Goal: Task Accomplishment & Management: Complete application form

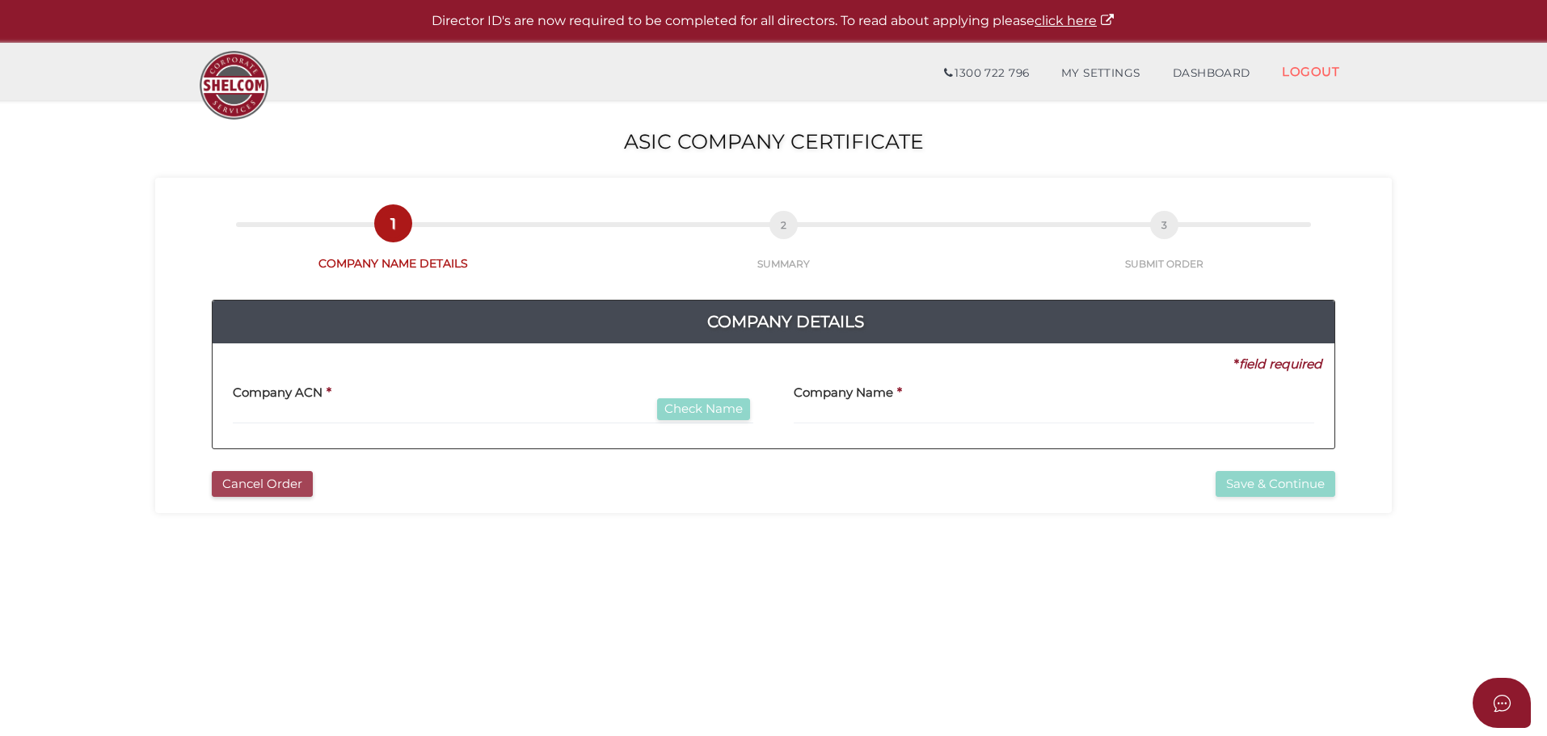
click at [224, 490] on button "Cancel Order" at bounding box center [262, 484] width 101 height 27
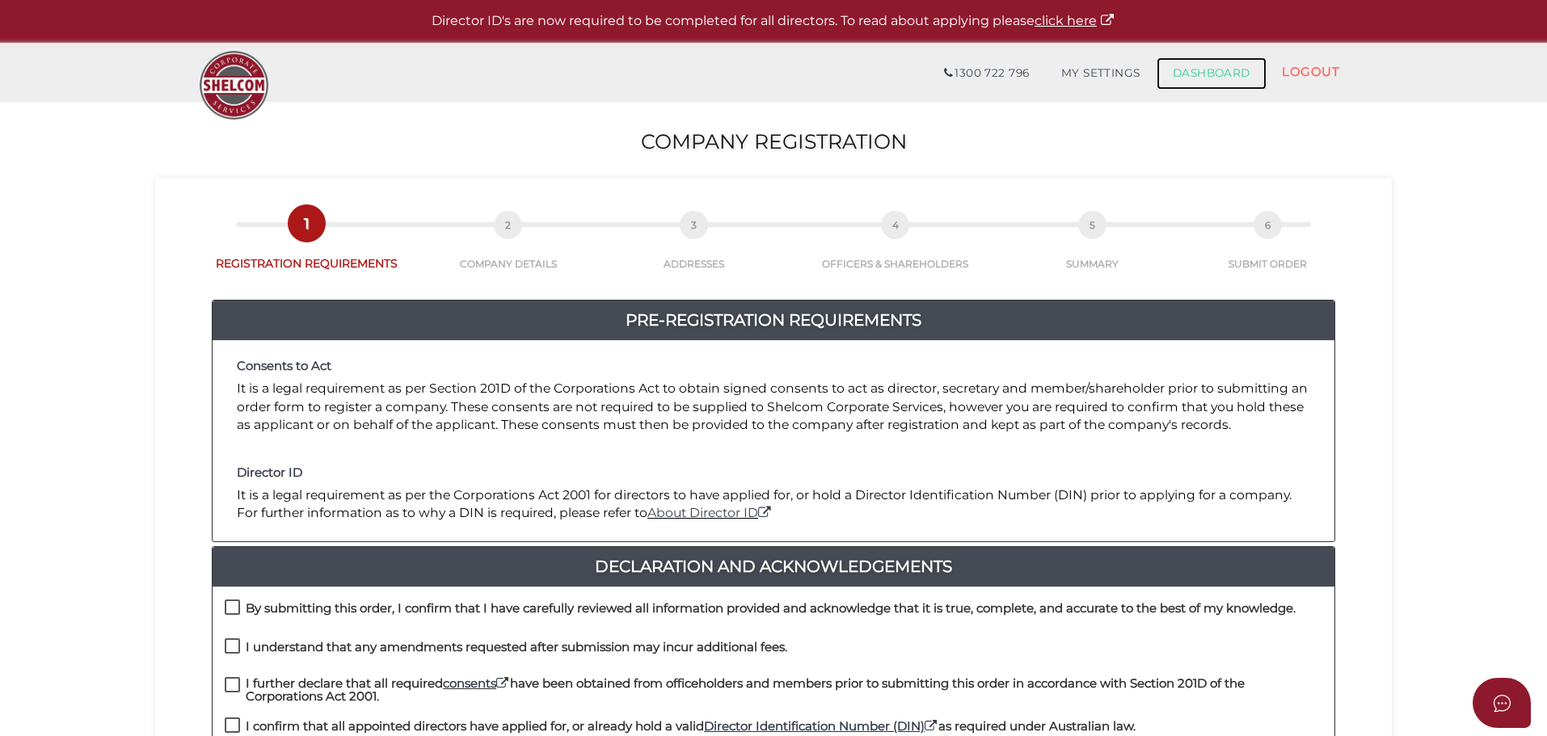
drag, startPoint x: 1233, startPoint y: 74, endPoint x: 1211, endPoint y: 79, distance: 22.5
click at [1233, 74] on link "DASHBOARD" at bounding box center [1211, 73] width 110 height 32
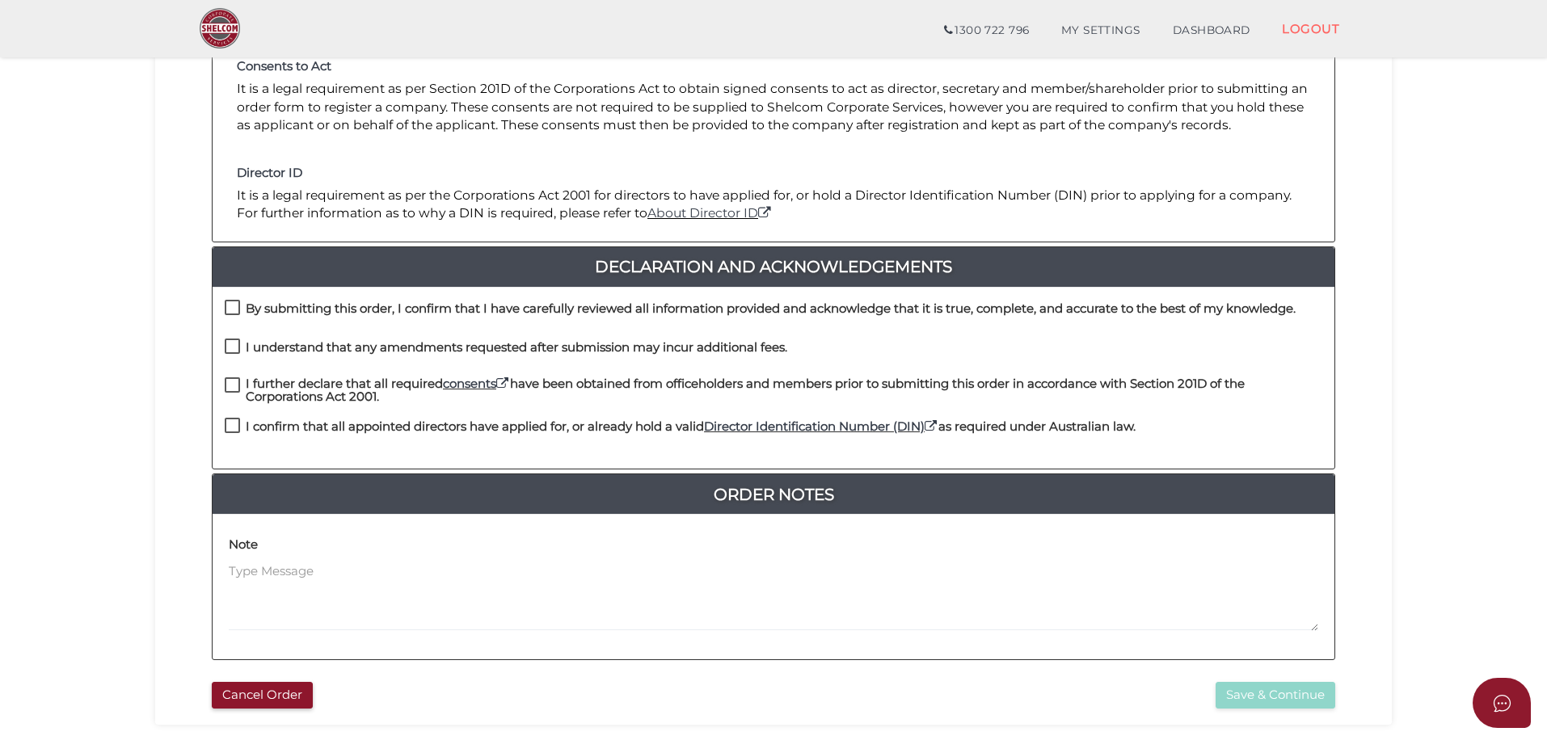
scroll to position [323, 0]
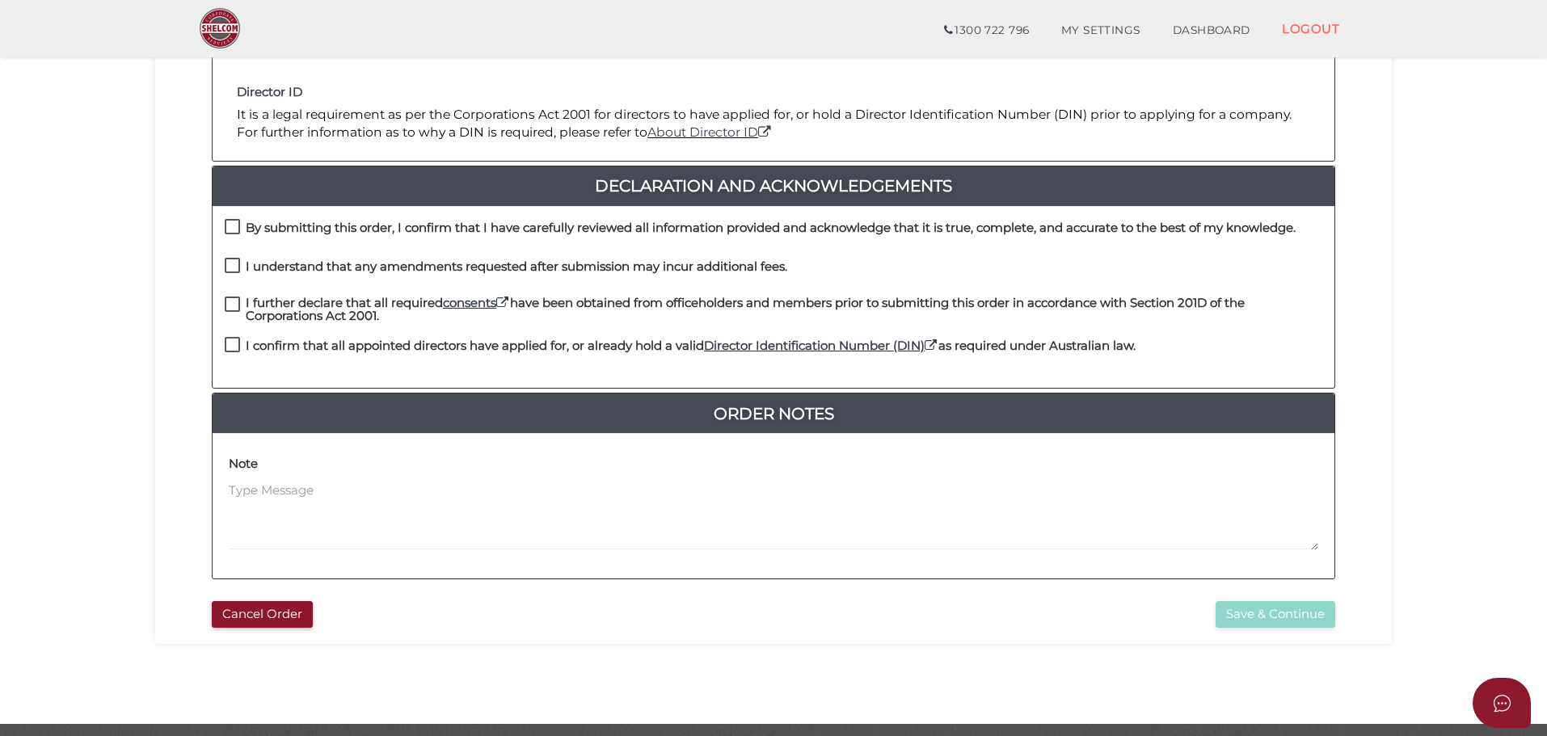
click at [234, 225] on label "By submitting this order, I confirm that I have carefully reviewed all informat…" at bounding box center [760, 231] width 1071 height 20
checkbox input "true"
click at [234, 266] on label "I understand that any amendments requested after submission may incur additiona…" at bounding box center [506, 270] width 562 height 20
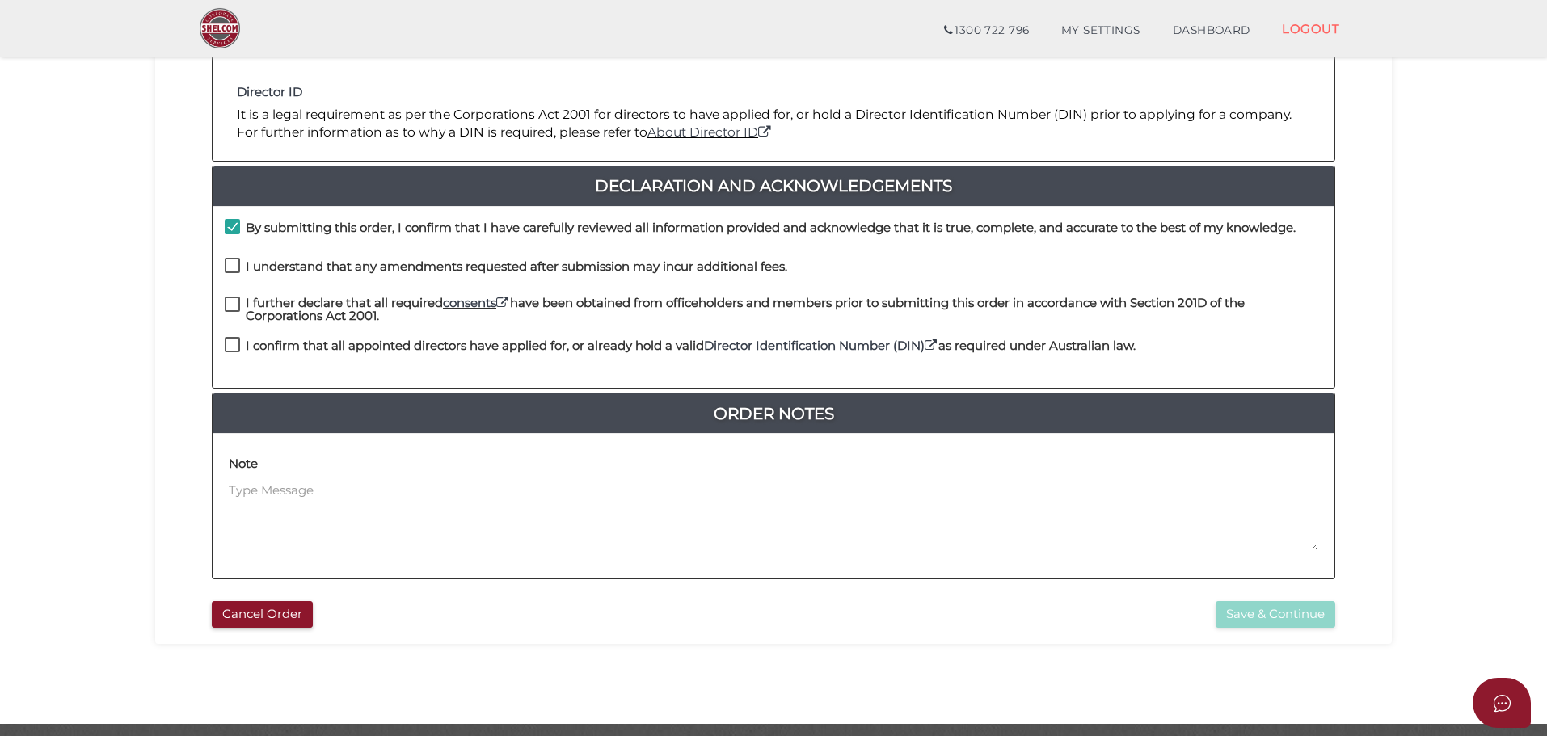
checkbox input "true"
click at [236, 306] on label "I further declare that all required consents have been obtained from officehold…" at bounding box center [773, 307] width 1097 height 20
checkbox input "true"
click at [234, 343] on label "I confirm that all appointed directors have applied for, or already hold a vali…" at bounding box center [680, 349] width 911 height 20
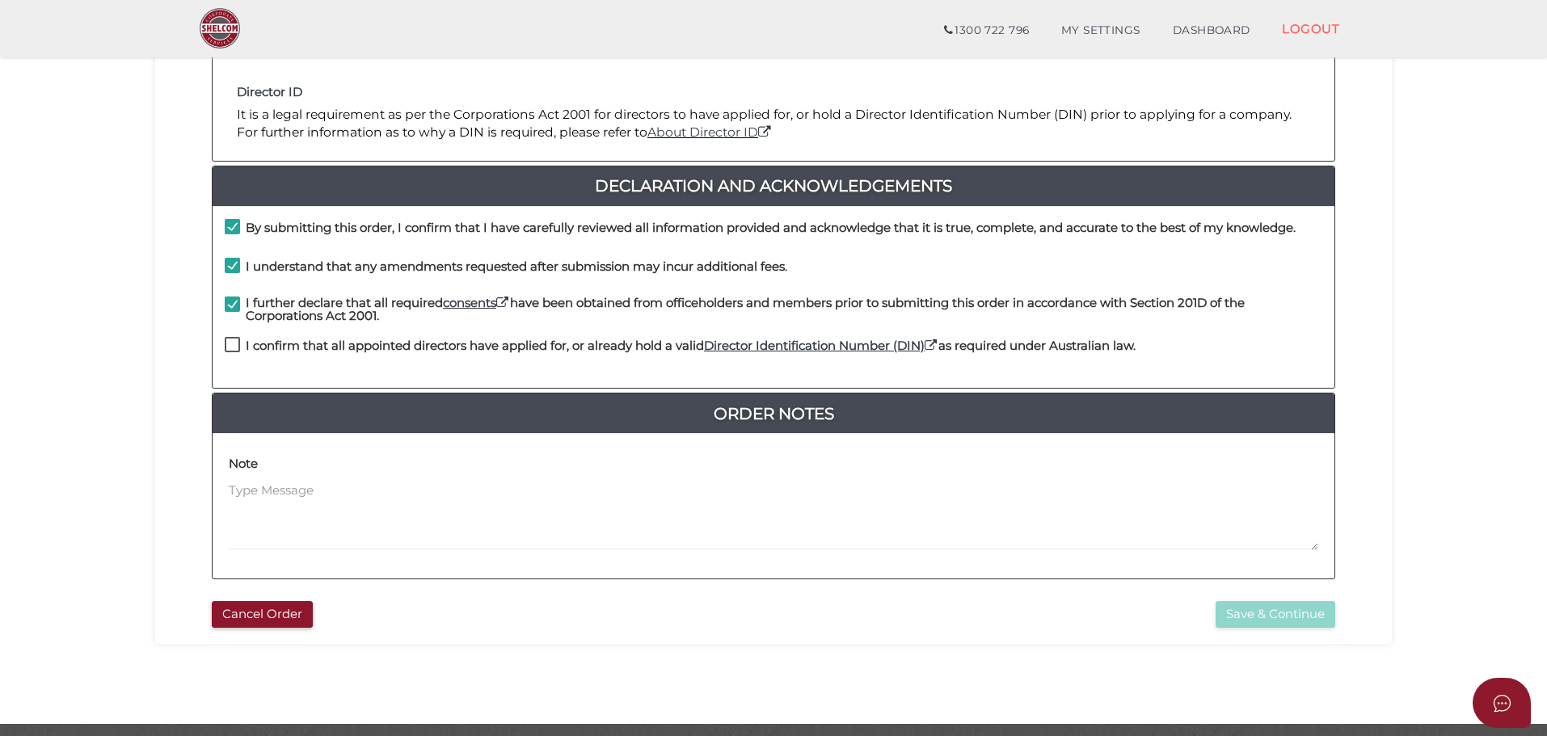
checkbox input "true"
click at [1277, 621] on button "Save & Continue" at bounding box center [1275, 614] width 120 height 27
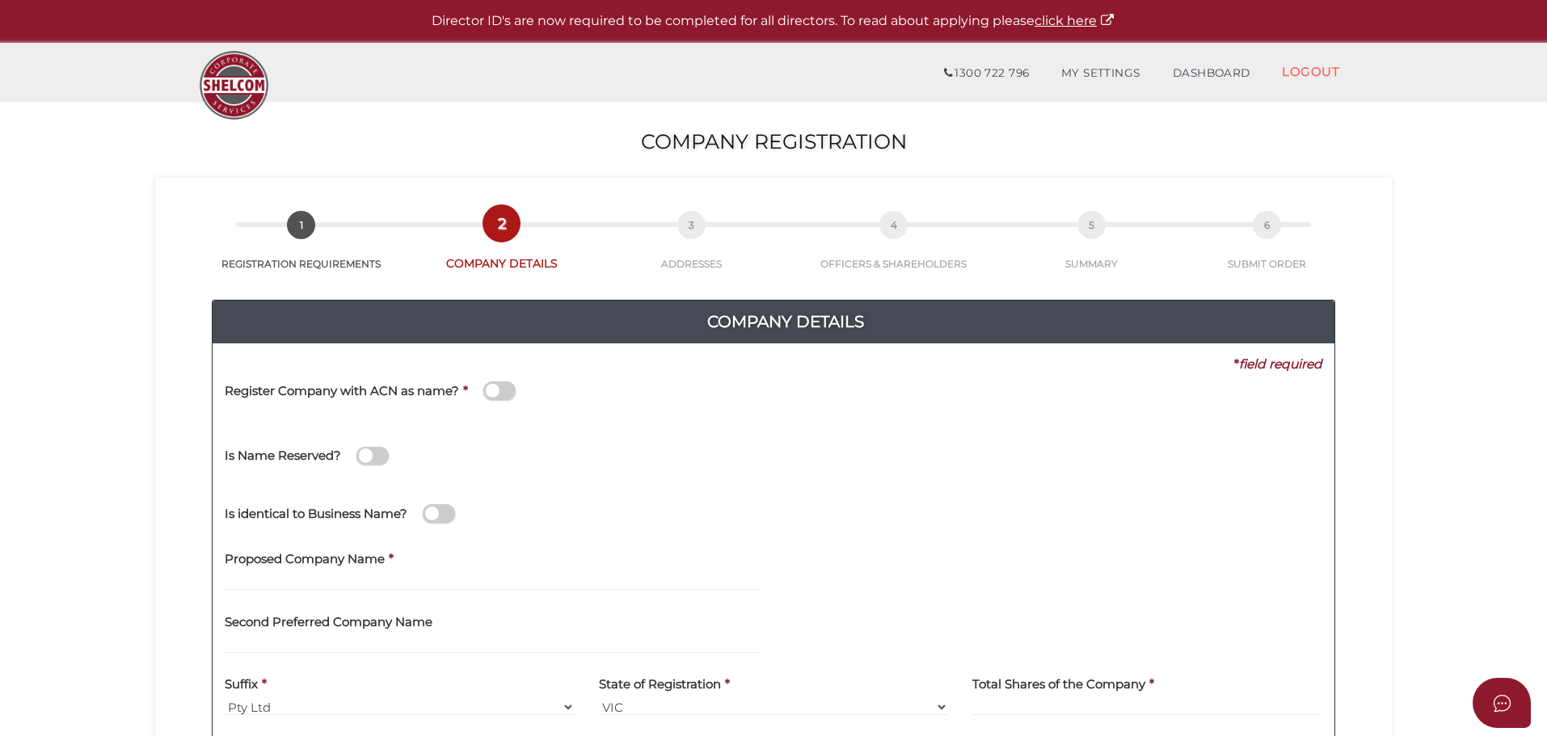
scroll to position [162, 0]
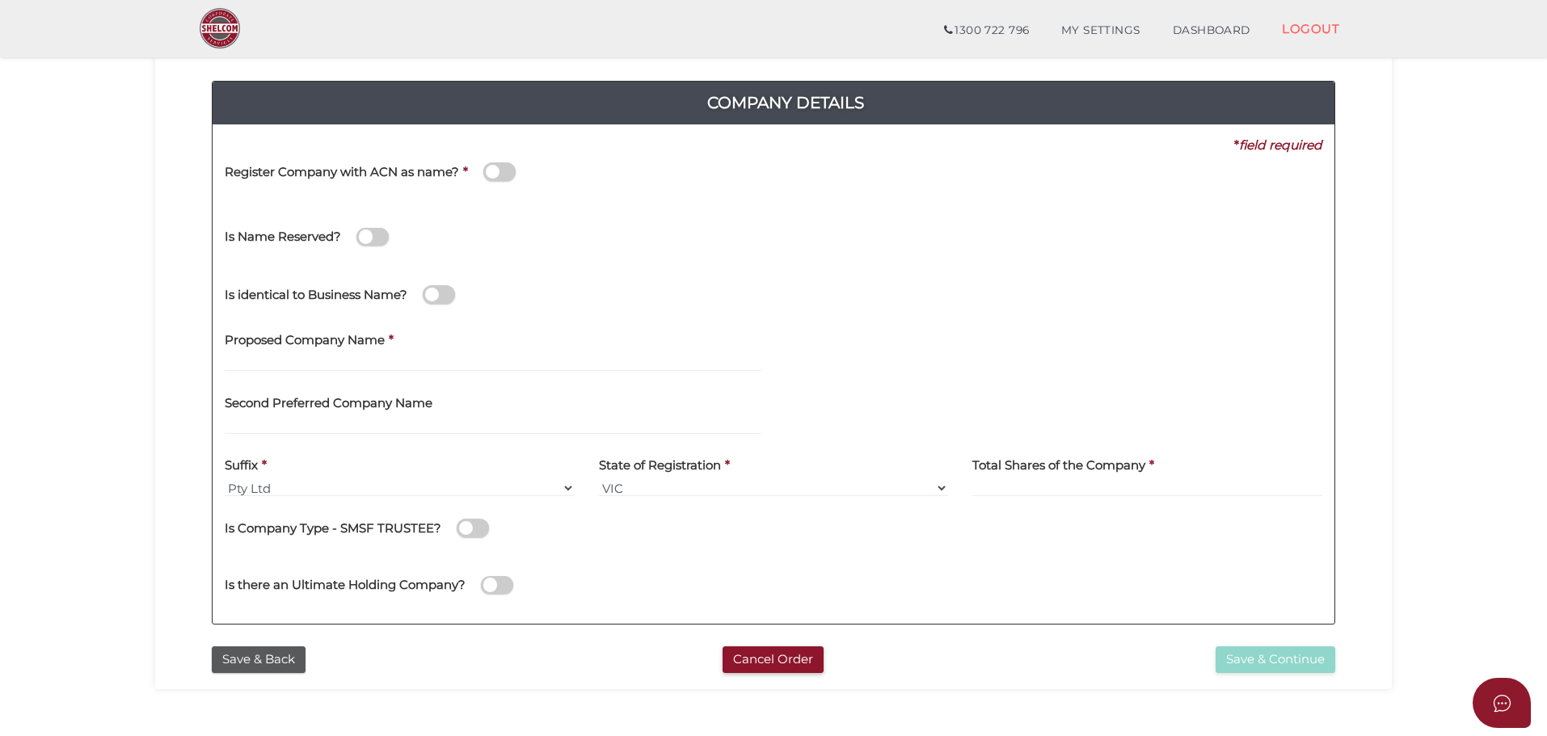
click at [320, 409] on h4 "Second Preferred Company Name" at bounding box center [329, 404] width 208 height 14
click at [296, 356] on input "text" at bounding box center [493, 363] width 537 height 18
click at [1147, 478] on div "Total Shares of the Company *" at bounding box center [1147, 472] width 350 height 51
click at [452, 365] on input "Myintoo Family Investments Pty Ltd" at bounding box center [493, 363] width 537 height 18
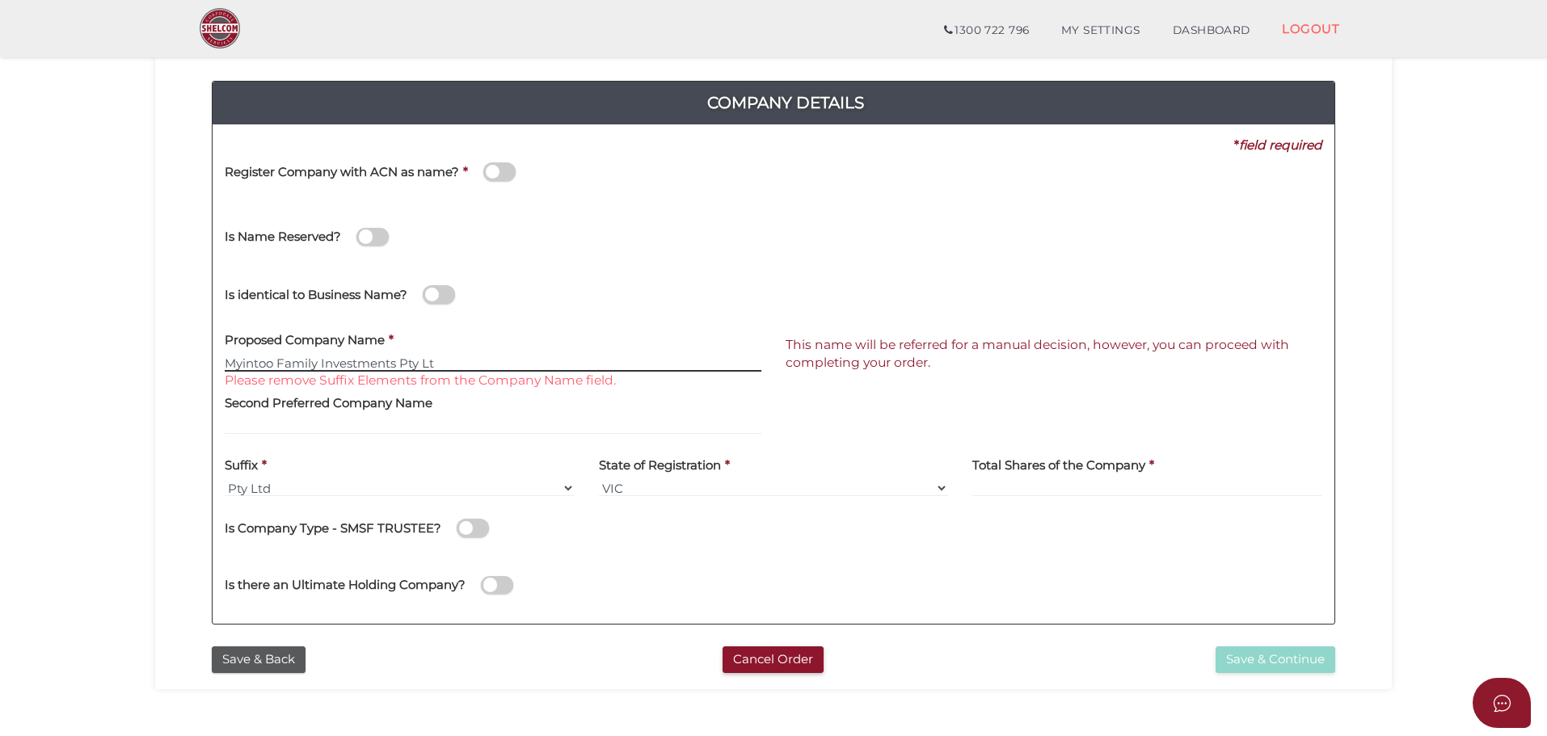
click at [481, 357] on input "Myintoo Family Investments Pty Lt" at bounding box center [493, 363] width 537 height 18
type input "Myintoo Family Investments"
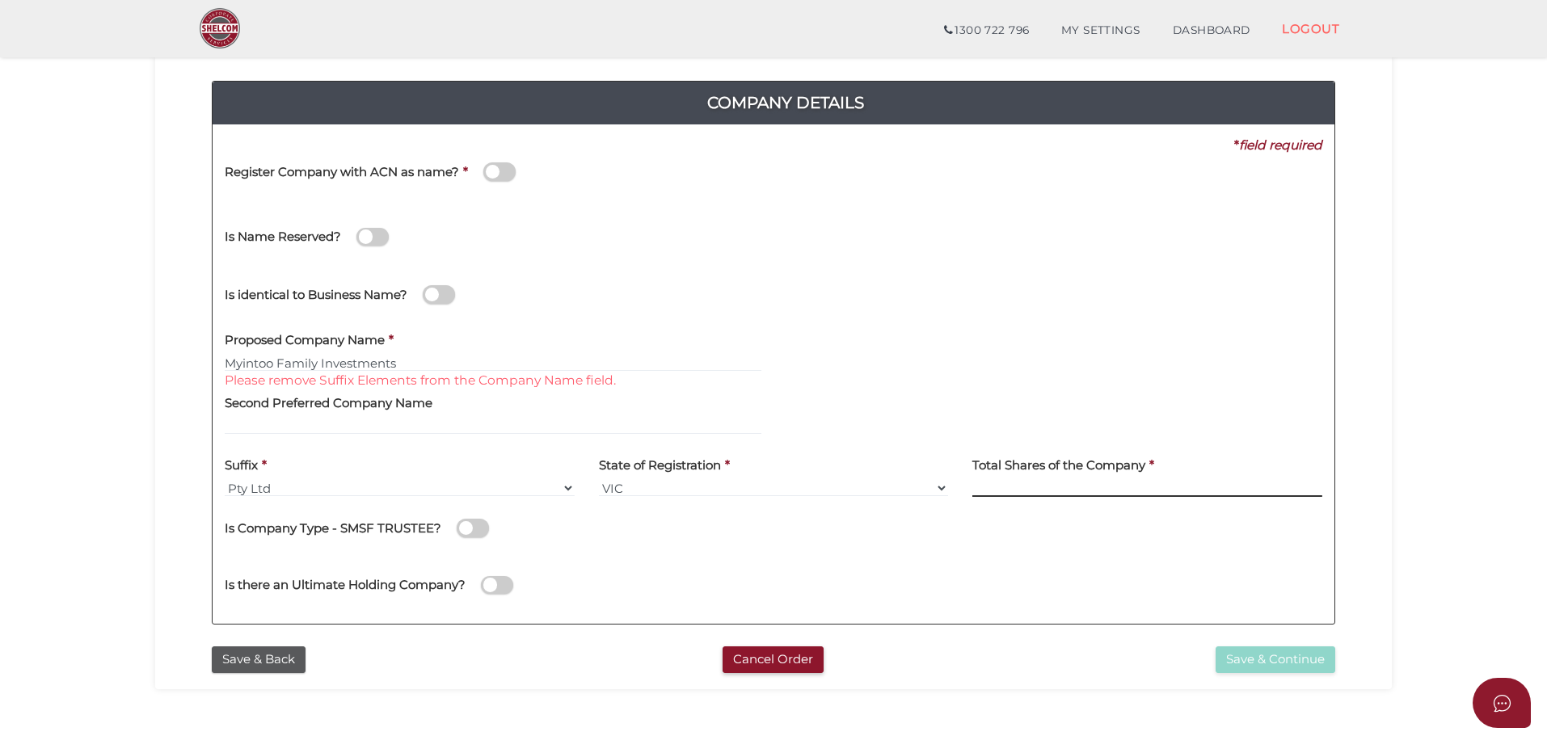
click at [1094, 481] on input at bounding box center [1147, 488] width 350 height 18
type input "600"
click at [1255, 659] on button "Save & Continue" at bounding box center [1275, 659] width 120 height 27
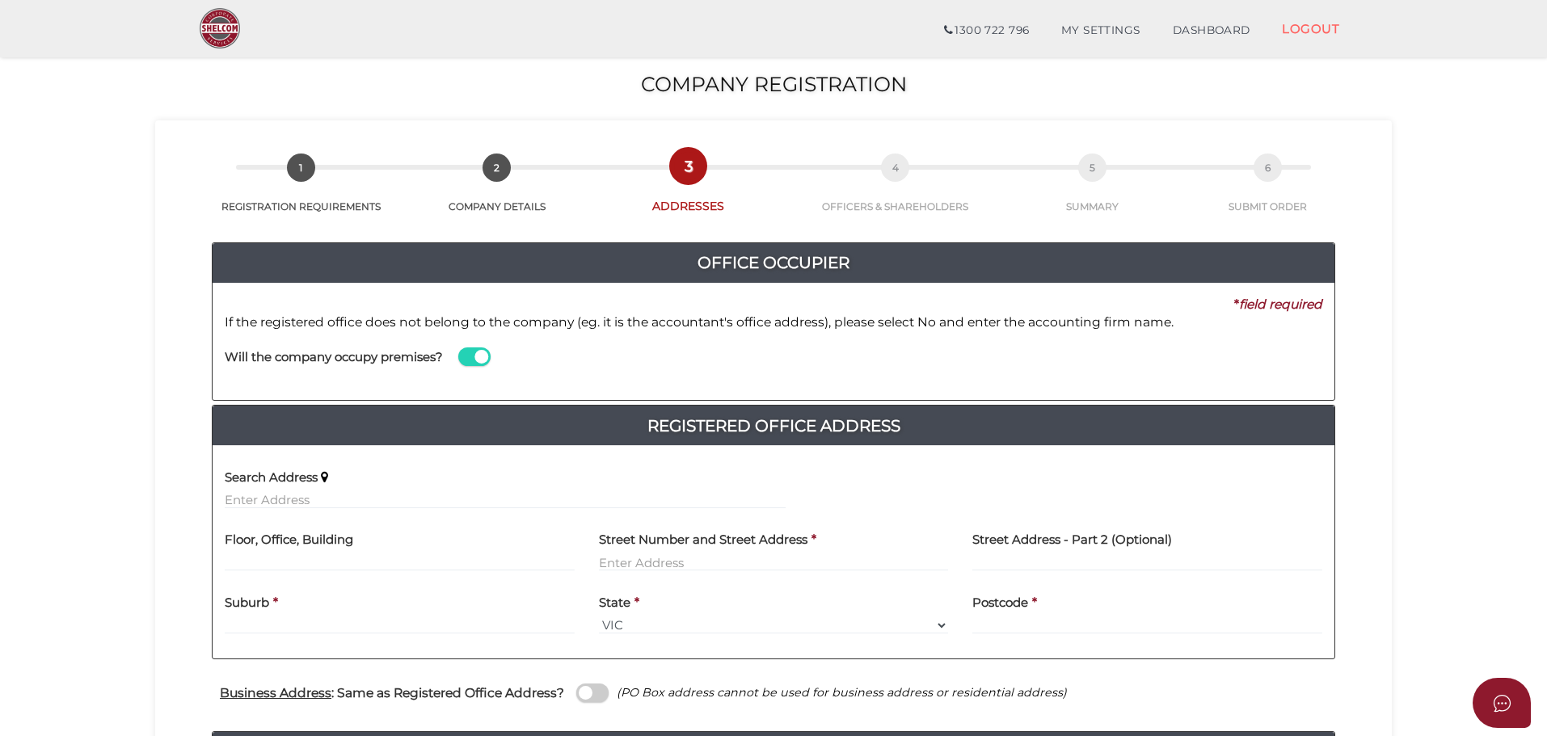
scroll to position [81, 0]
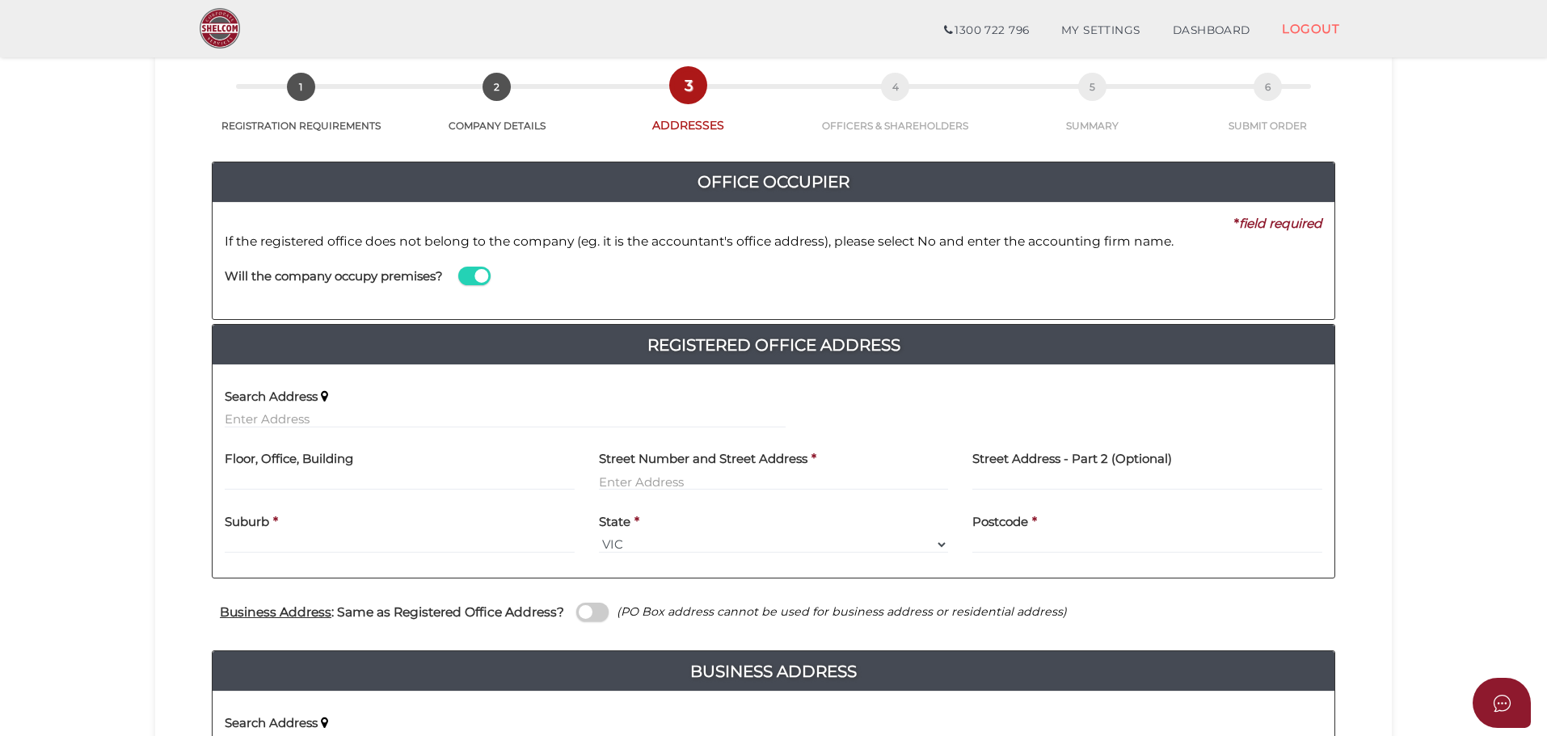
click at [473, 281] on span at bounding box center [474, 276] width 32 height 19
click at [0, 0] on input "checkbox" at bounding box center [0, 0] width 0 height 0
click at [797, 280] on label "Name of Office Occupier" at bounding box center [859, 266] width 149 height 33
click at [810, 284] on input at bounding box center [1053, 293] width 537 height 18
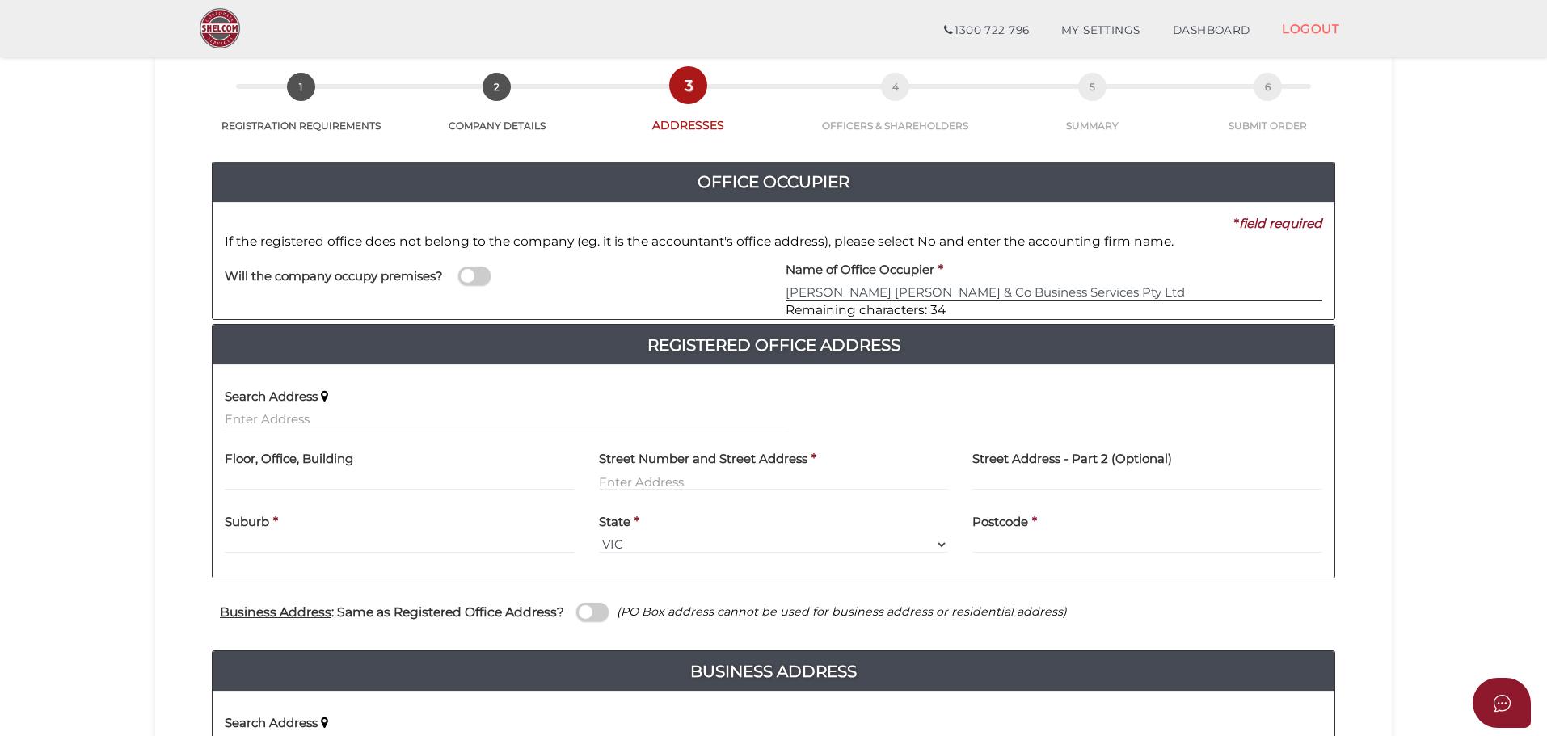
type input "McBain McCartin & Co Business Services Pty Ltd"
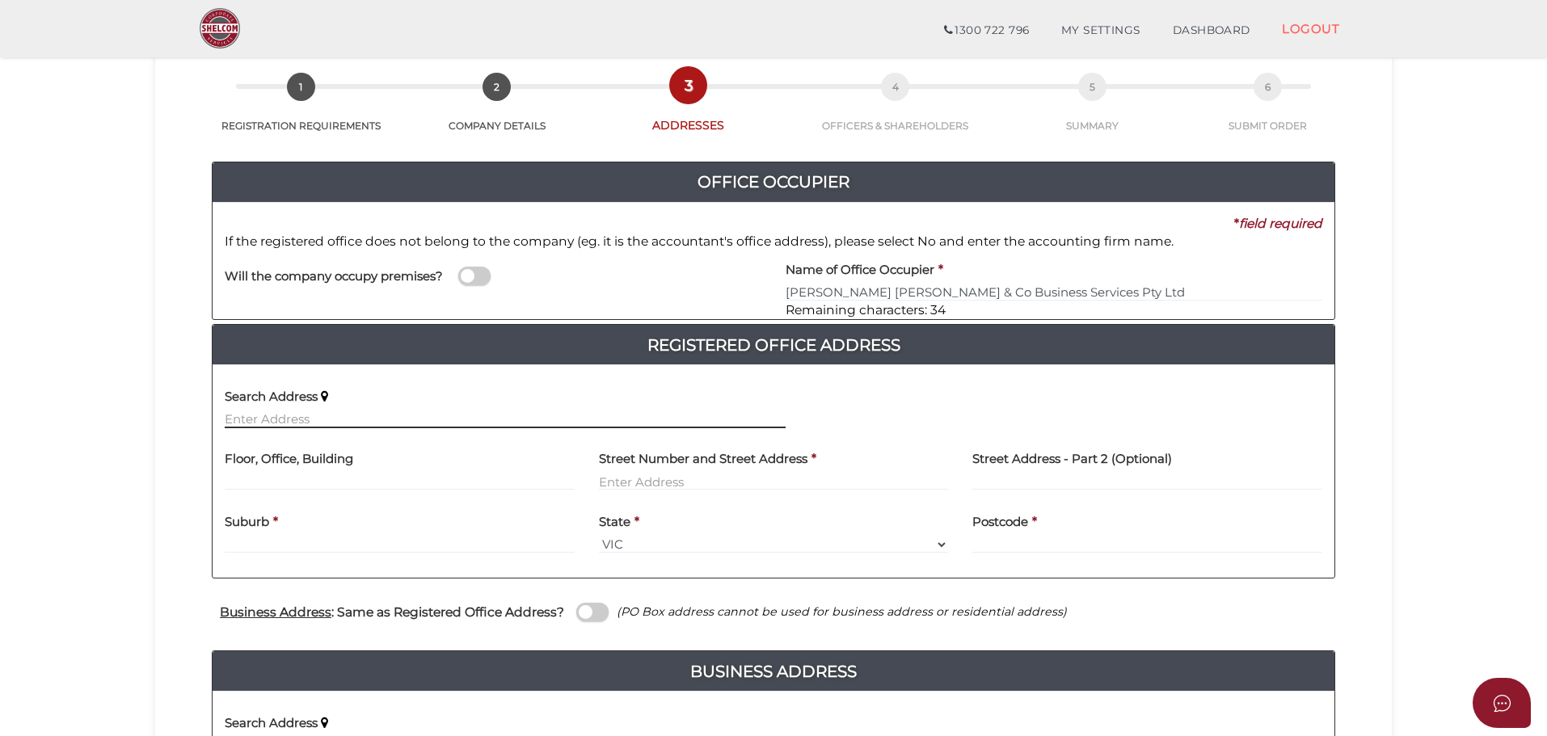
click at [258, 415] on input "text" at bounding box center [505, 419] width 561 height 18
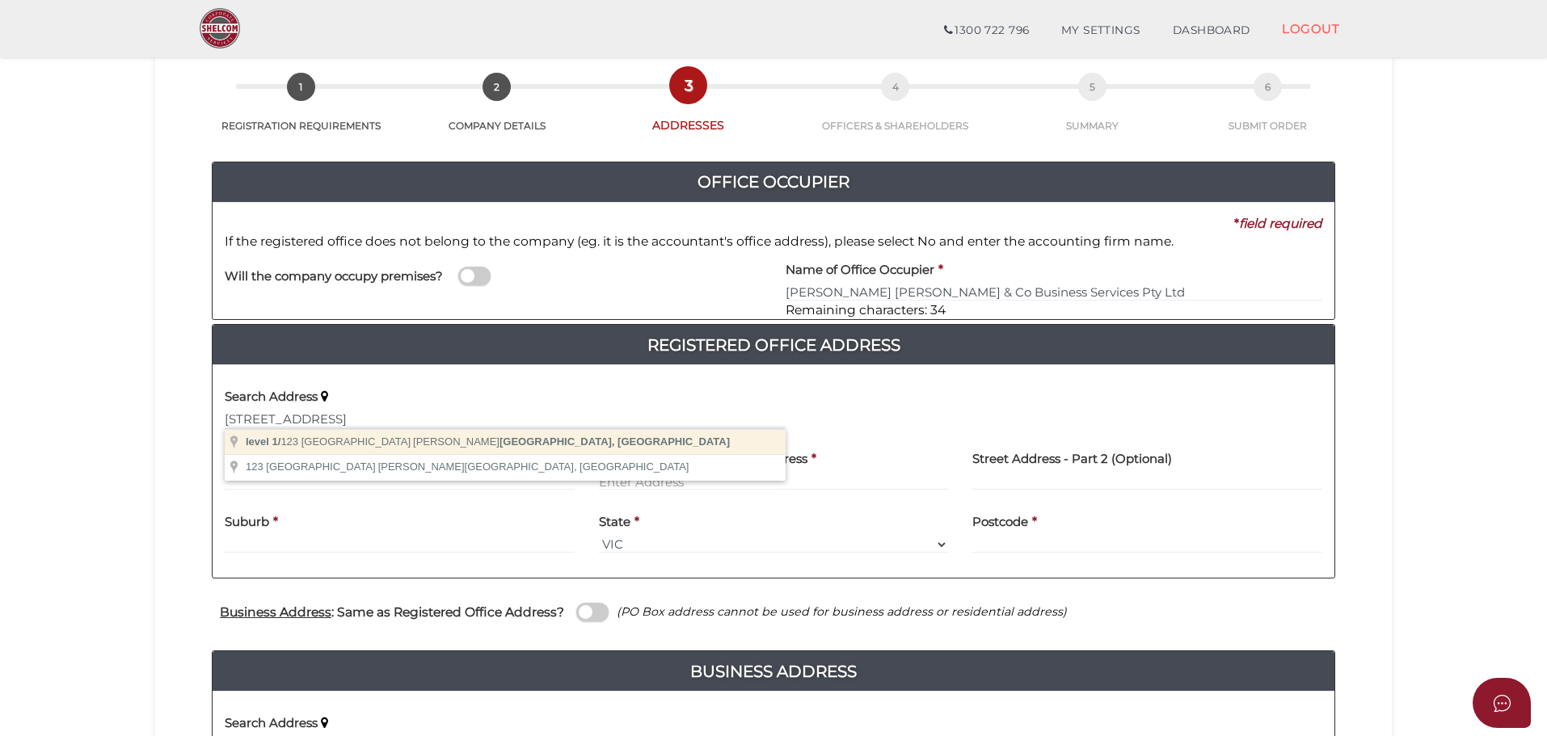
type input "level 1/123 Whitehorse Road, Balwyn VIC, Australia"
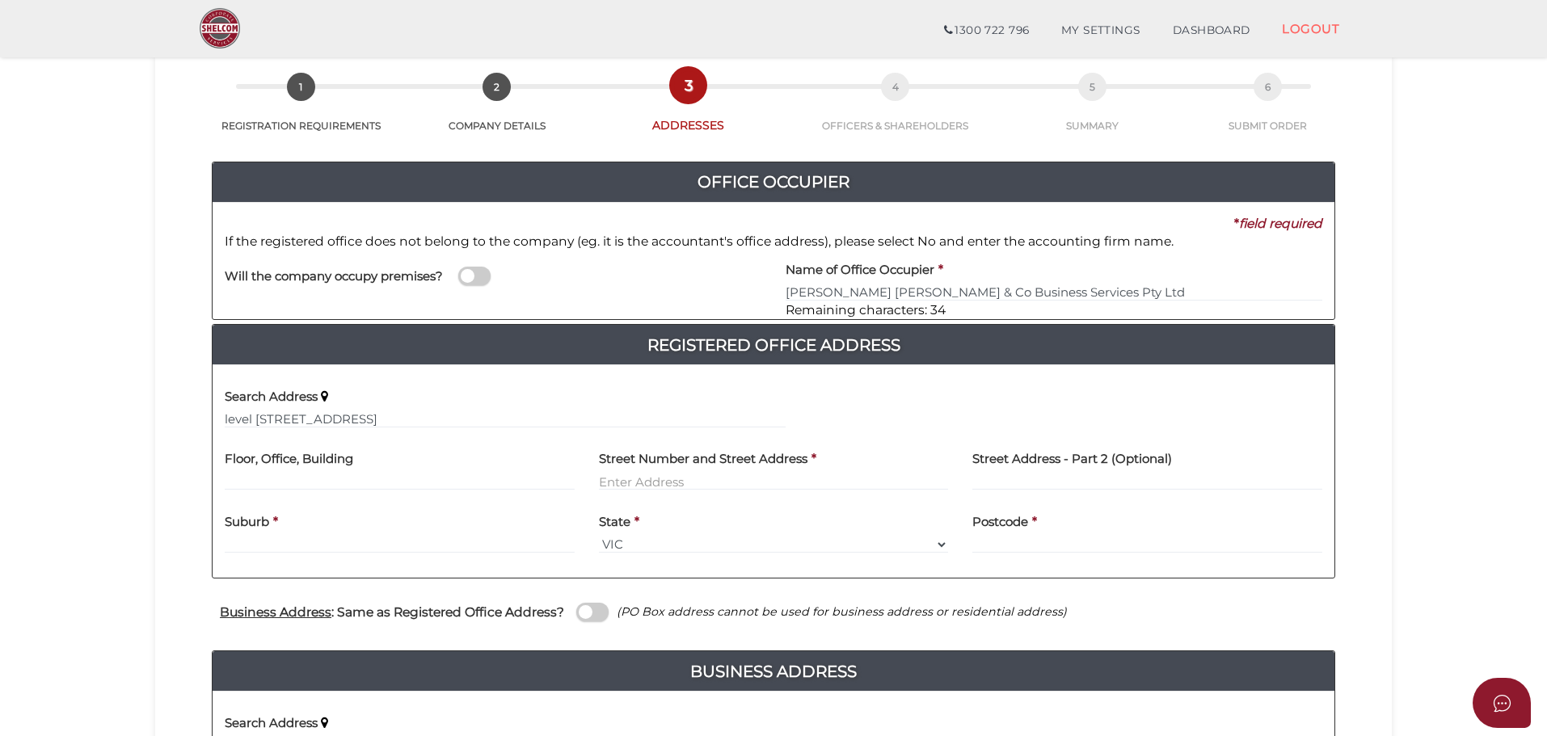
type input "level 1"
type input "123 Whitehorse Road"
type input "Balwyn"
select select "VIC"
type input "3103"
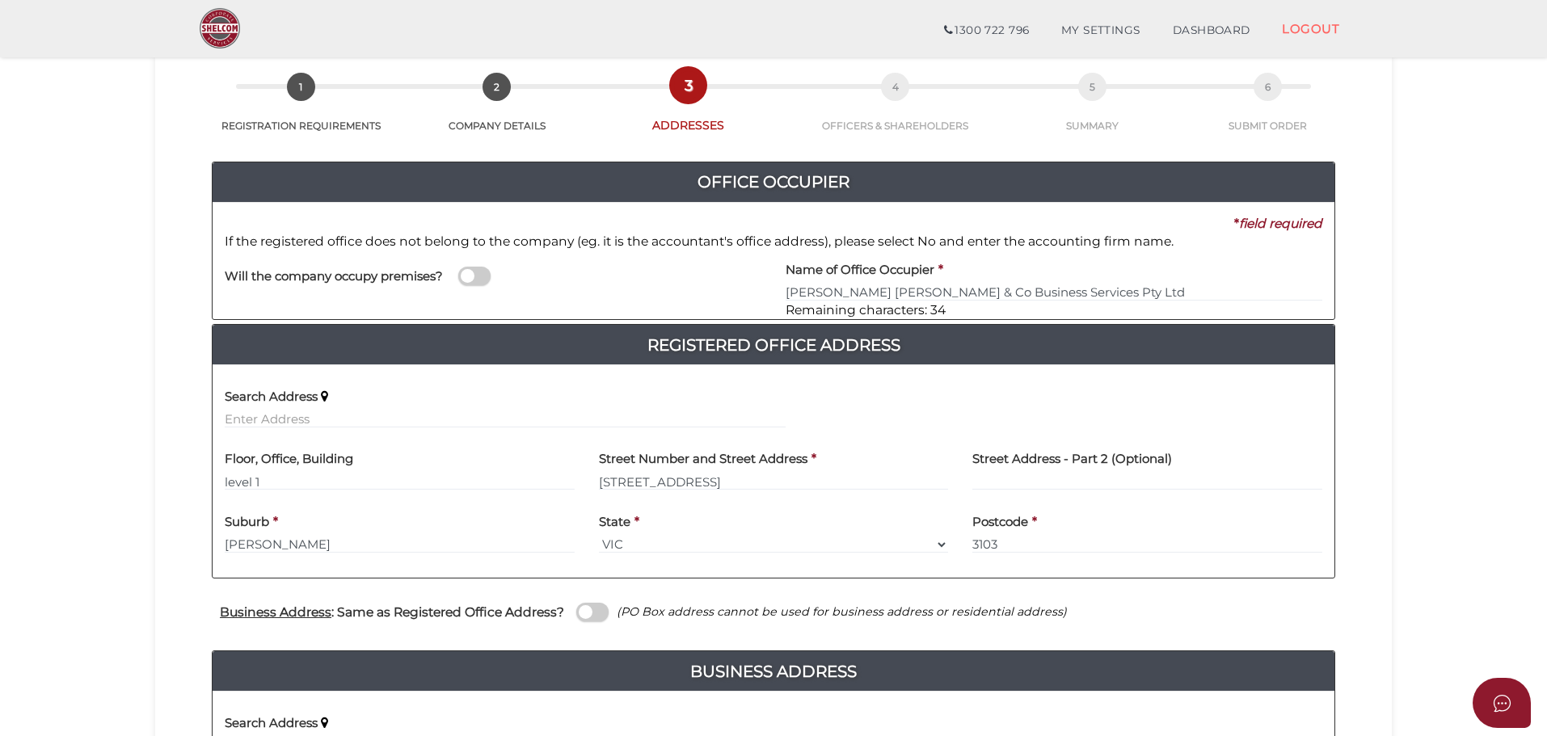
click at [222, 481] on div "Floor, Office, Building level 1" at bounding box center [400, 471] width 374 height 63
click at [234, 484] on input "level 1" at bounding box center [400, 482] width 350 height 18
click at [228, 484] on input "level 1" at bounding box center [400, 482] width 350 height 18
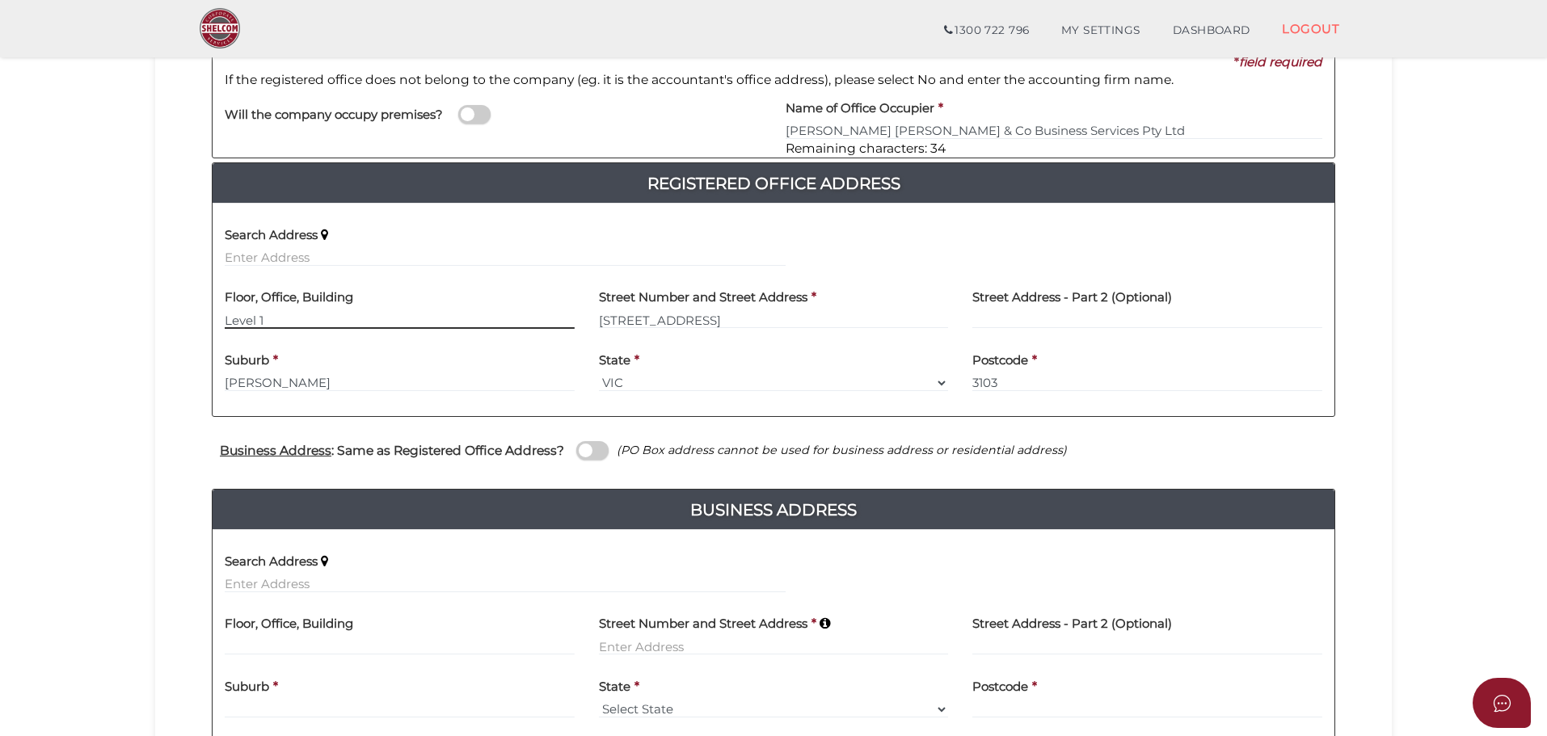
scroll to position [323, 0]
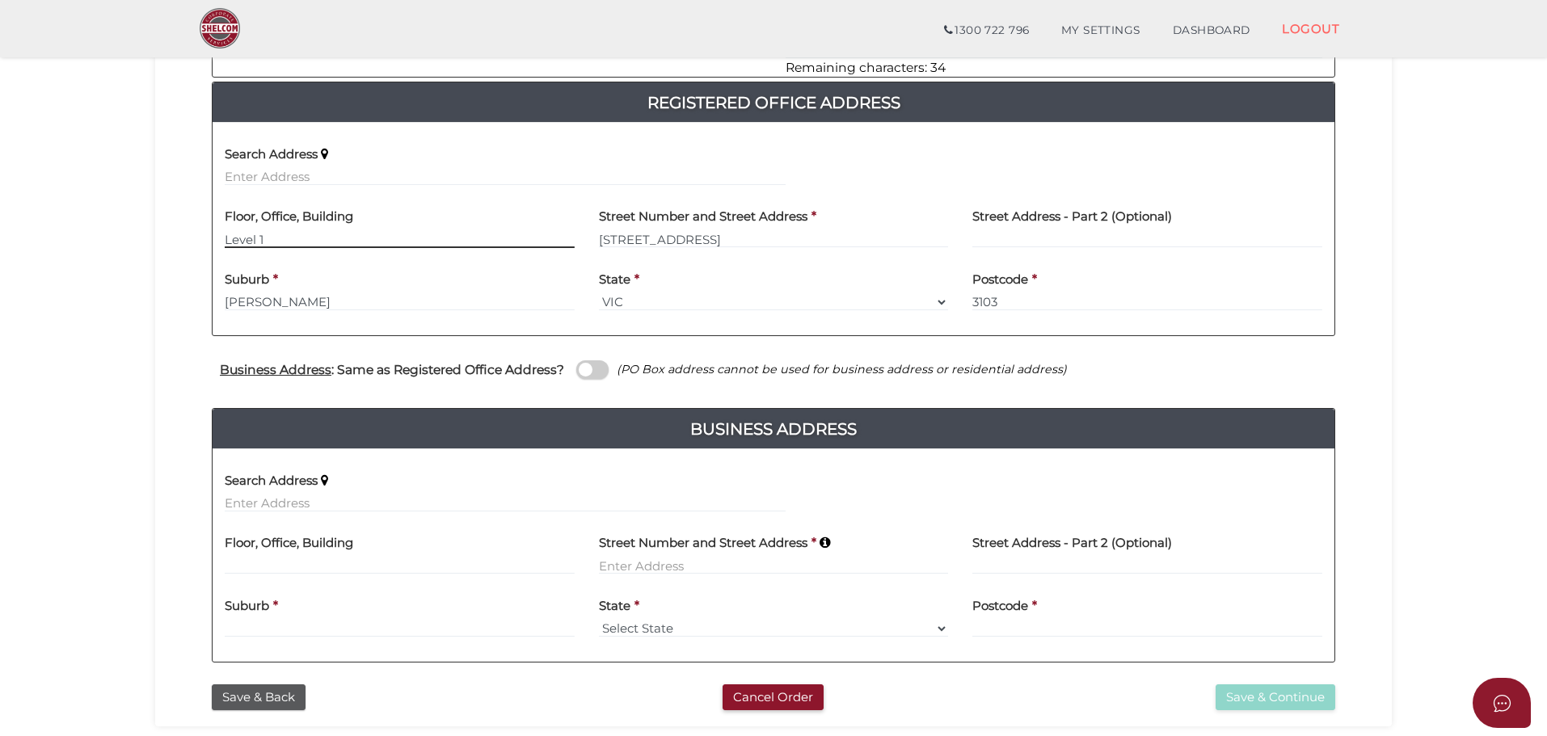
type input "Level 1"
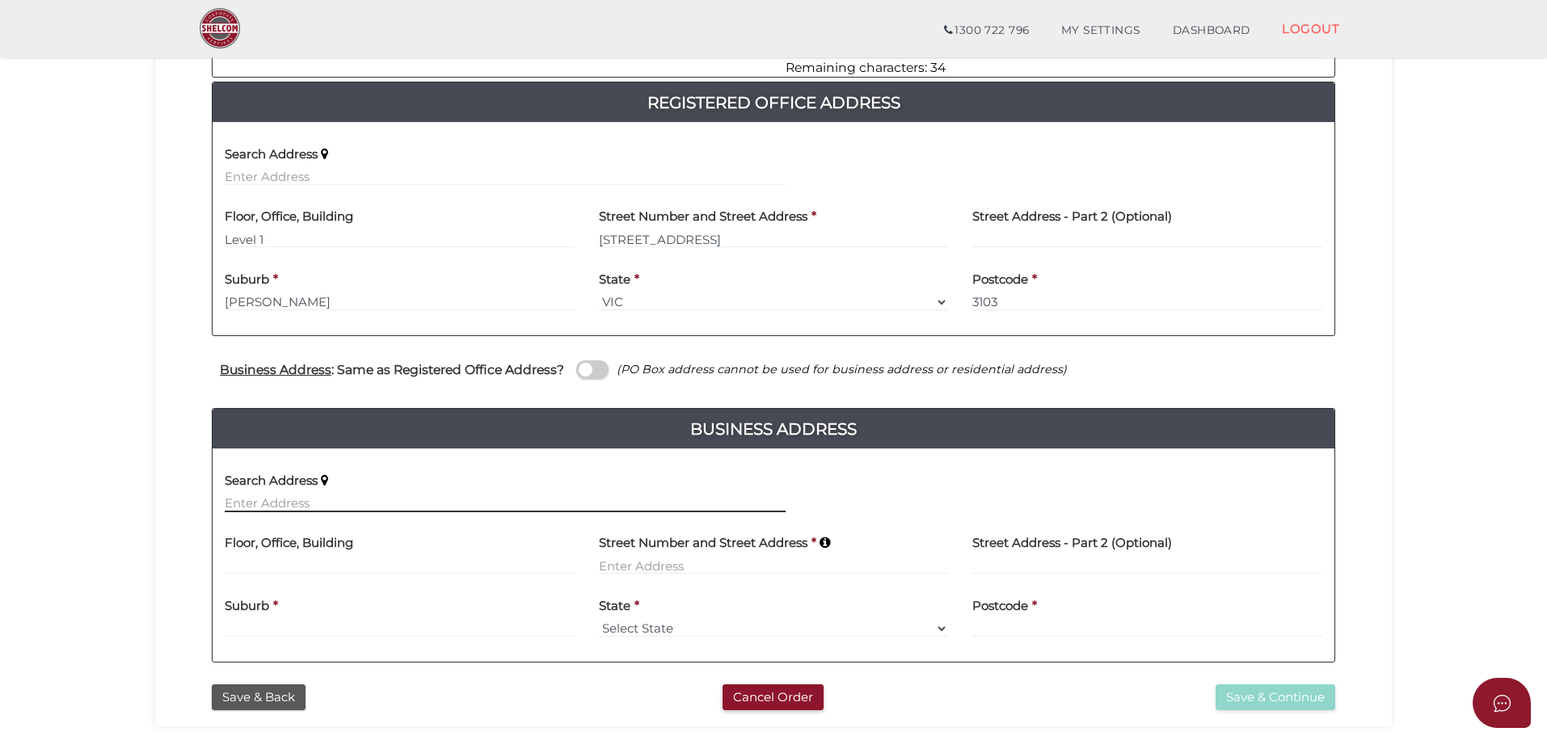
click at [278, 503] on input "text" at bounding box center [505, 504] width 561 height 18
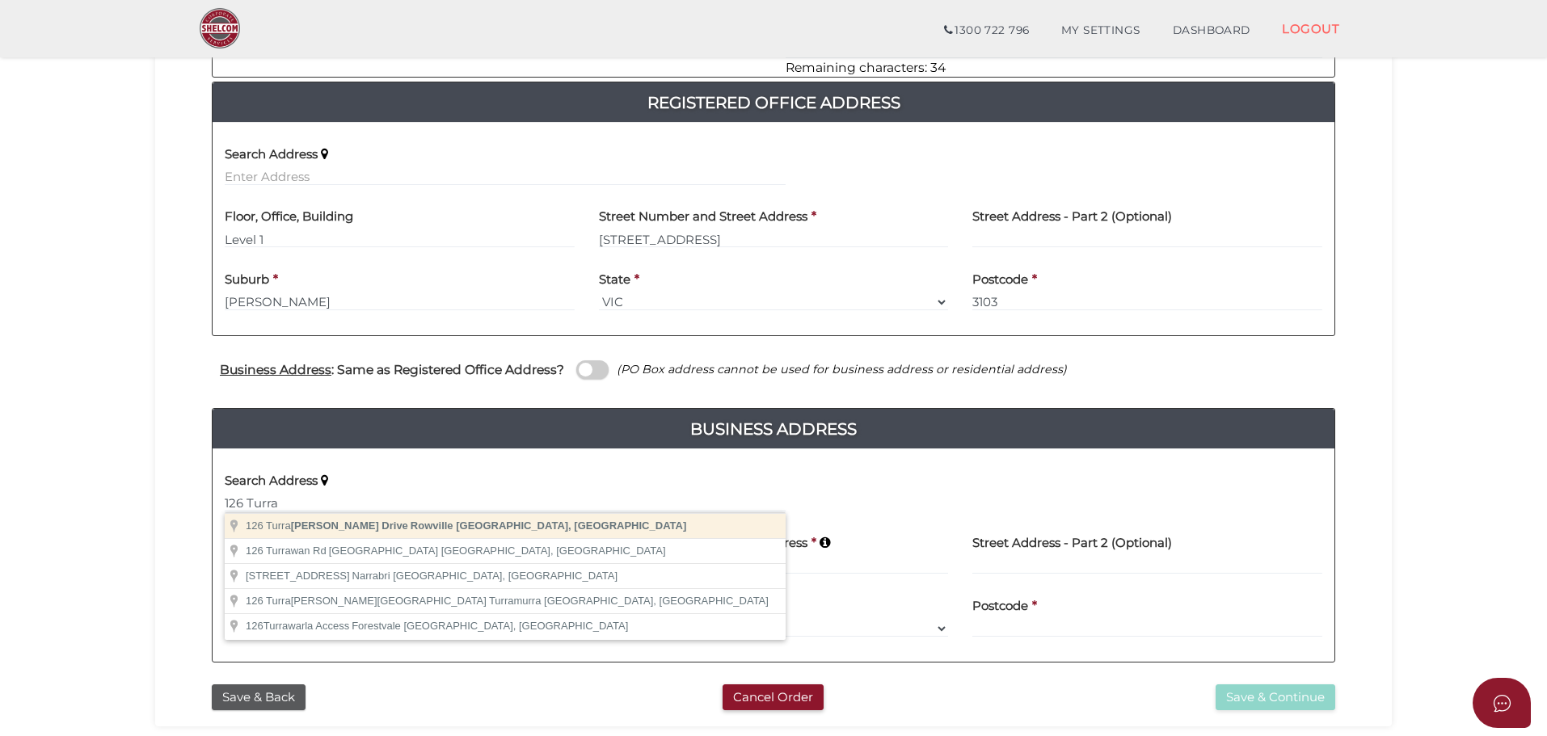
type input "[STREET_ADDRESS]"
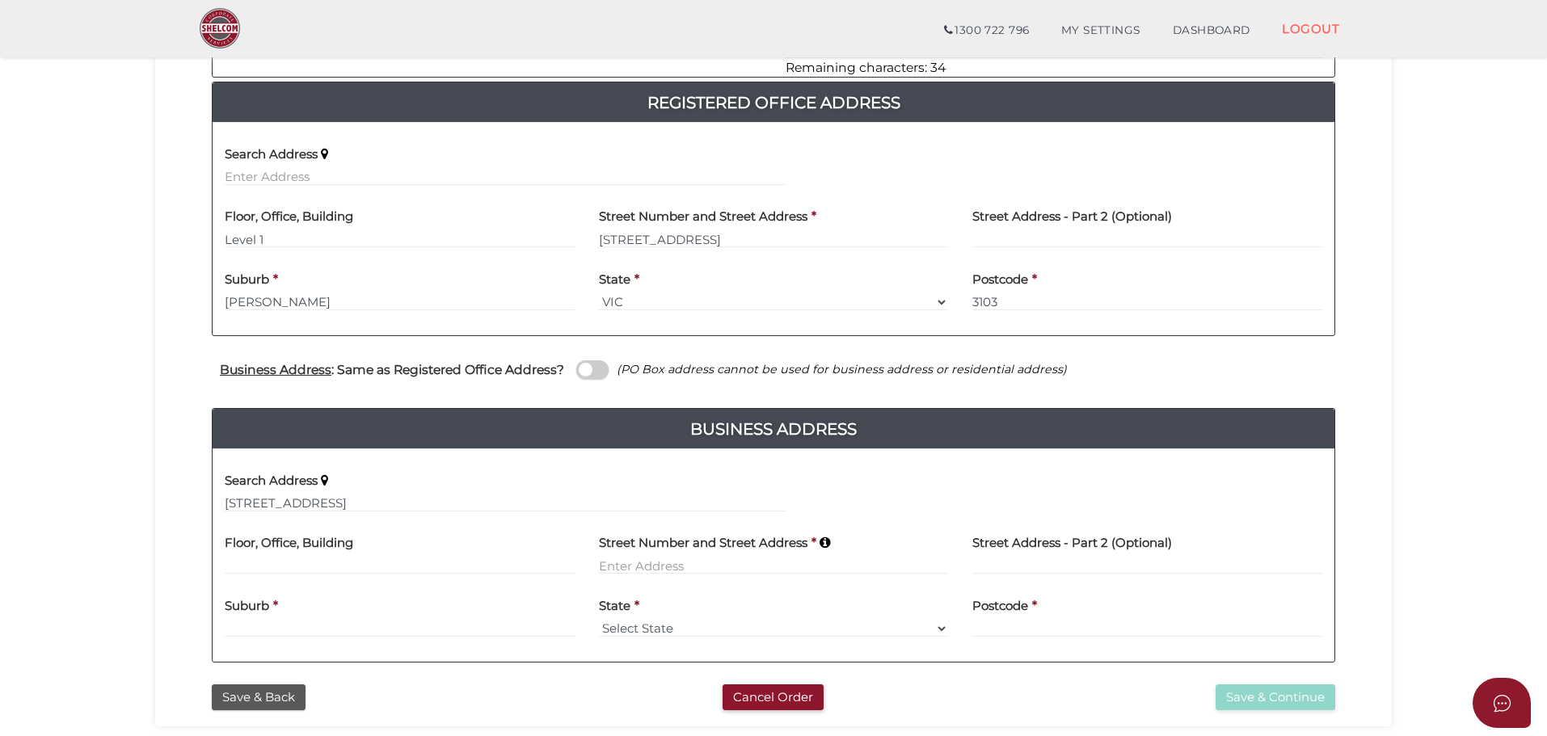
type input "[STREET_ADDRESS]"
type input "Rowville"
select select "VIC"
type input "3178"
click at [1318, 705] on button "Save & Continue" at bounding box center [1275, 697] width 120 height 27
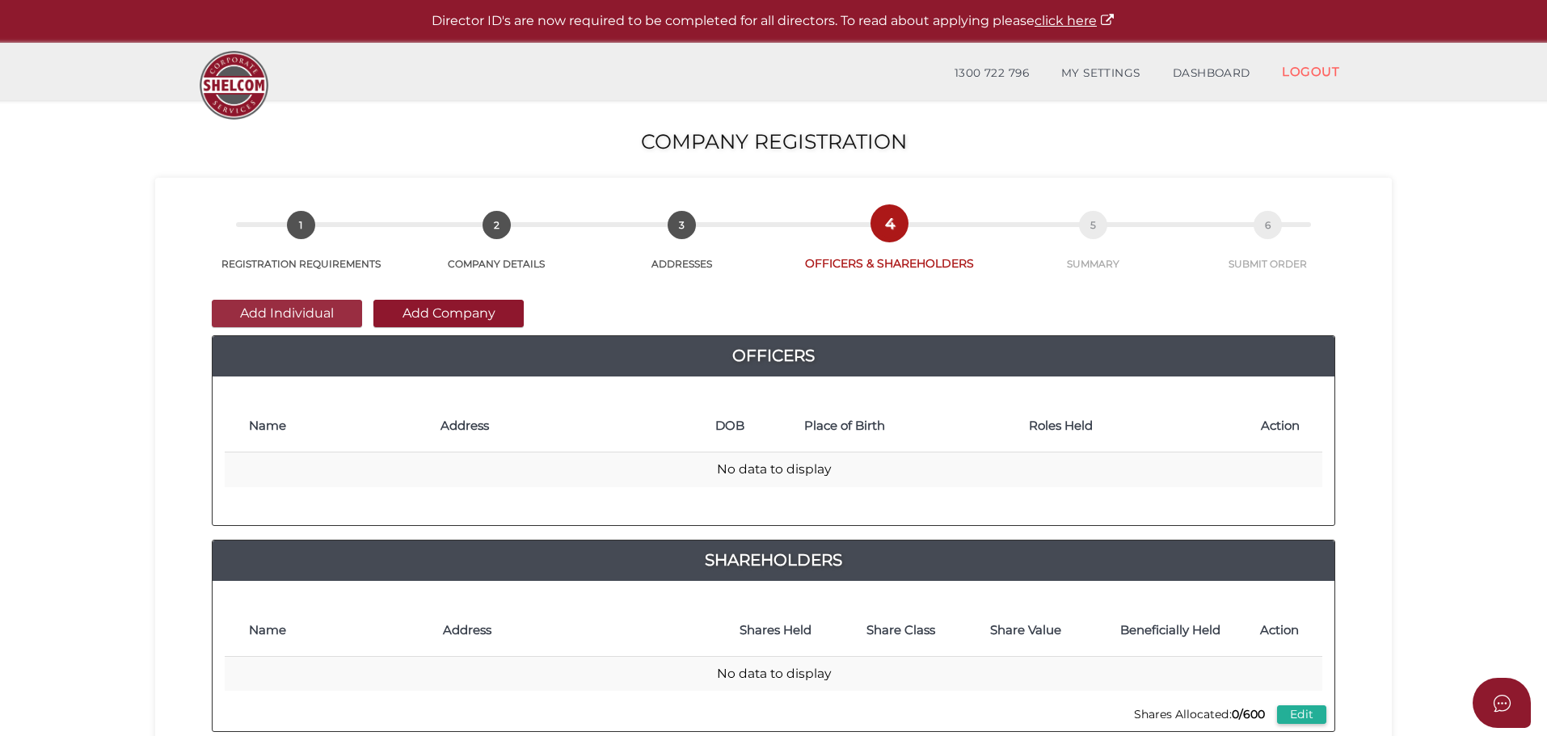
click at [327, 314] on button "Add Individual" at bounding box center [287, 313] width 150 height 27
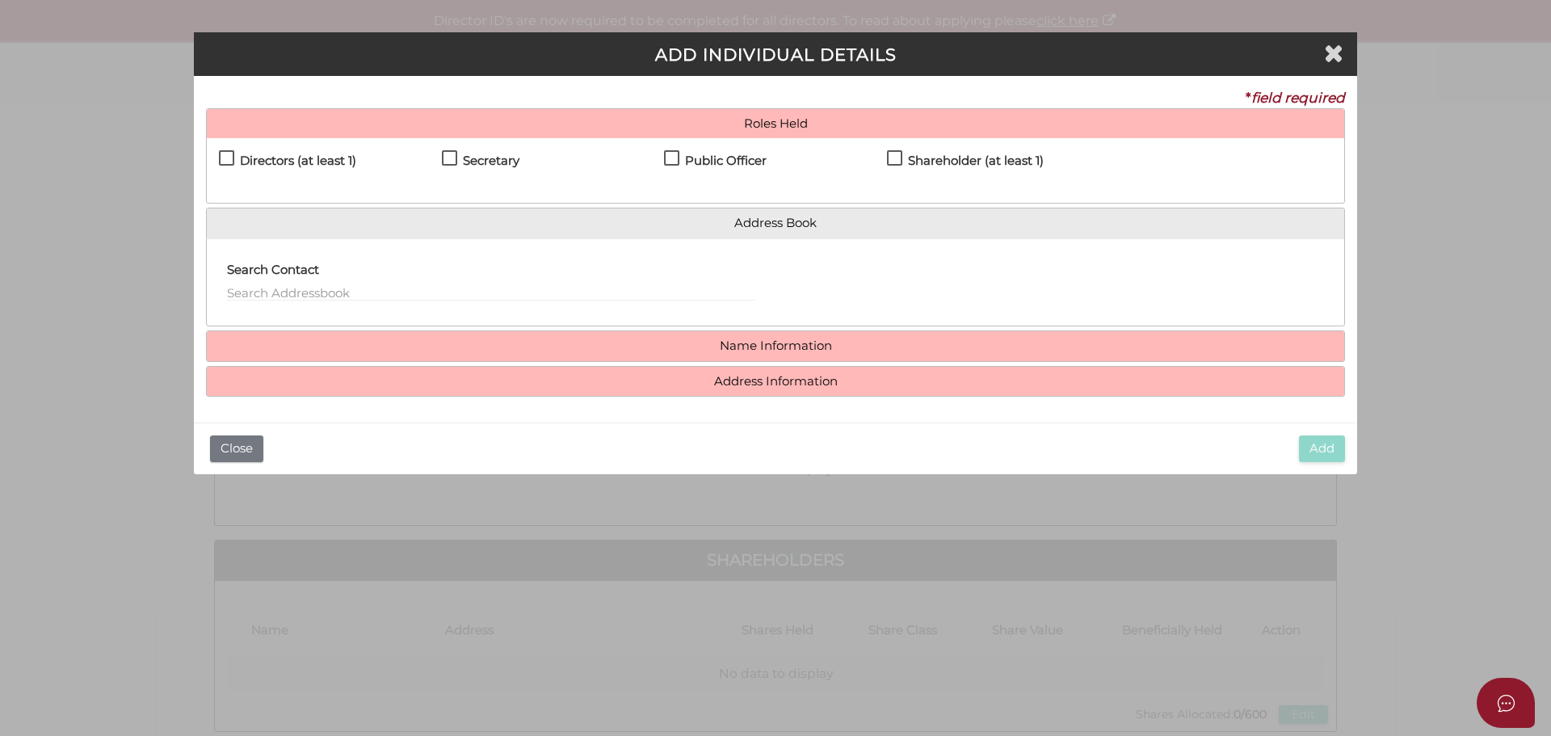
click at [227, 158] on label "Directors (at least 1)" at bounding box center [287, 164] width 137 height 20
checkbox input "true"
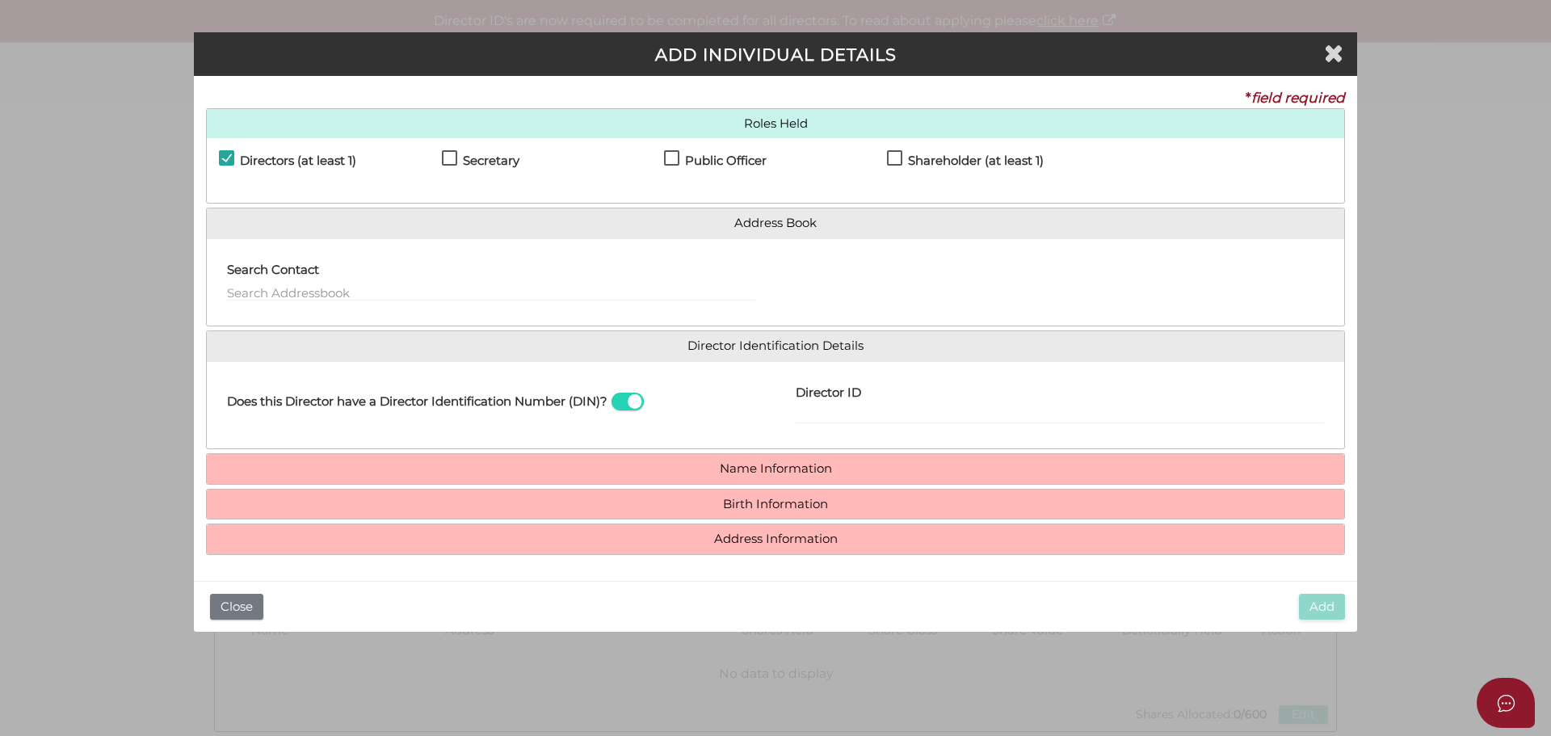
click at [454, 161] on label "Secretary" at bounding box center [481, 164] width 78 height 20
checkbox input "true"
click at [674, 157] on label "Public Officer" at bounding box center [715, 164] width 103 height 20
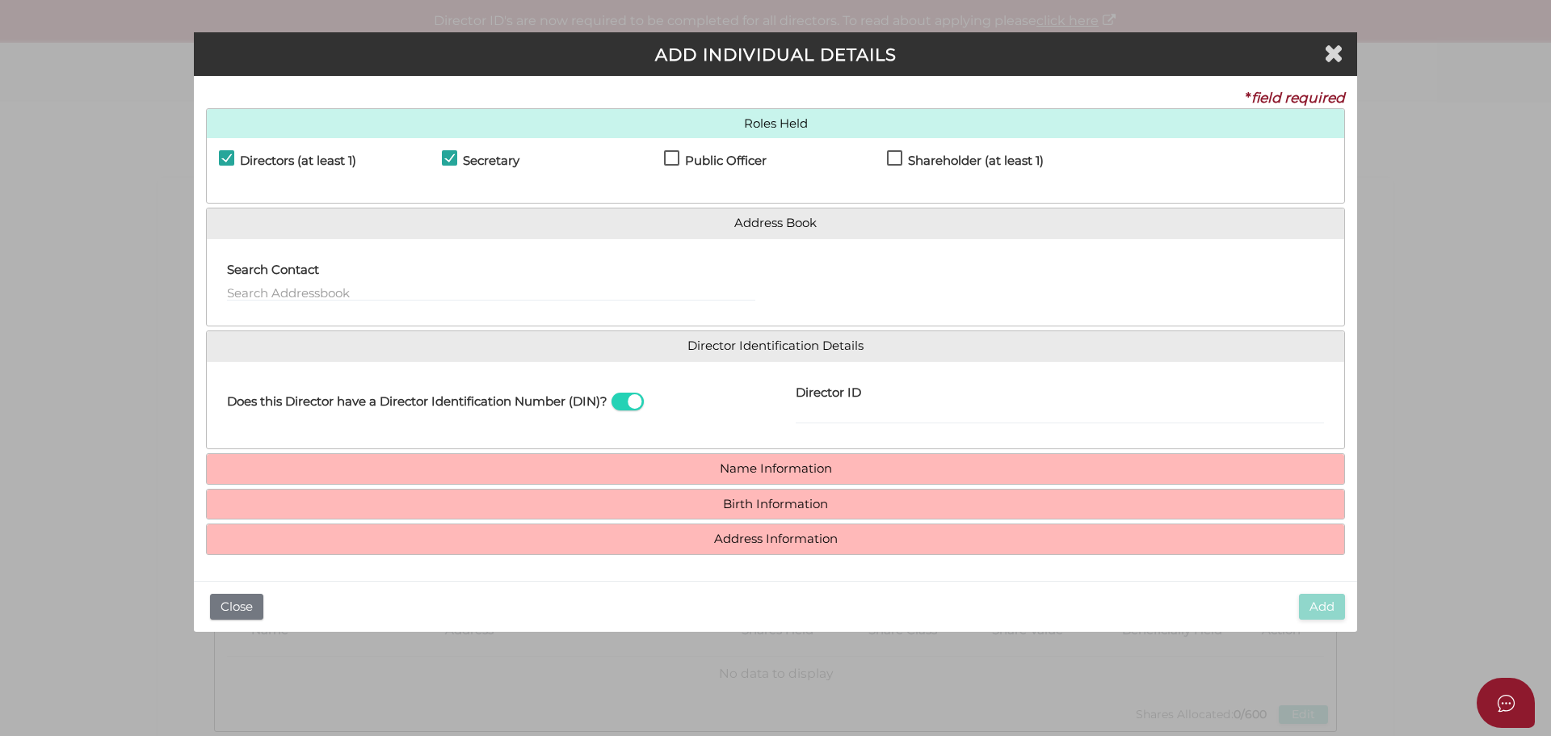
checkbox input "true"
click at [895, 154] on label "Shareholder (at least 1)" at bounding box center [965, 164] width 157 height 20
checkbox input "true"
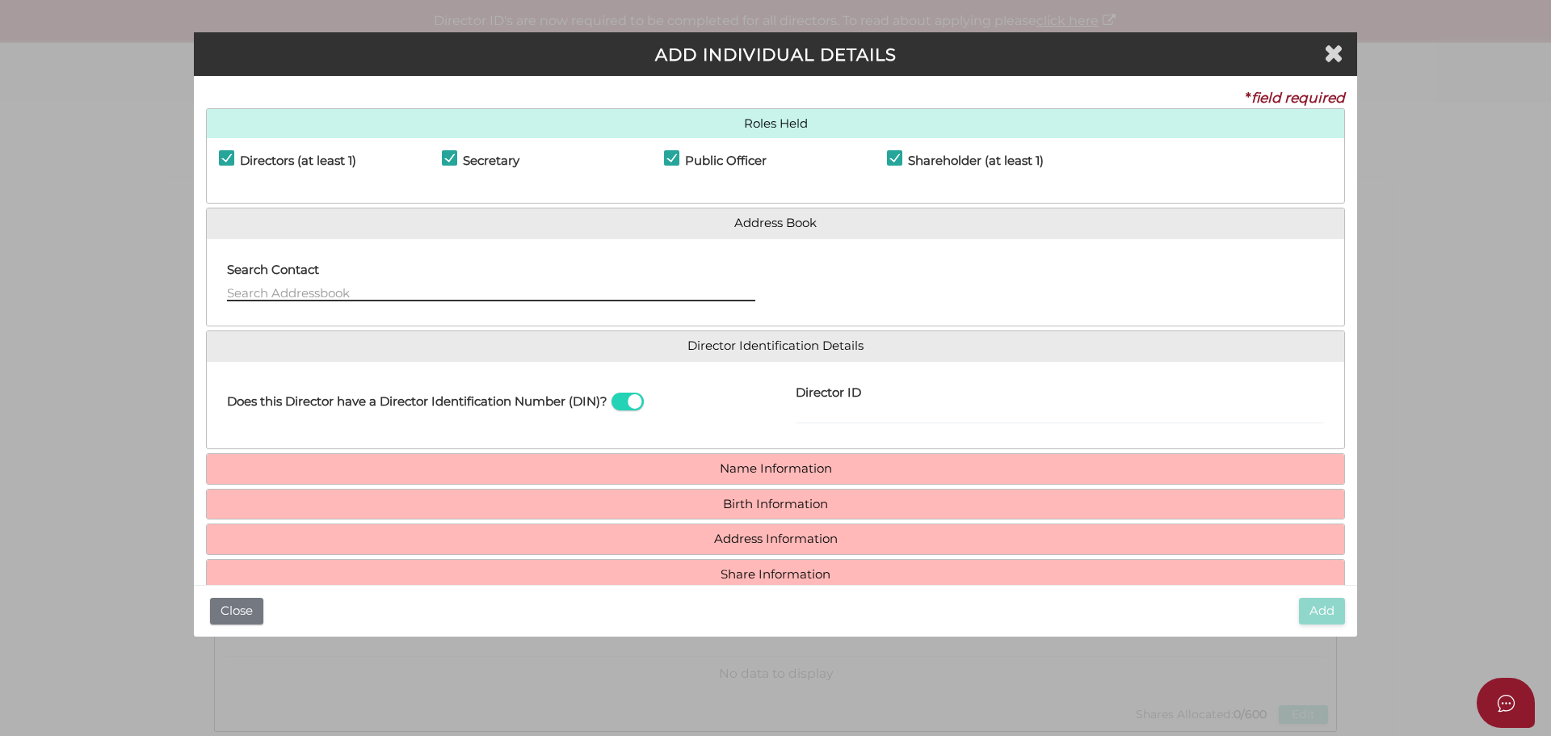
click at [314, 293] on input "text" at bounding box center [491, 293] width 528 height 18
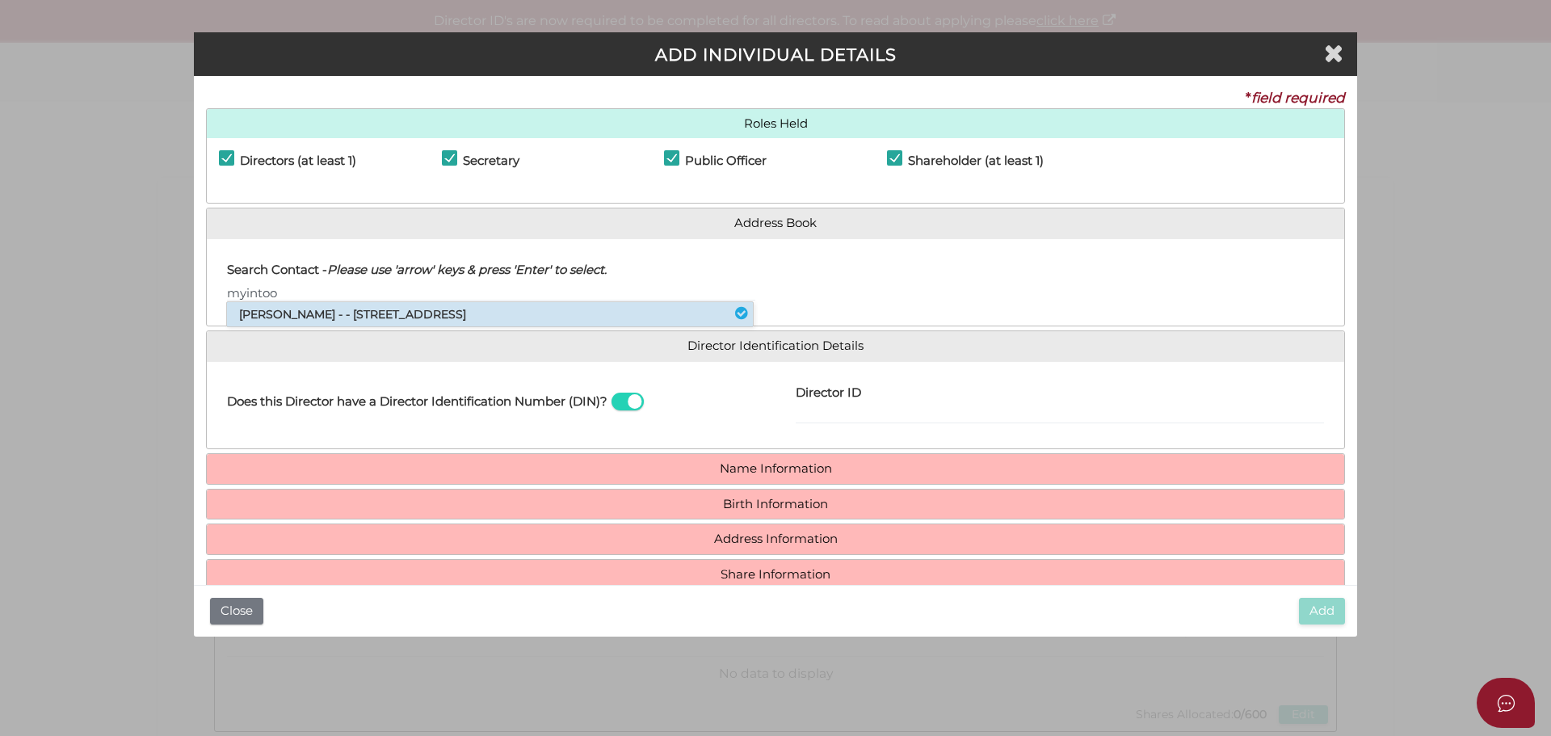
click at [305, 314] on li "Annette Lee Myintoo - - 224 Dandelion Drive, Rowville, VIC, 3178" at bounding box center [490, 314] width 526 height 24
type input "[PERSON_NAME]"
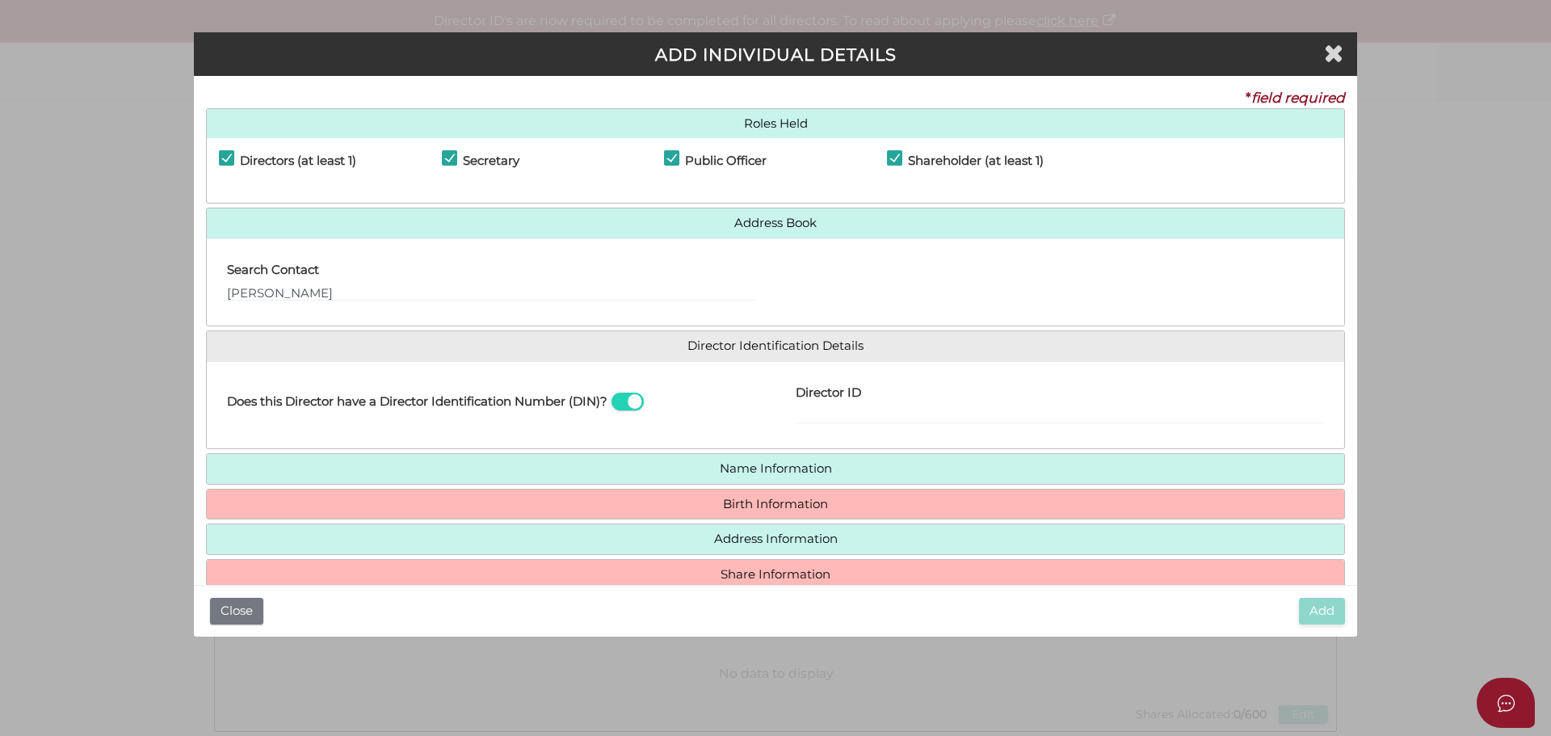
scroll to position [31, 0]
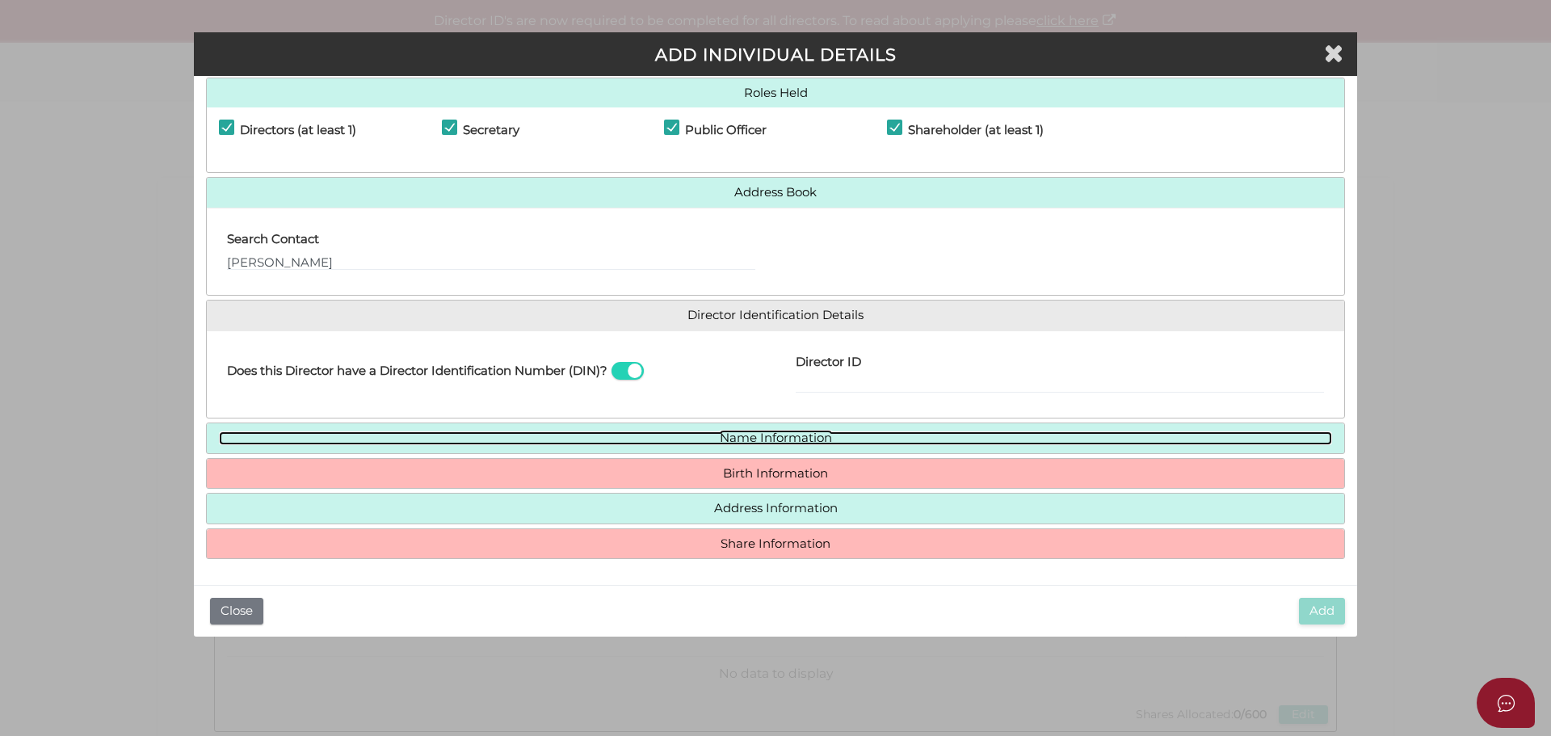
click at [781, 438] on link "Name Information" at bounding box center [776, 439] width 1114 height 14
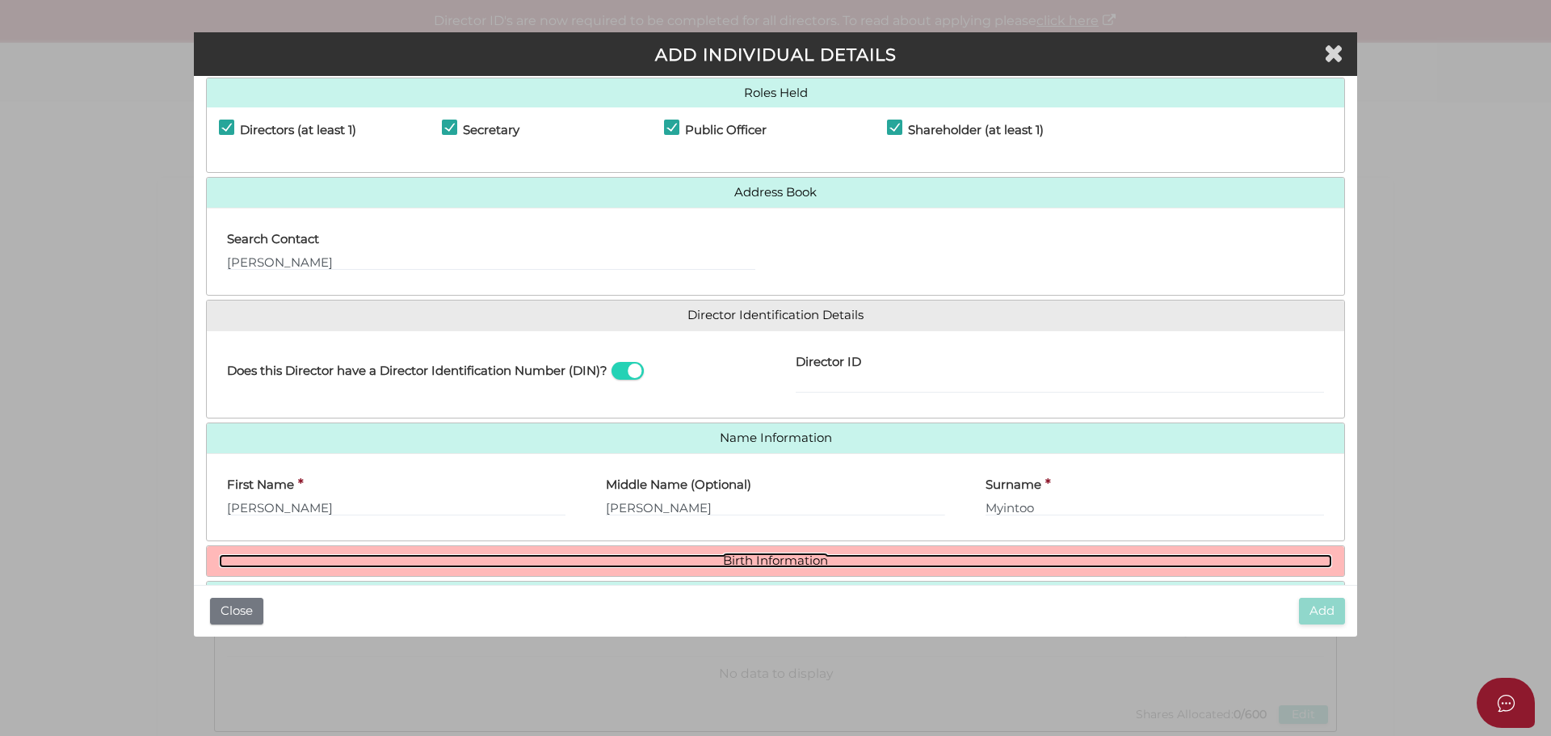
click at [789, 559] on link "Birth Information" at bounding box center [776, 561] width 1114 height 14
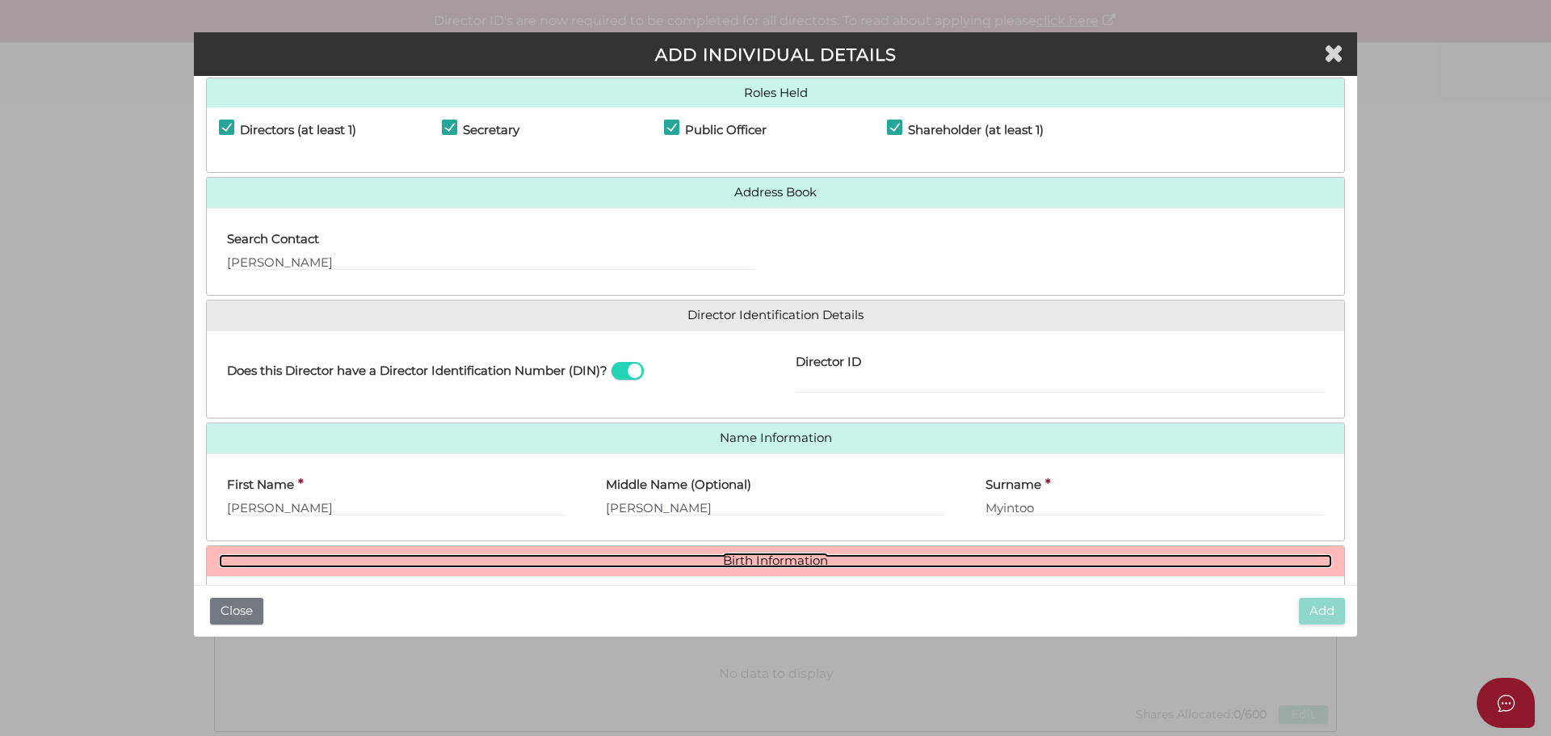
scroll to position [269, 0]
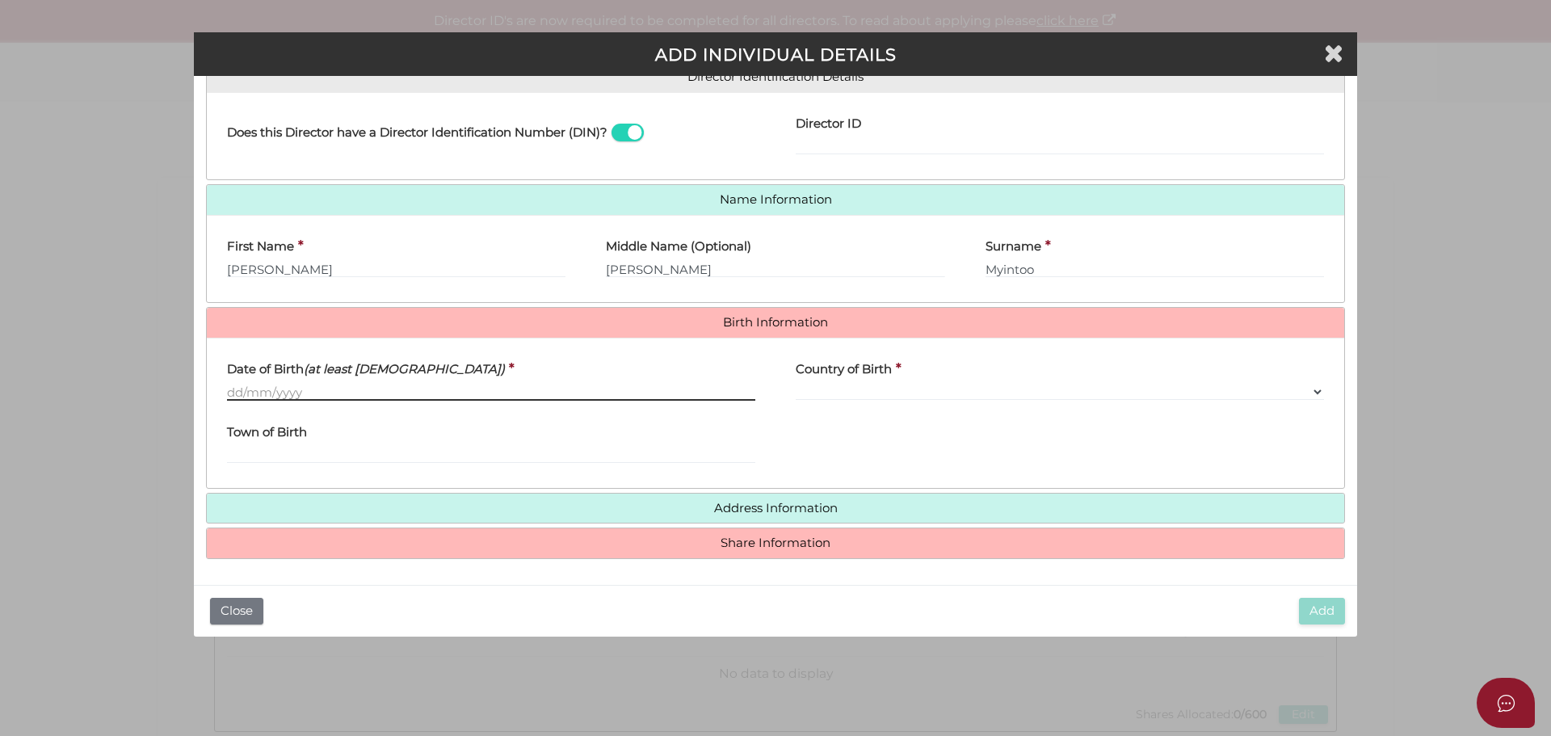
click at [236, 393] on input "Date of Birth (at least 18 years old)" at bounding box center [491, 392] width 528 height 18
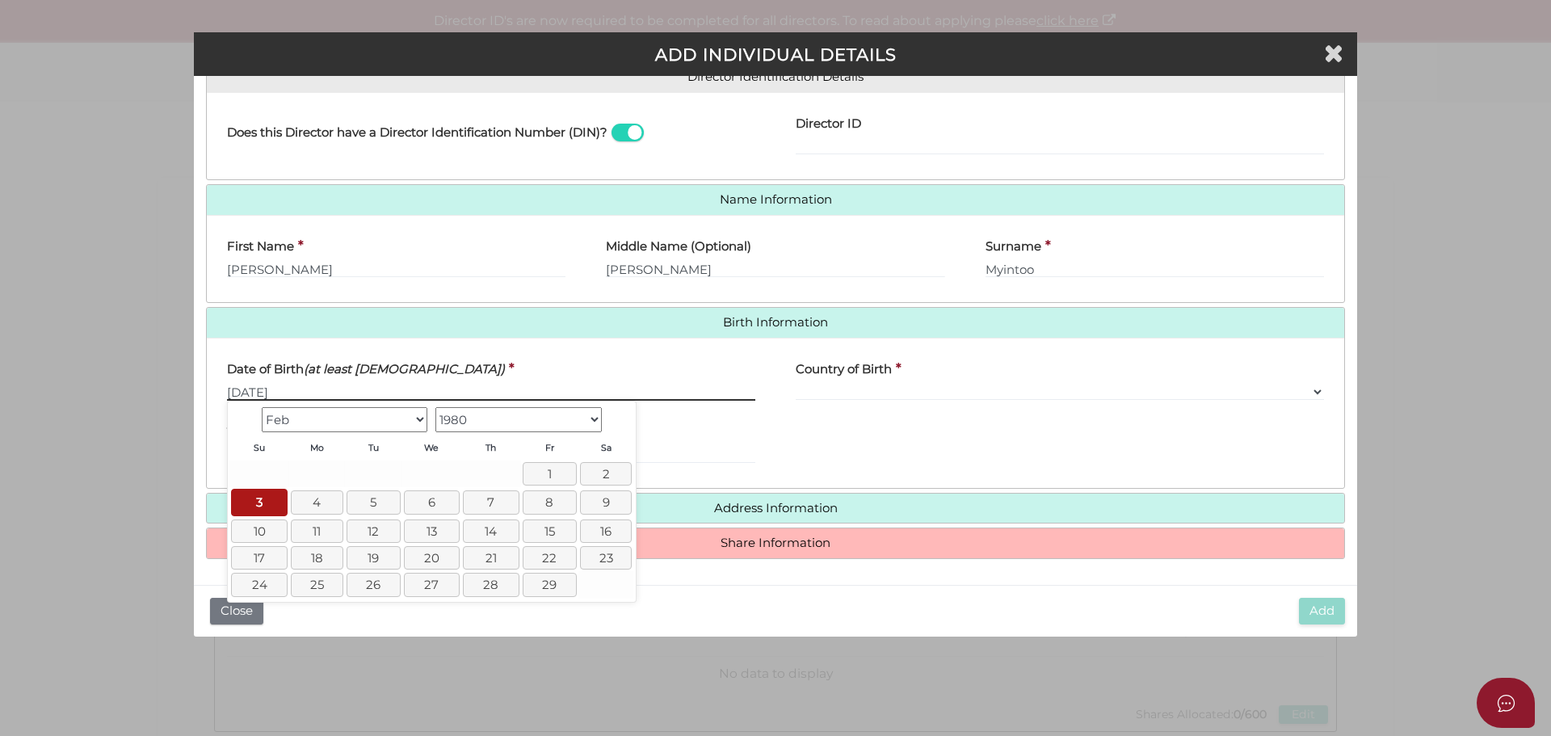
type input "[DATE]"
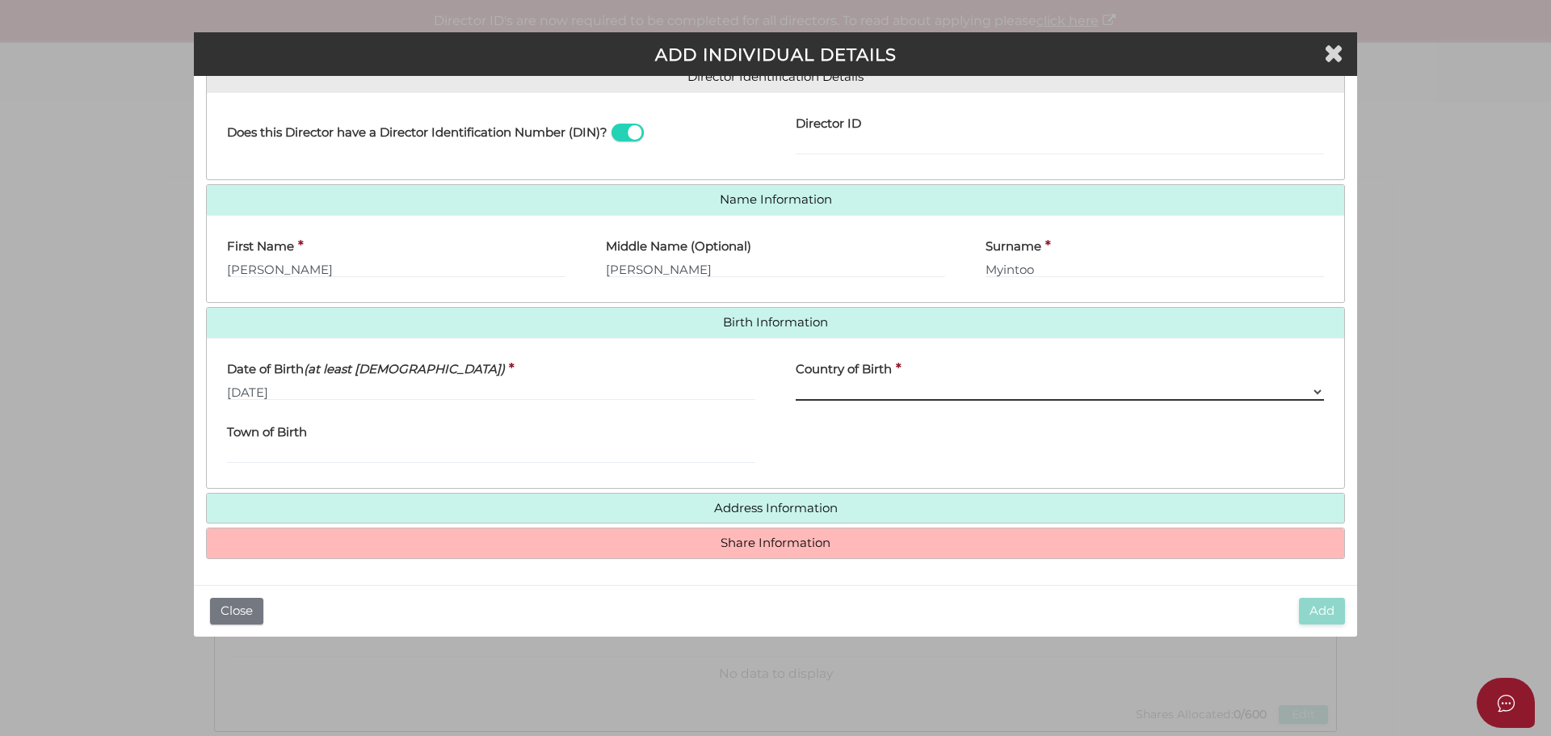
click at [944, 385] on select "Please Select v Australia Afghanistan Albania Algeria American Samoa Andorra An…" at bounding box center [1060, 392] width 528 height 18
select select "[GEOGRAPHIC_DATA]"
click at [796, 383] on select "Please Select v Australia Afghanistan Albania Algeria American Samoa Andorra An…" at bounding box center [1060, 392] width 528 height 18
select select "Please Select"
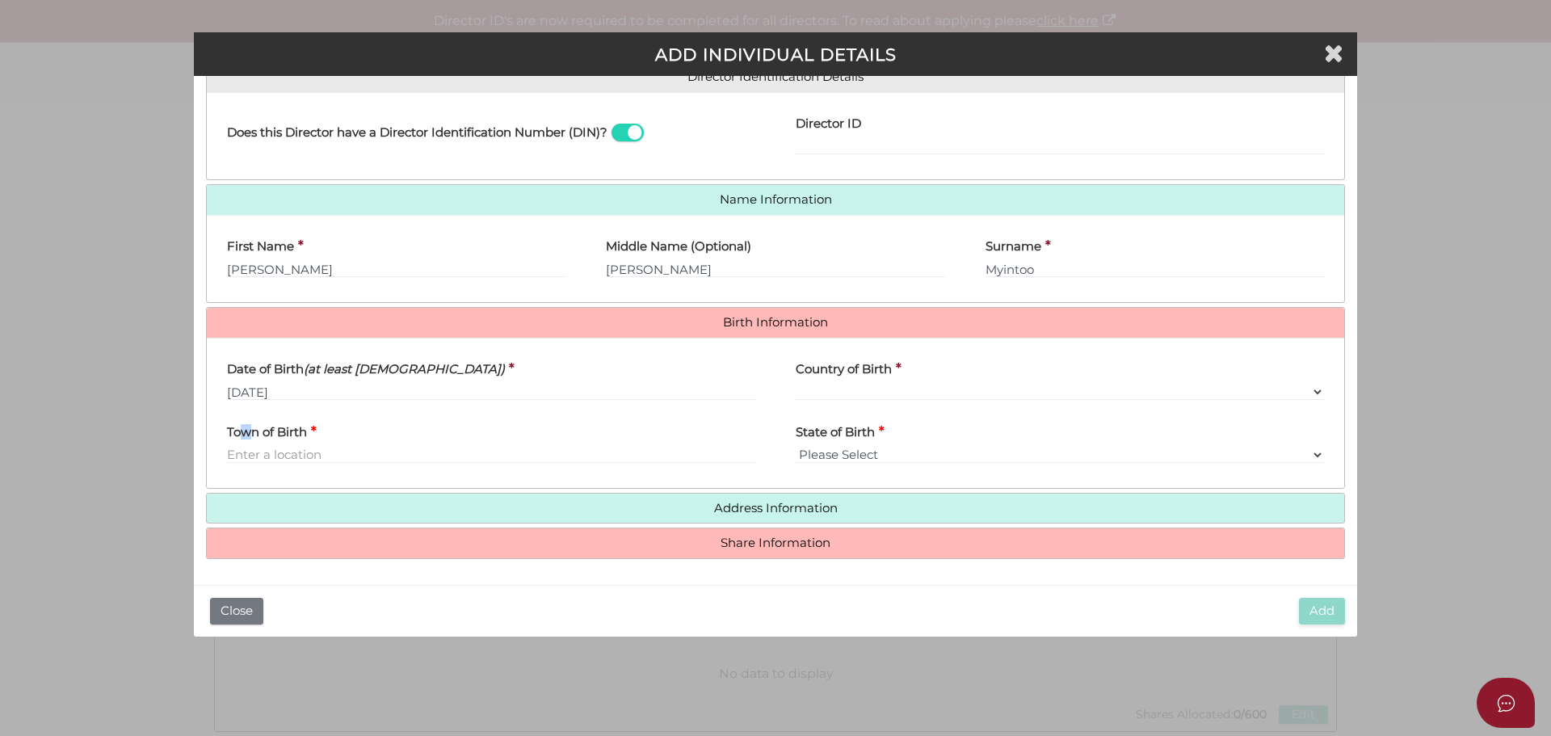
click at [250, 444] on label "Town of Birth" at bounding box center [267, 429] width 80 height 33
click at [266, 444] on label "Town of Birth" at bounding box center [267, 429] width 80 height 33
click at [266, 446] on input "Town of Birth" at bounding box center [491, 455] width 528 height 18
type input "Box Hill"
select select "VIC"
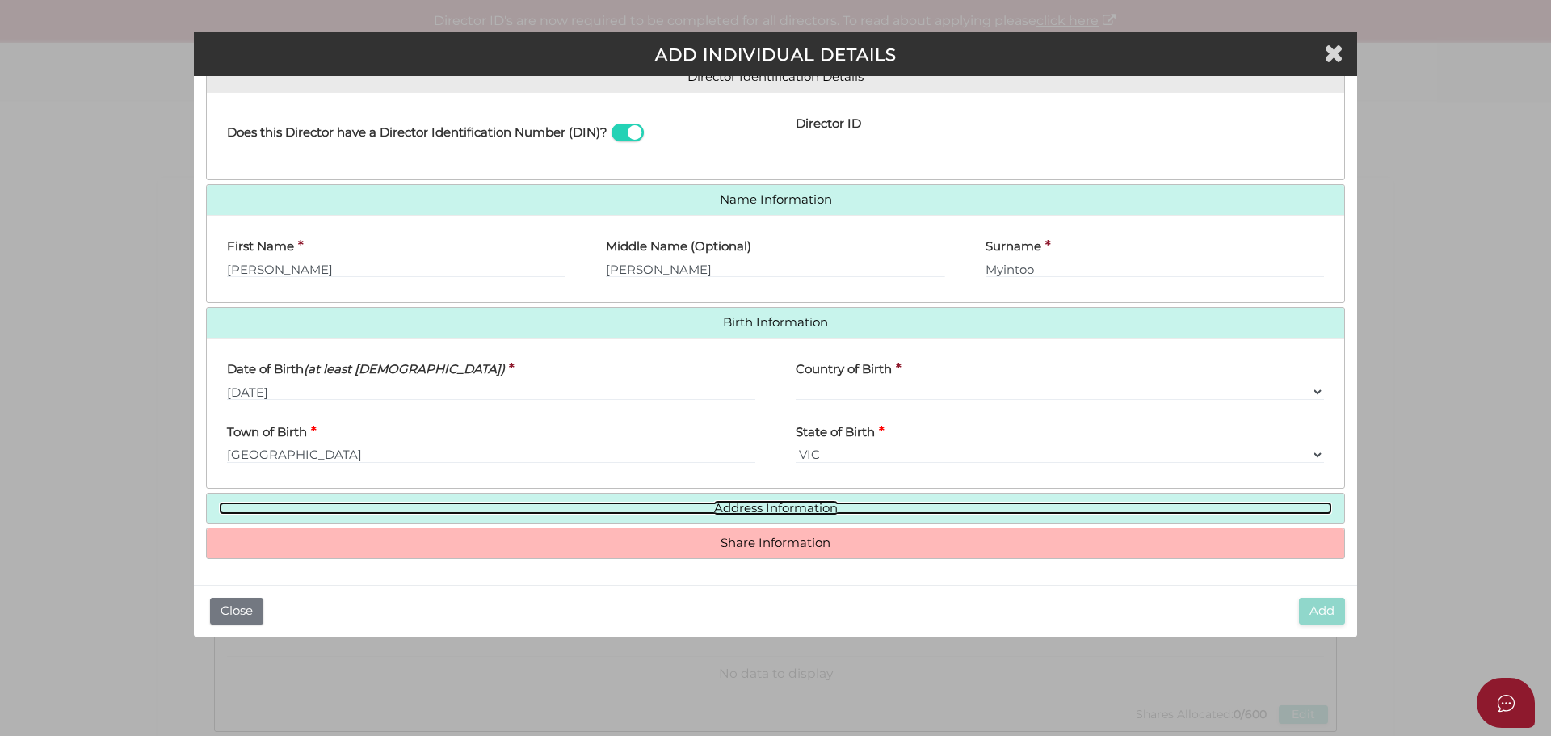
click at [823, 512] on link "Address Information" at bounding box center [776, 509] width 1114 height 14
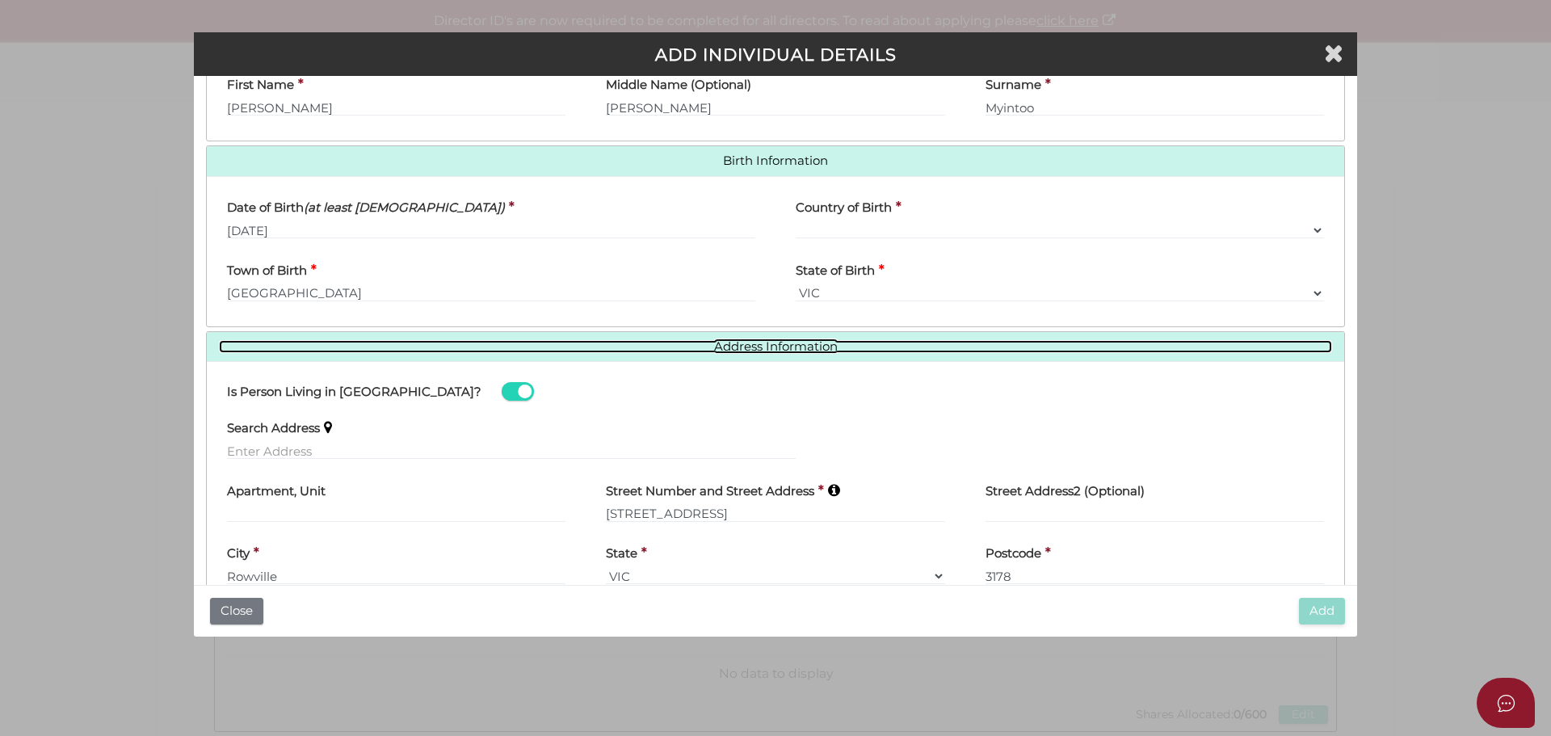
scroll to position [512, 0]
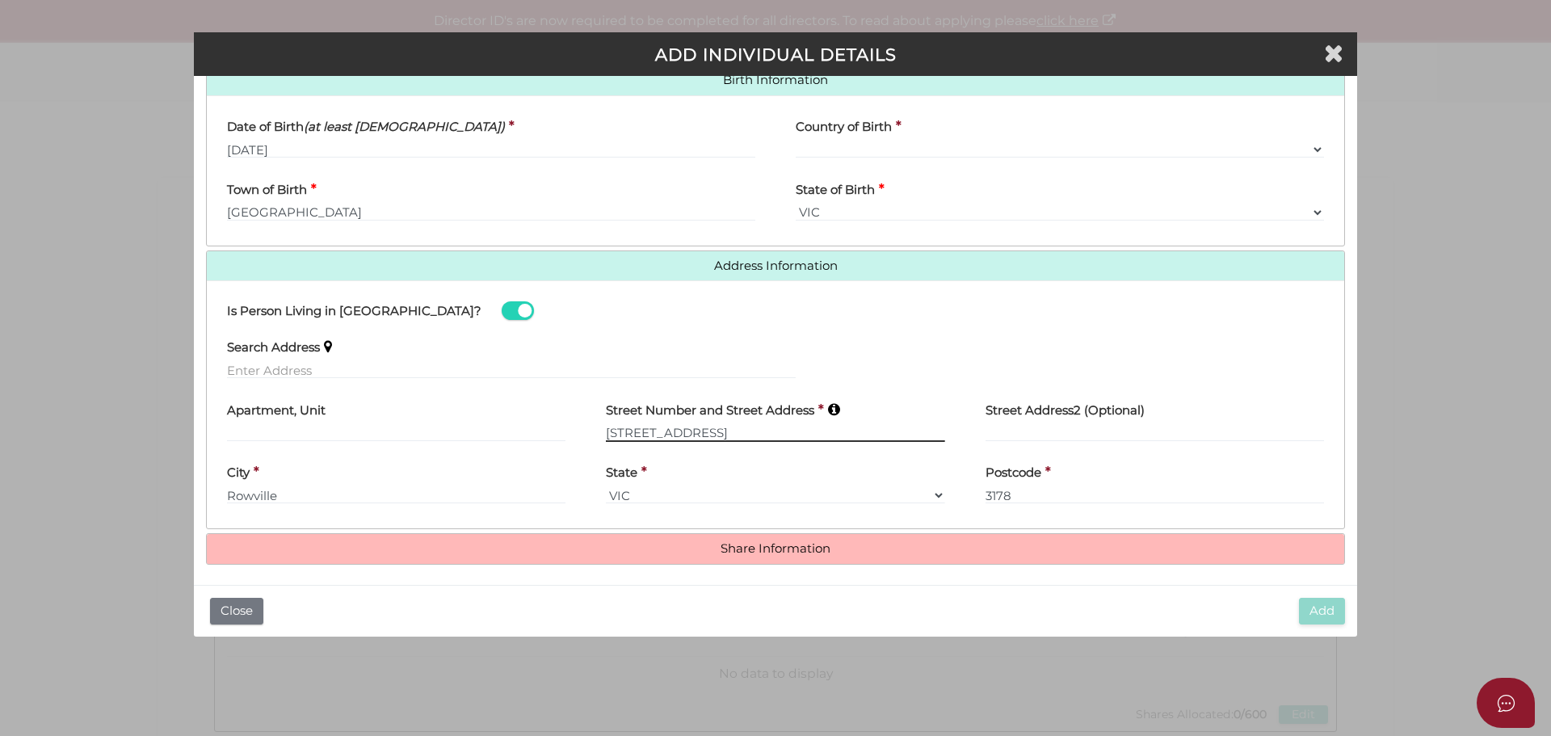
click at [618, 438] on input "224 Dandelion Drive" at bounding box center [775, 433] width 339 height 18
drag, startPoint x: 744, startPoint y: 429, endPoint x: 533, endPoint y: 426, distance: 210.9
click at [537, 427] on div "Apartment, Unit Street Number and Street Address * 224 Dandelion Drive Street A…" at bounding box center [776, 422] width 1138 height 63
type input "[STREET_ADDRESS]"
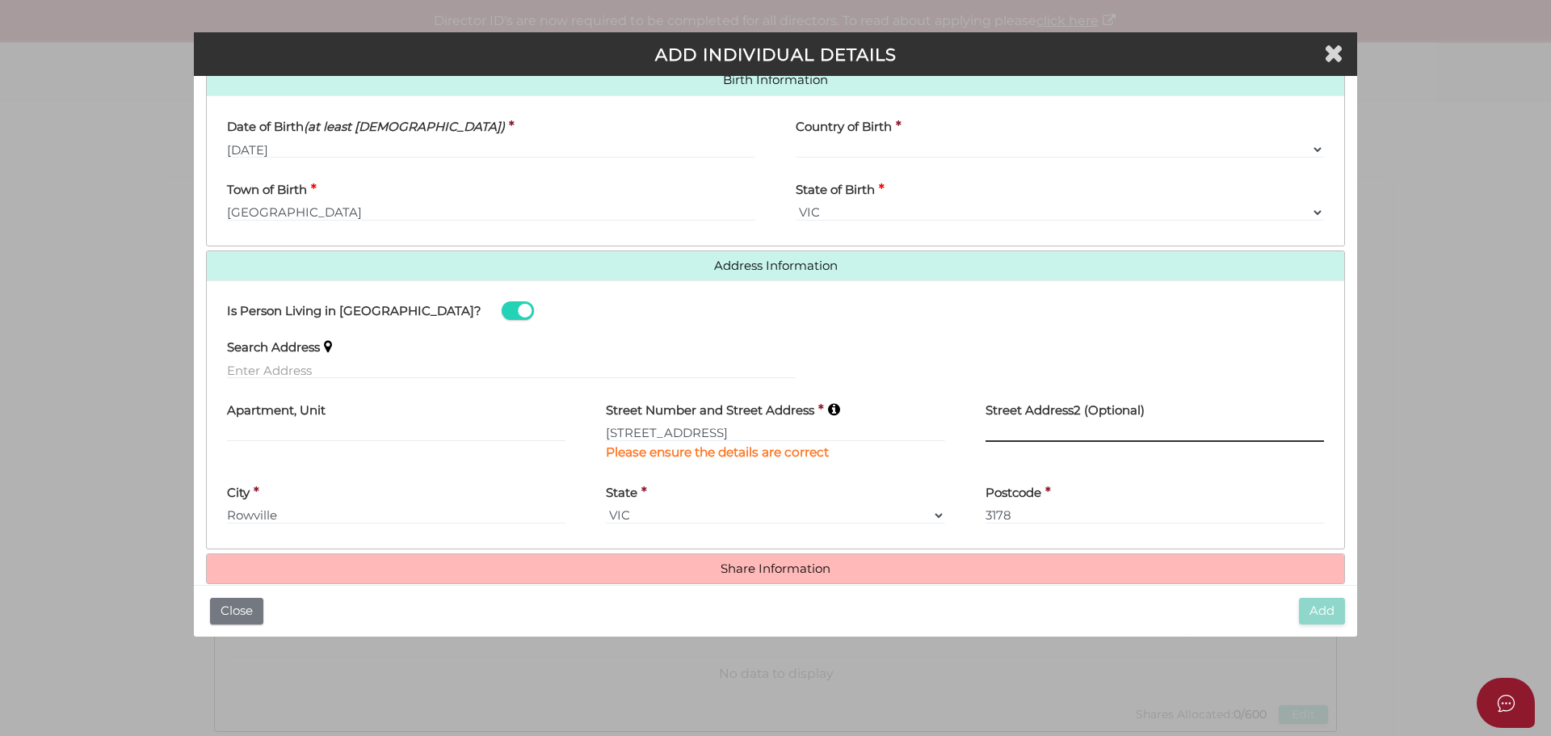
scroll to position [537, 0]
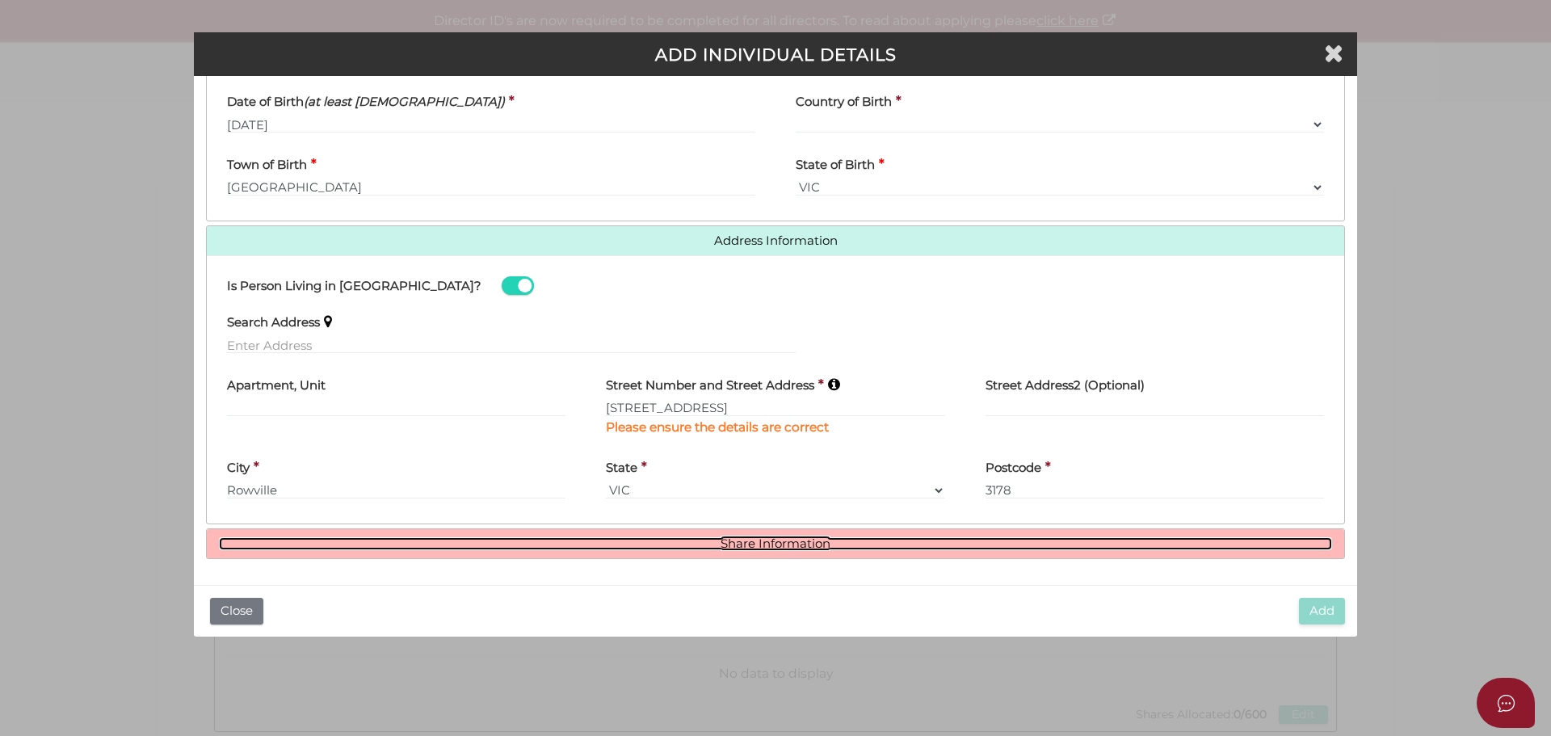
drag, startPoint x: 756, startPoint y: 548, endPoint x: 756, endPoint y: 528, distance: 19.4
click at [756, 548] on link "Share Information" at bounding box center [776, 544] width 1114 height 14
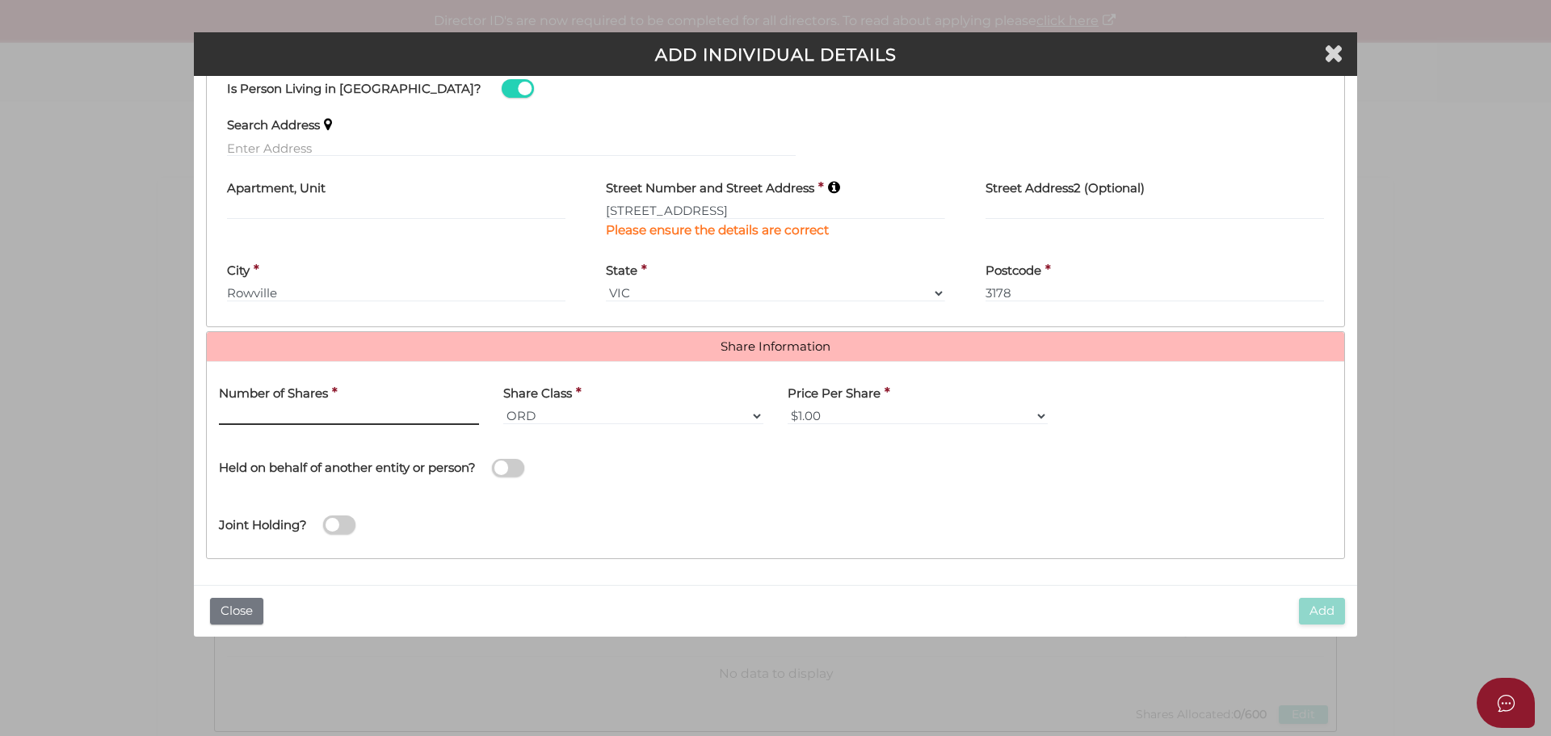
click at [316, 419] on input "text" at bounding box center [349, 416] width 260 height 18
click at [574, 405] on div "Share Class * ORD A CLASS B CLASS C CLASS D CLASS EMP FOU LG MAN RED SPE PRF CU…" at bounding box center [633, 399] width 260 height 51
click at [577, 417] on select "ORD A CLASS B CLASS C CLASS D CLASS EMP FOU LG MAN RED SPE PRF CUMP NCP REDP NR…" at bounding box center [633, 416] width 260 height 18
click at [360, 415] on input "text" at bounding box center [349, 416] width 260 height 18
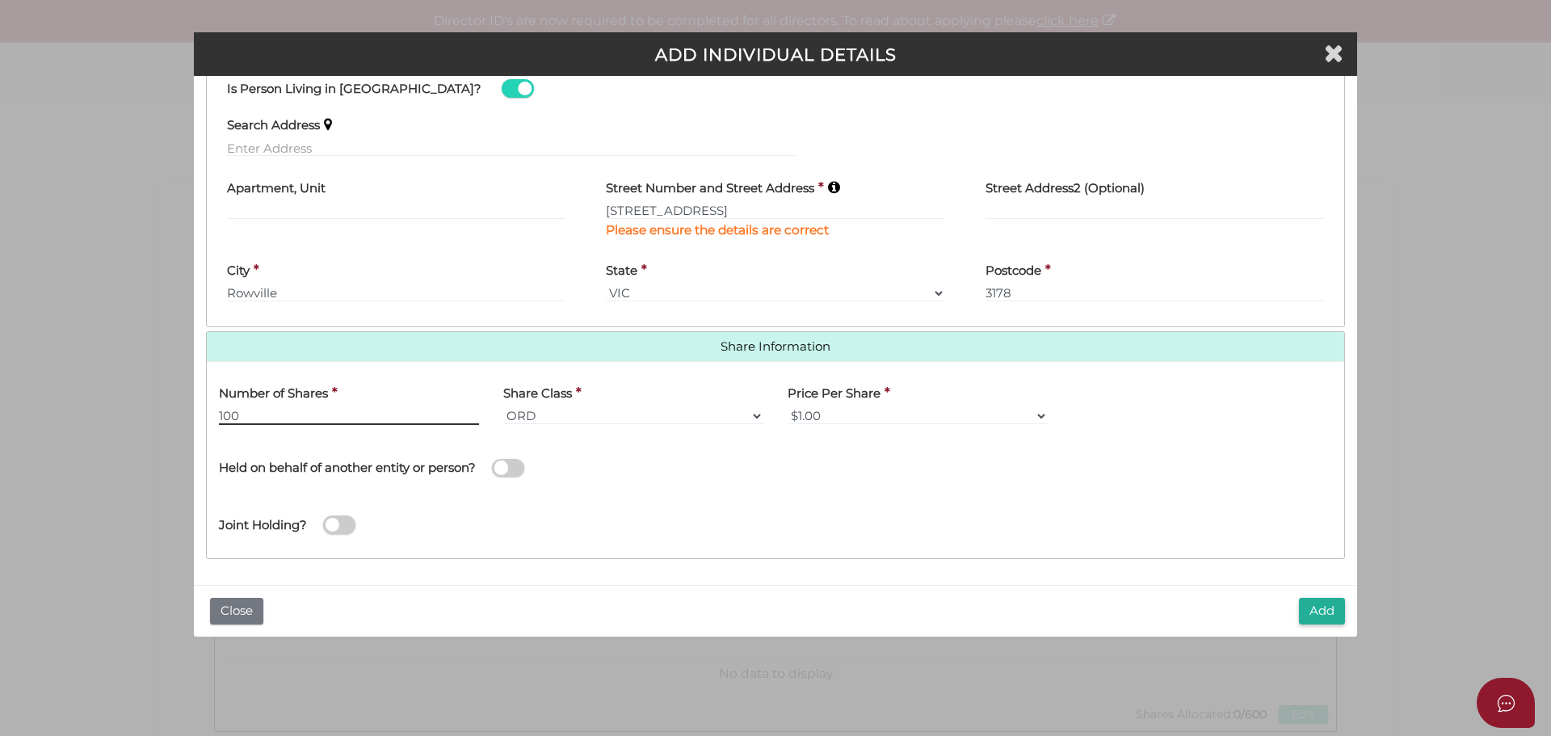
type input "100"
click at [544, 418] on select "ORD A CLASS B CLASS C CLASS D CLASS EMP FOU LG MAN RED SPE PRF CUMP NCP REDP NR…" at bounding box center [633, 416] width 260 height 18
select select "A CLASS"
click at [503, 407] on select "ORD A CLASS B CLASS C CLASS D CLASS EMP FOU LG MAN RED SPE PRF CUMP NCP REDP NR…" at bounding box center [633, 416] width 260 height 18
click at [998, 418] on select "$1.00 $0.01 $0.001 $0.0001 $0.10 $0.50 $2.00 $5.00 $10.00 Other" at bounding box center [918, 416] width 260 height 18
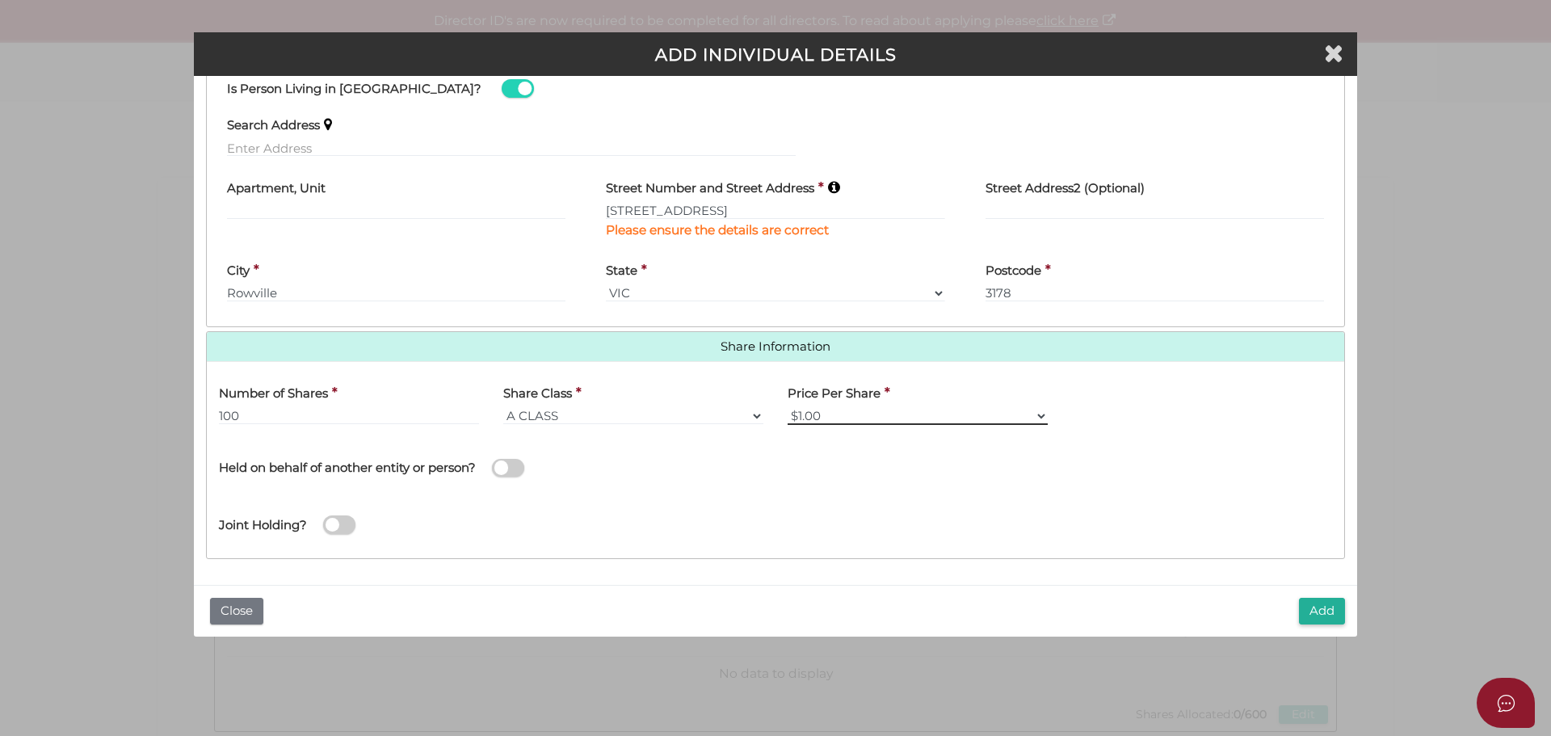
click at [998, 418] on select "$1.00 $0.01 $0.001 $0.0001 $0.10 $0.50 $2.00 $5.00 $10.00 Other" at bounding box center [918, 416] width 260 height 18
click at [810, 412] on select "$1.00 $0.01 $0.001 $0.0001 $0.10 $0.50 $2.00 $5.00 $10.00 Other" at bounding box center [918, 416] width 260 height 18
click at [788, 407] on select "$1.00 $0.01 $0.001 $0.0001 $0.10 $0.50 $2.00 $5.00 $10.00 Other" at bounding box center [918, 416] width 260 height 18
click at [1324, 616] on button "Add" at bounding box center [1322, 611] width 46 height 27
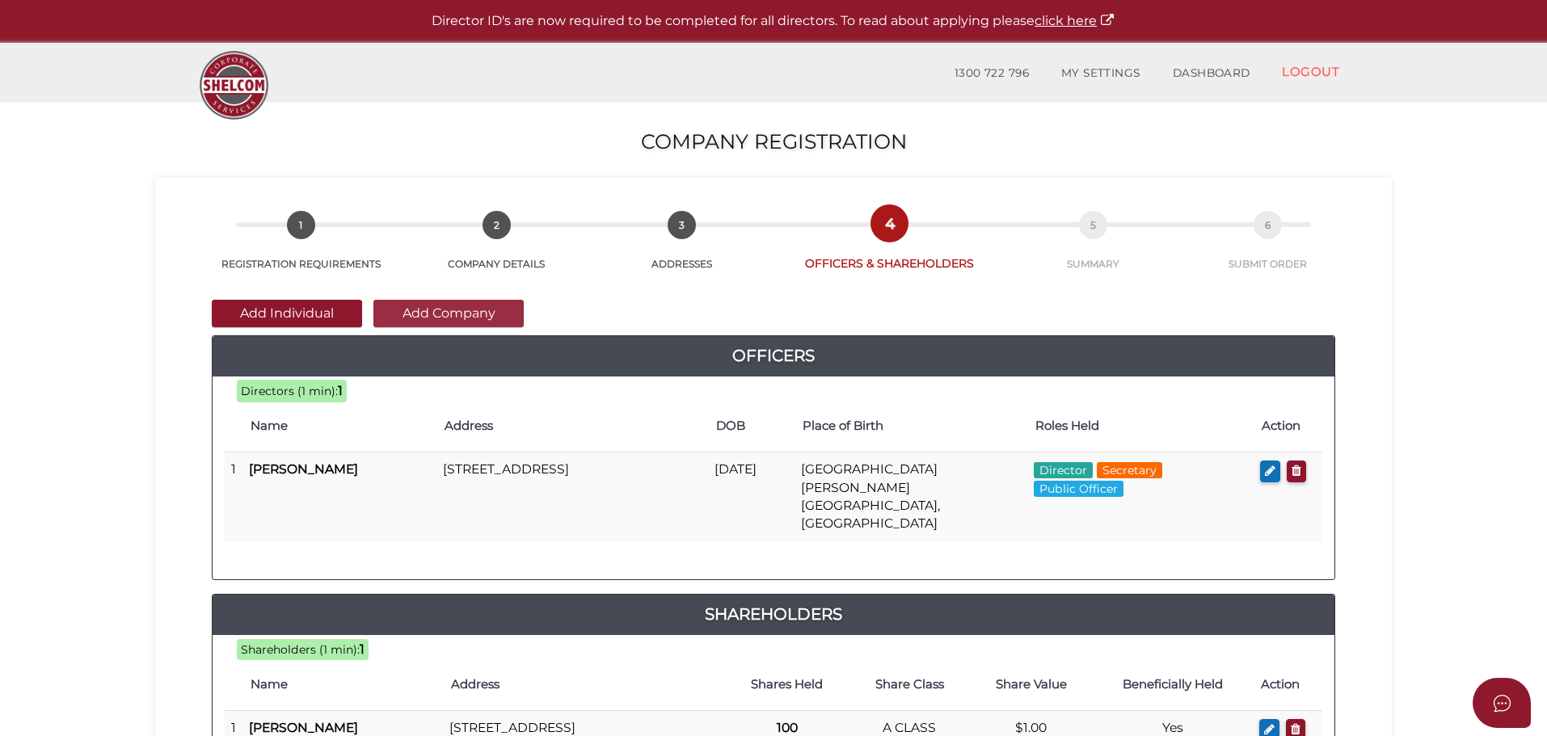
click at [436, 316] on button "Add Company" at bounding box center [448, 313] width 150 height 27
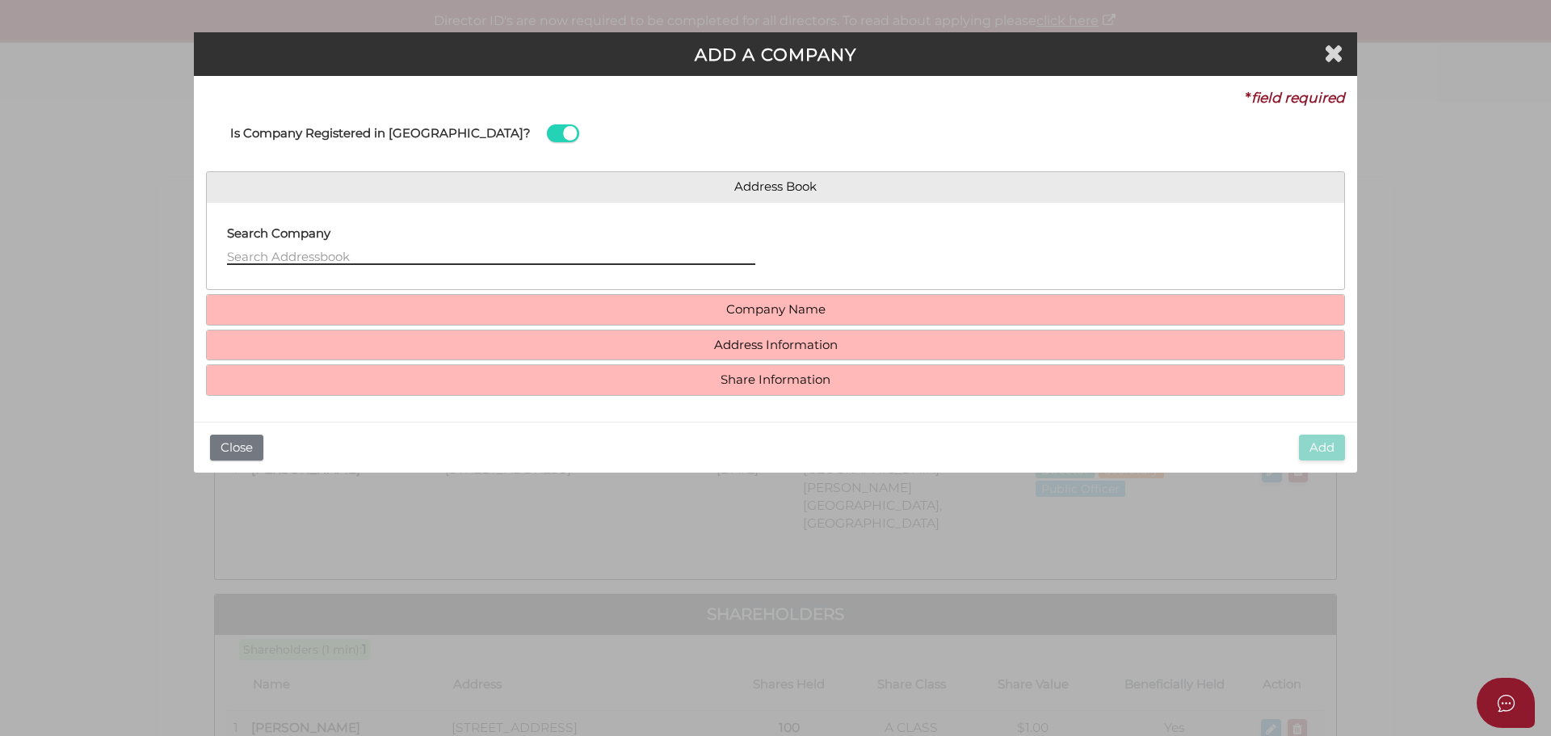
click at [340, 253] on input "text" at bounding box center [491, 256] width 528 height 18
type input "voltage Accounting"
click at [753, 294] on div "Company Name Company ACN * Check Name (if Company was registered within last 24…" at bounding box center [775, 310] width 1139 height 32
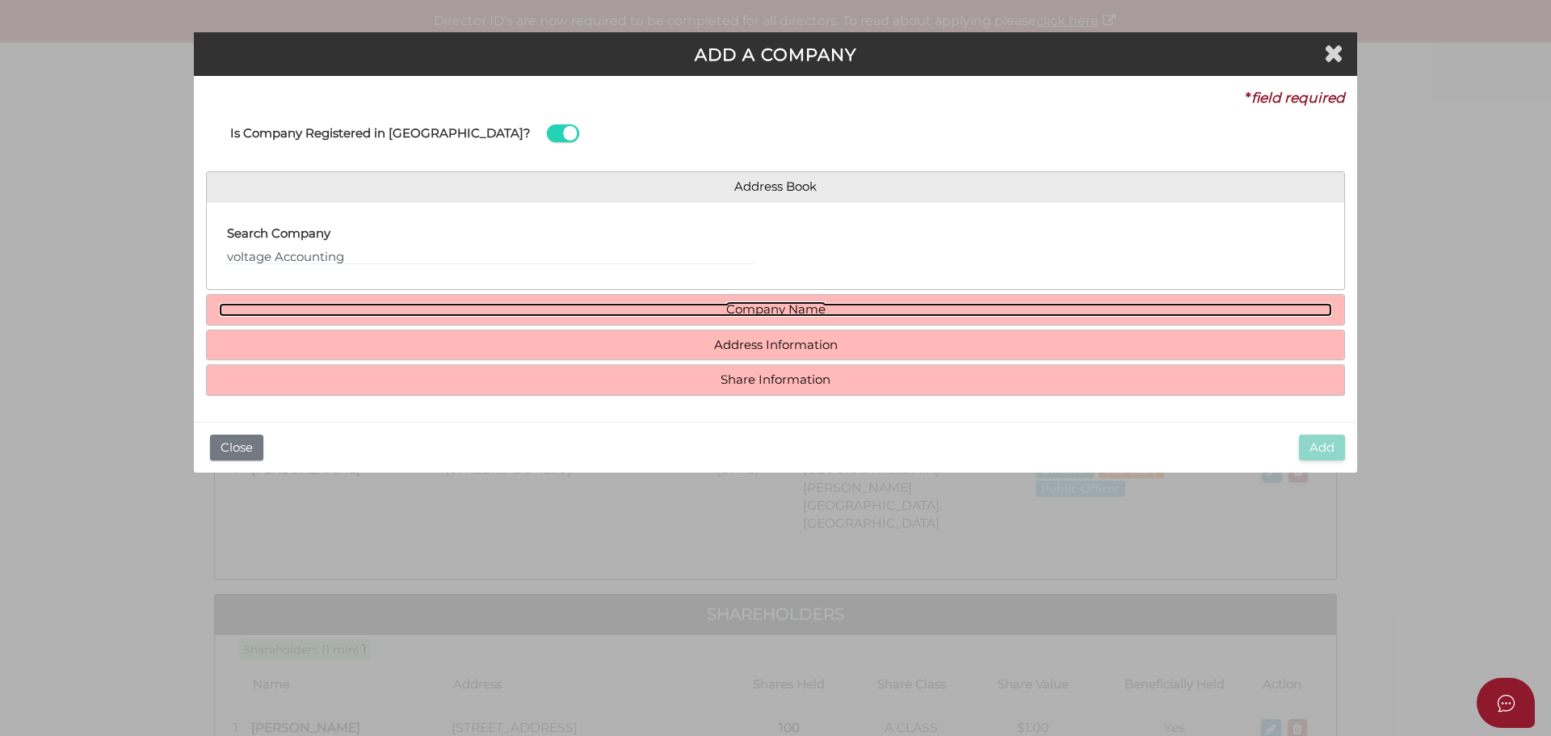
click at [754, 311] on link "Company Name" at bounding box center [776, 310] width 1114 height 14
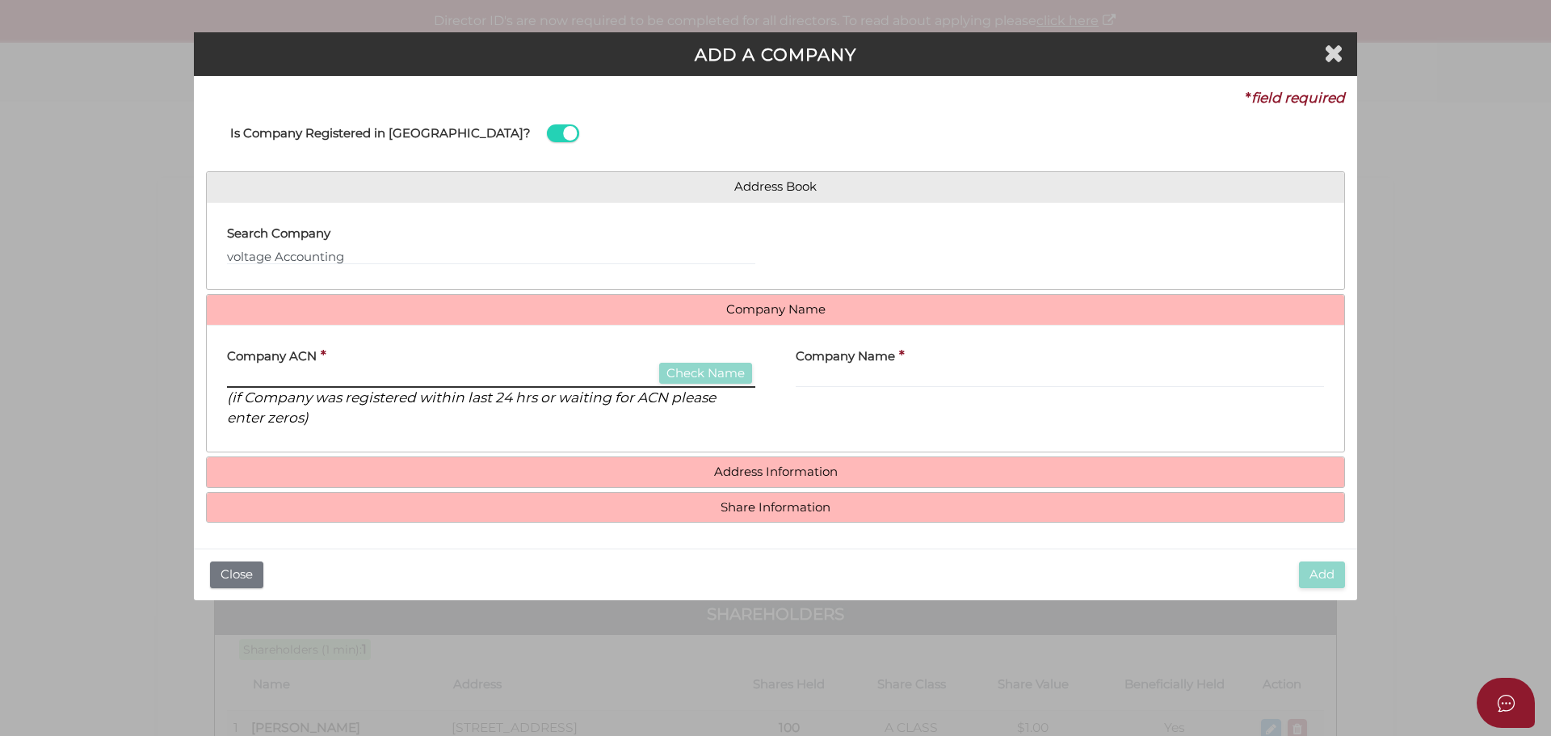
click at [446, 385] on input "text" at bounding box center [491, 379] width 528 height 18
click at [844, 375] on input "text" at bounding box center [1060, 379] width 528 height 18
click at [317, 381] on input "text" at bounding box center [491, 379] width 528 height 18
paste input "151648092"
type input "151648092"
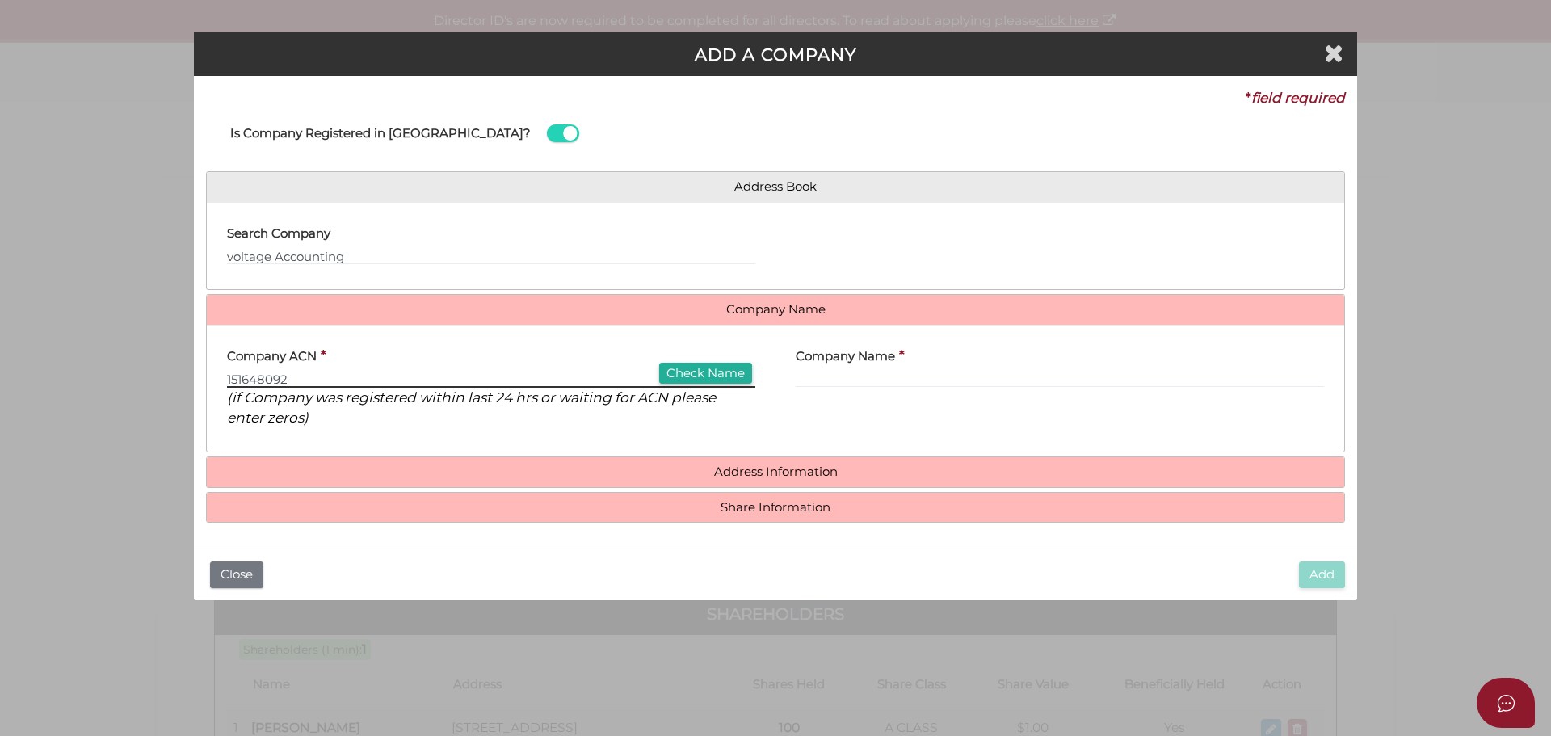
click at [699, 385] on input "151648092" at bounding box center [491, 379] width 528 height 18
click at [725, 371] on button "Check Name" at bounding box center [705, 374] width 93 height 22
type input "VOLTAGE ACCOUNTING SERVICES PTY LTD"
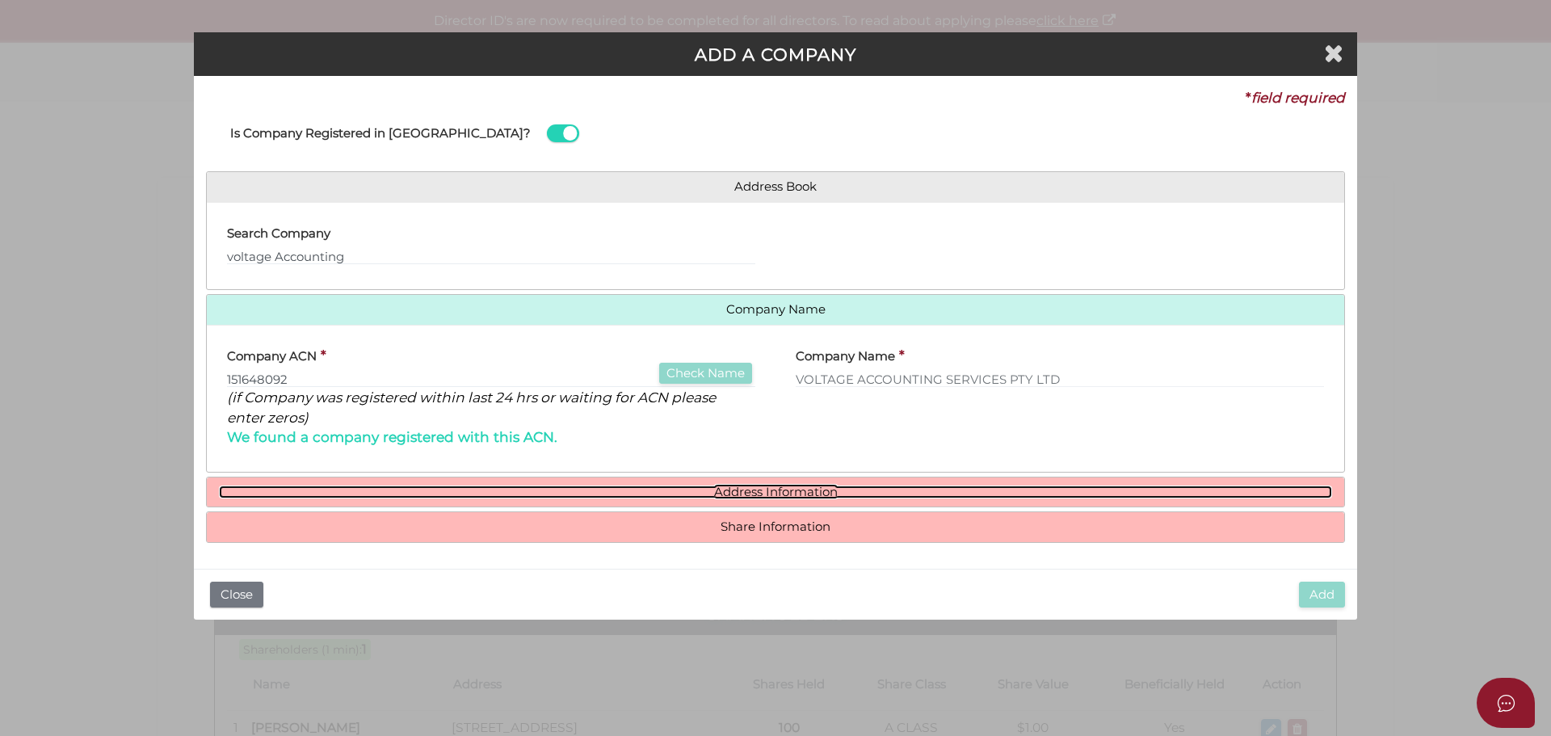
click at [794, 496] on link "Address Information" at bounding box center [776, 493] width 1114 height 14
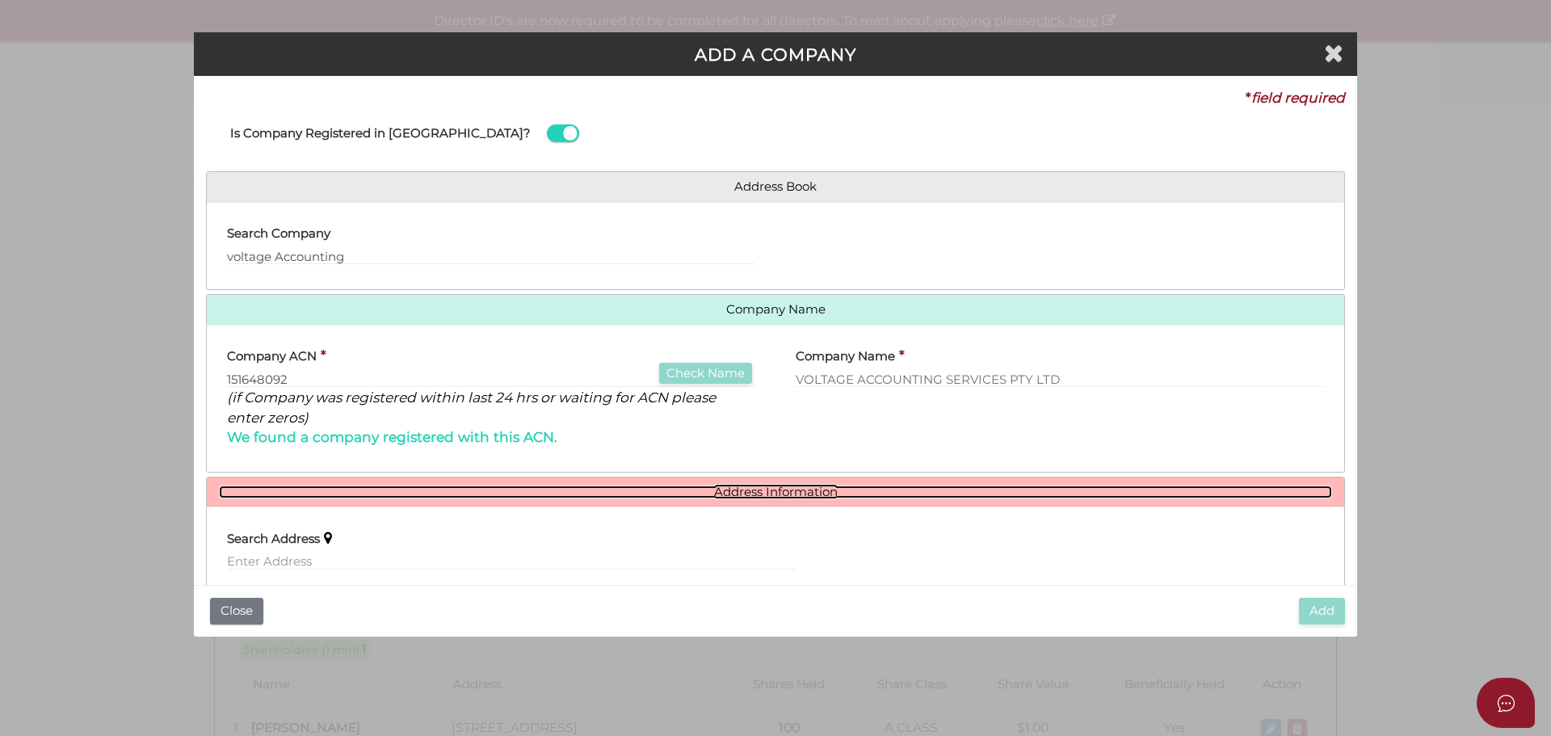
scroll to position [196, 0]
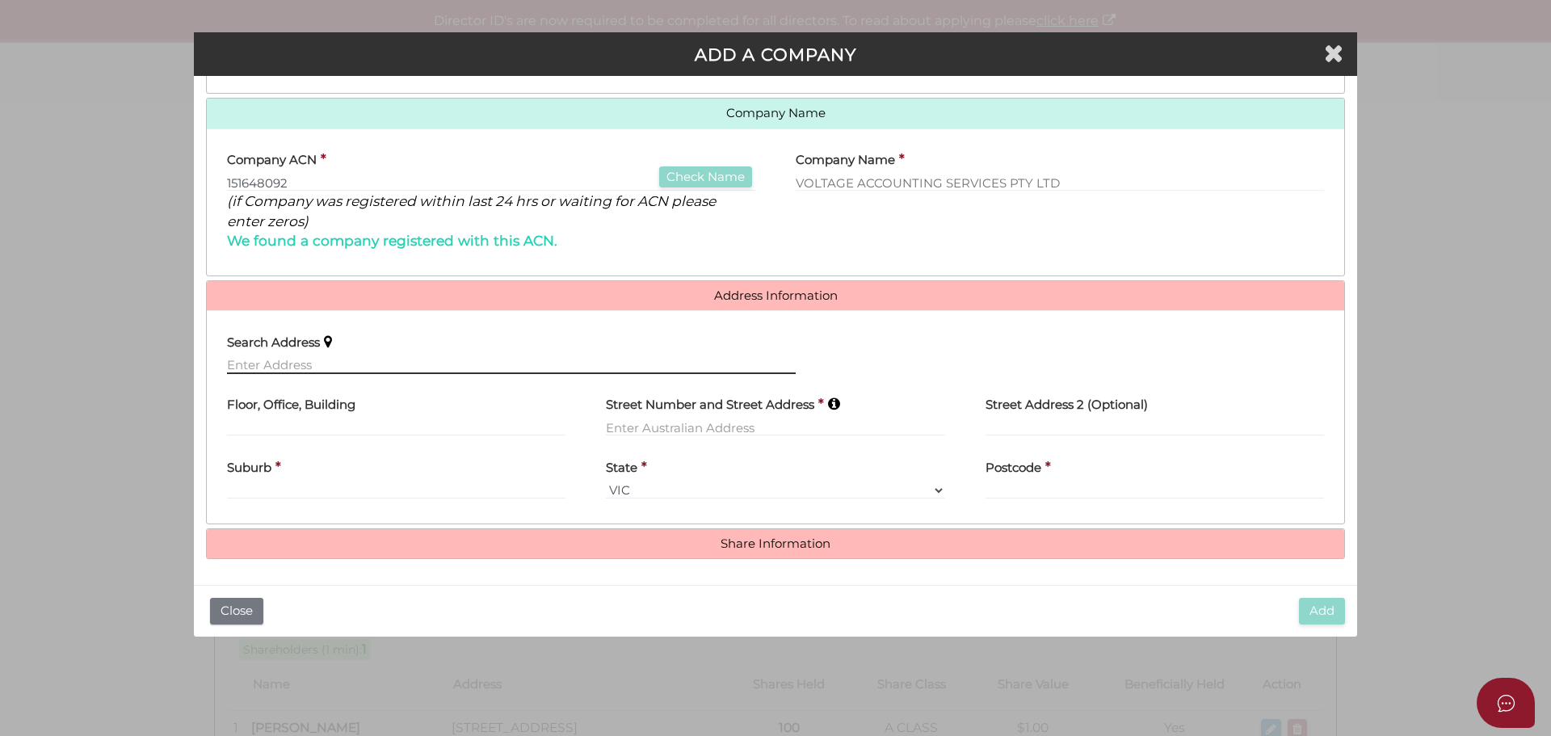
click at [319, 360] on input "text" at bounding box center [511, 365] width 569 height 18
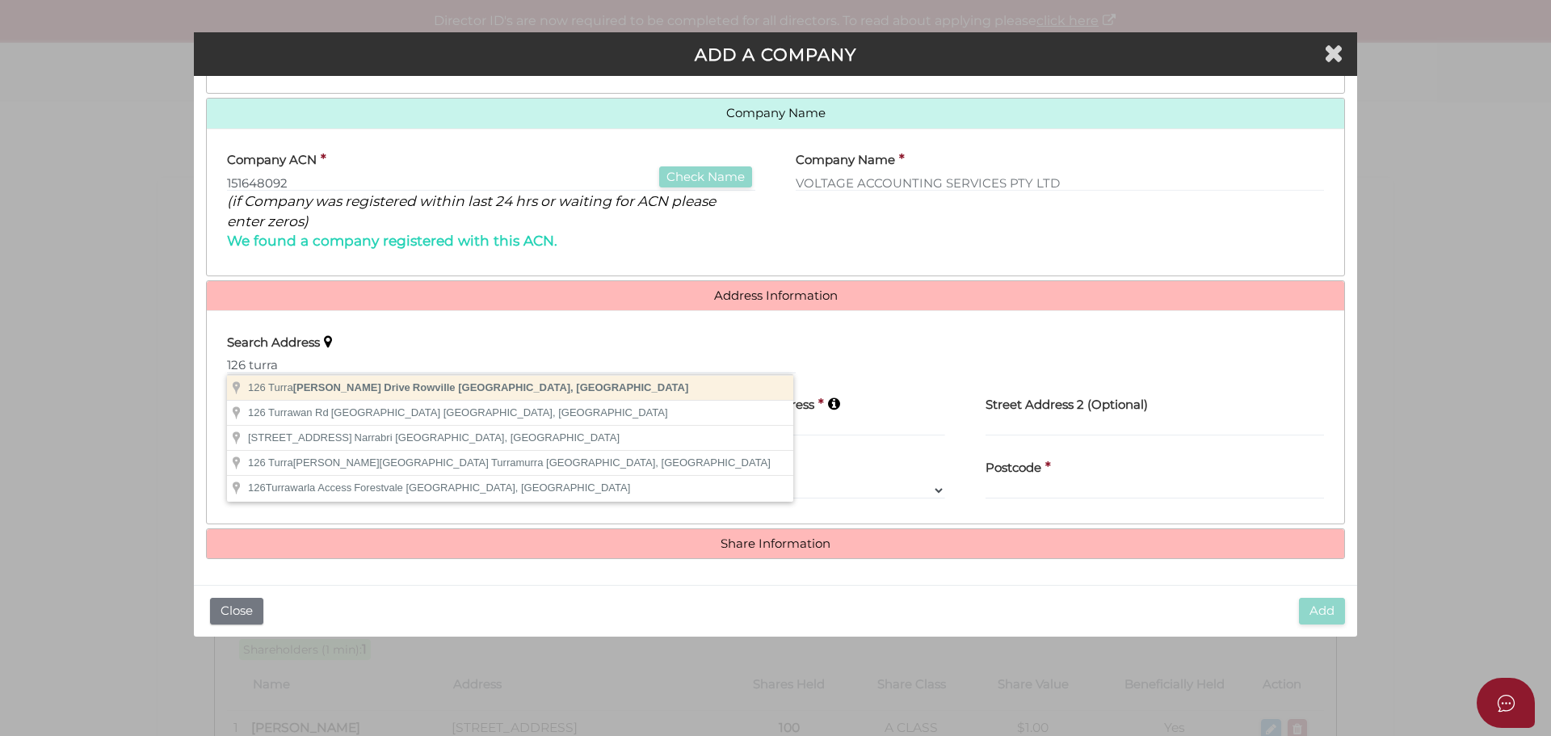
type input "[STREET_ADDRESS]"
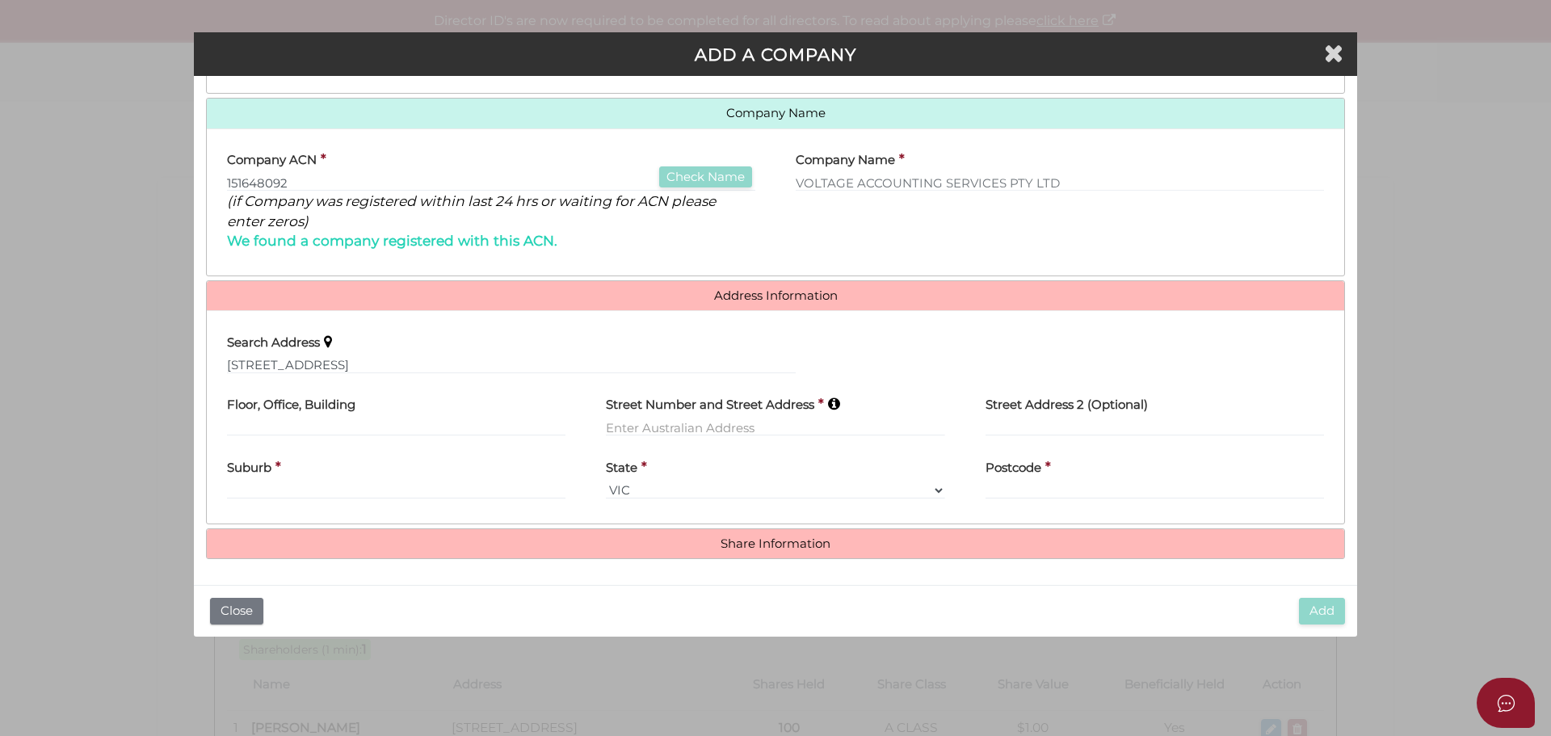
type input "[STREET_ADDRESS]"
type input "Rowville"
select select "VIC"
type input "3178"
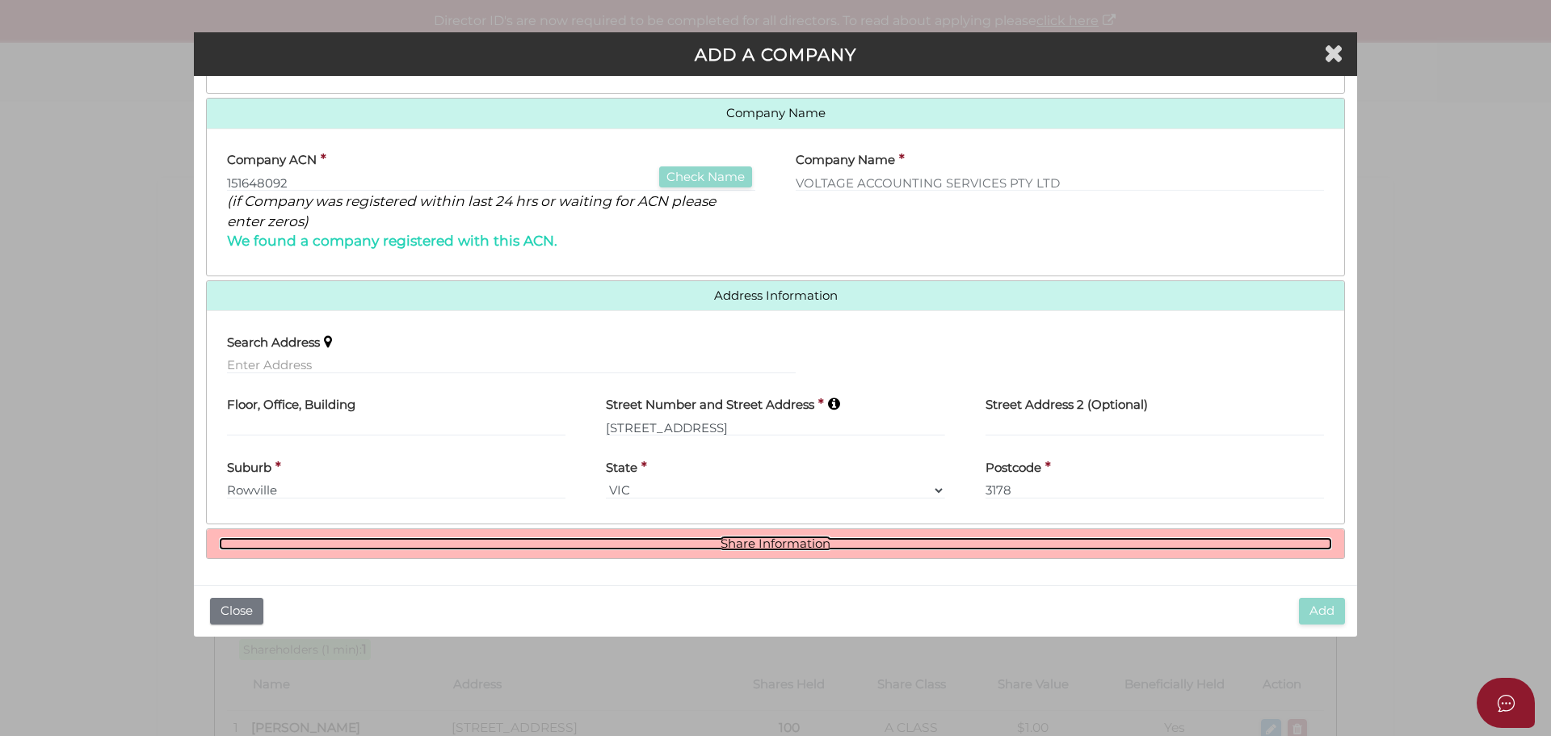
click at [772, 537] on link "Share Information" at bounding box center [776, 544] width 1114 height 14
click at [763, 547] on link "Share Information" at bounding box center [776, 544] width 1114 height 14
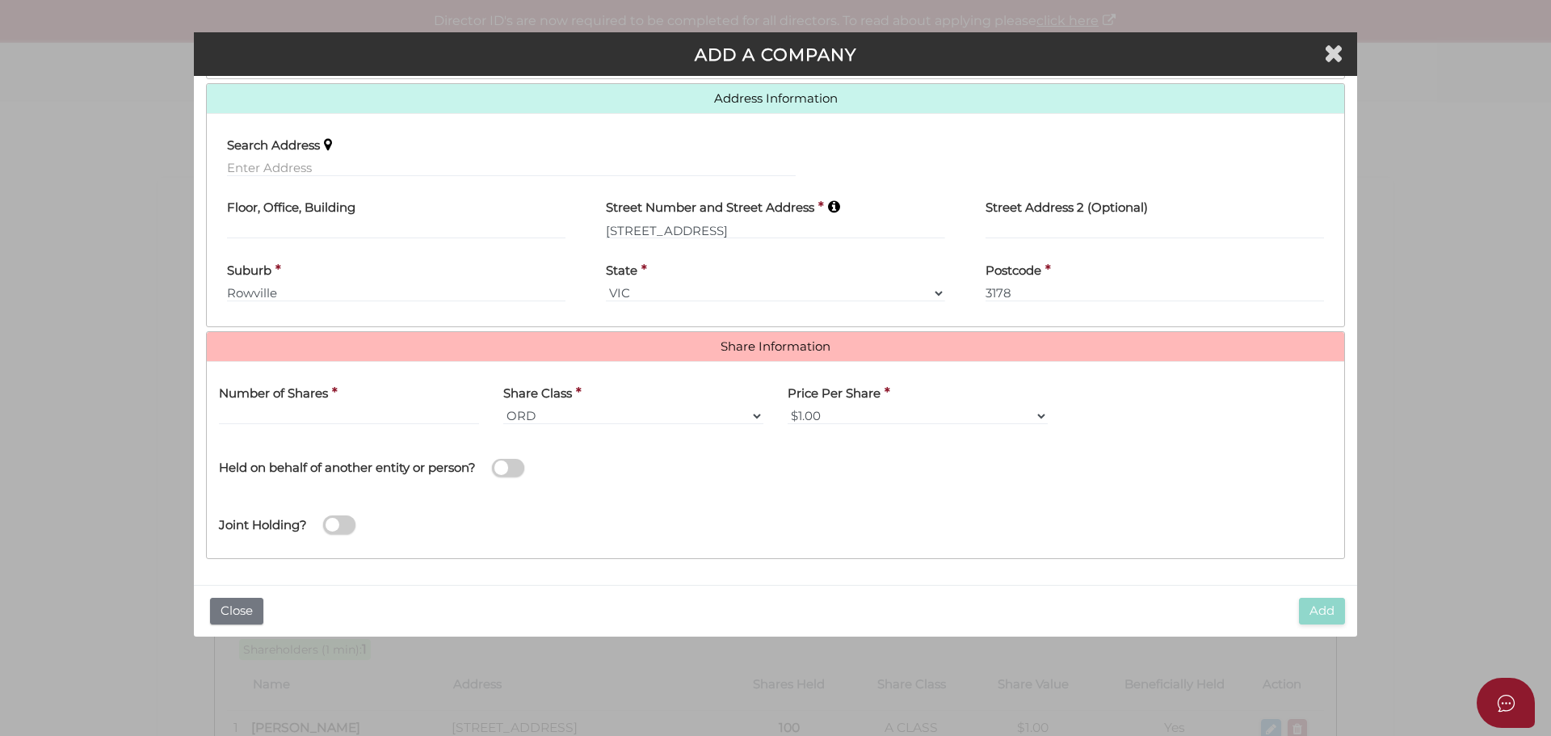
click at [503, 462] on span at bounding box center [508, 468] width 32 height 19
click at [0, 0] on input "checkbox" at bounding box center [0, 0] width 0 height 0
click at [831, 468] on label "Name of Entity" at bounding box center [833, 453] width 90 height 33
click at [840, 476] on input "text" at bounding box center [1060, 478] width 545 height 18
type input "The Myintoo Family Trust"
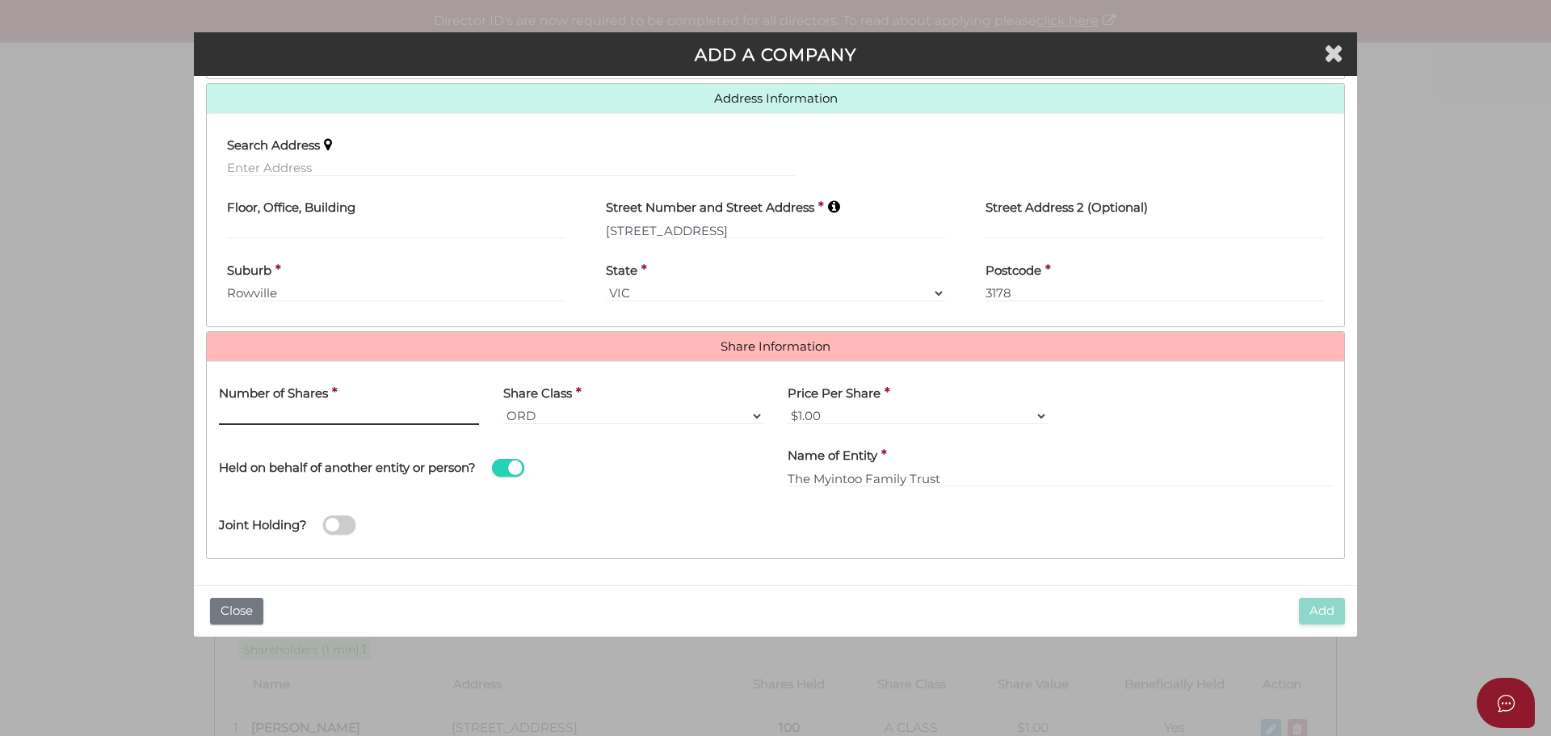
click at [249, 412] on input "text" at bounding box center [349, 416] width 260 height 18
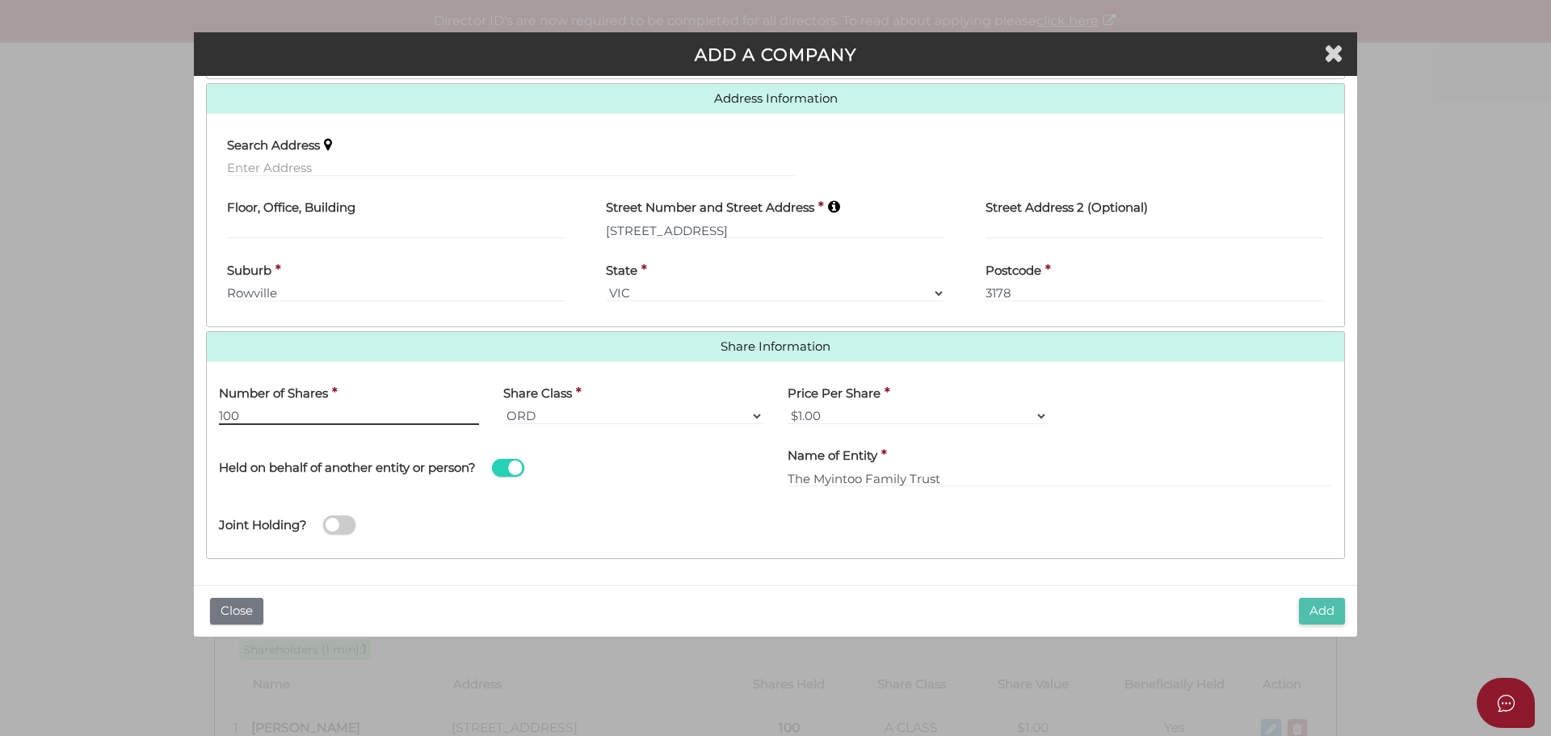
type input "100"
click at [1330, 617] on button "Add" at bounding box center [1322, 611] width 46 height 27
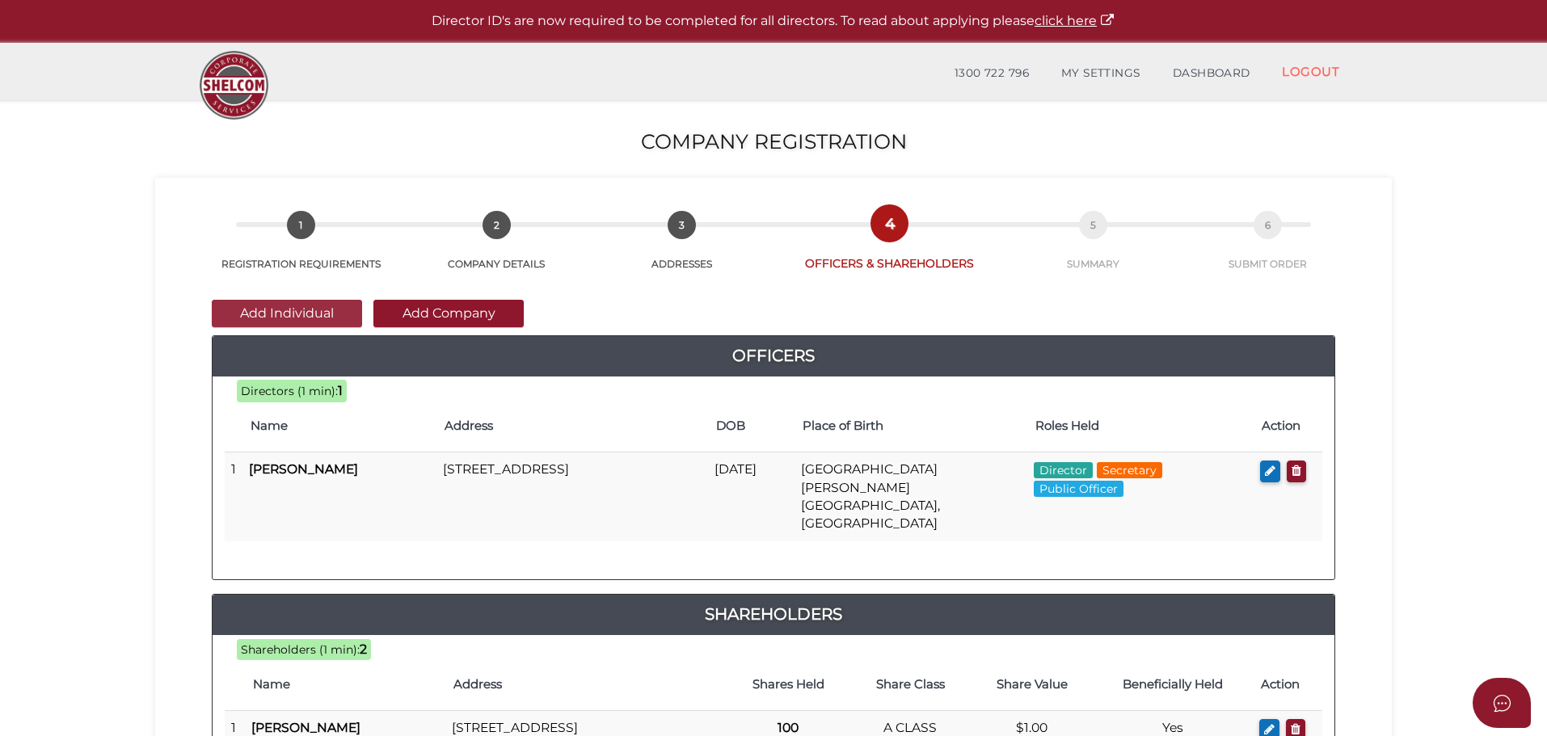
click at [293, 312] on button "Add Individual" at bounding box center [287, 313] width 150 height 27
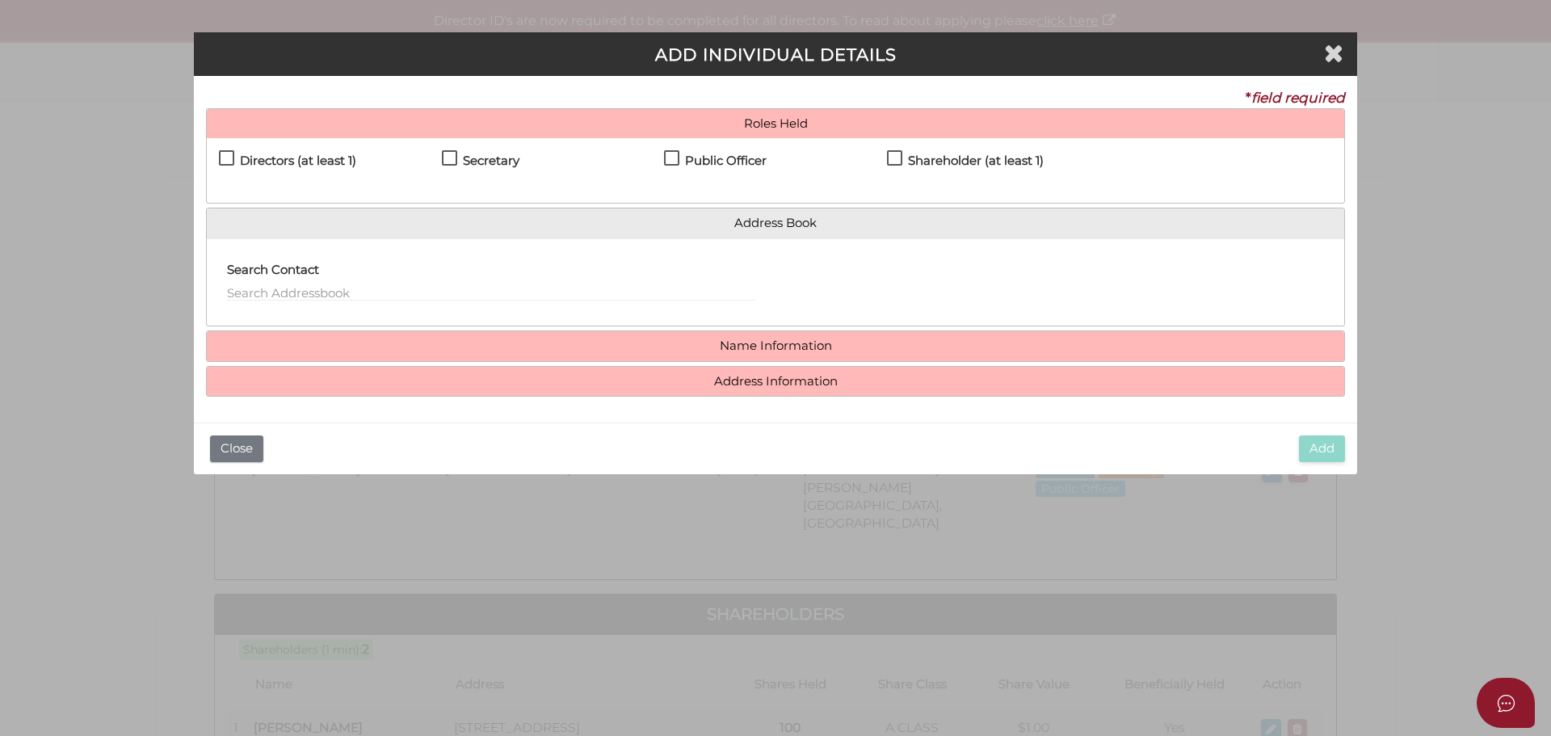
click at [892, 156] on label "Shareholder (at least 1)" at bounding box center [965, 164] width 157 height 20
checkbox input "true"
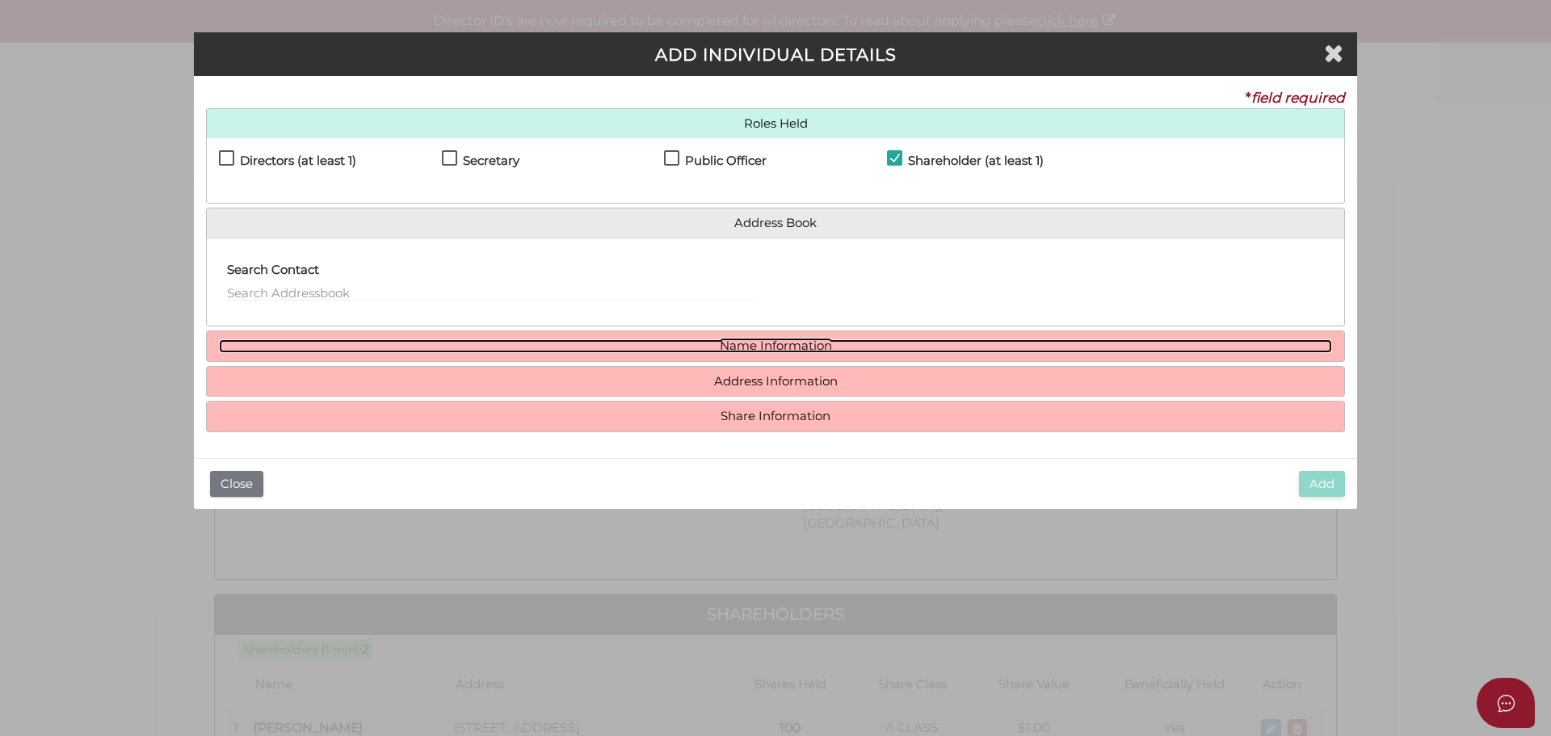
click at [773, 342] on link "Name Information" at bounding box center [776, 346] width 1114 height 14
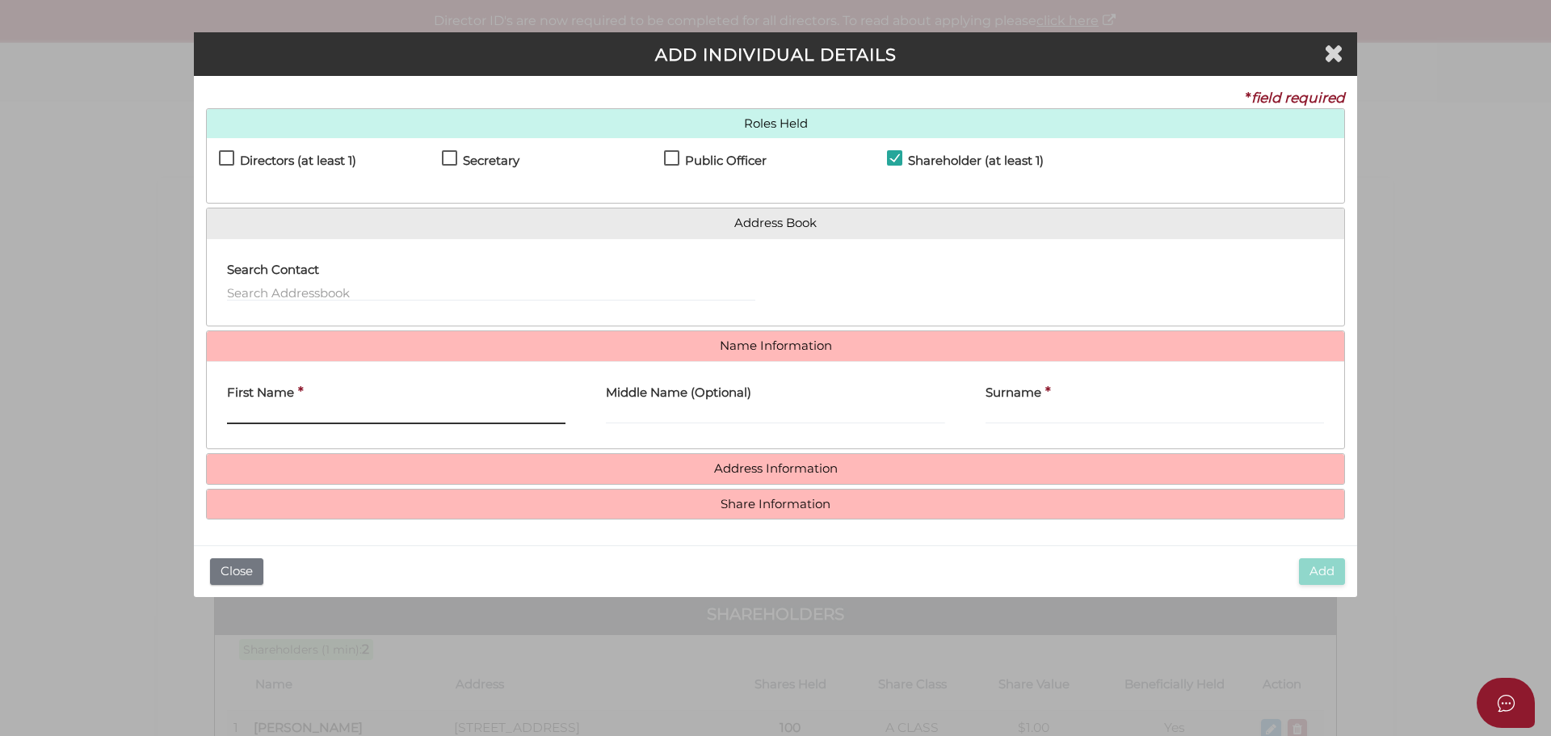
click at [347, 413] on input "First Name" at bounding box center [396, 415] width 339 height 18
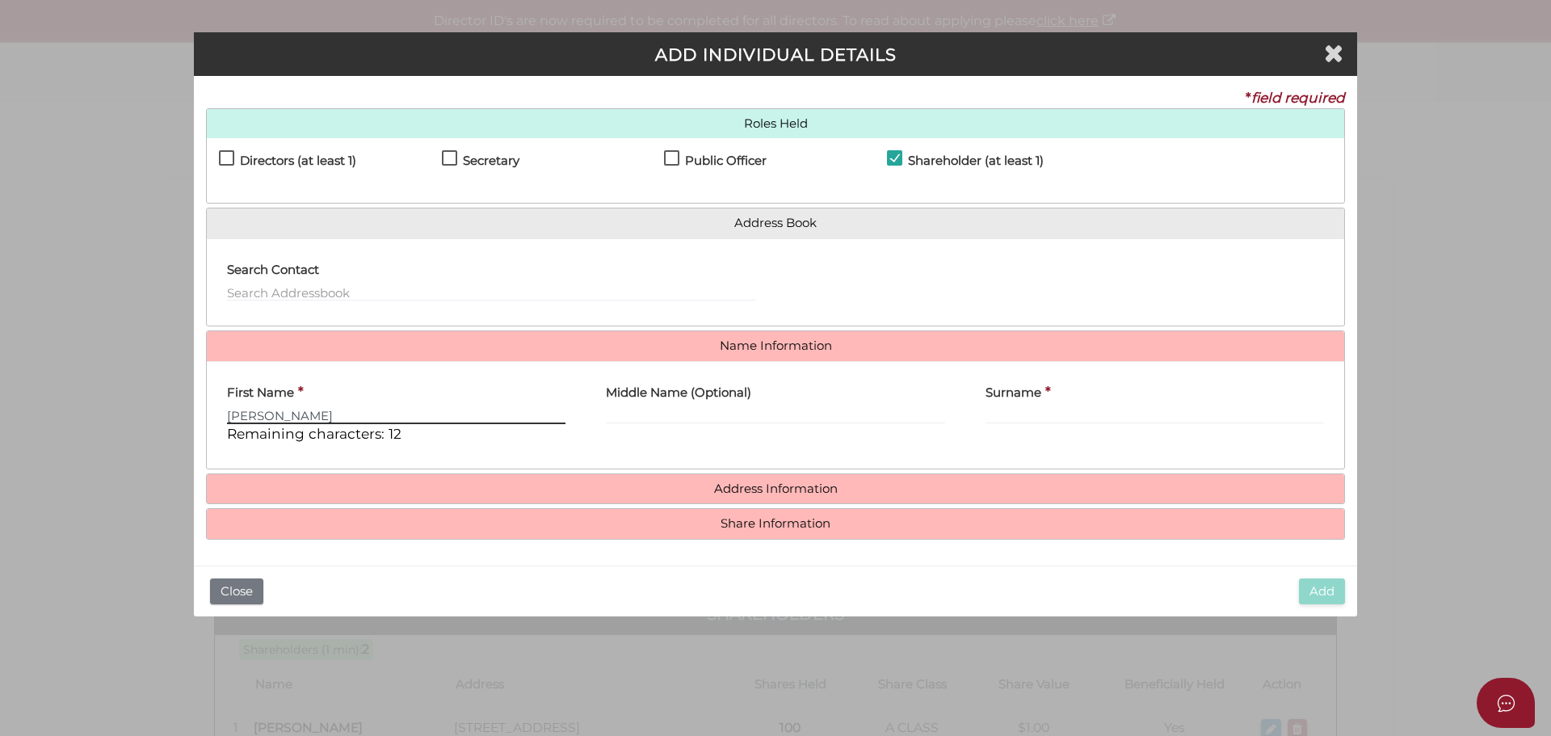
type input "CLIFFTON"
type input "DOMINIC"
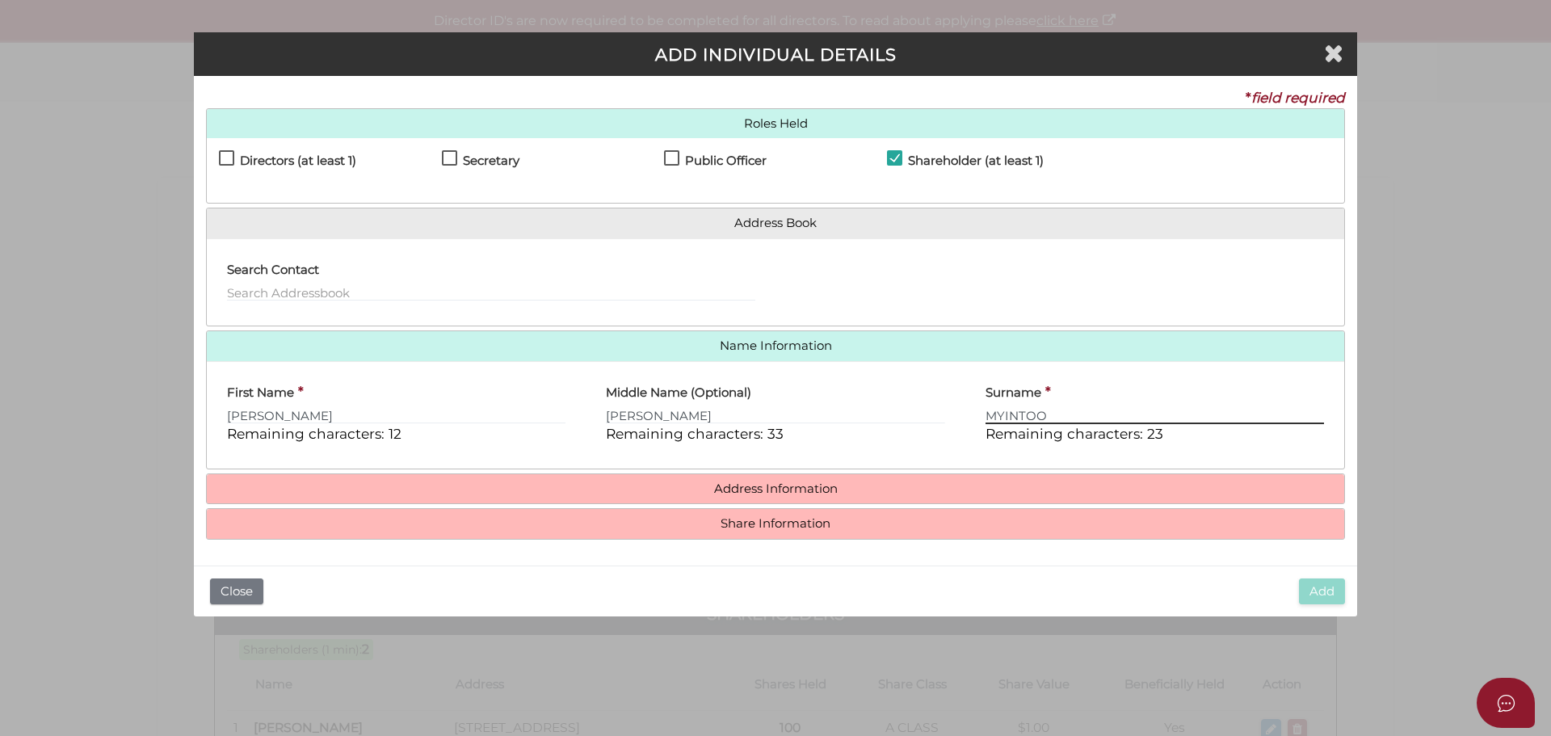
type input "MYINTOO"
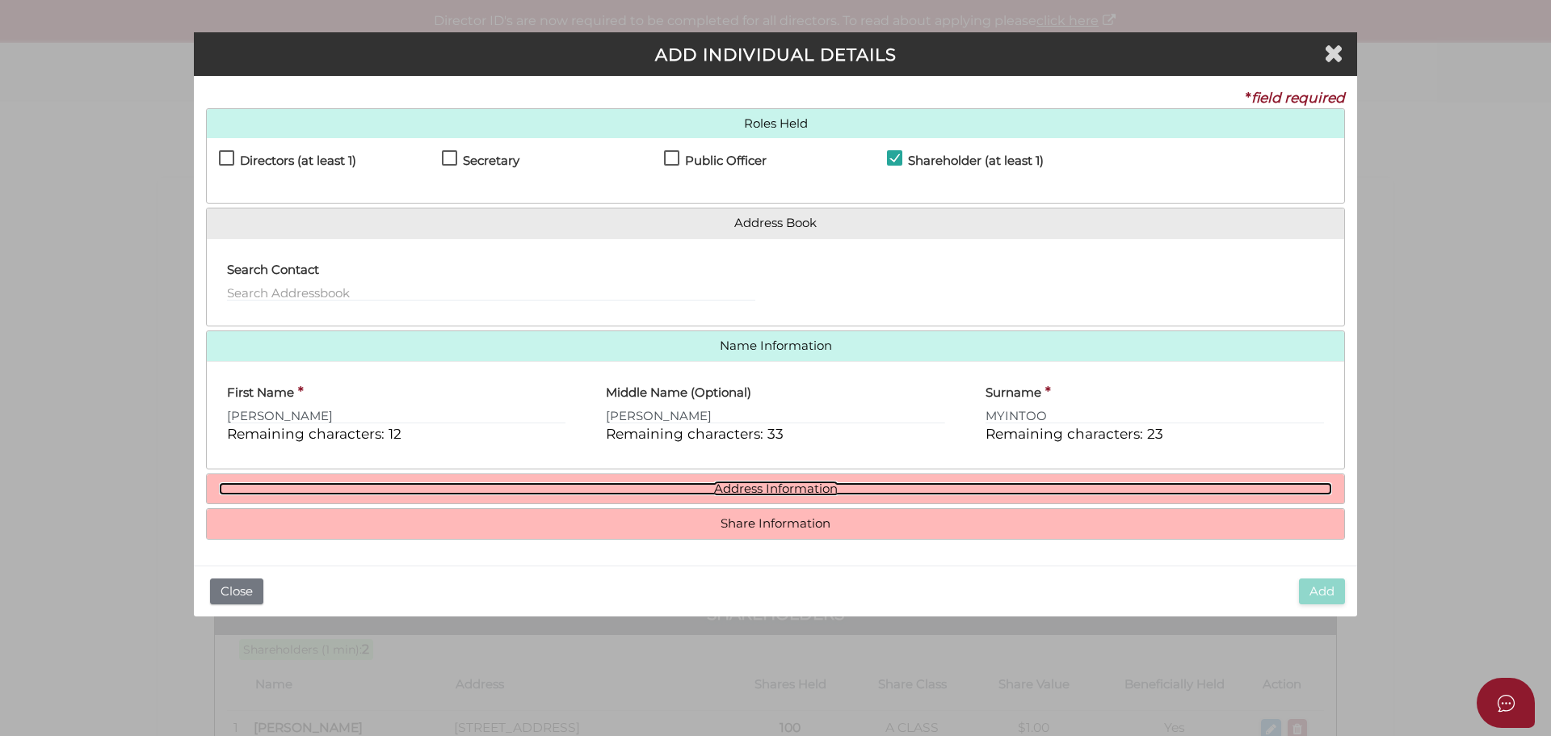
click at [830, 495] on link "Address Information" at bounding box center [776, 489] width 1114 height 14
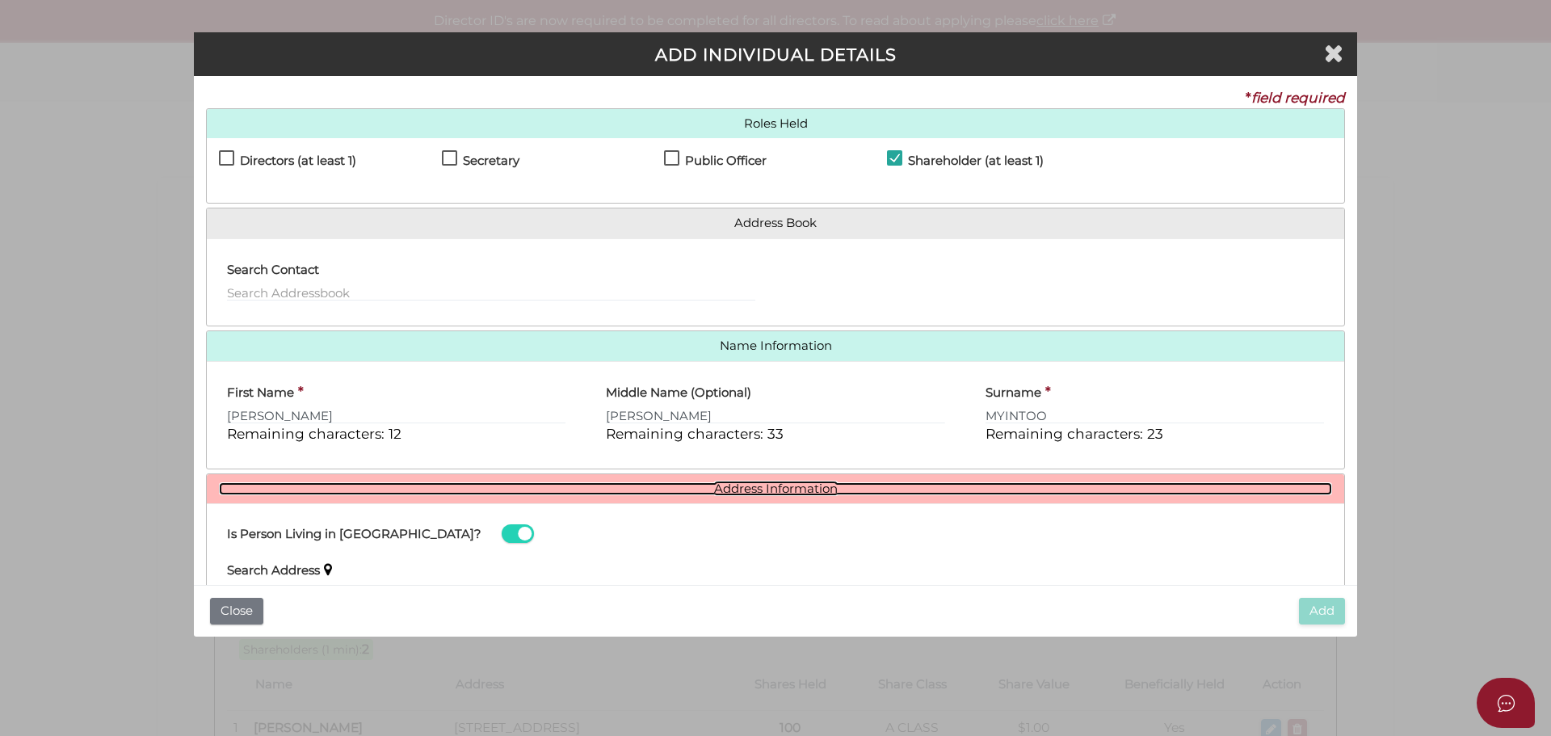
scroll to position [229, 0]
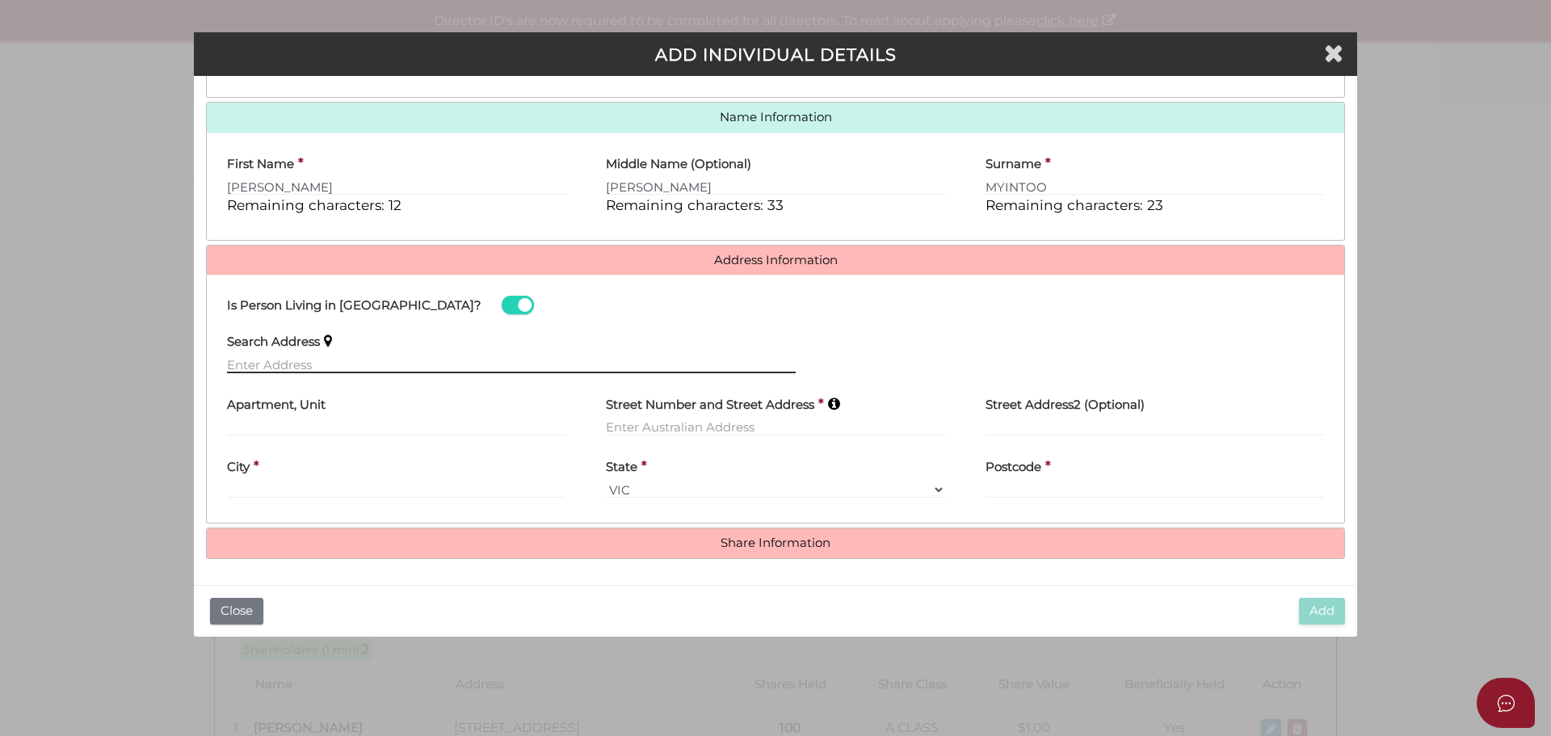
click at [261, 362] on input "text" at bounding box center [511, 365] width 569 height 18
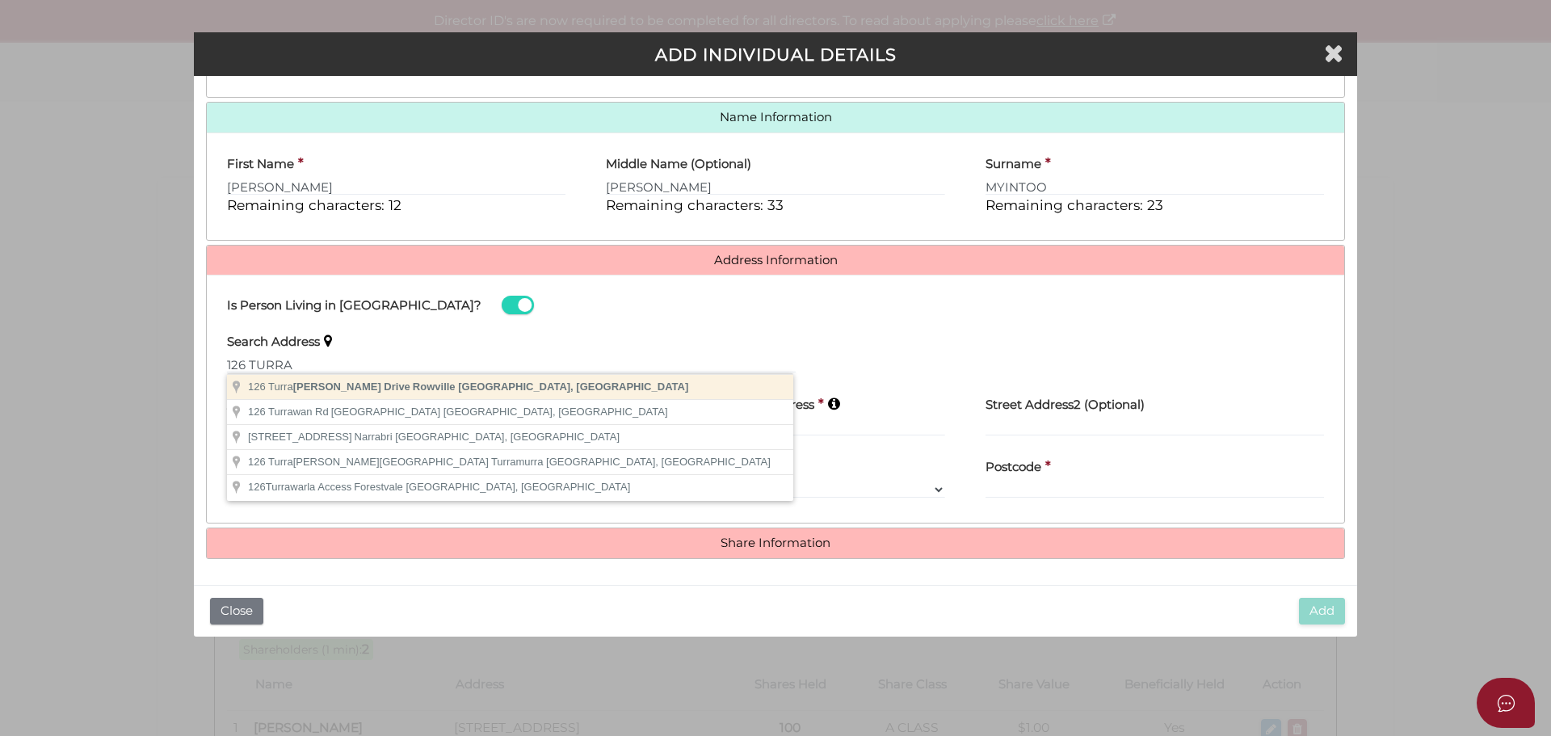
type input "[STREET_ADDRESS]"
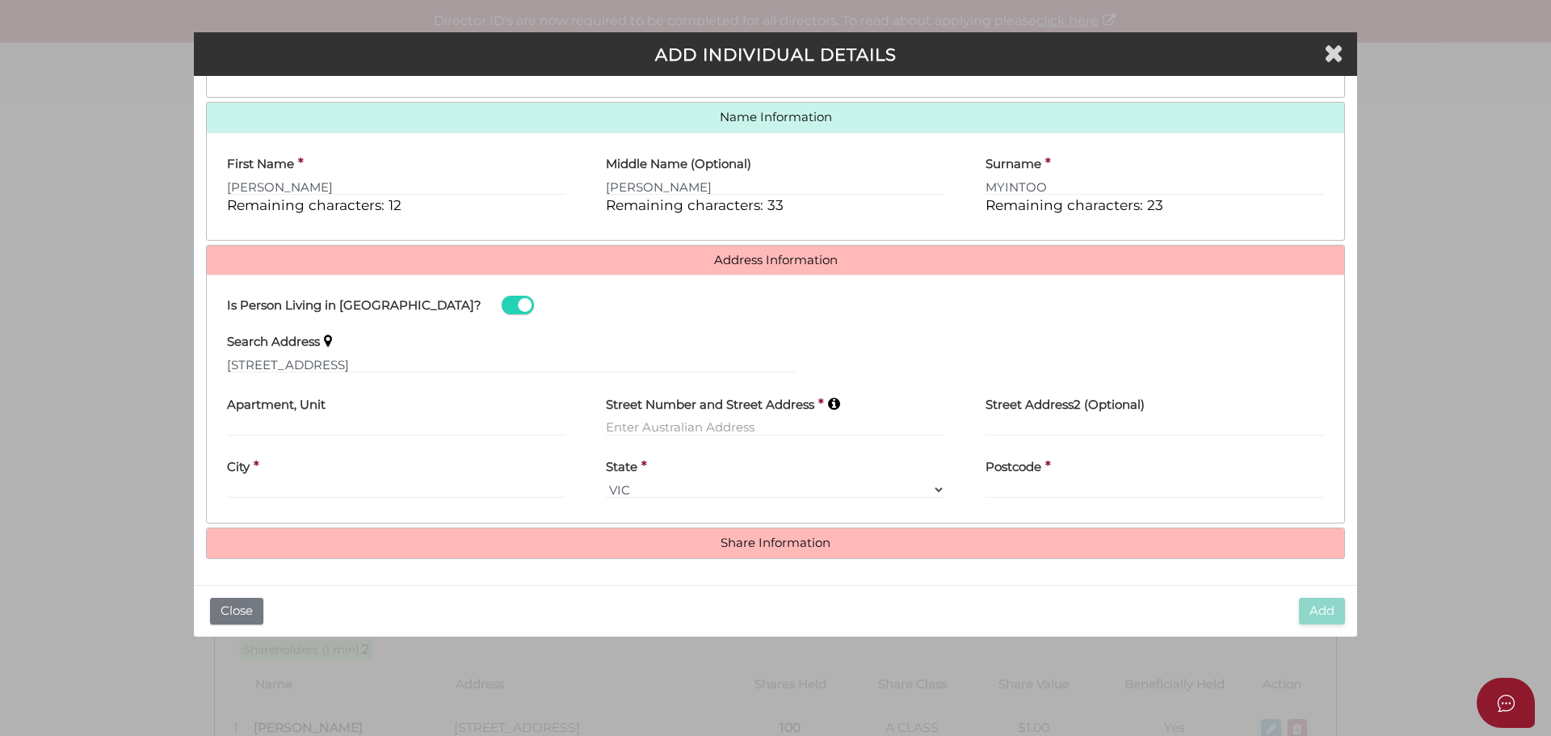
type input "[STREET_ADDRESS]"
type input "Rowville"
select select "VIC"
type input "3178"
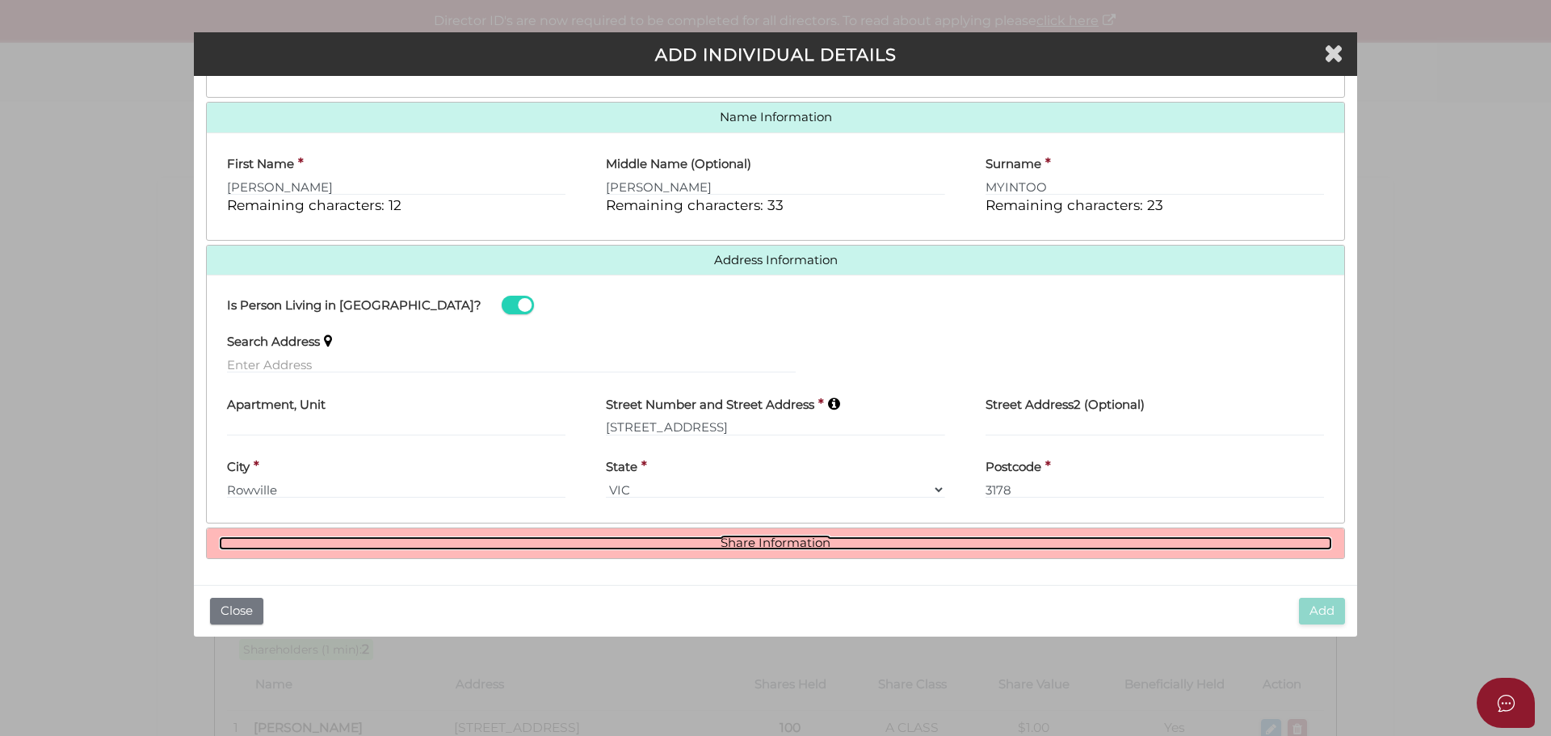
click at [817, 546] on link "Share Information" at bounding box center [776, 544] width 1114 height 14
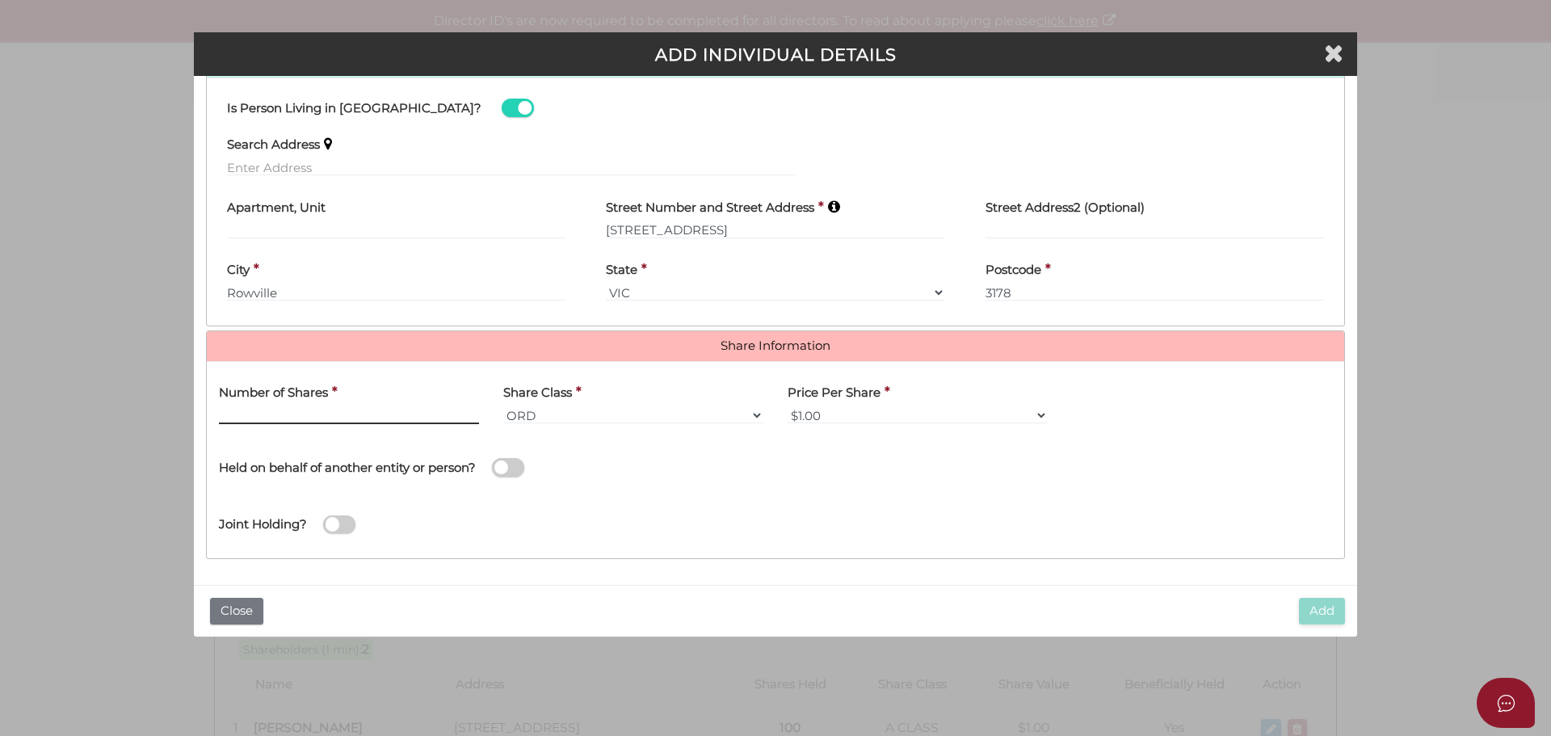
click at [410, 412] on input "text" at bounding box center [349, 415] width 260 height 18
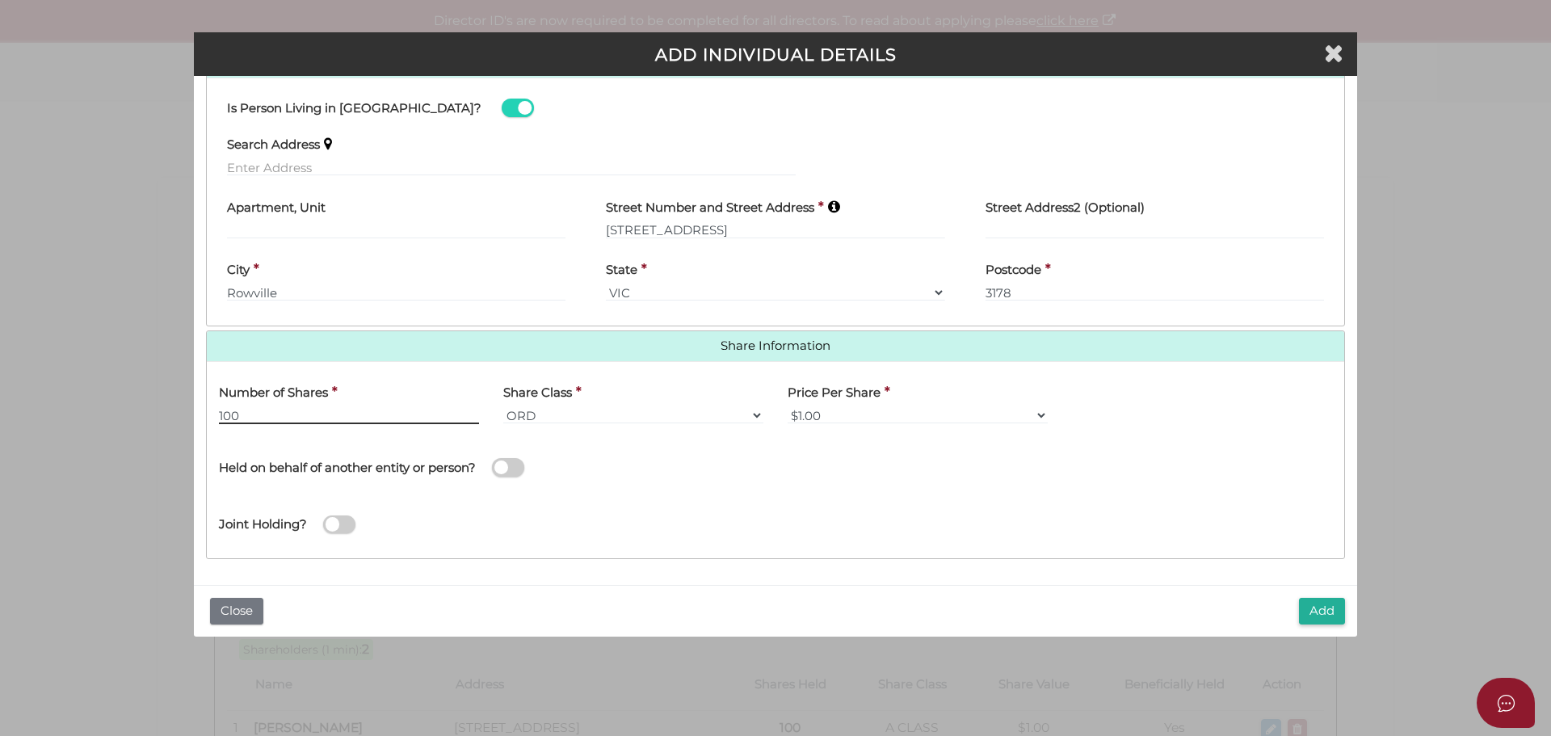
type input "100"
click at [642, 412] on select "ORD A CLASS B CLASS C CLASS D CLASS EMP FOU LG MAN RED SPE PRF CUMP NCP REDP NR…" at bounding box center [633, 415] width 260 height 18
select select "B CLASS"
click at [503, 406] on select "ORD A CLASS B CLASS C CLASS D CLASS EMP FOU LG MAN RED SPE PRF CUMP NCP REDP NR…" at bounding box center [633, 415] width 260 height 18
click at [1328, 609] on button "Add" at bounding box center [1322, 611] width 46 height 27
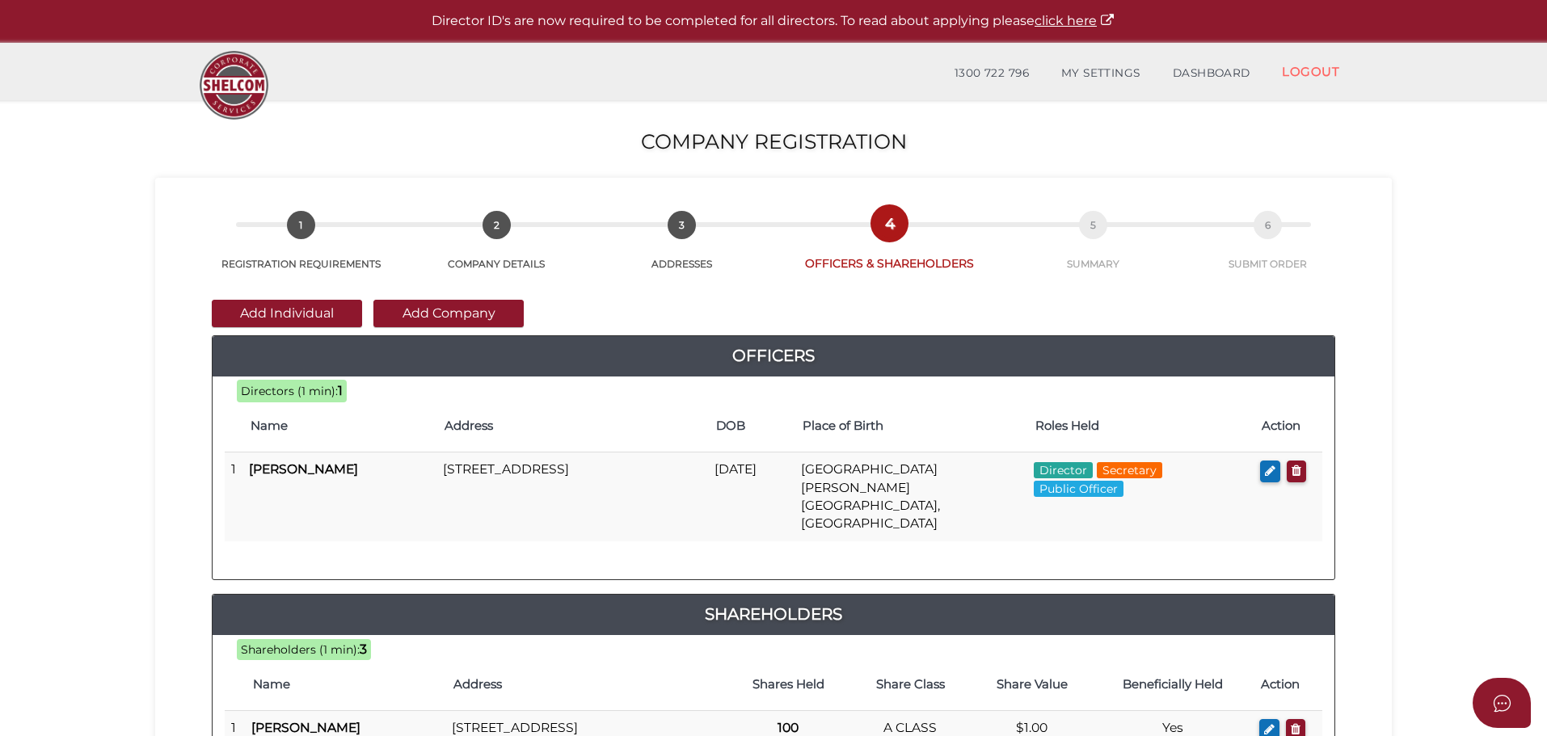
click at [319, 308] on button "Add Individual" at bounding box center [287, 313] width 150 height 27
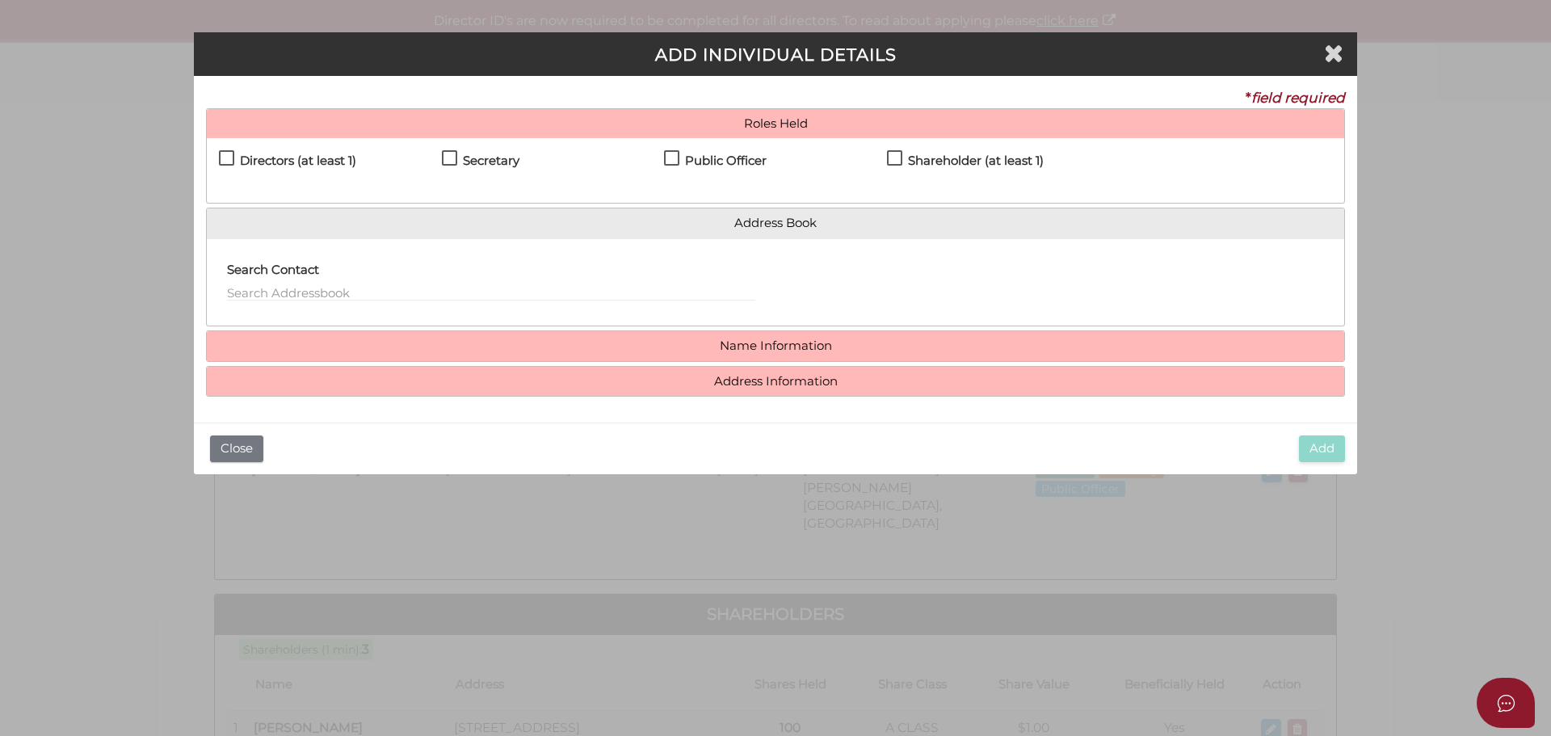
drag, startPoint x: 897, startPoint y: 157, endPoint x: 889, endPoint y: 169, distance: 14.6
click at [896, 157] on label "Shareholder (at least 1)" at bounding box center [965, 164] width 157 height 20
checkbox input "true"
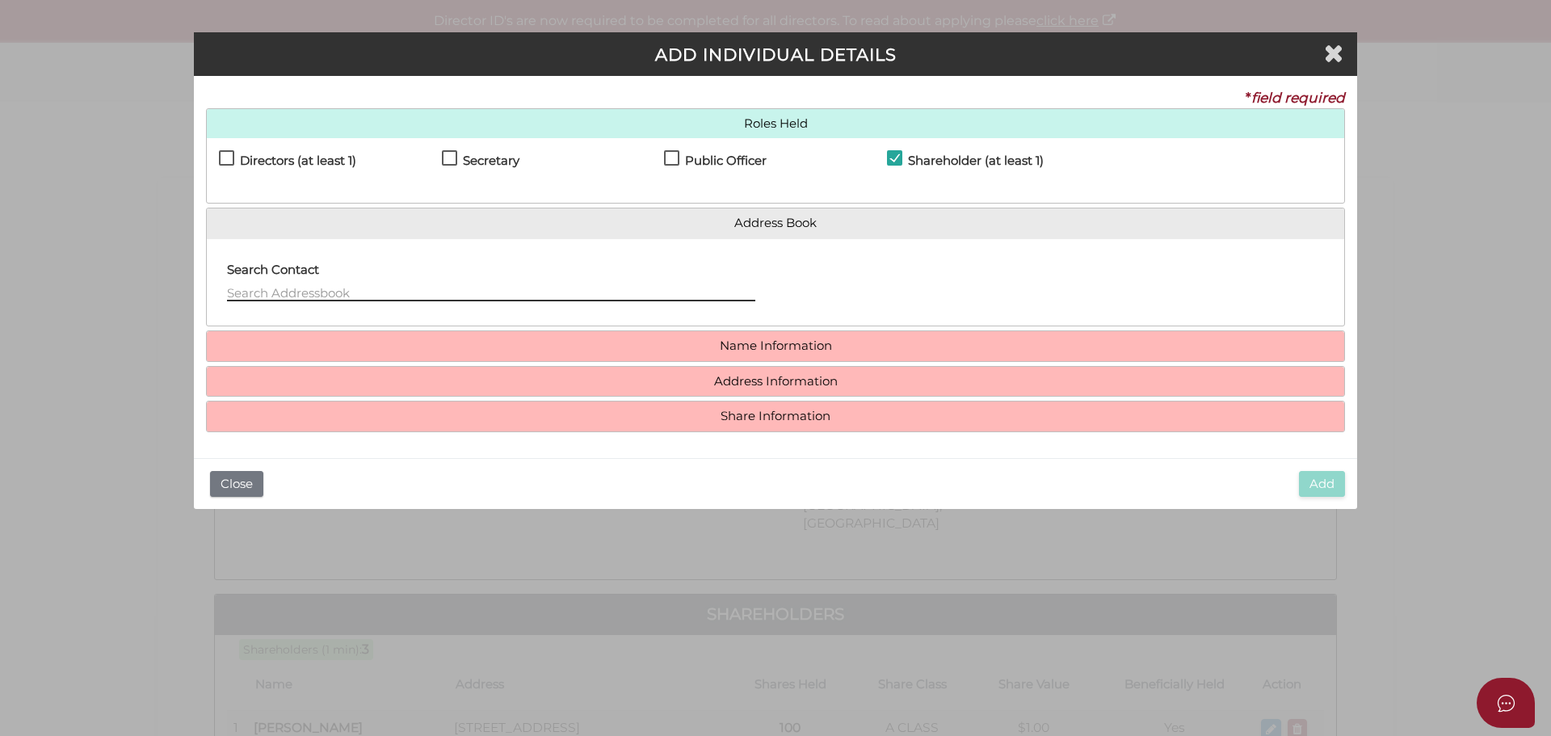
click at [321, 286] on input "text" at bounding box center [491, 293] width 528 height 18
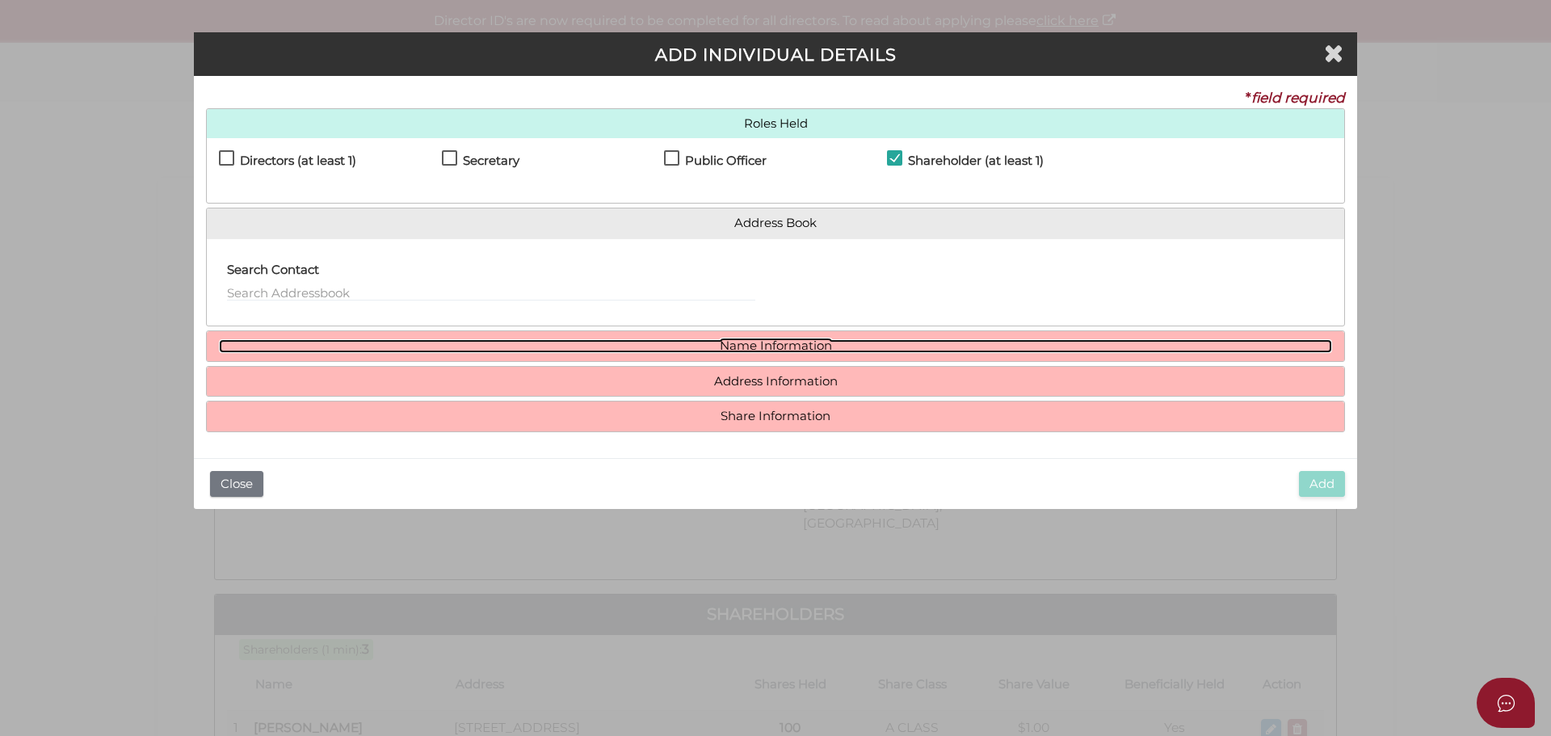
click at [768, 345] on link "Name Information" at bounding box center [776, 346] width 1114 height 14
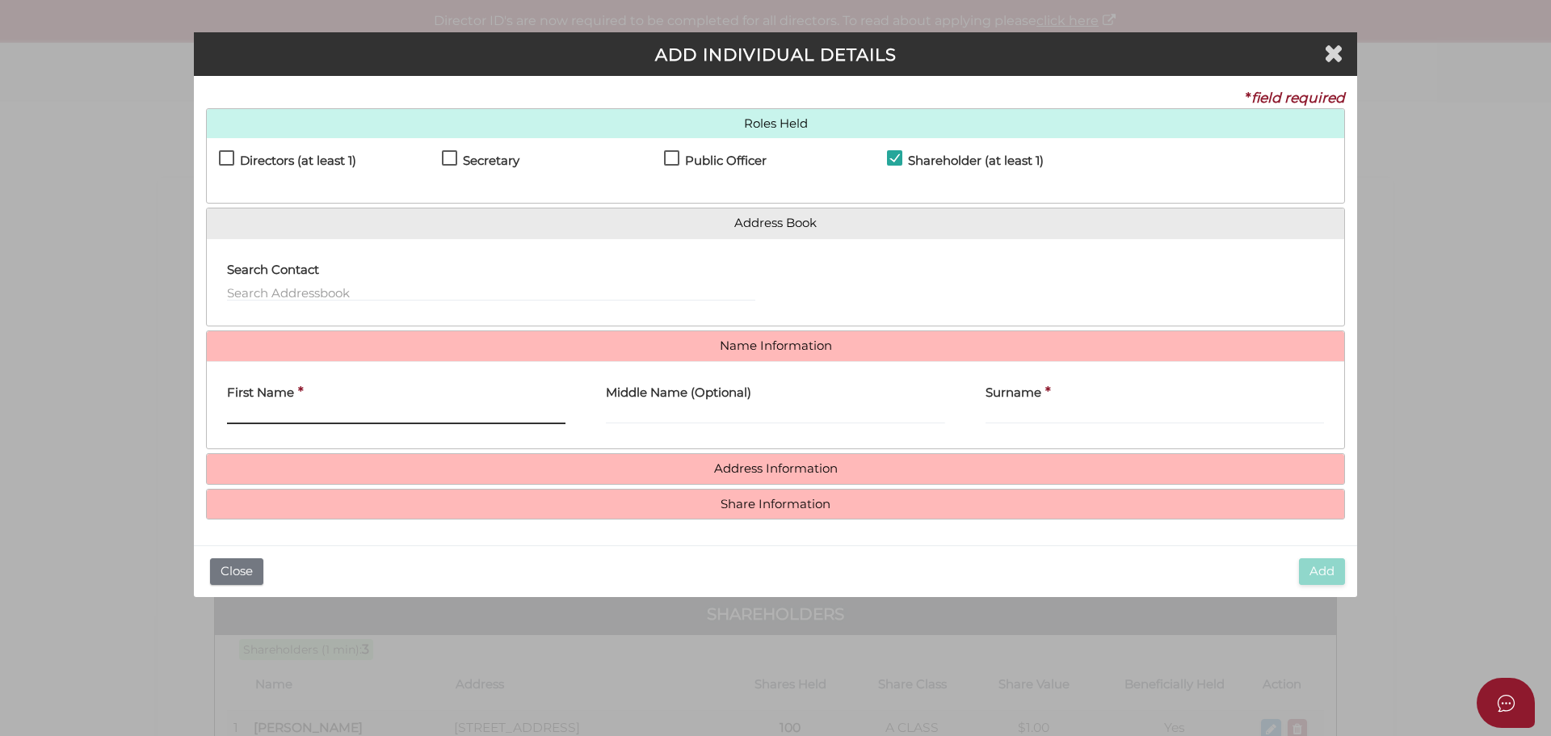
click at [351, 407] on input "First Name" at bounding box center [396, 415] width 339 height 18
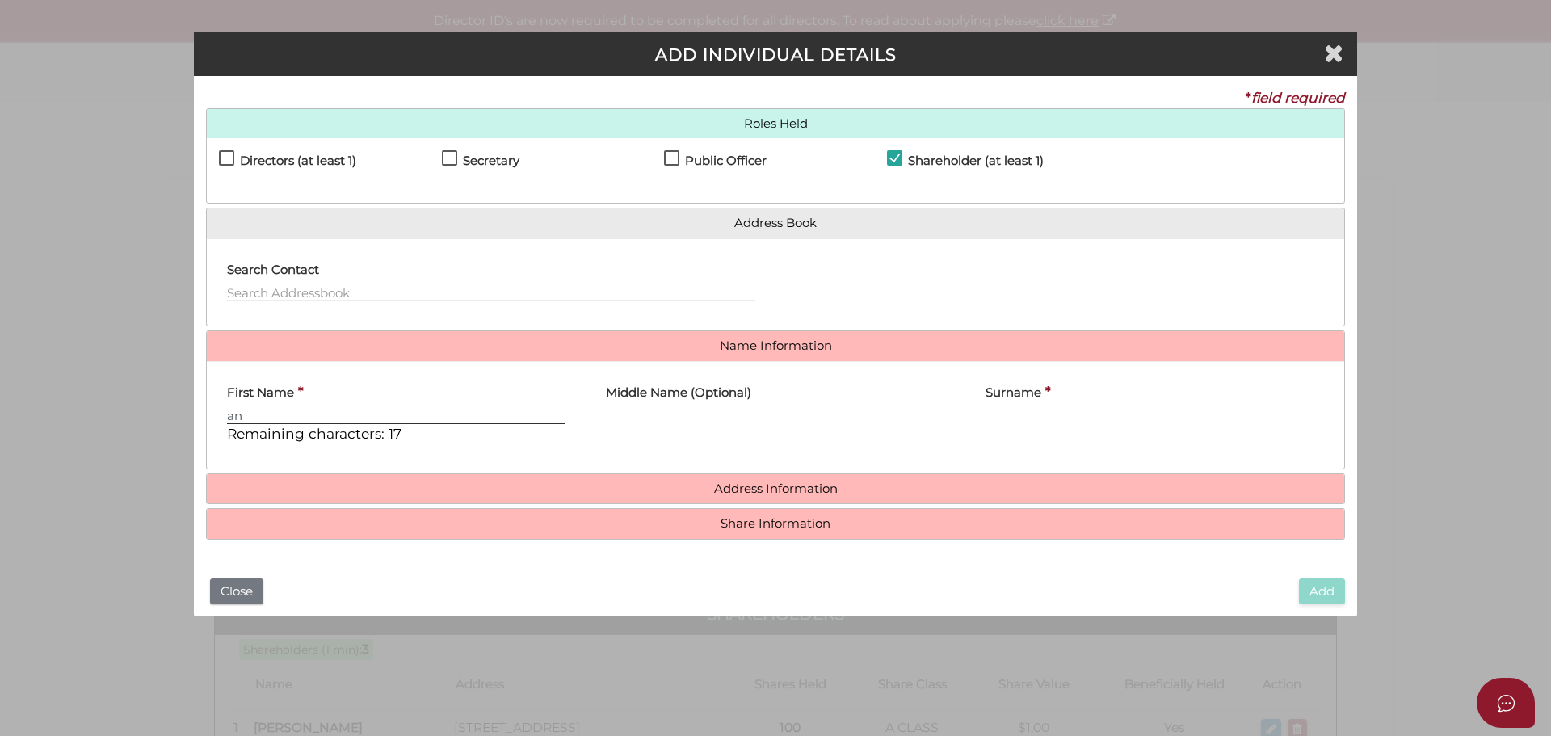
type input "a"
type input "[PERSON_NAME]"
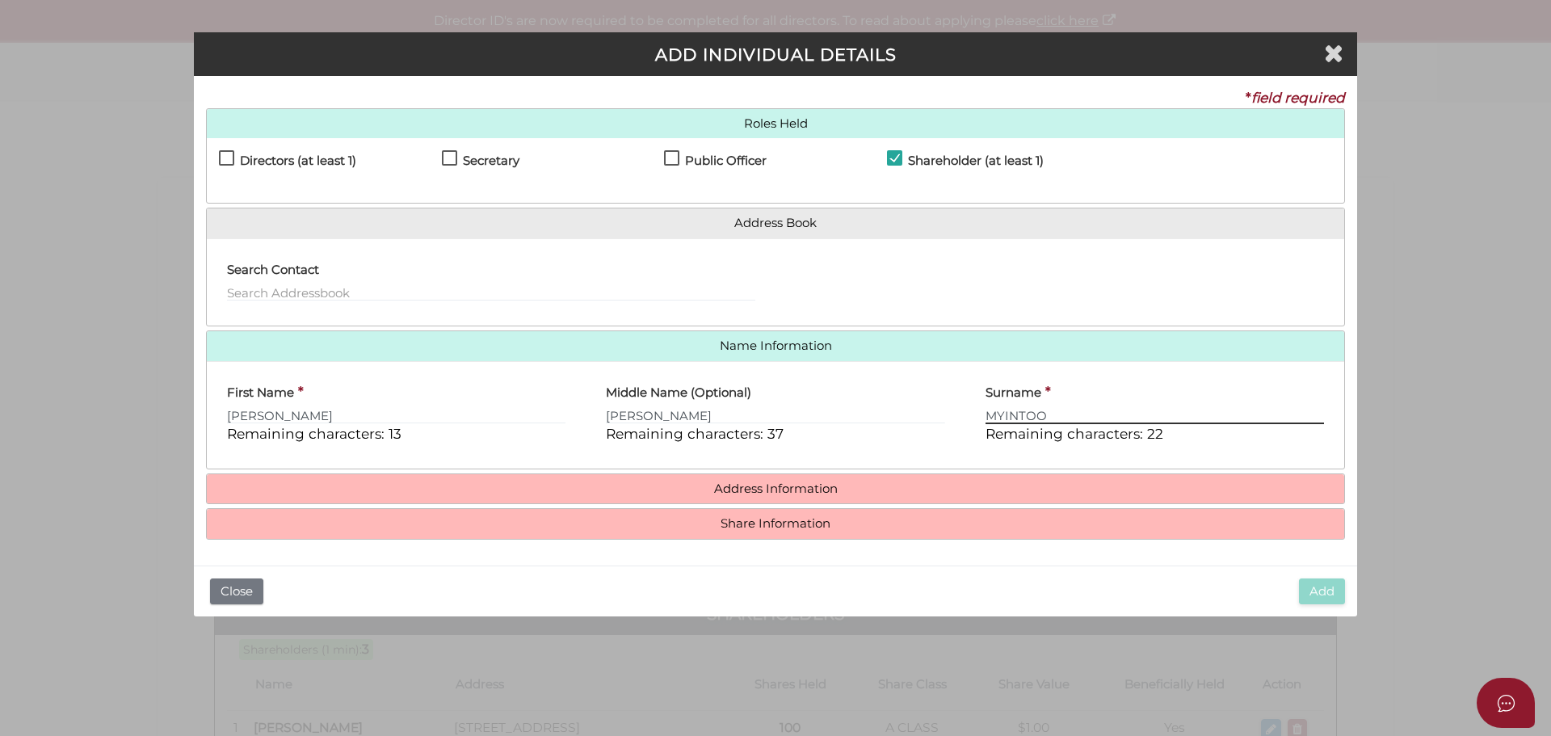
type input "MYINTOO"
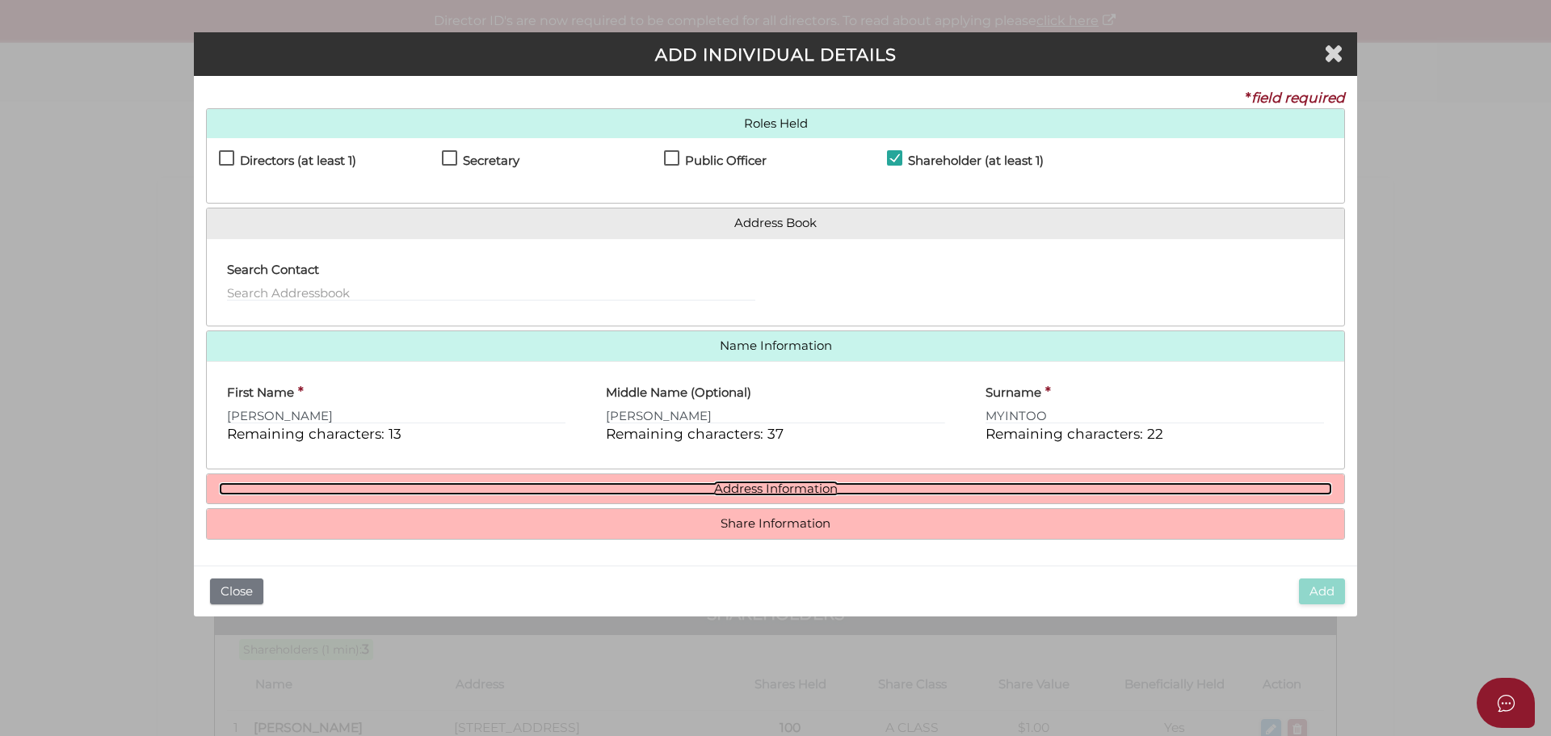
click at [778, 486] on link "Address Information" at bounding box center [776, 489] width 1114 height 14
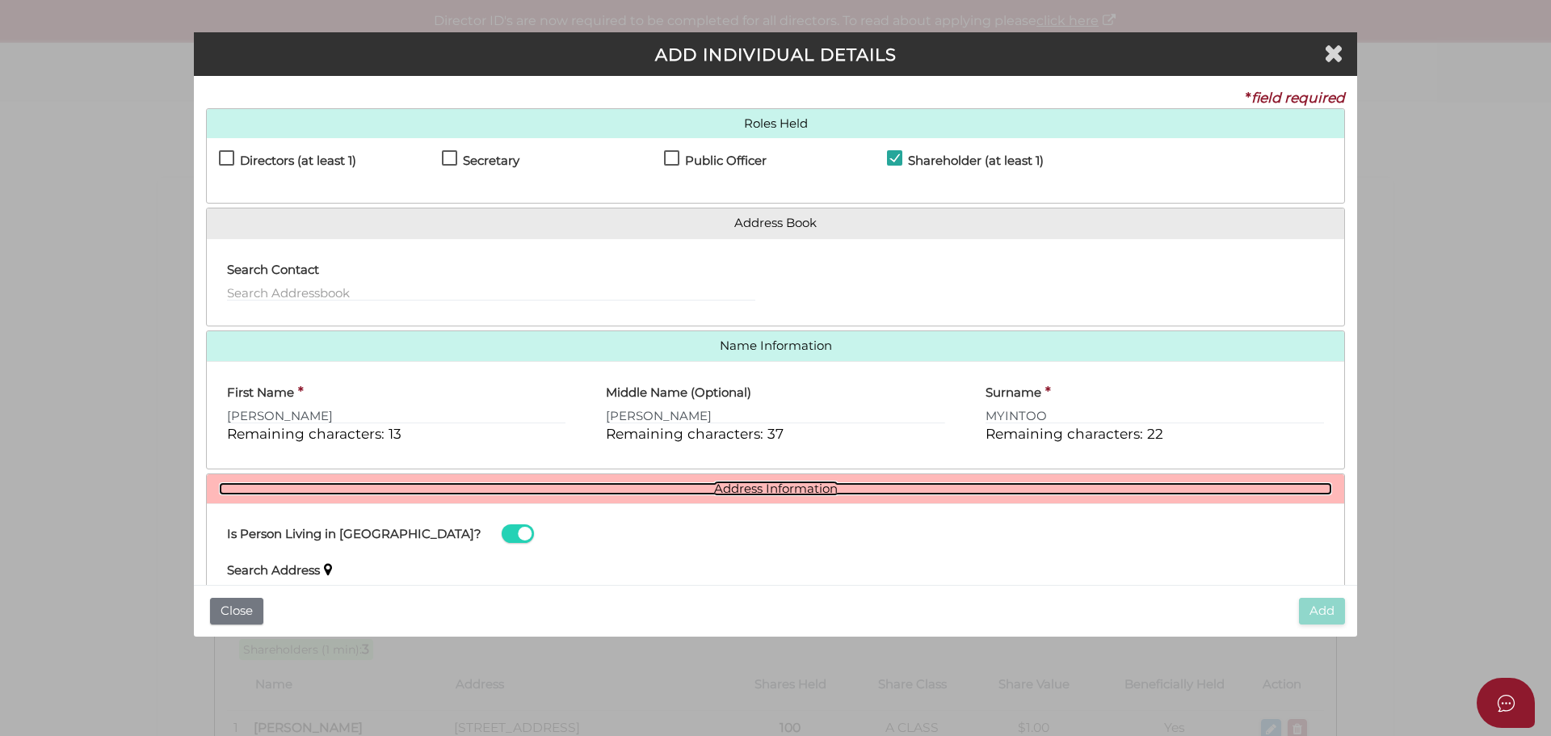
scroll to position [229, 0]
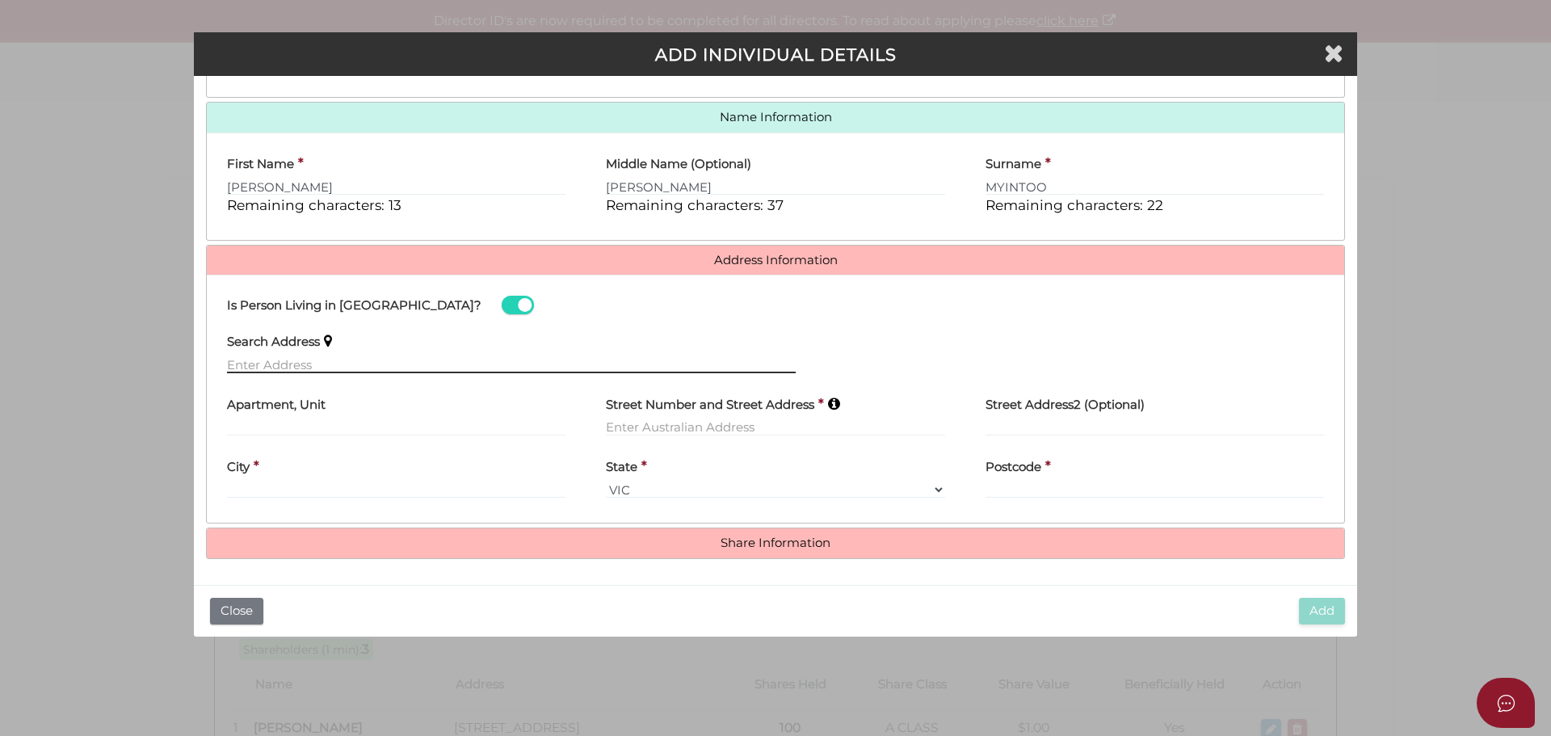
click at [310, 368] on input "text" at bounding box center [511, 365] width 569 height 18
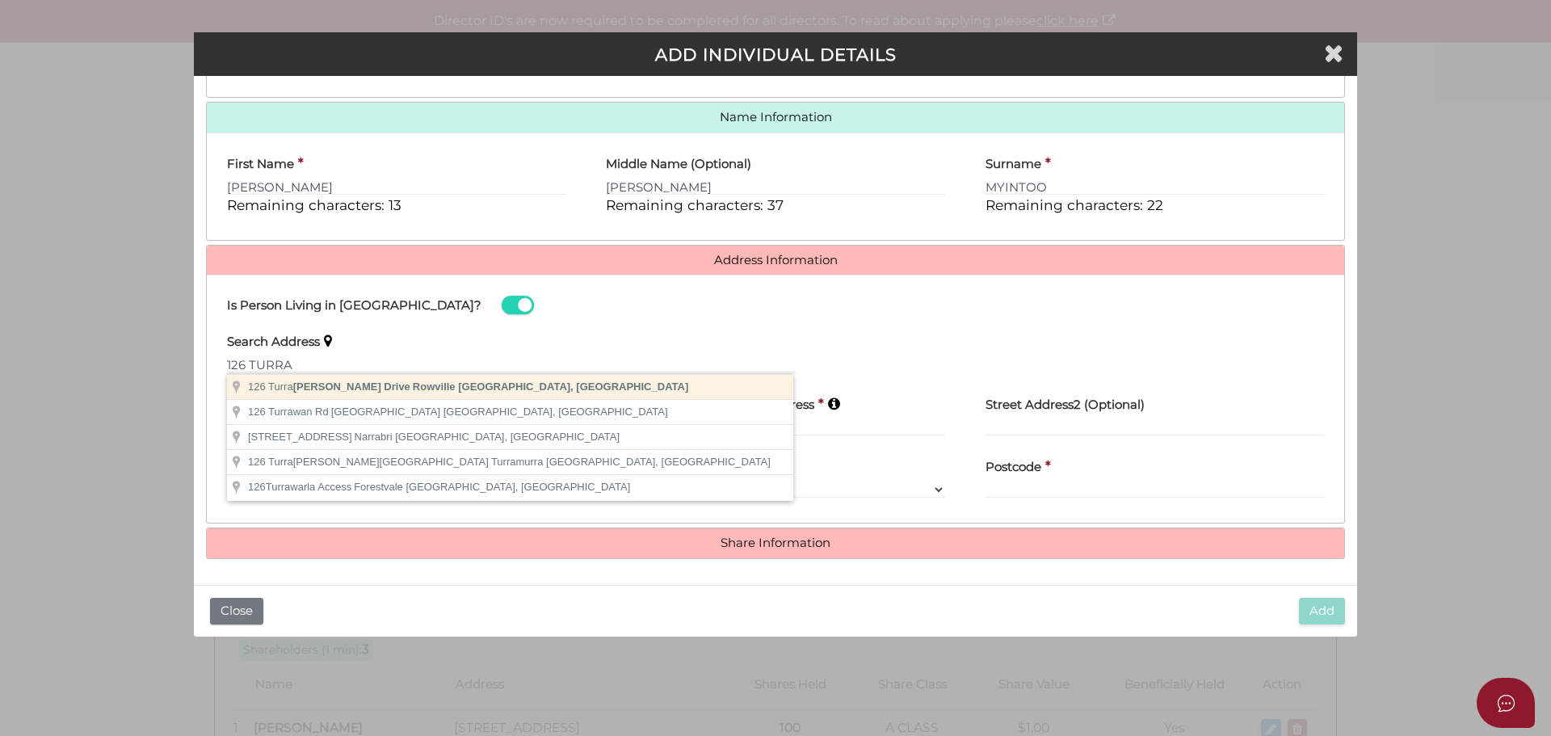
type input "[STREET_ADDRESS]"
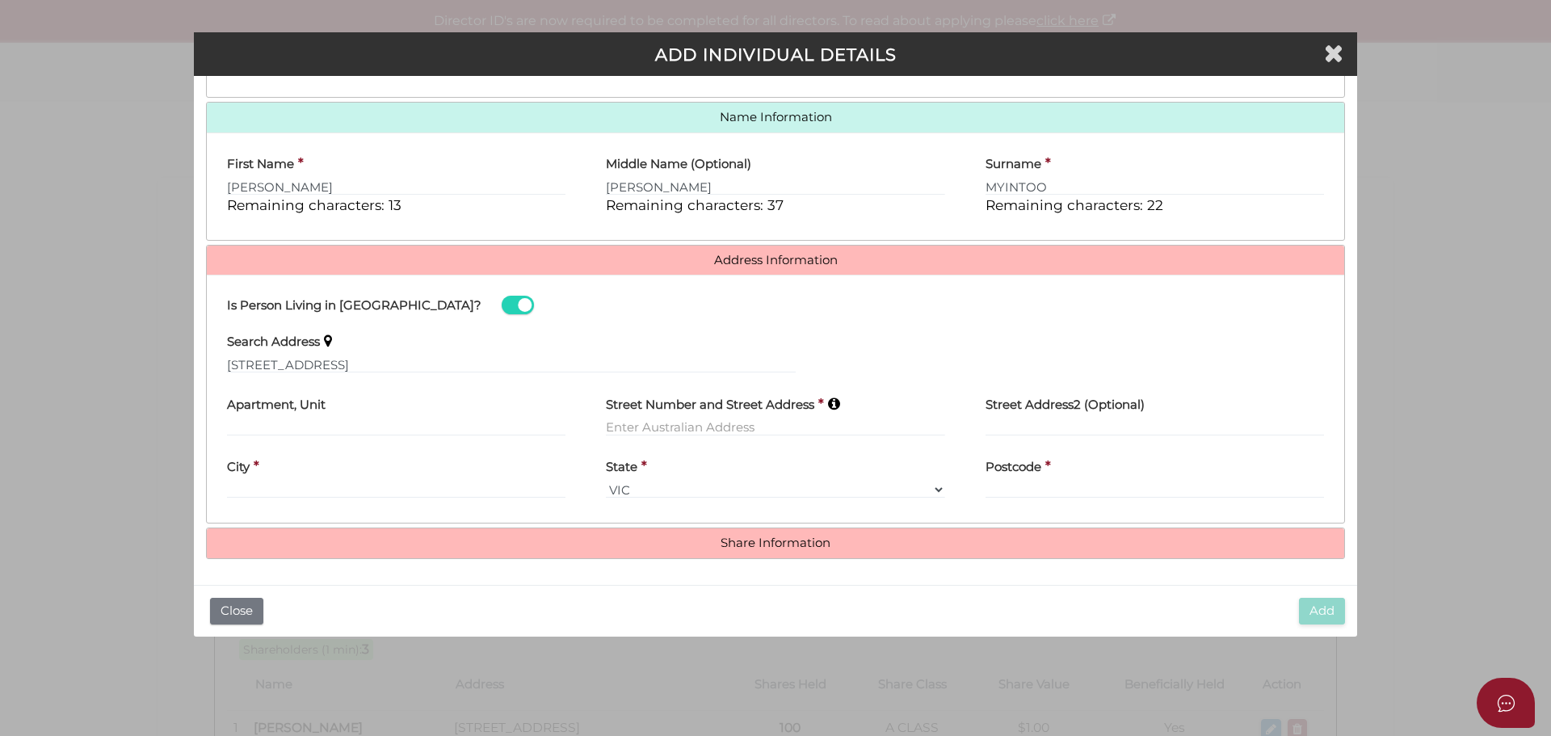
type input "[STREET_ADDRESS]"
type input "Rowville"
select select "VIC"
type input "3178"
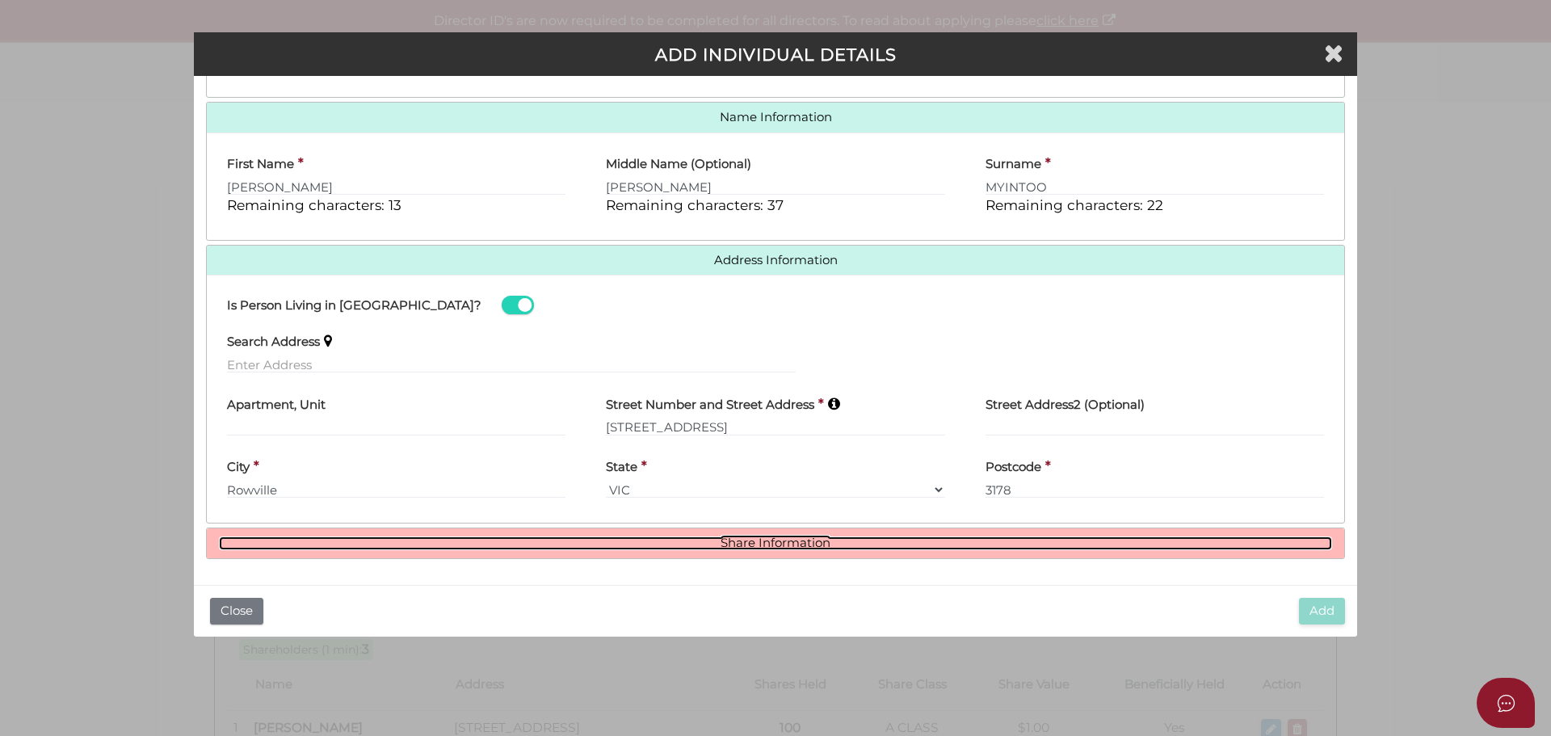
click at [795, 544] on link "Share Information" at bounding box center [776, 544] width 1114 height 14
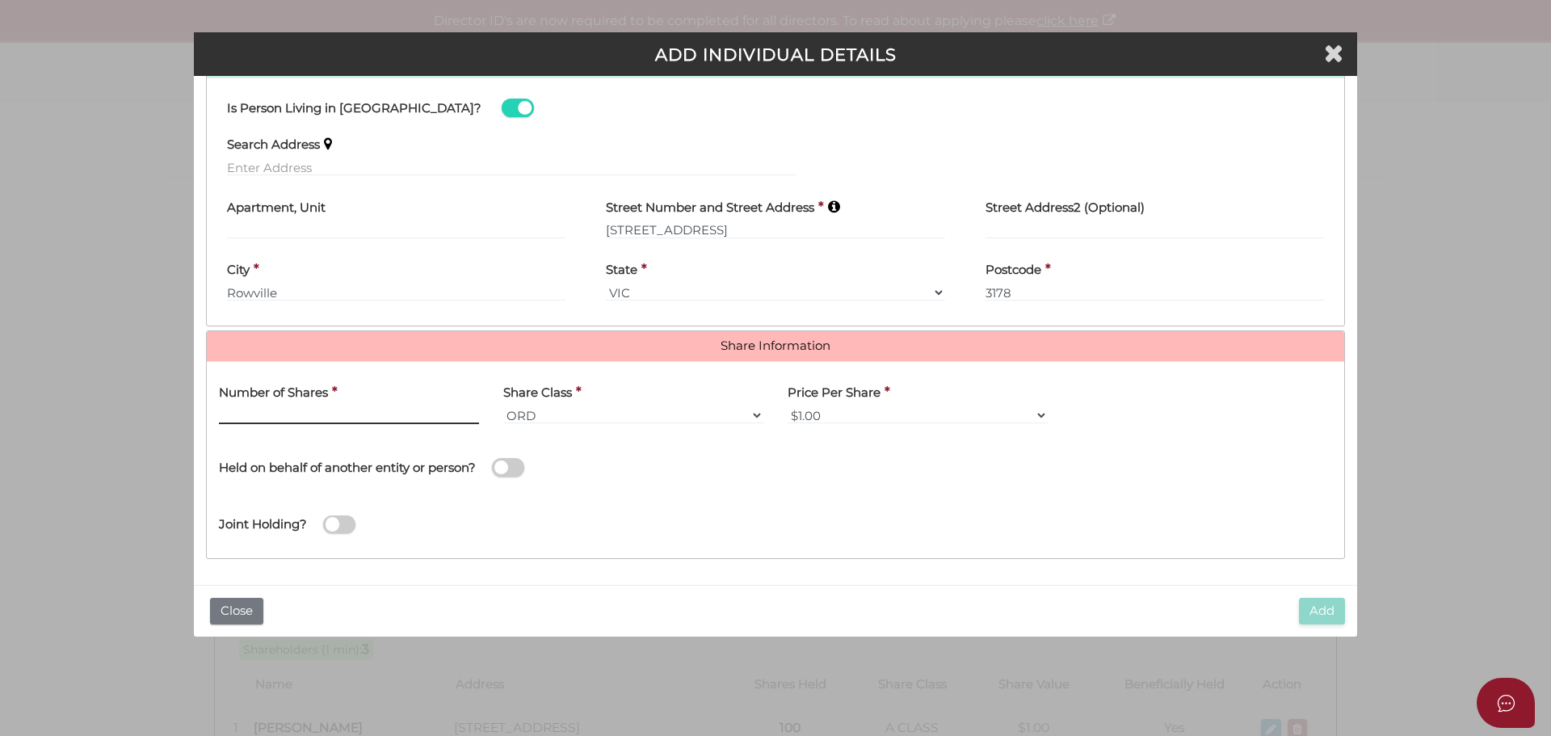
click at [260, 409] on input "text" at bounding box center [349, 415] width 260 height 18
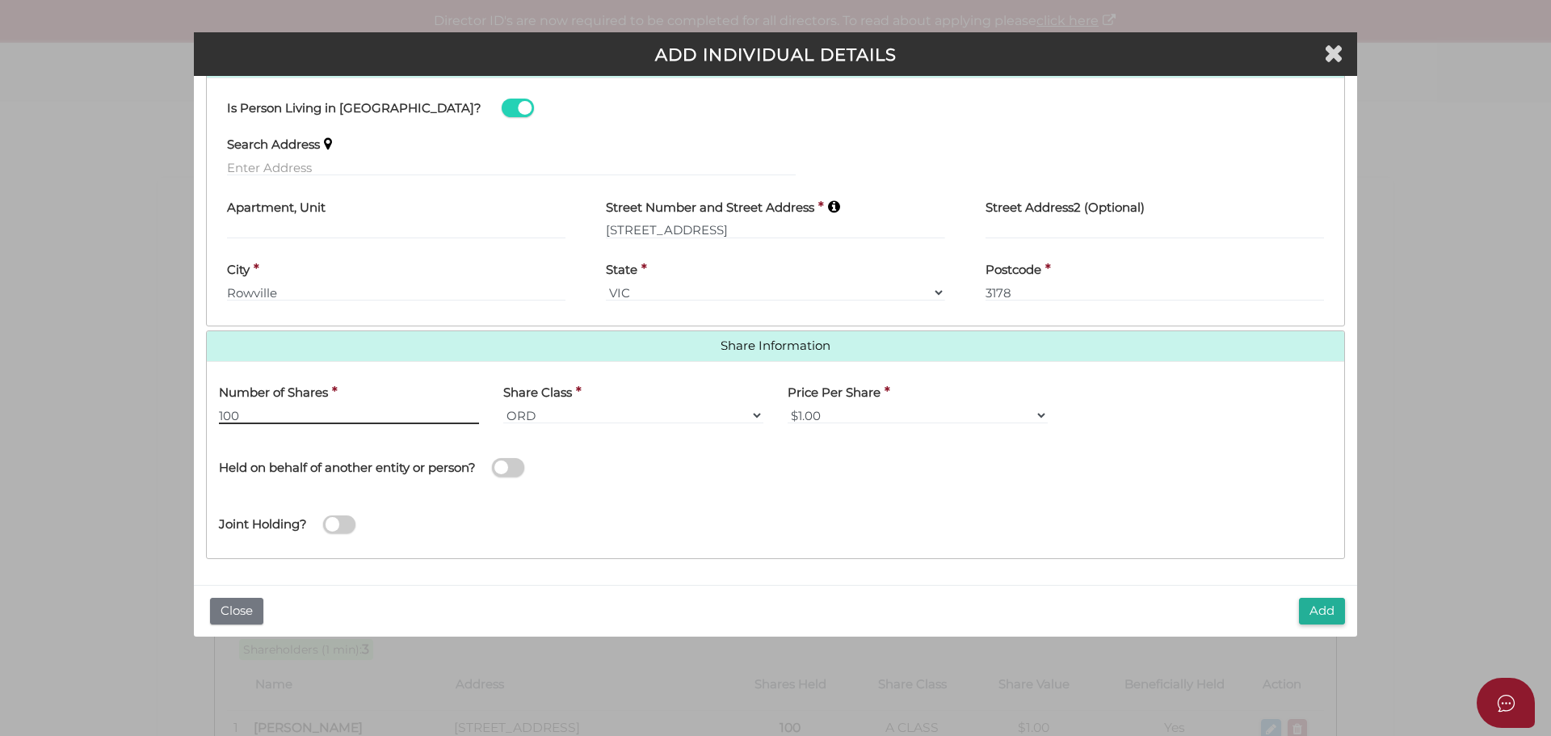
type input "100"
click at [537, 415] on select "ORD A CLASS B CLASS C CLASS D CLASS EMP FOU LG MAN RED SPE PRF CUMP NCP REDP NR…" at bounding box center [633, 415] width 260 height 18
select select "C CLASS"
click at [503, 406] on select "ORD A CLASS B CLASS C CLASS D CLASS EMP FOU LG MAN RED SPE PRF CUMP NCP REDP NR…" at bounding box center [633, 415] width 260 height 18
click at [506, 470] on span at bounding box center [508, 467] width 32 height 19
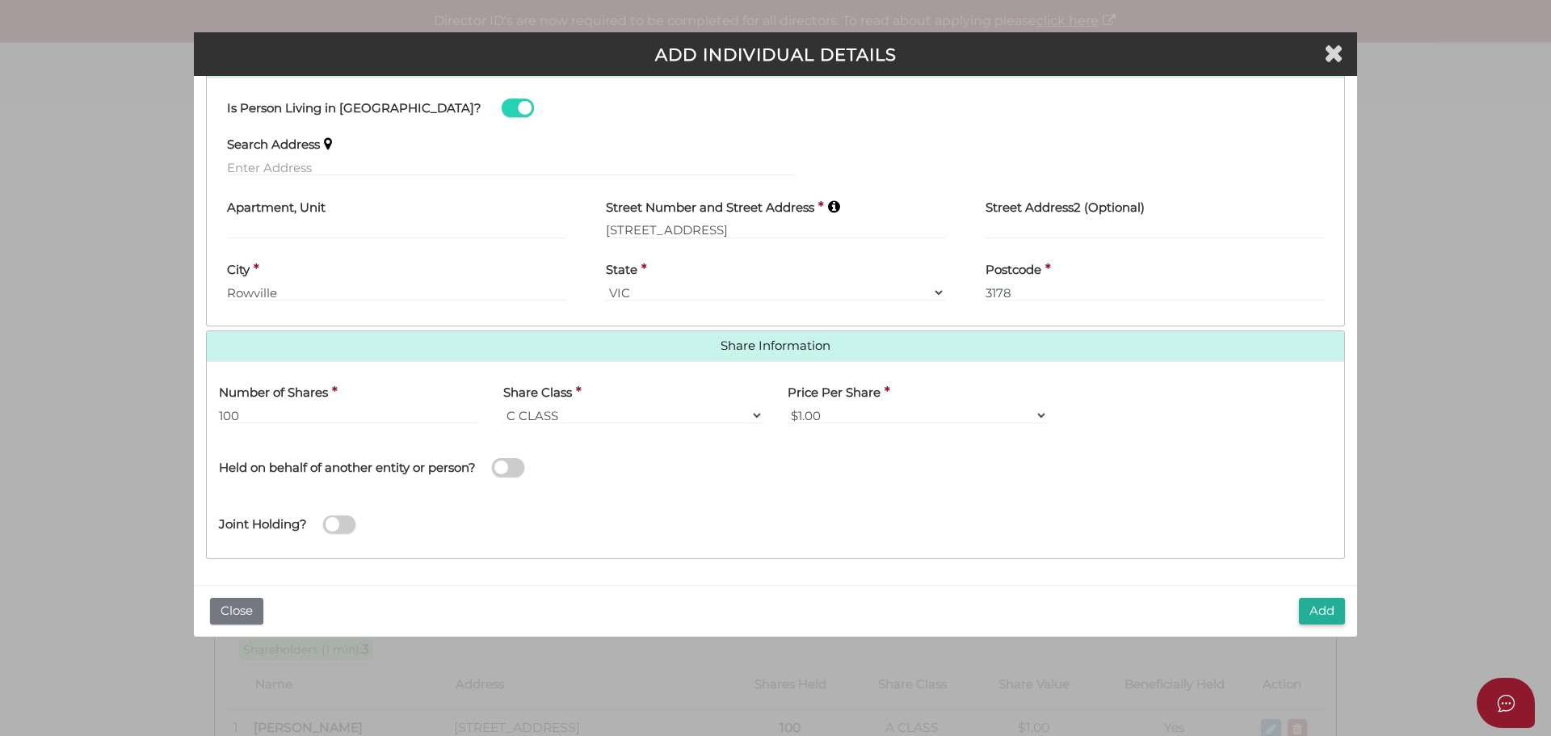
click at [0, 0] on input "checkbox" at bounding box center [0, 0] width 0 height 0
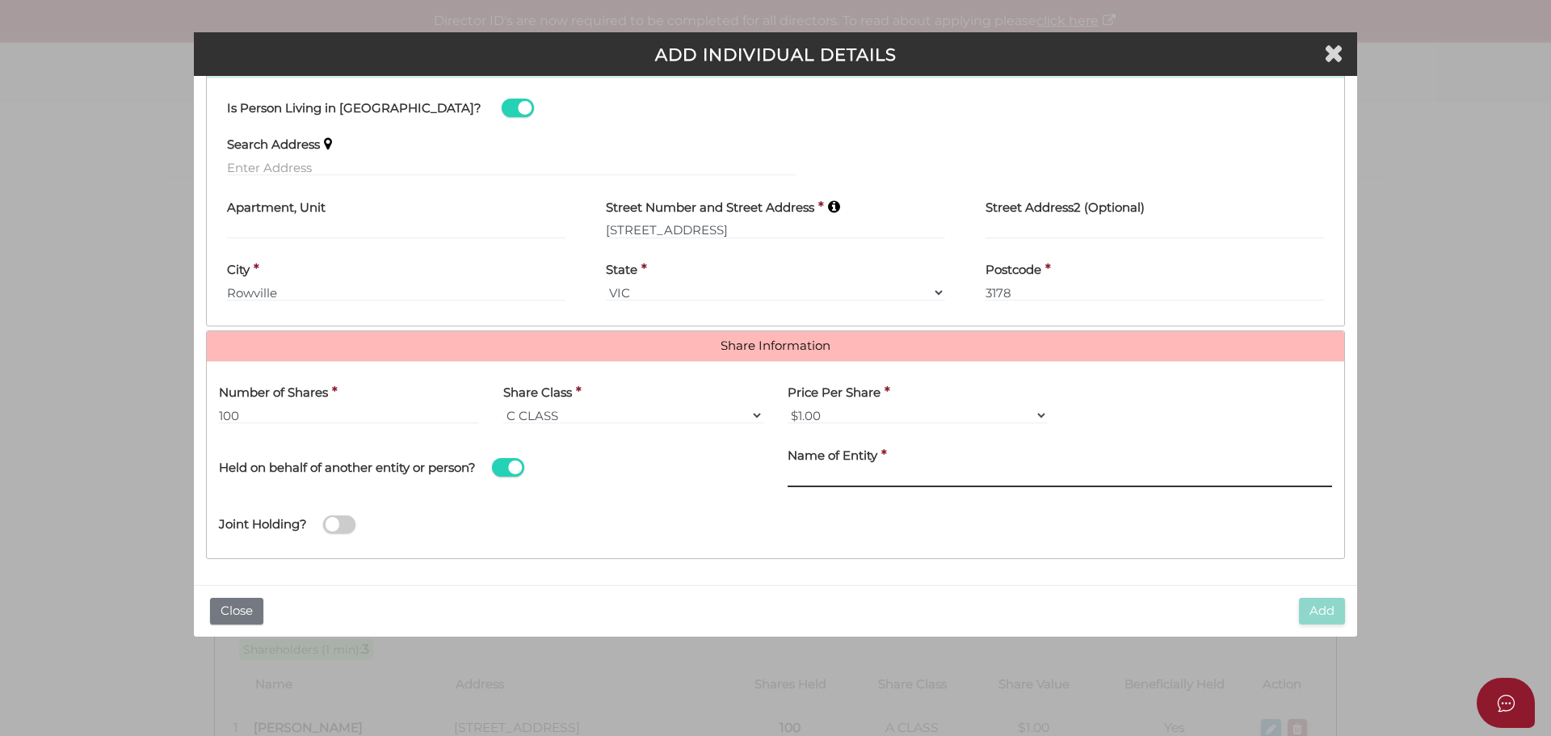
click at [874, 471] on input "Name of Entity" at bounding box center [1060, 478] width 545 height 18
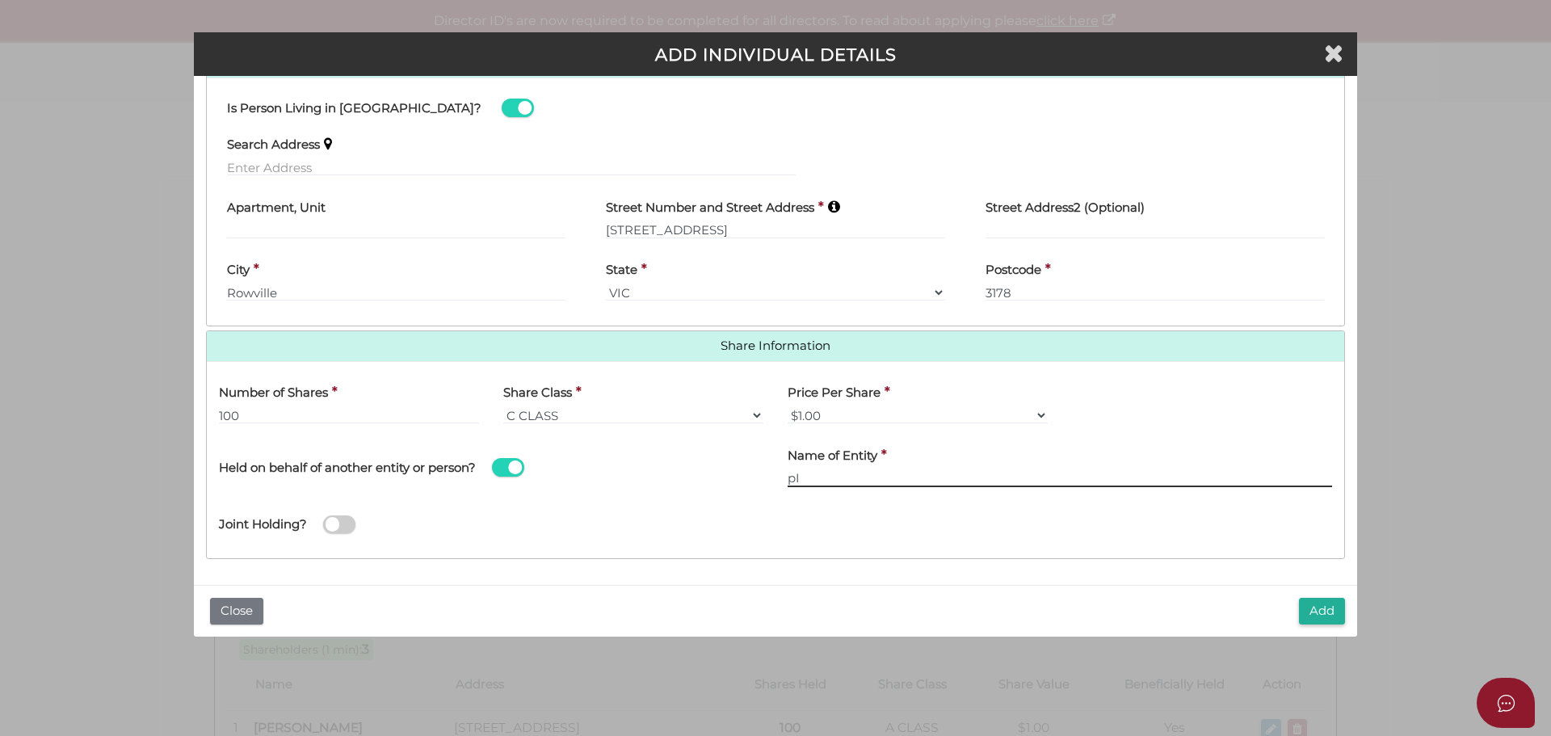
type input "p"
type input "[PERSON_NAME]"
click at [1324, 611] on button "Add" at bounding box center [1322, 611] width 46 height 27
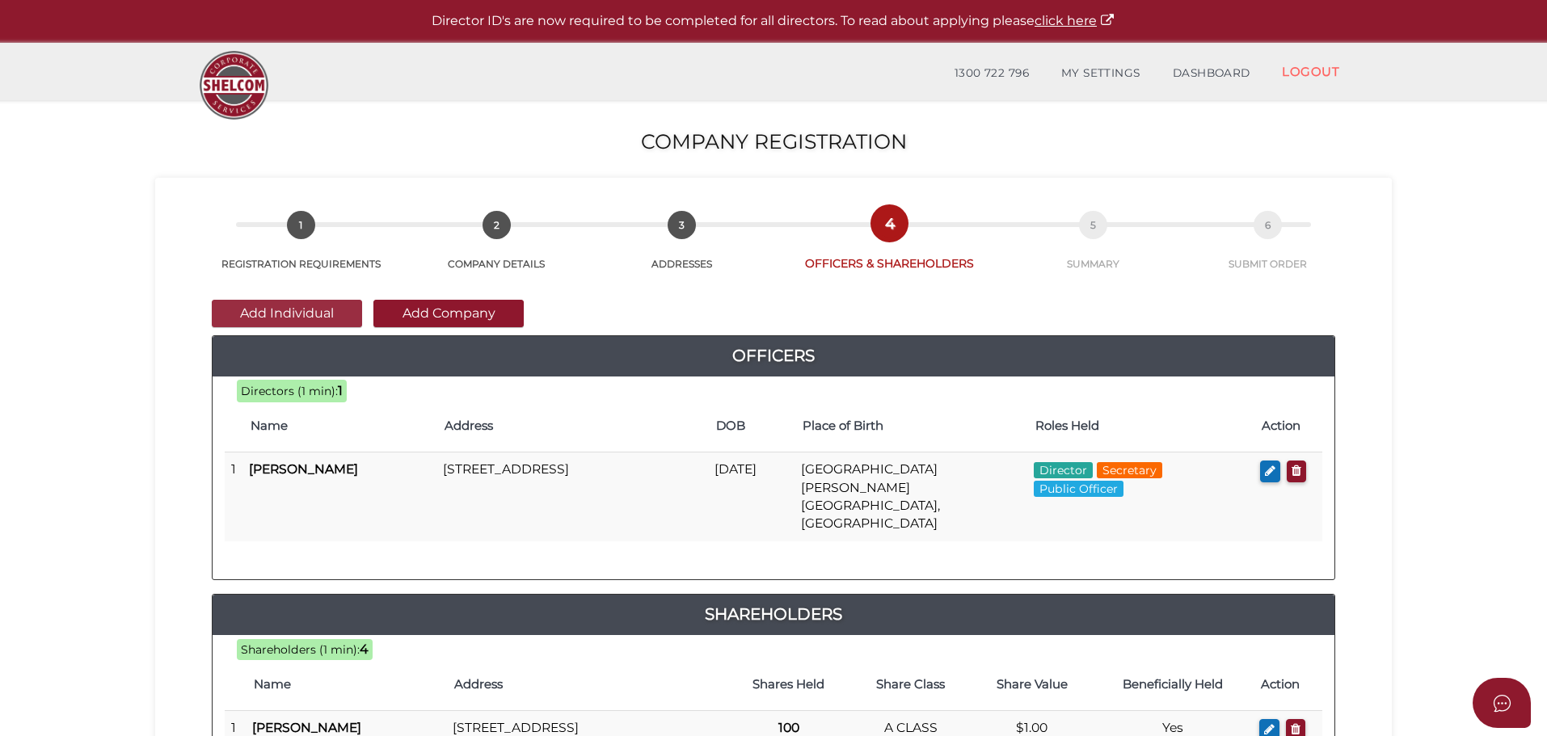
click at [273, 315] on button "Add Individual" at bounding box center [287, 313] width 150 height 27
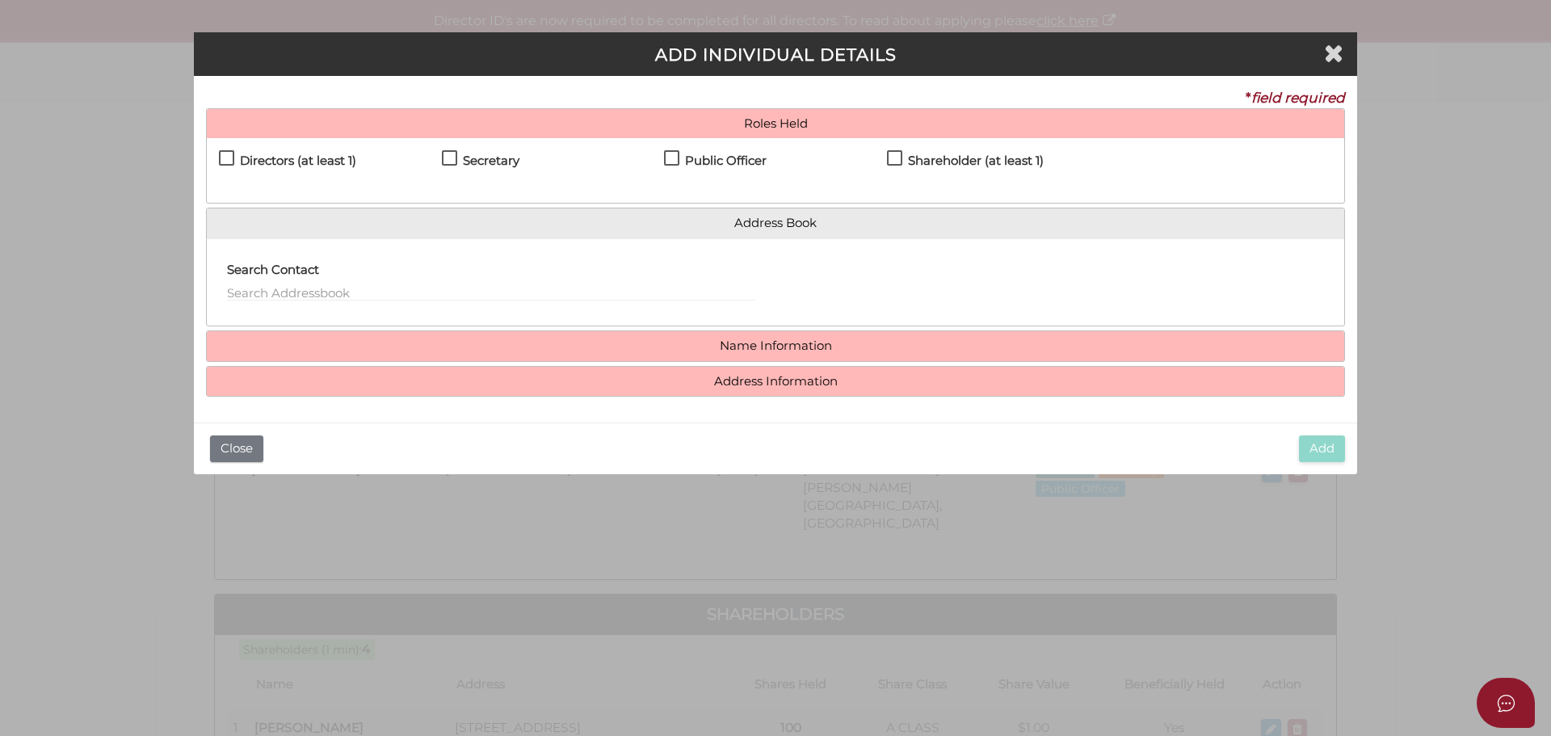
click at [899, 158] on label "Shareholder (at least 1)" at bounding box center [965, 164] width 157 height 20
checkbox input "true"
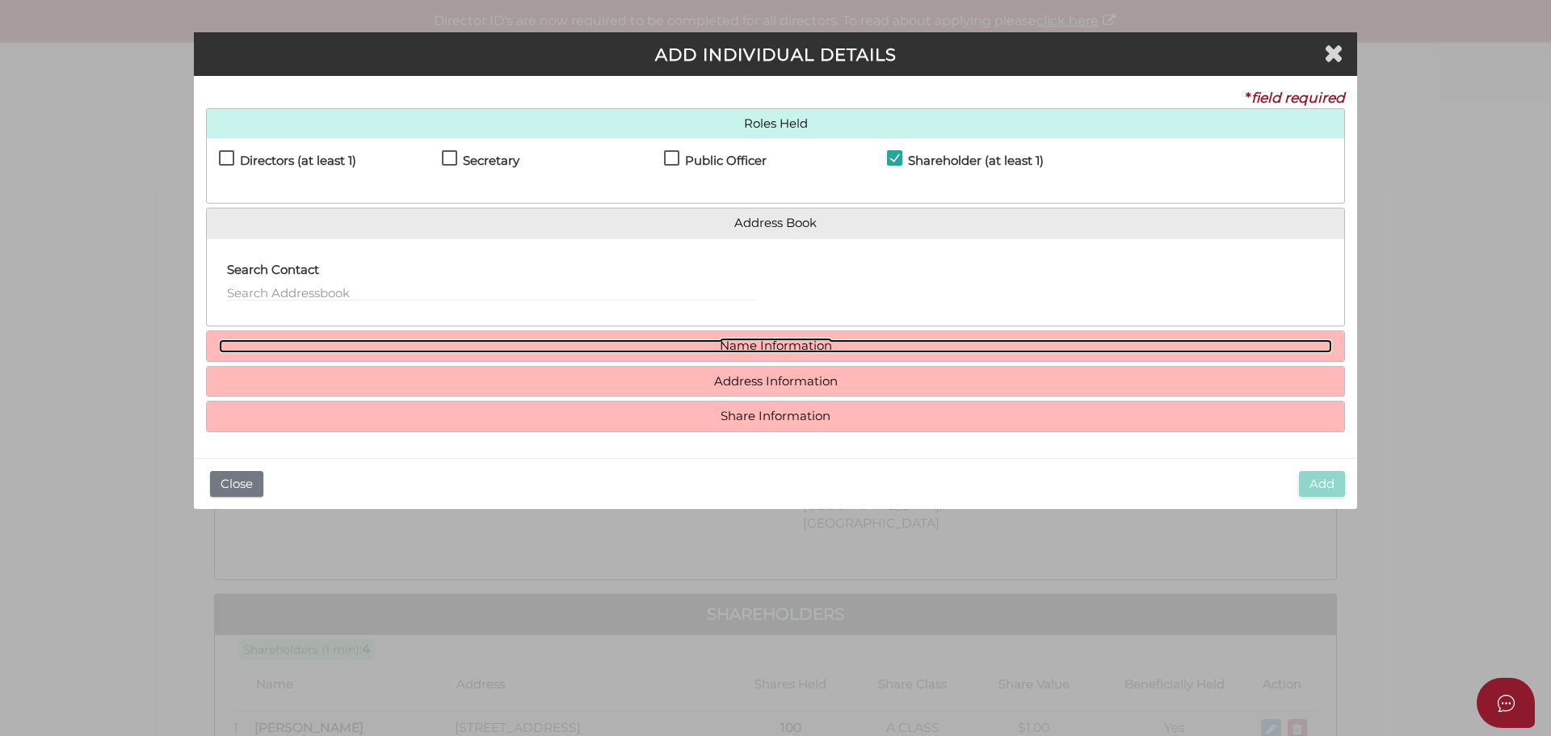
click at [798, 345] on link "Name Information" at bounding box center [776, 346] width 1114 height 14
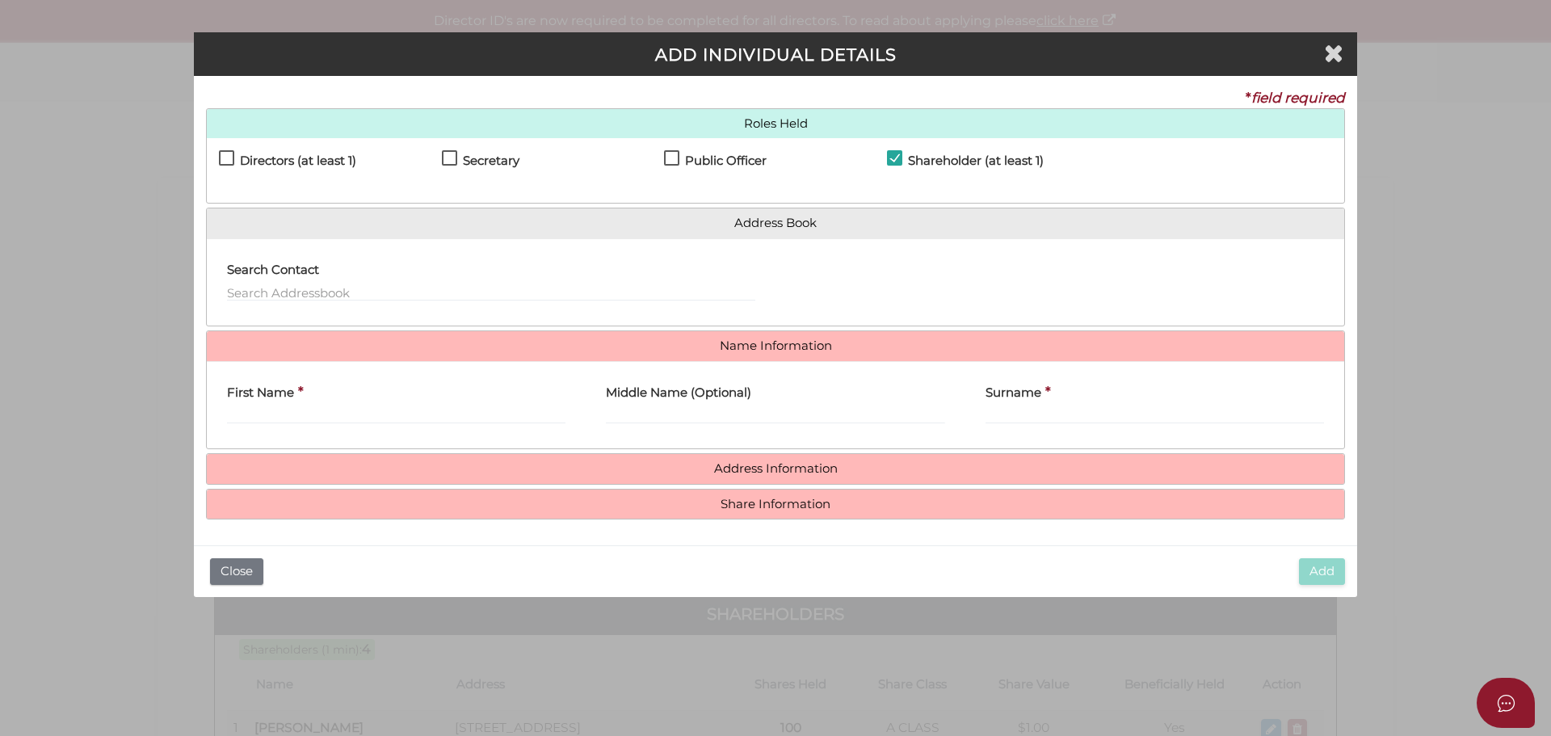
click at [318, 403] on div "First Name *" at bounding box center [396, 399] width 339 height 51
click at [318, 414] on input "First Name" at bounding box center [396, 415] width 339 height 18
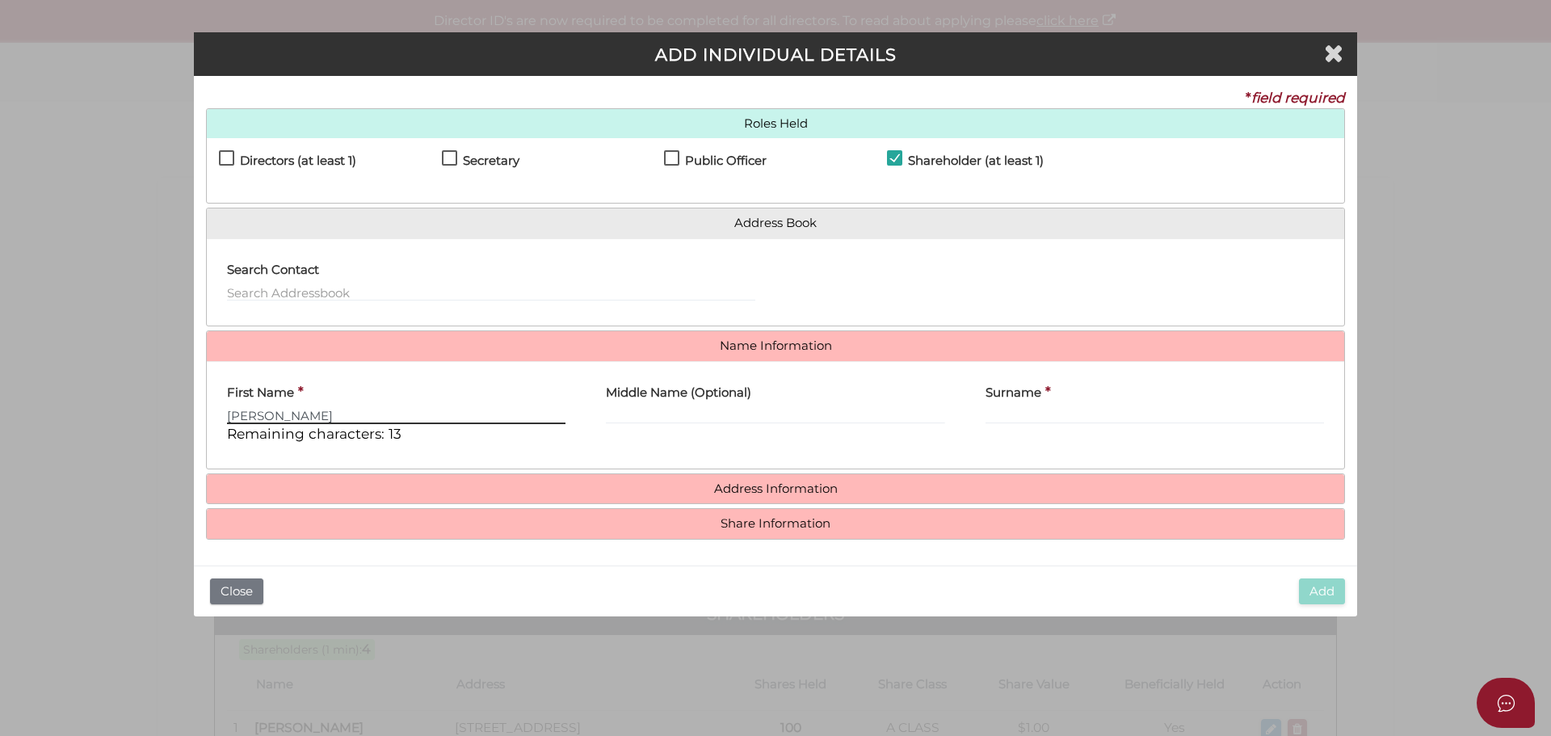
type input "[PERSON_NAME]"
type input "l"
type input "[PERSON_NAME]"
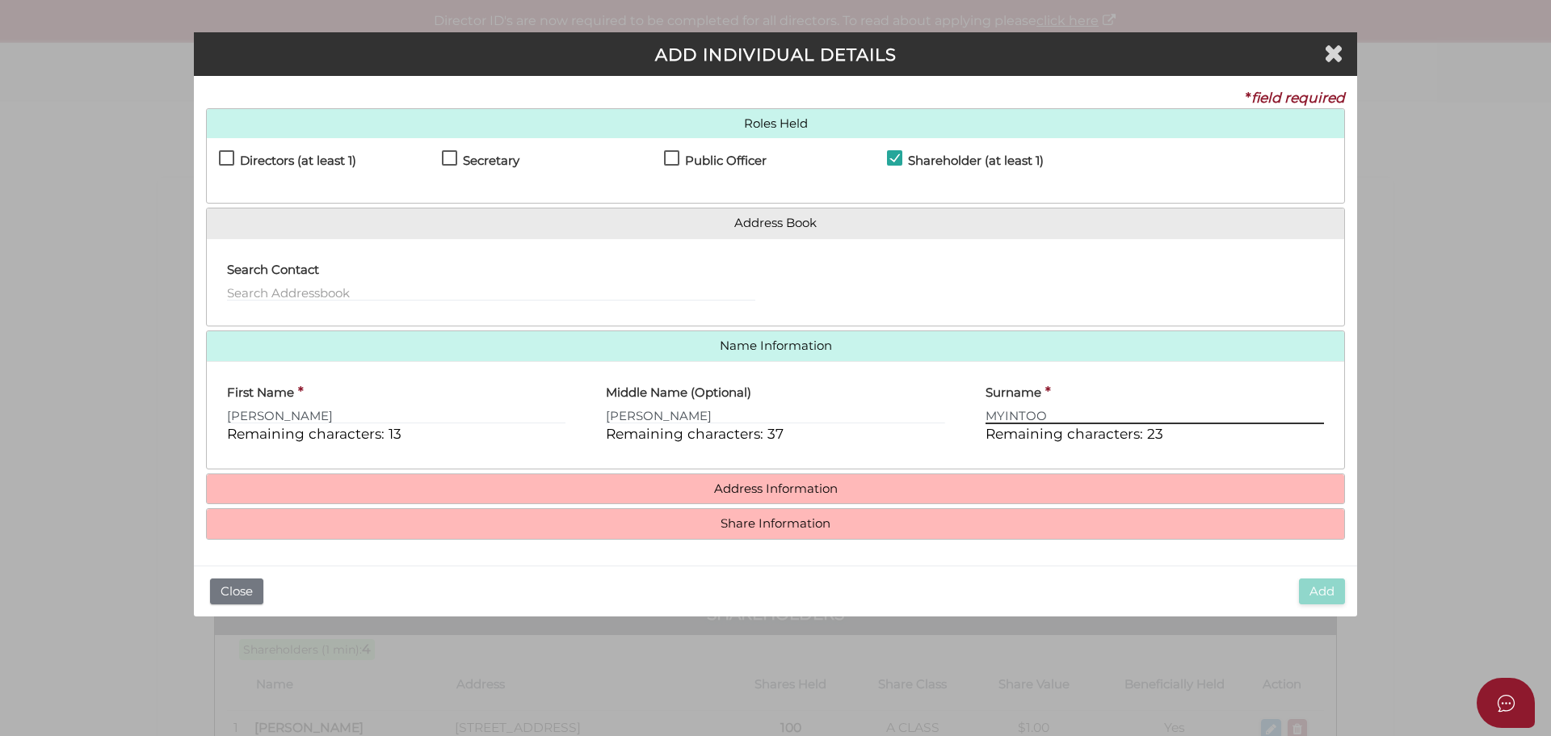
type input "MYINTOO"
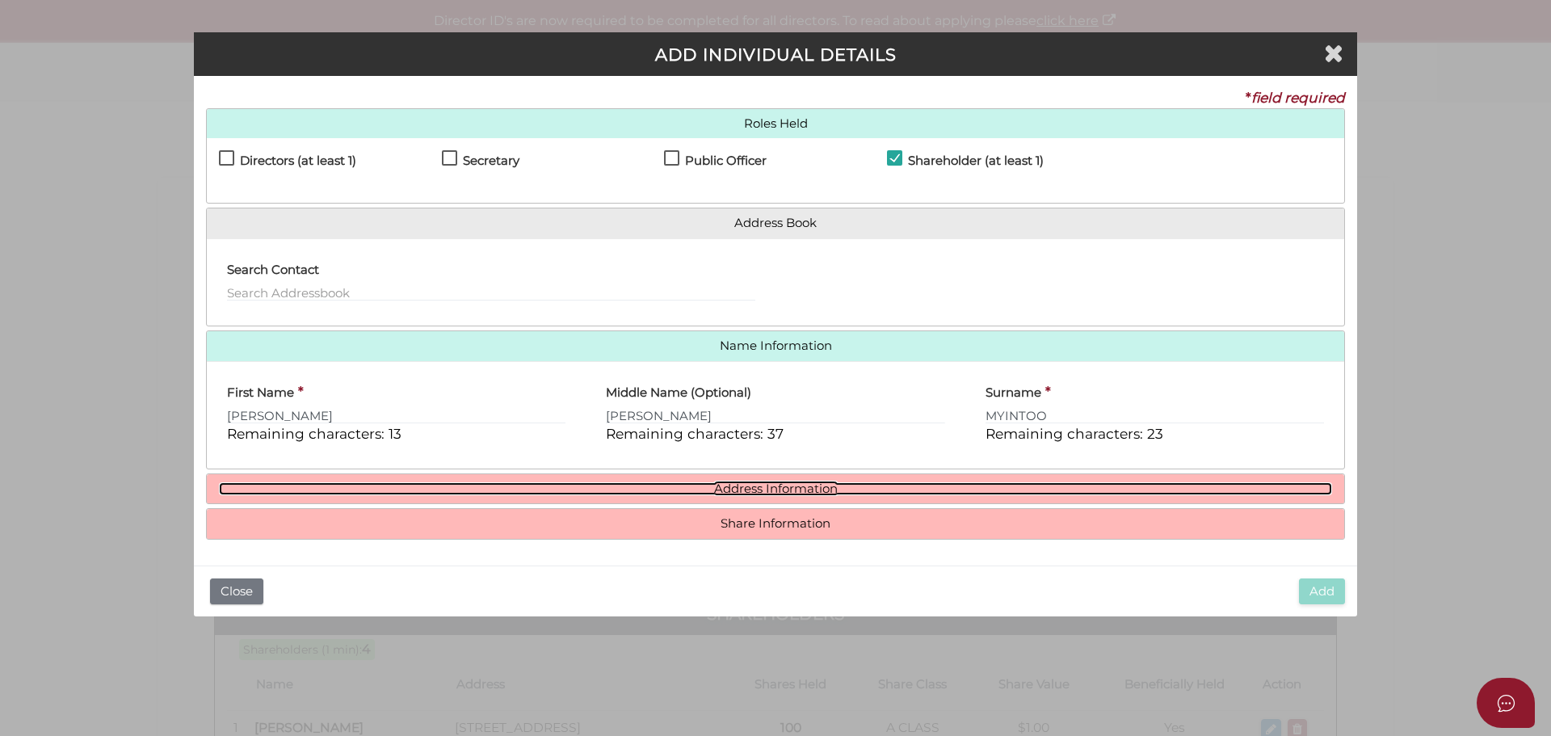
click at [763, 493] on link "Address Information" at bounding box center [776, 489] width 1114 height 14
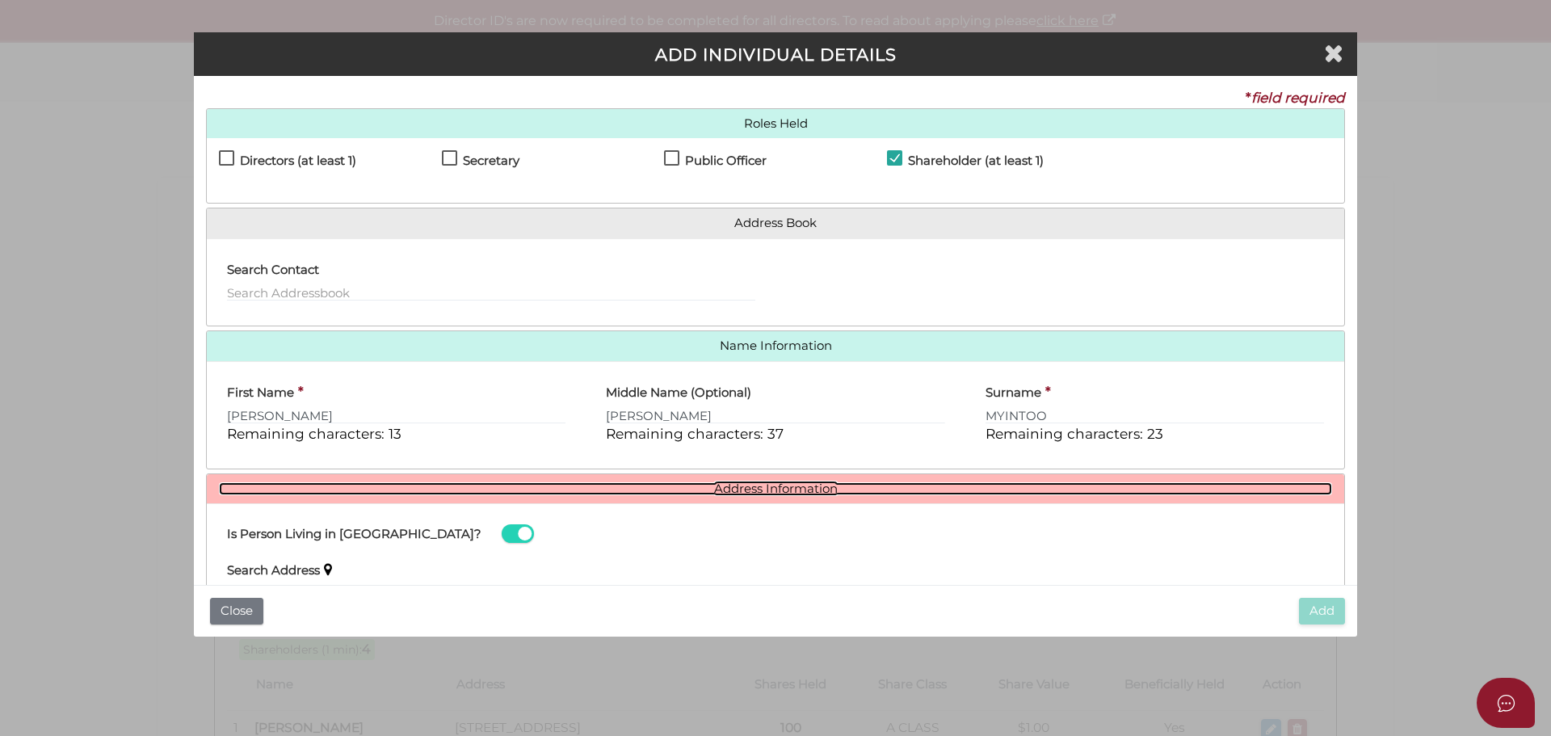
scroll to position [229, 0]
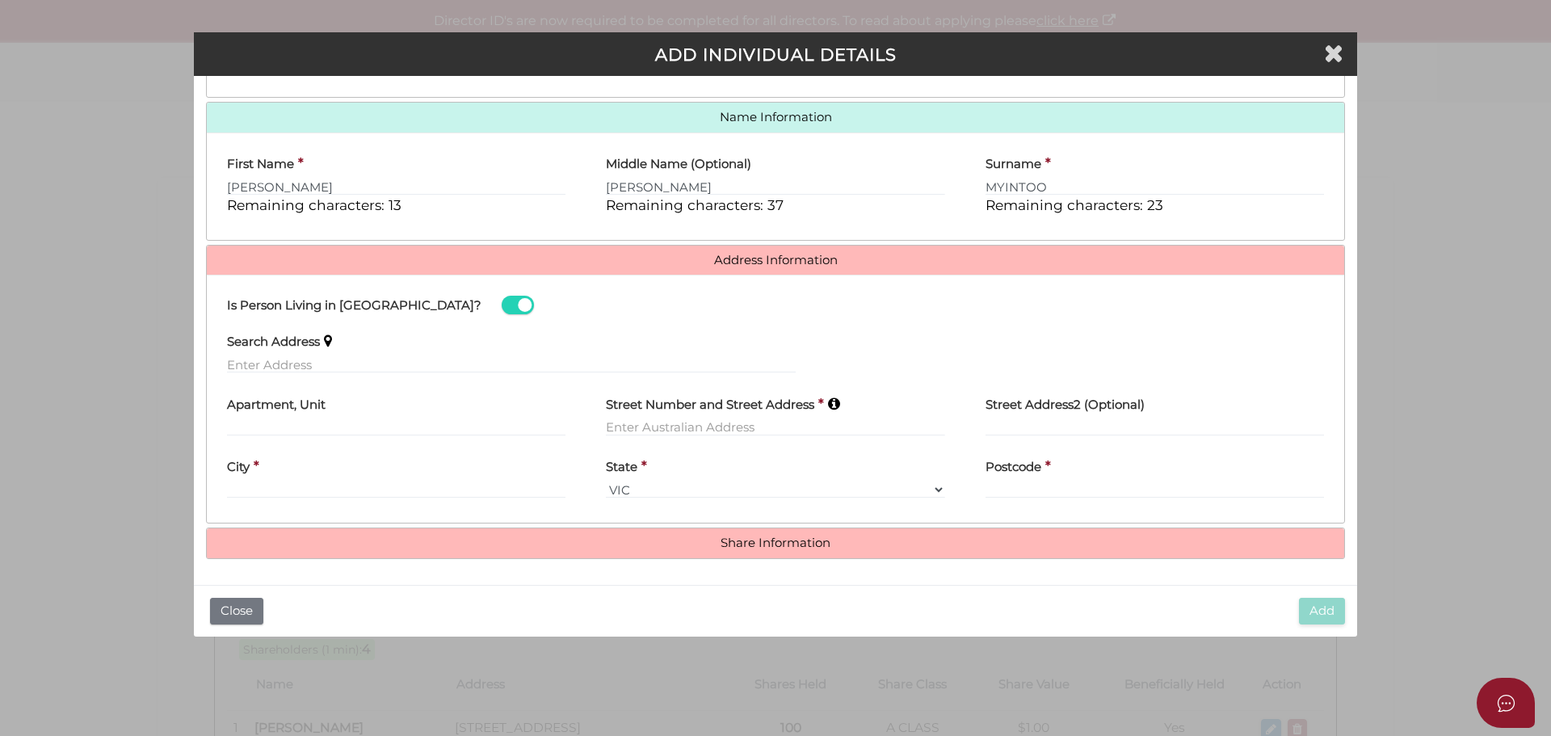
click at [272, 354] on label "Search Address" at bounding box center [273, 339] width 93 height 33
click at [275, 354] on label "Search Address" at bounding box center [273, 339] width 93 height 33
click at [275, 360] on input "text" at bounding box center [511, 365] width 569 height 18
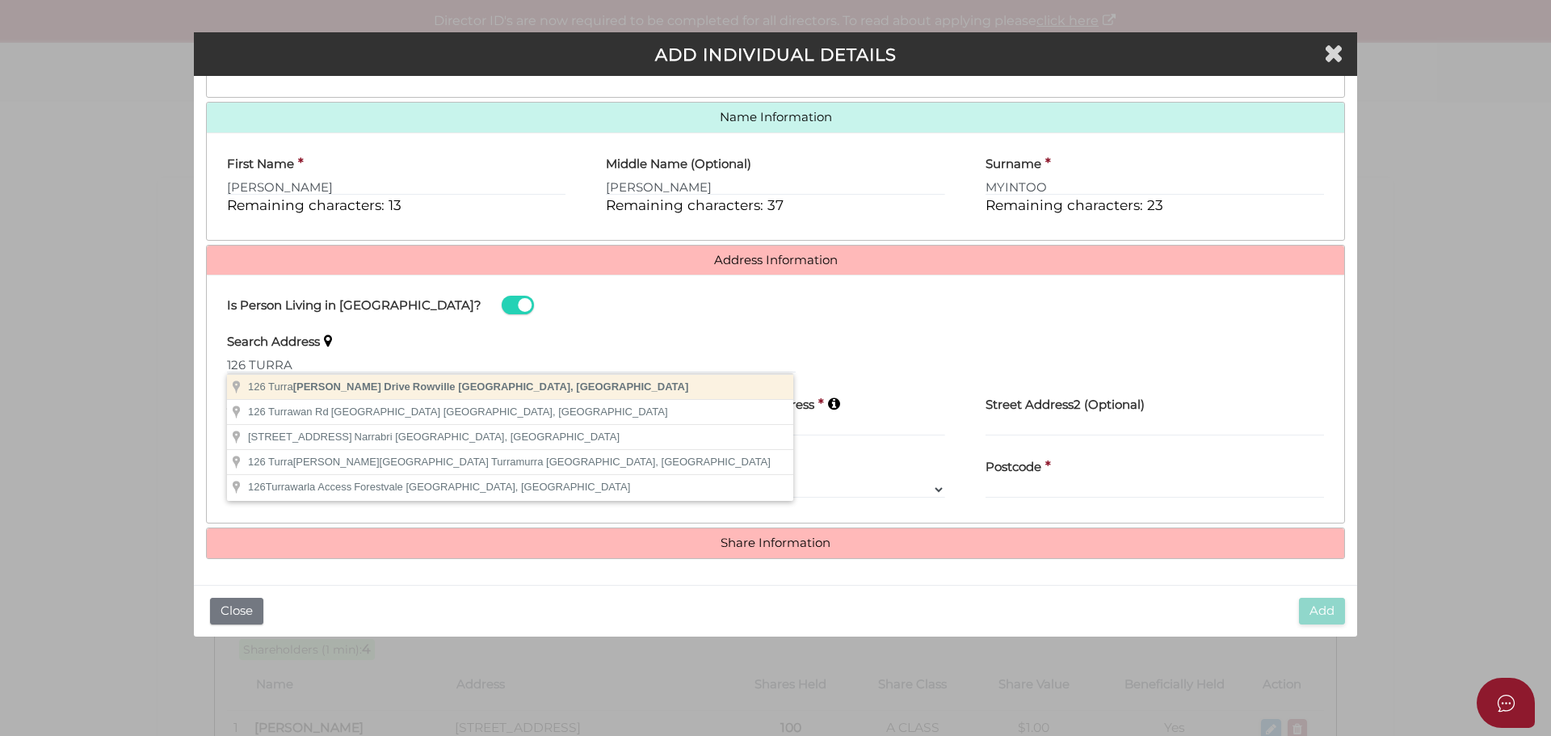
type input "[STREET_ADDRESS]"
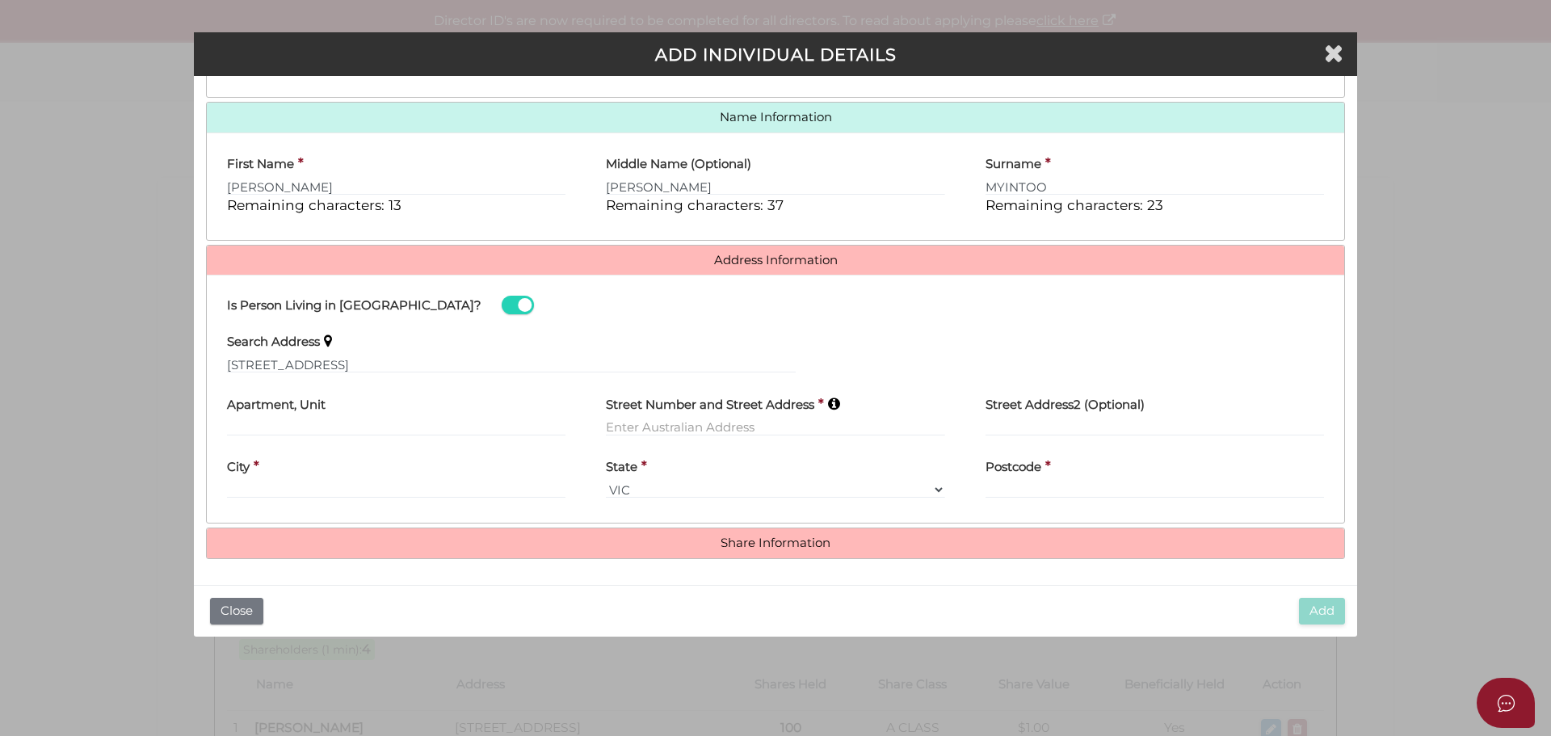
type input "[STREET_ADDRESS]"
type input "Rowville"
select select "VIC"
type input "3178"
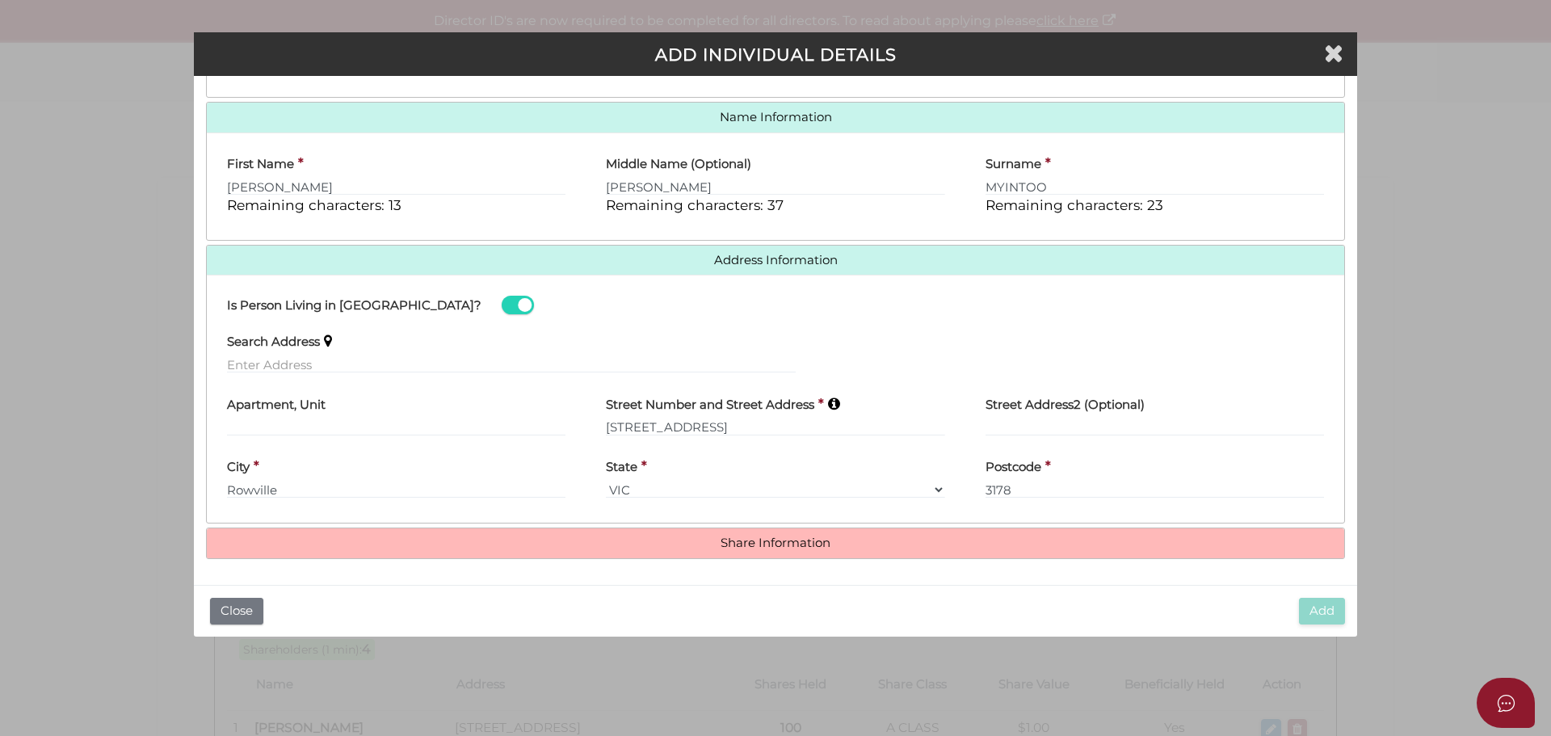
click at [777, 550] on h4 "Share Information" at bounding box center [776, 543] width 1138 height 30
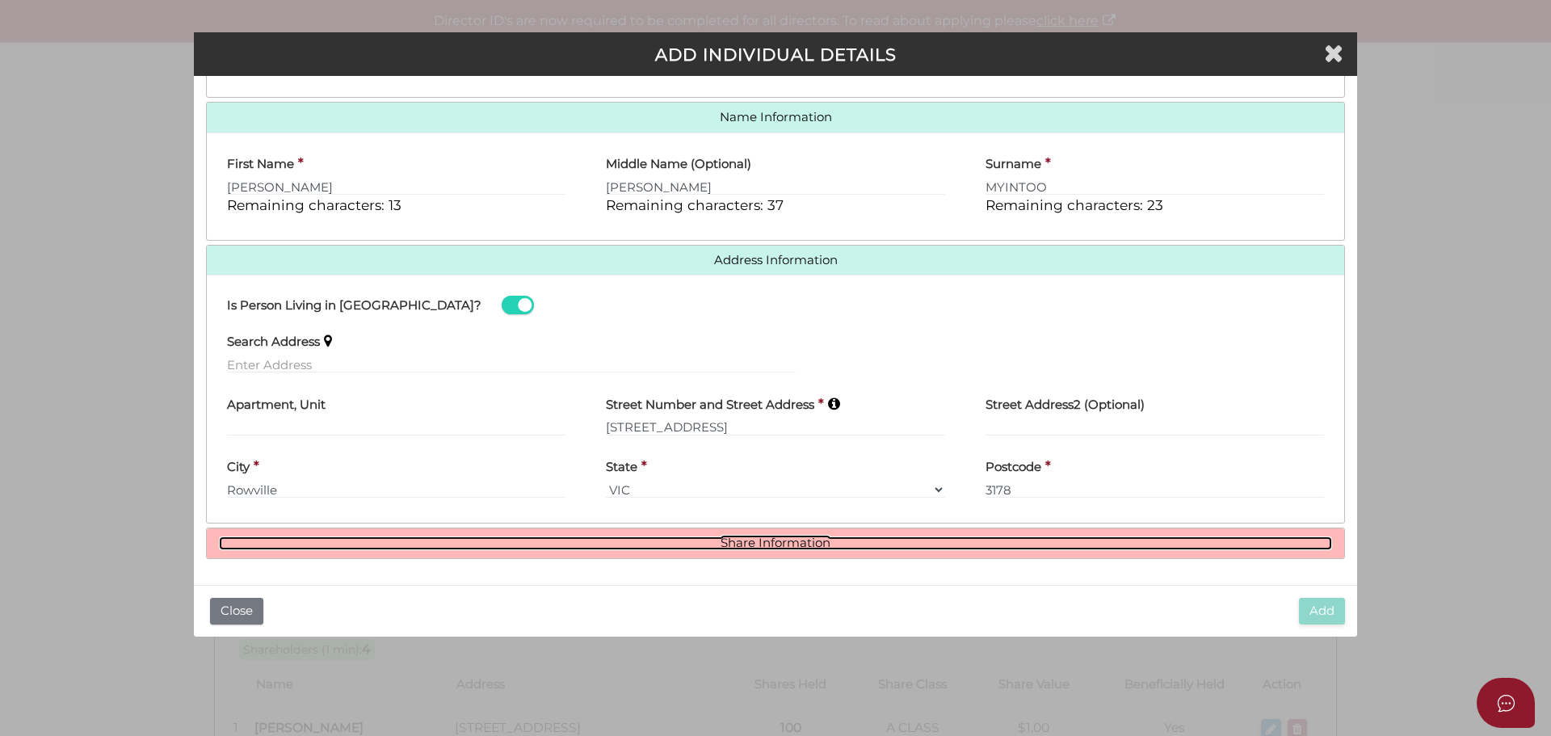
click at [781, 549] on link "Share Information" at bounding box center [776, 544] width 1114 height 14
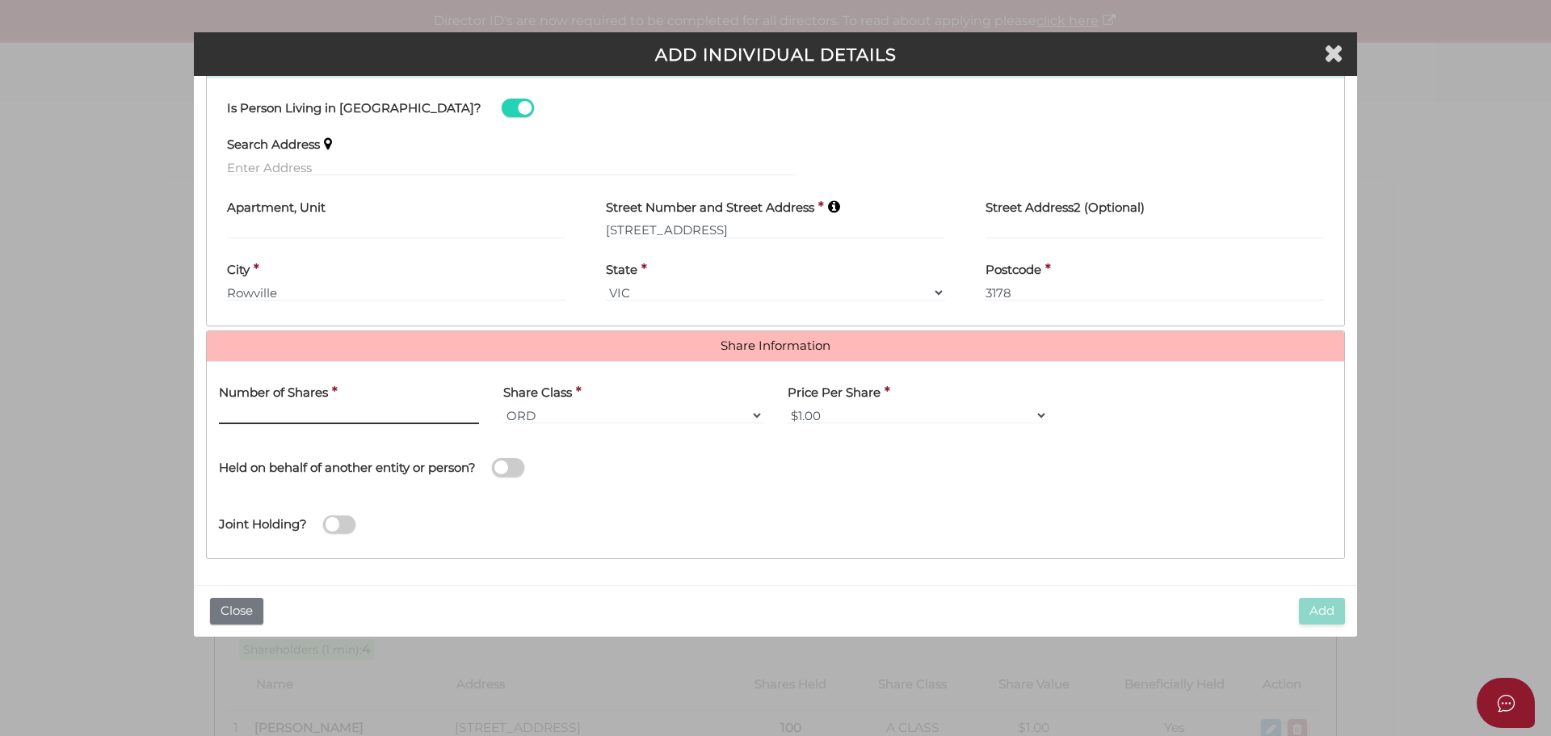
click at [330, 420] on input "text" at bounding box center [349, 415] width 260 height 18
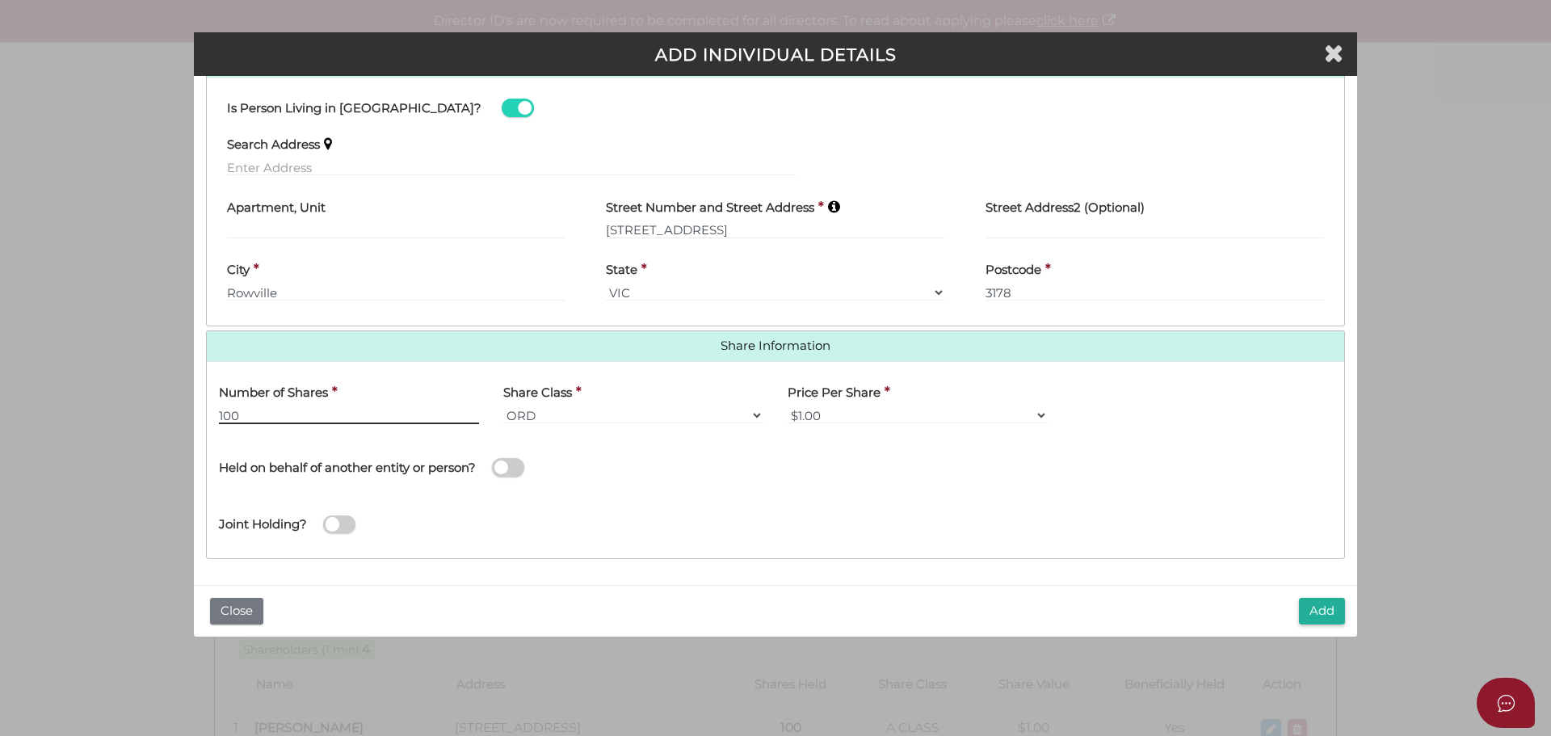
type input "100"
click at [577, 415] on select "ORD A CLASS B CLASS C CLASS D CLASS EMP FOU LG MAN RED SPE PRF CUMP NCP REDP NR…" at bounding box center [633, 415] width 260 height 18
select select "D CLASS"
click at [503, 406] on select "ORD A CLASS B CLASS C CLASS D CLASS EMP FOU LG MAN RED SPE PRF CUMP NCP REDP NR…" at bounding box center [633, 415] width 260 height 18
click at [515, 466] on span at bounding box center [508, 467] width 32 height 19
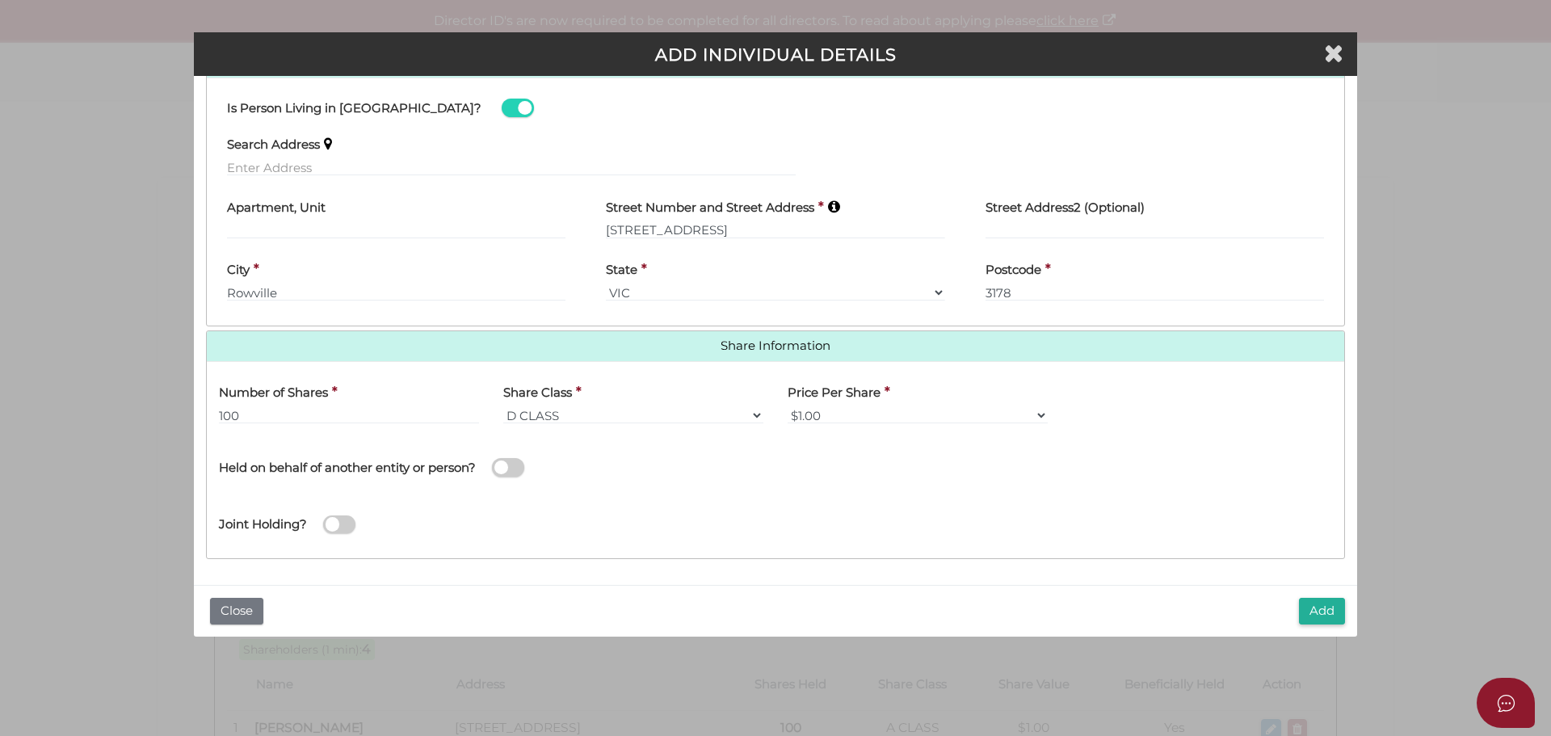
click at [0, 0] on input "checkbox" at bounding box center [0, 0] width 0 height 0
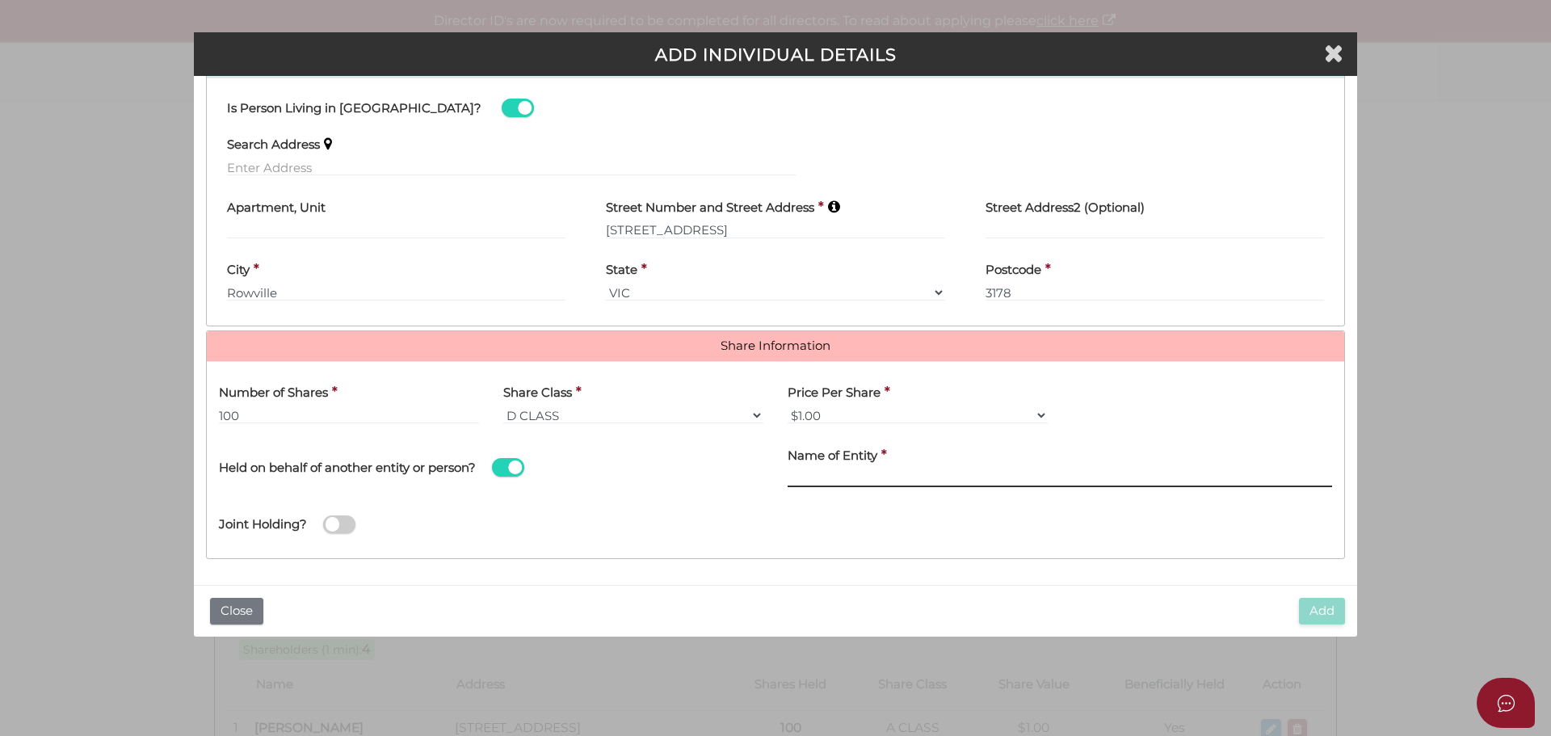
click at [908, 470] on input "Name of Entity" at bounding box center [1060, 478] width 545 height 18
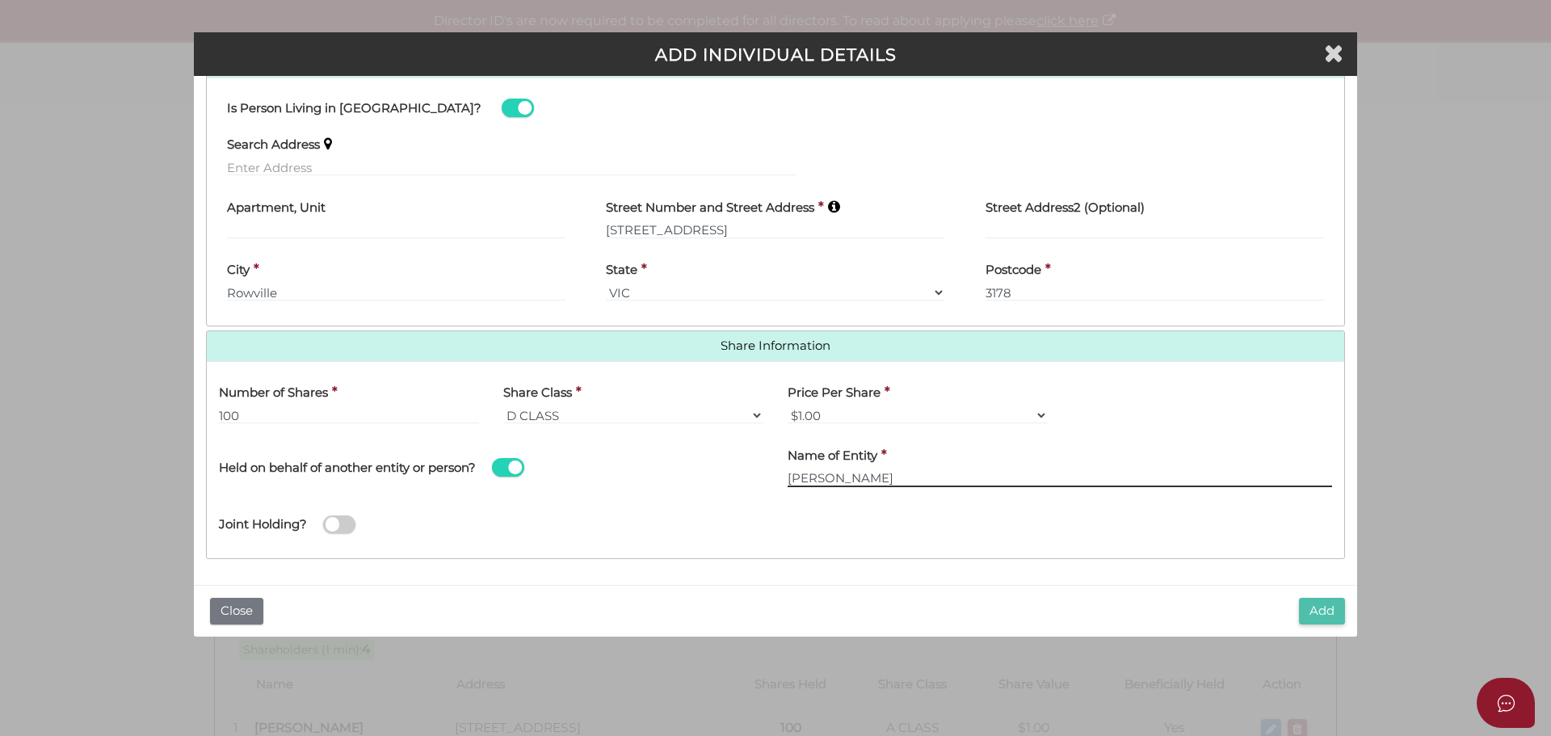
type input "COOPER CLIFF MYINTOO"
click at [1323, 620] on button "Add" at bounding box center [1322, 611] width 46 height 27
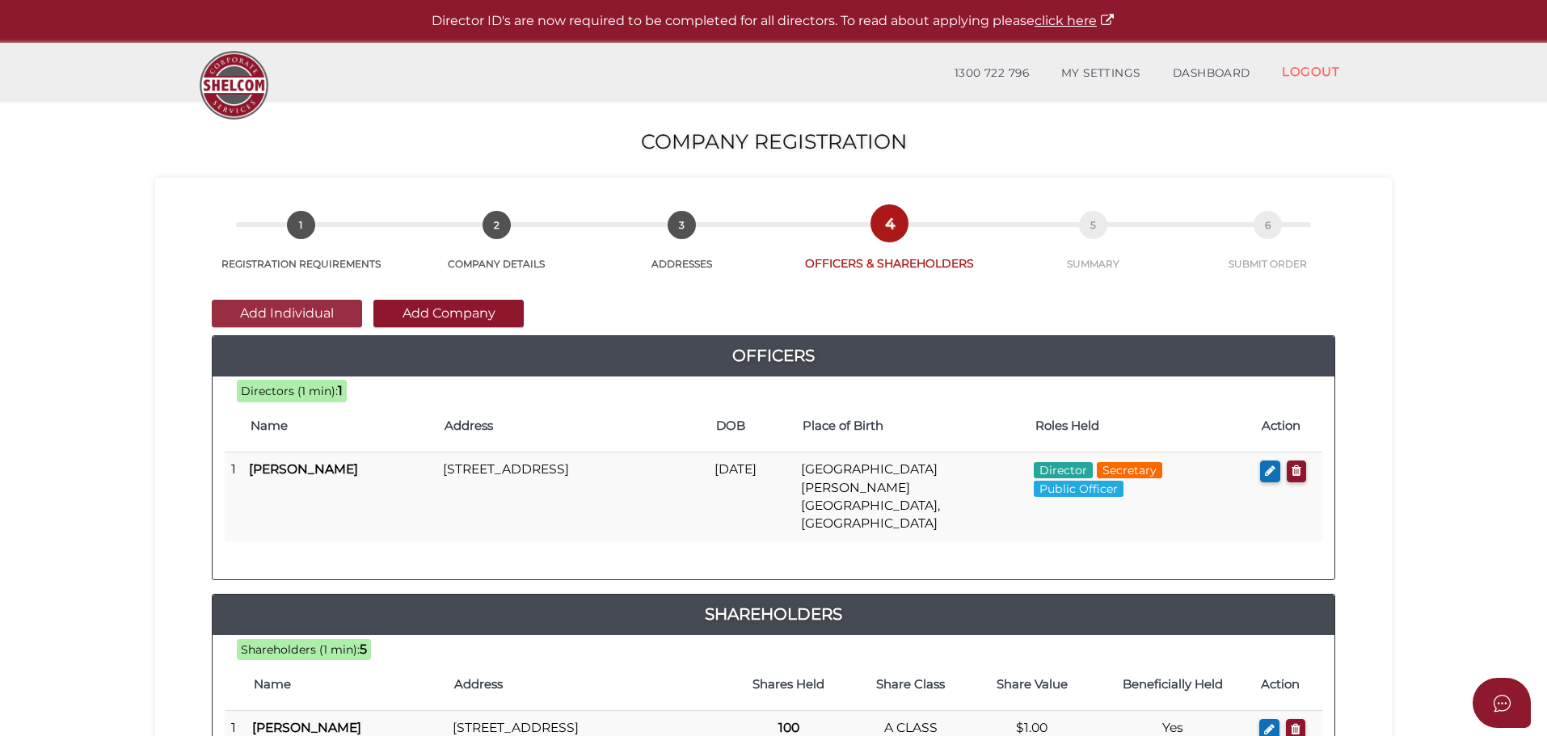
click at [301, 314] on button "Add Individual" at bounding box center [287, 313] width 150 height 27
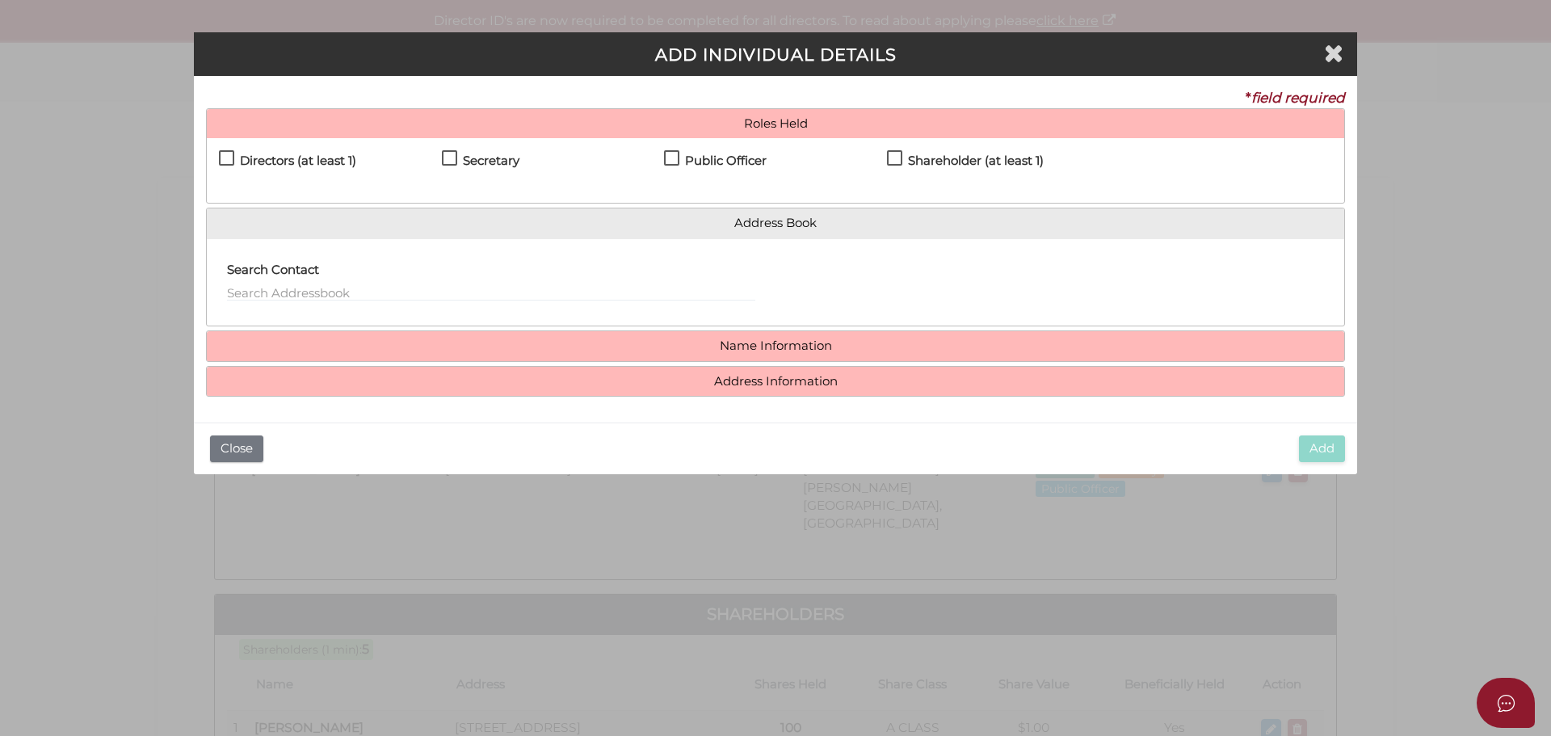
drag, startPoint x: 897, startPoint y: 148, endPoint x: 920, endPoint y: 202, distance: 59.0
click at [894, 147] on div "Directors (at least 1) Secretary Public Officer Member Shareholder (at least 1)" at bounding box center [776, 170] width 1138 height 65
click at [898, 157] on label "Shareholder (at least 1)" at bounding box center [965, 164] width 157 height 20
checkbox input "true"
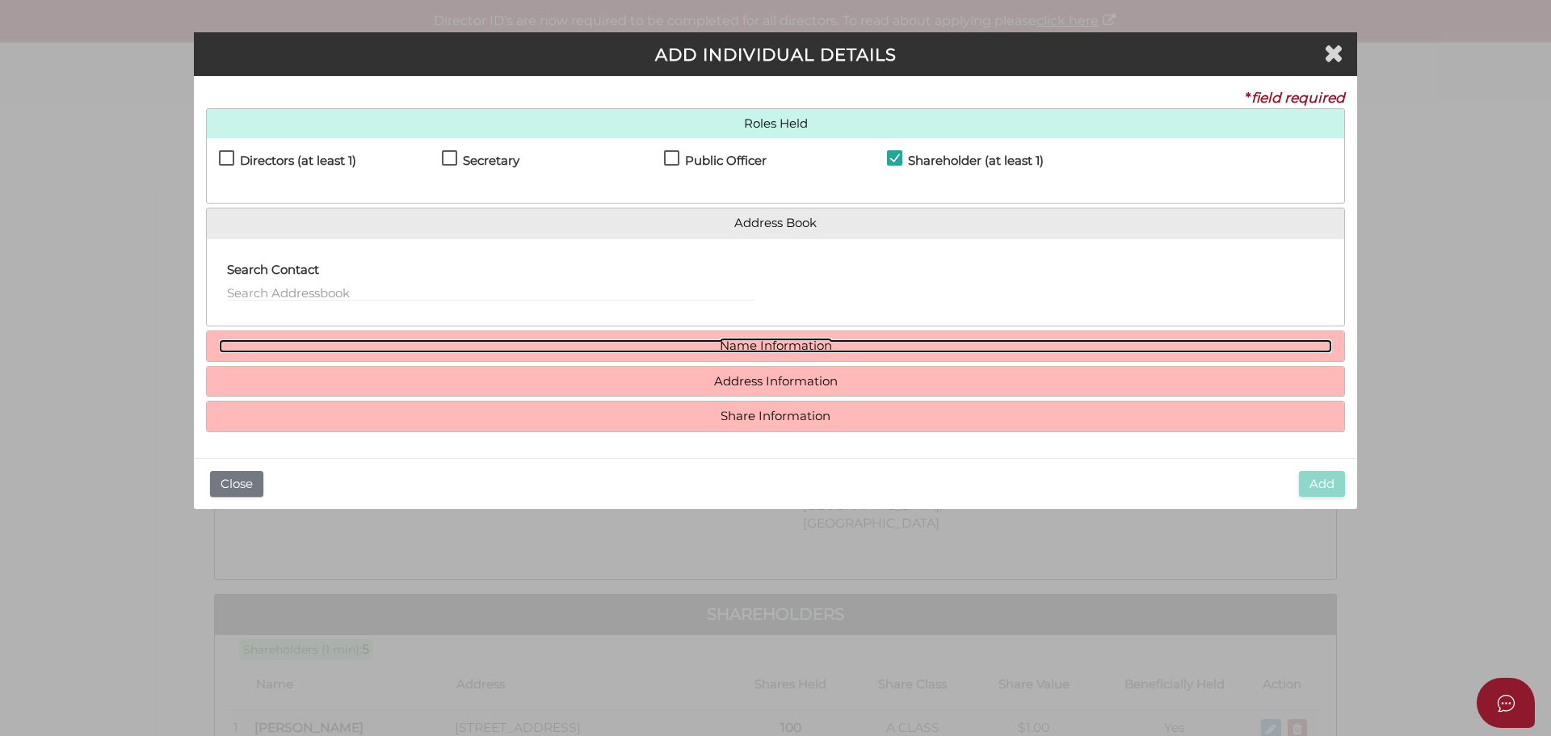
click at [781, 352] on link "Name Information" at bounding box center [776, 346] width 1114 height 14
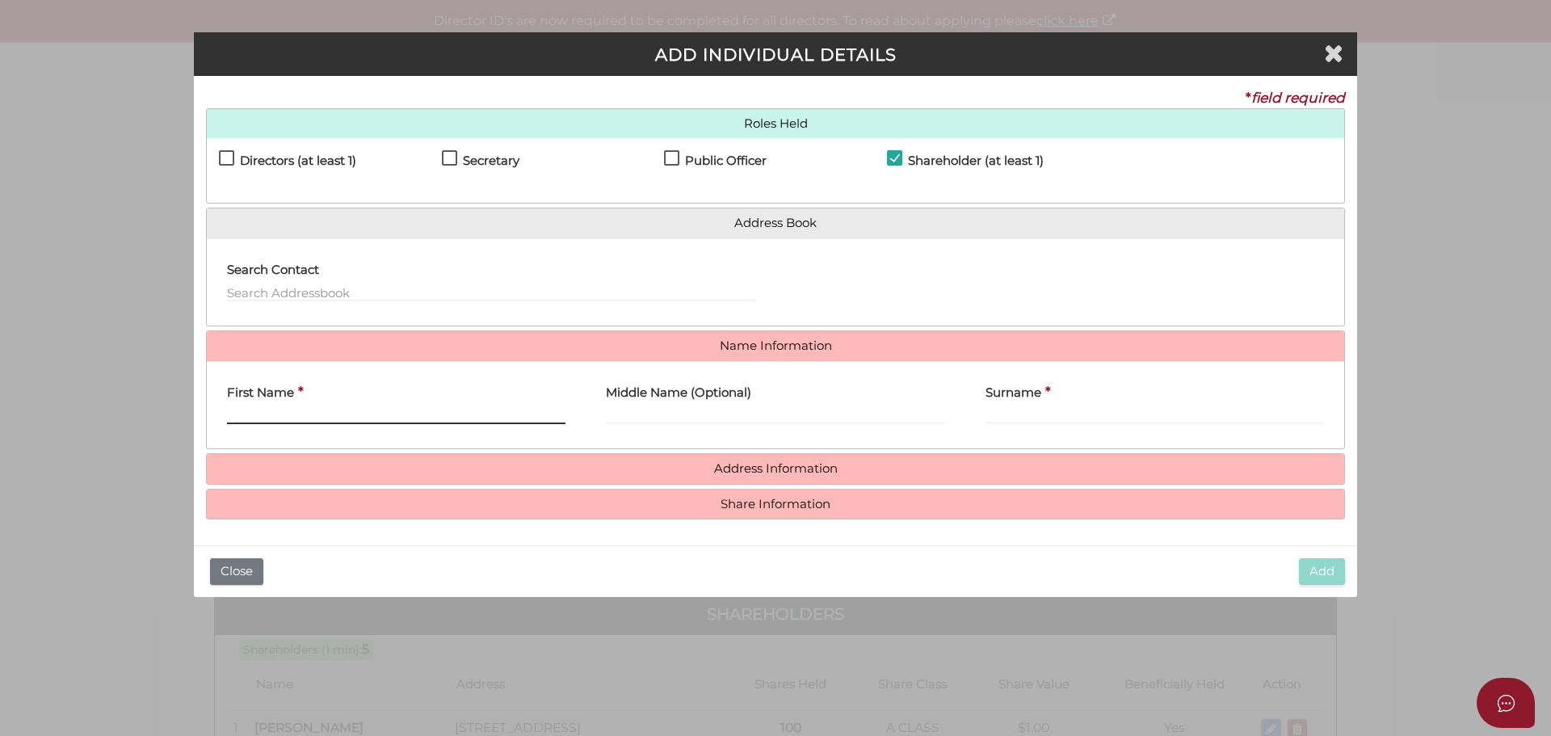
click at [345, 410] on input "First Name" at bounding box center [396, 415] width 339 height 18
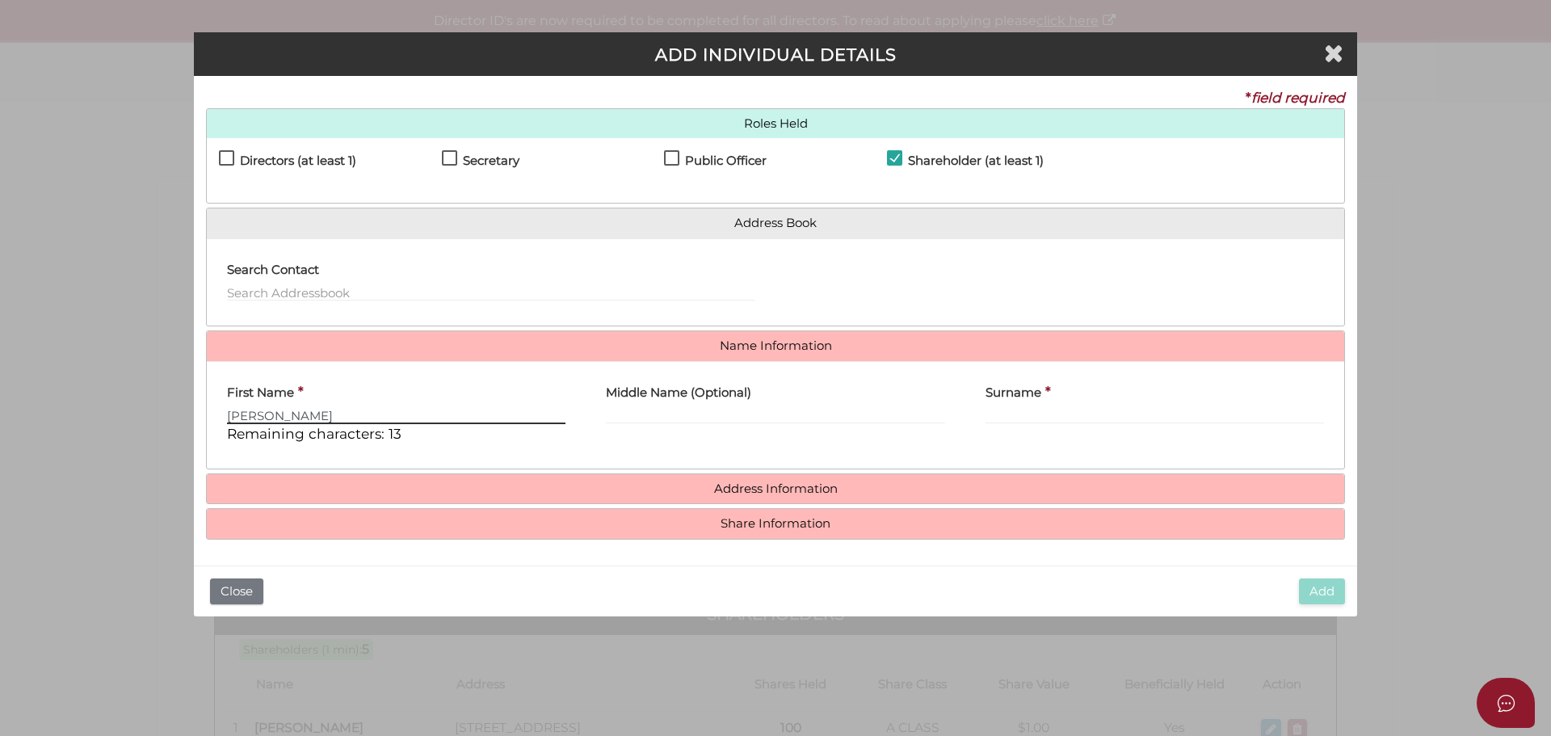
type input "ANNETTE"
type input "LEE"
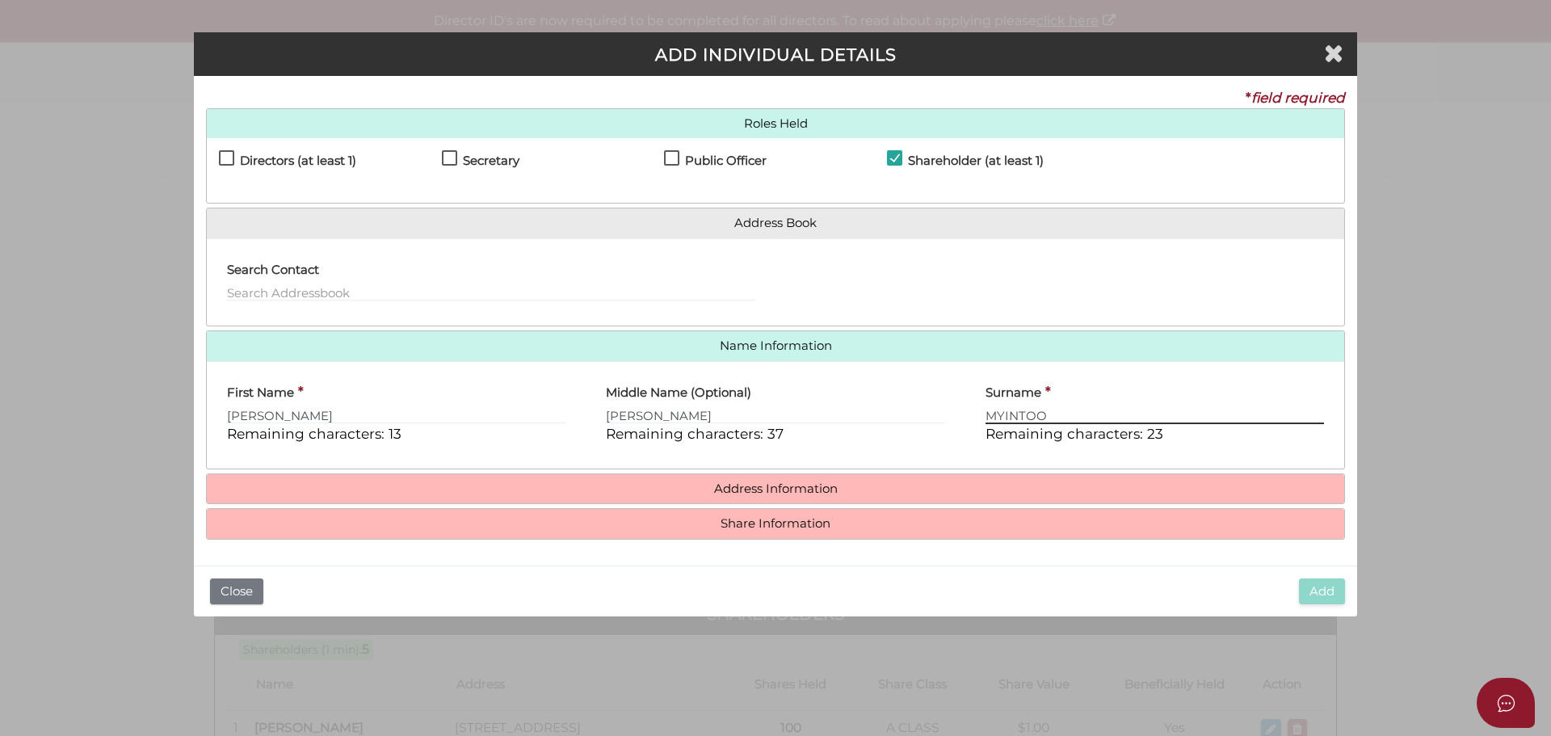
type input "MYINTOO"
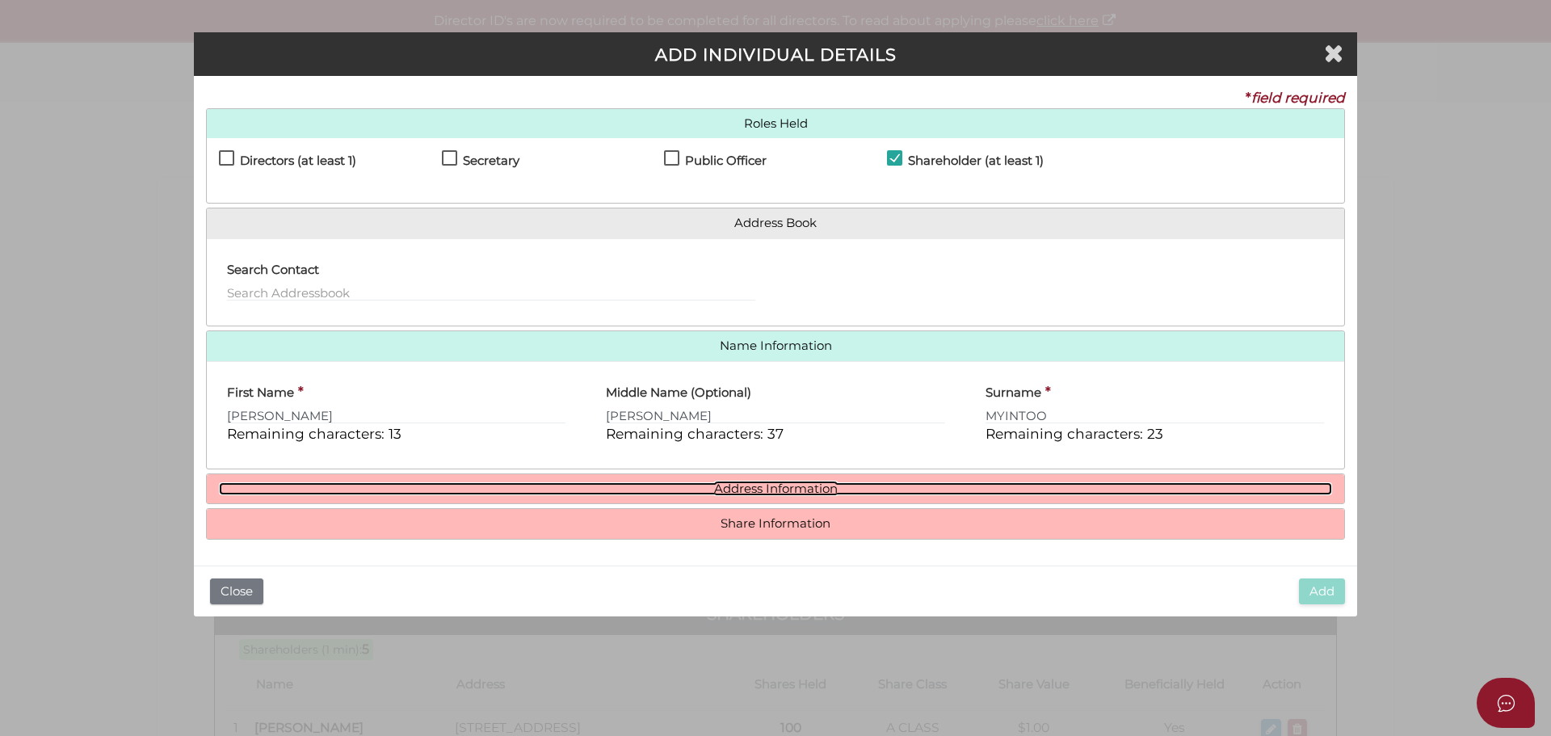
click at [777, 485] on link "Address Information" at bounding box center [776, 489] width 1114 height 14
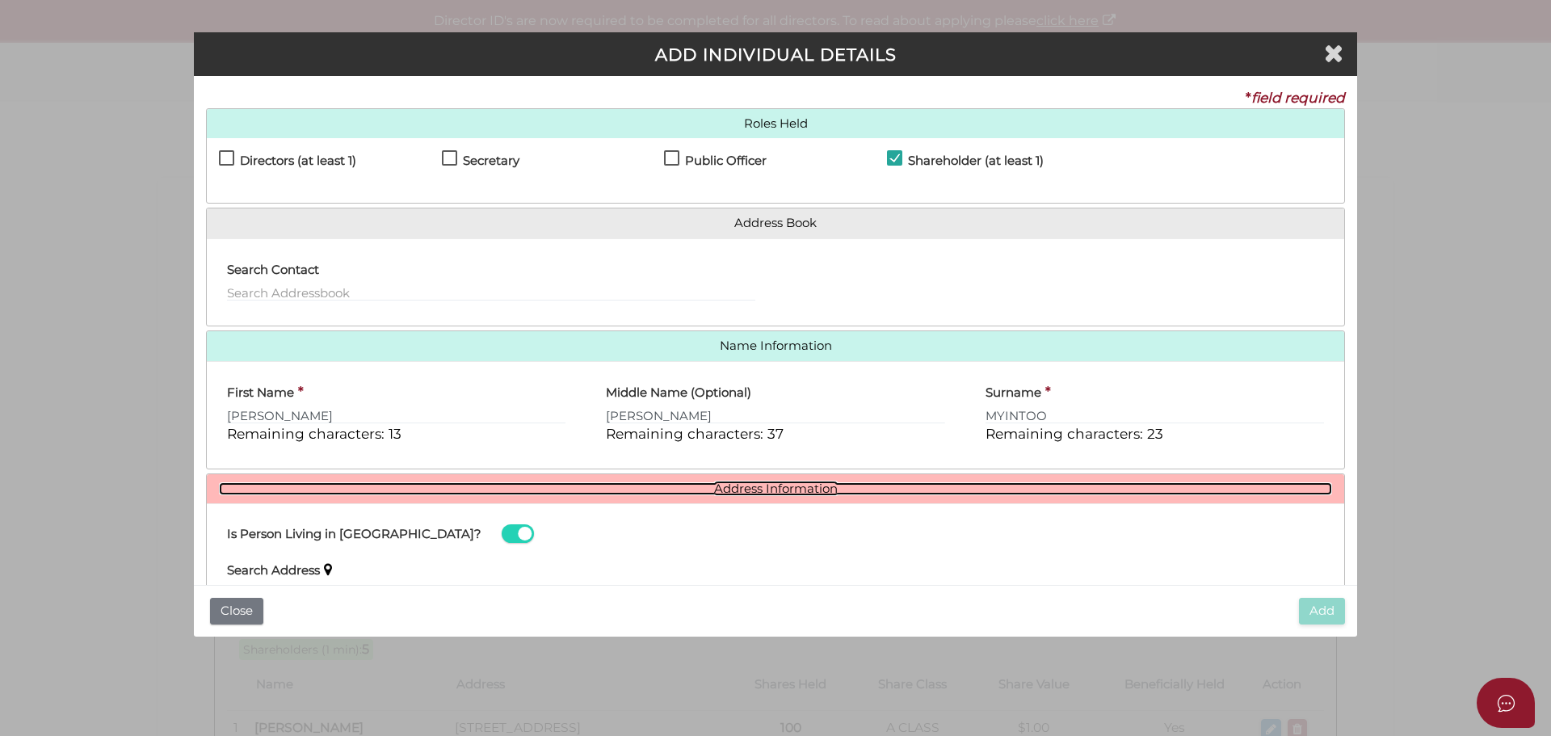
scroll to position [229, 0]
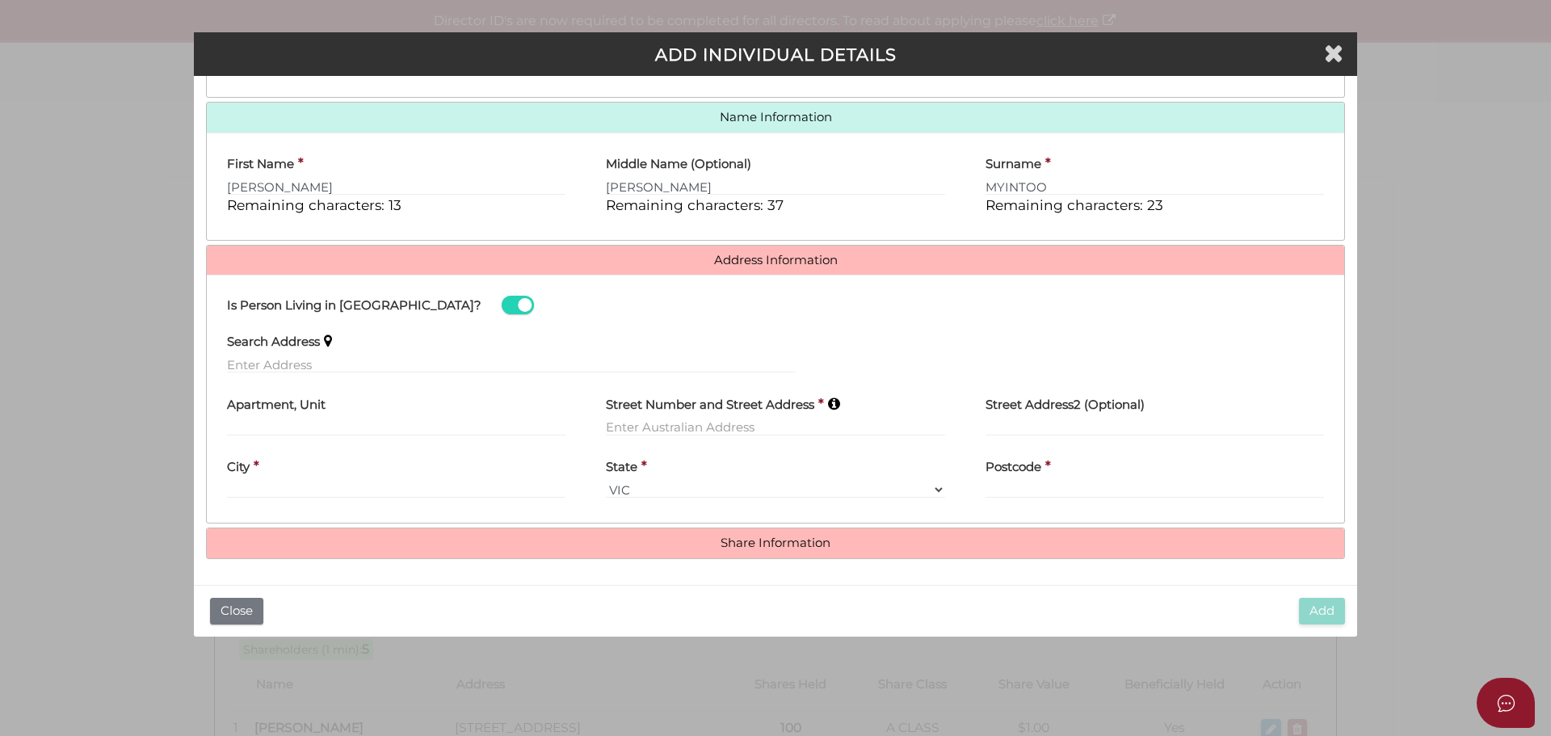
click at [224, 365] on div "Search Address" at bounding box center [511, 354] width 609 height 63
click at [235, 362] on input "text" at bounding box center [511, 365] width 569 height 18
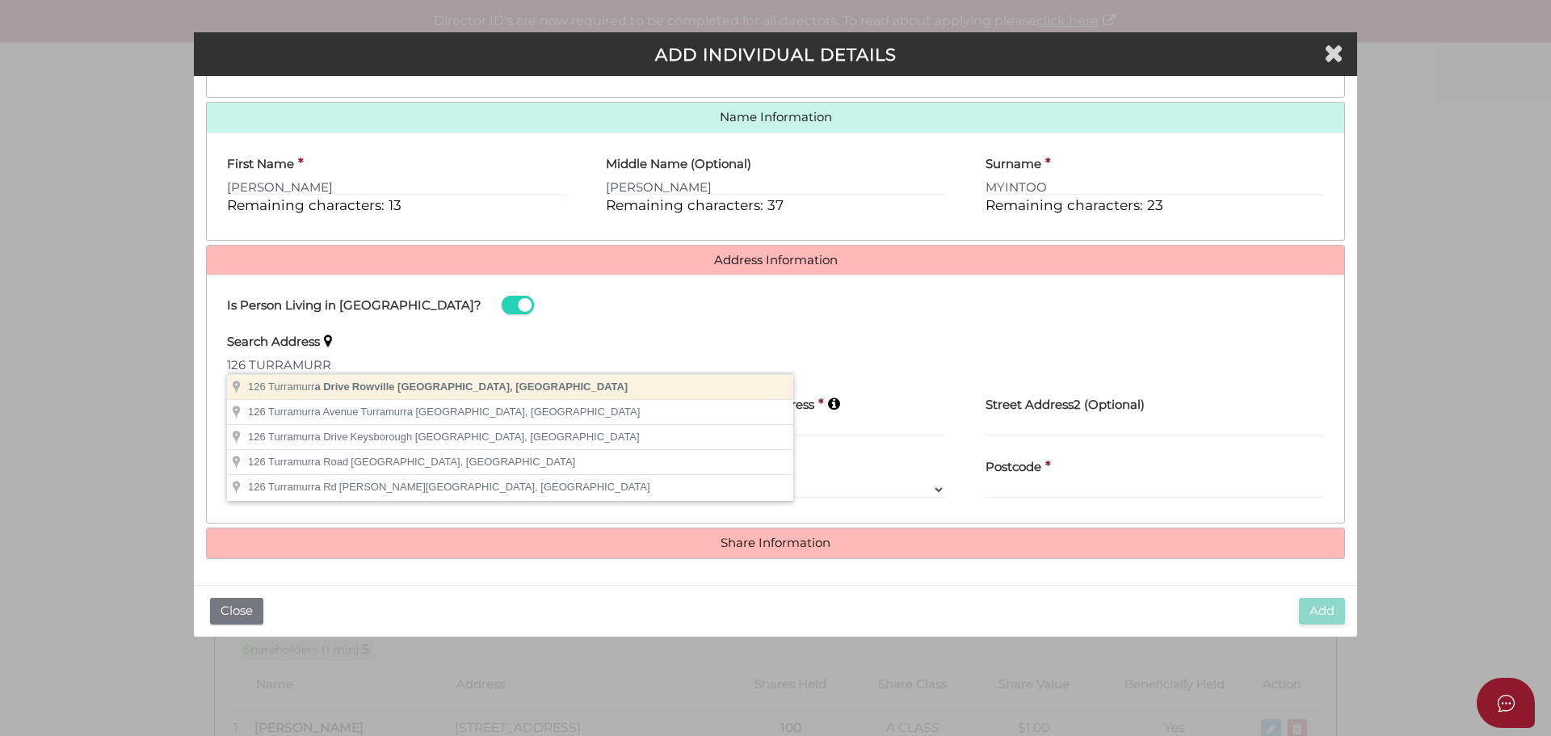
type input "126 Turramurra Drive, Rowville VIC, Australia"
type input "[STREET_ADDRESS]"
type input "Rowville"
select select "VIC"
type input "3178"
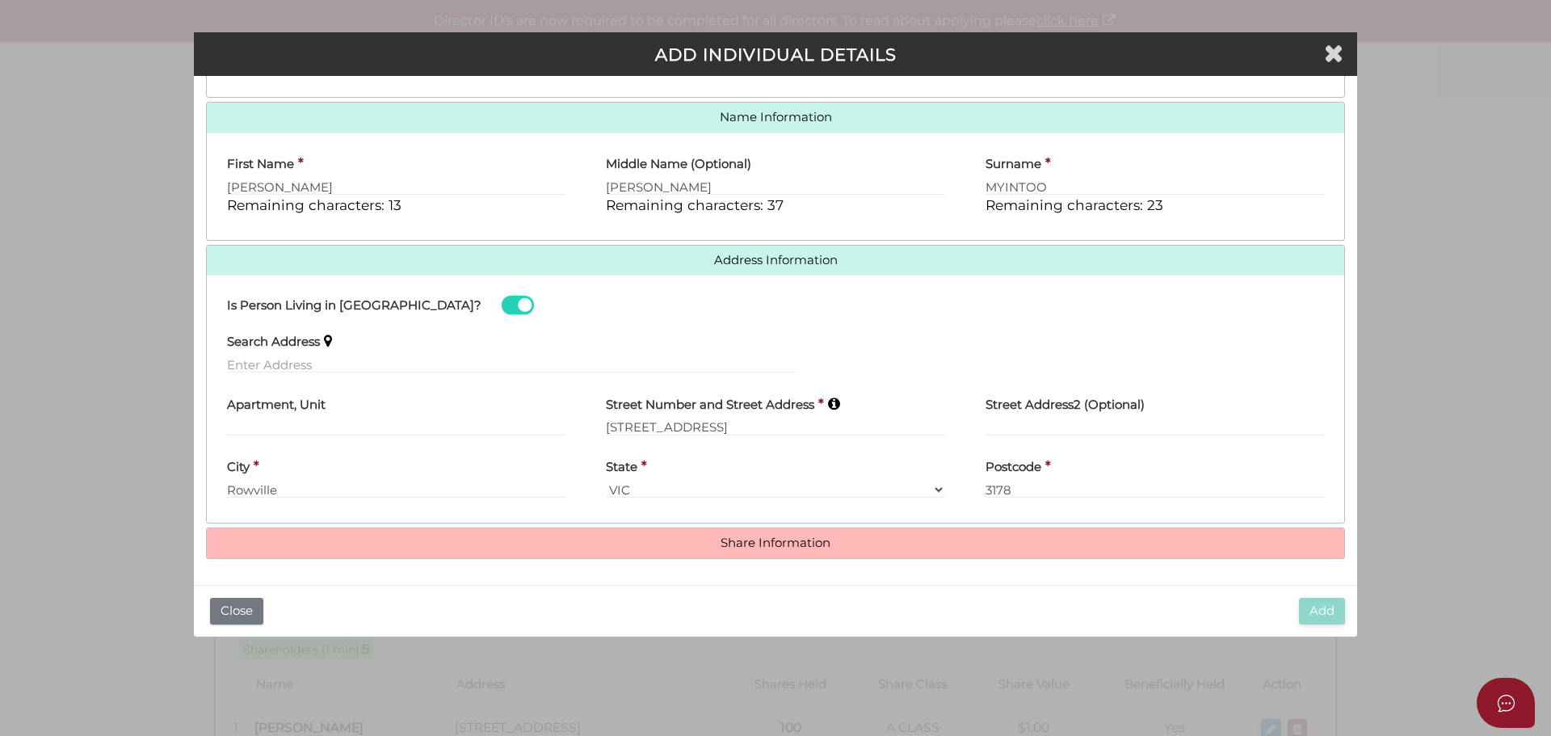
click at [804, 550] on h4 "Share Information" at bounding box center [776, 543] width 1138 height 30
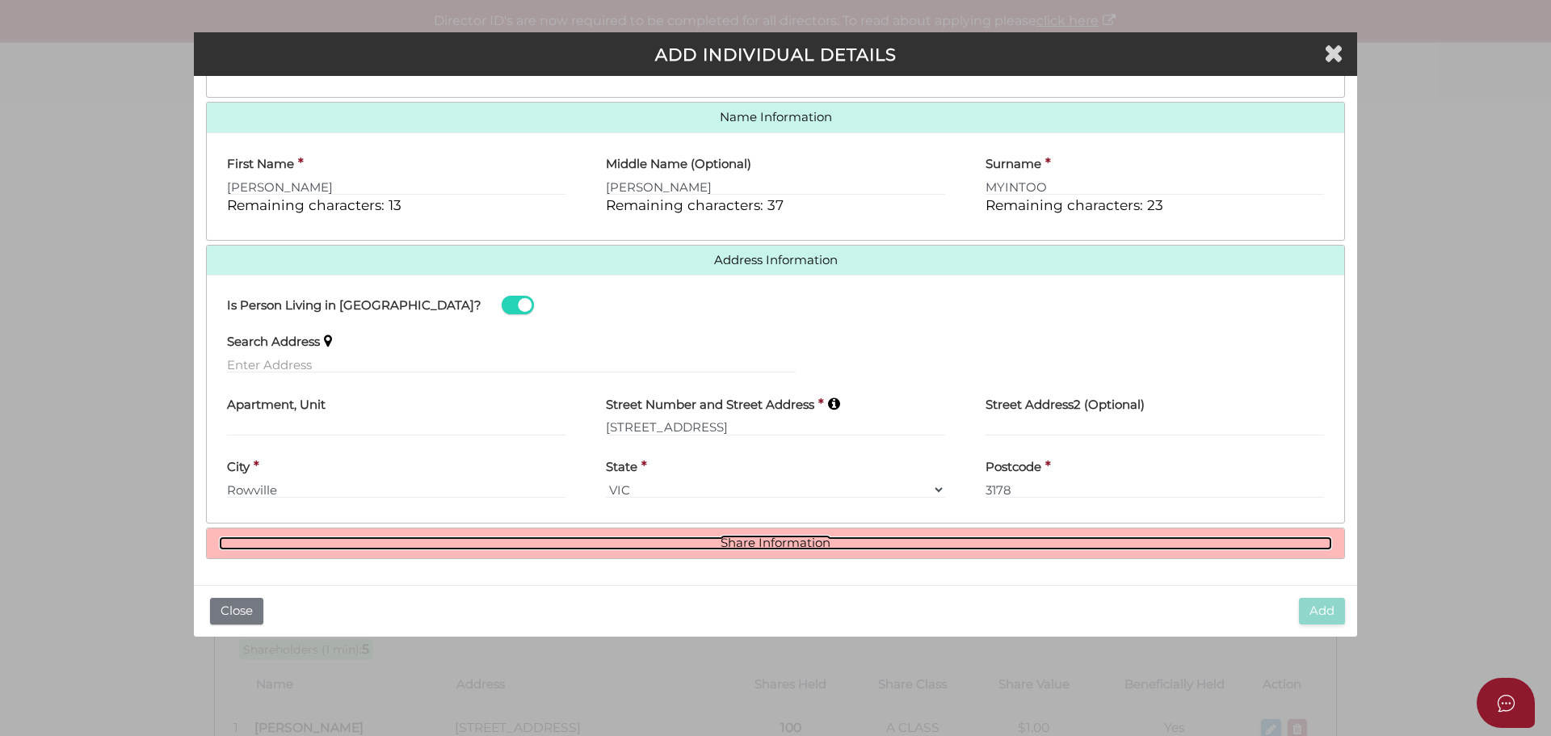
click at [739, 548] on link "Share Information" at bounding box center [776, 544] width 1114 height 14
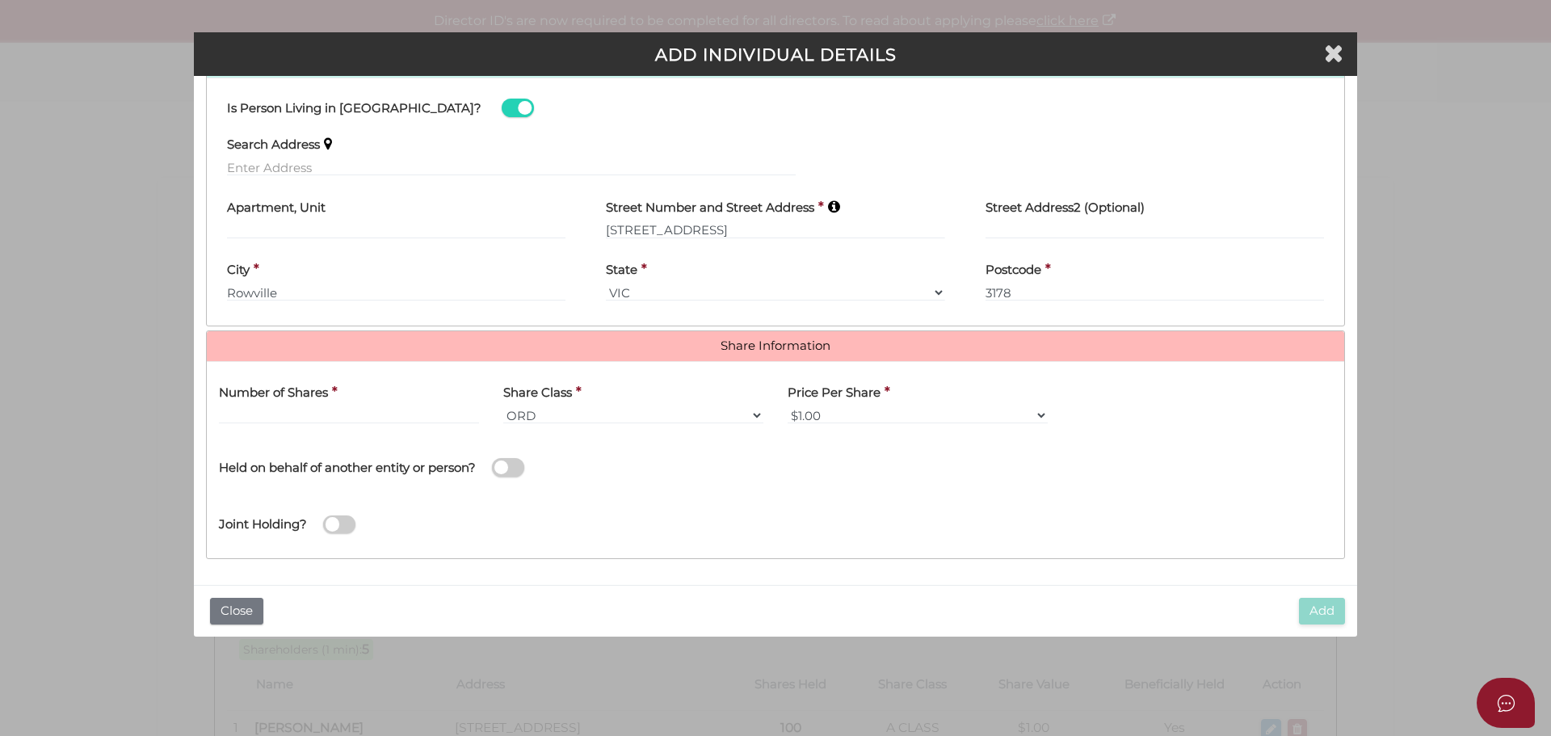
click at [291, 405] on label "Number of Shares" at bounding box center [273, 390] width 109 height 33
click at [296, 413] on input "text" at bounding box center [349, 415] width 260 height 18
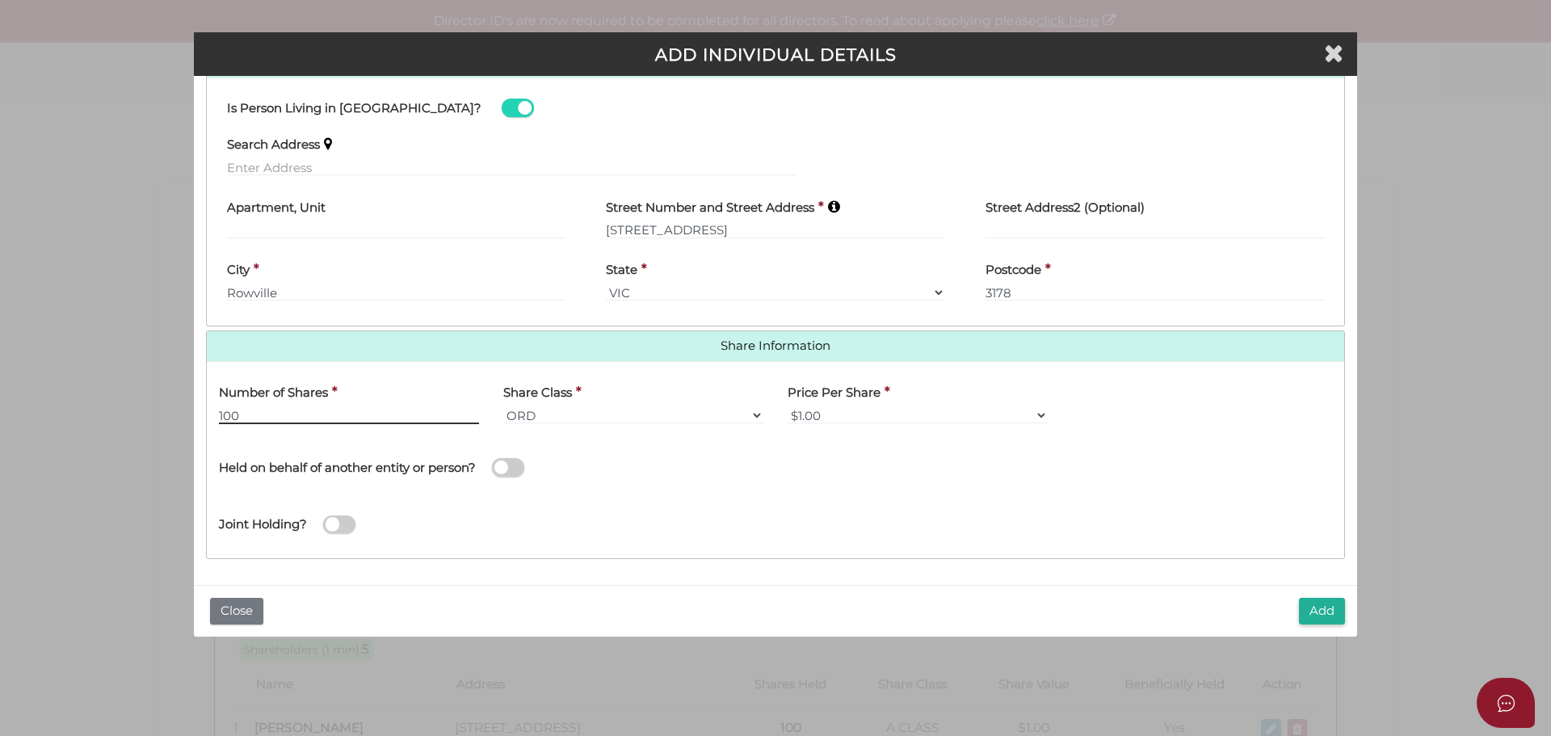
type input "100"
click at [643, 410] on select "ORD A CLASS B CLASS C CLASS D CLASS EMP FOU LG MAN RED SPE PRF CUMP NCP REDP NR…" at bounding box center [633, 415] width 260 height 18
select select "D CLASS"
click at [503, 406] on select "ORD A CLASS B CLASS C CLASS D CLASS EMP FOU LG MAN RED SPE PRF CUMP NCP REDP NR…" at bounding box center [633, 415] width 260 height 18
click at [507, 474] on span at bounding box center [508, 467] width 32 height 19
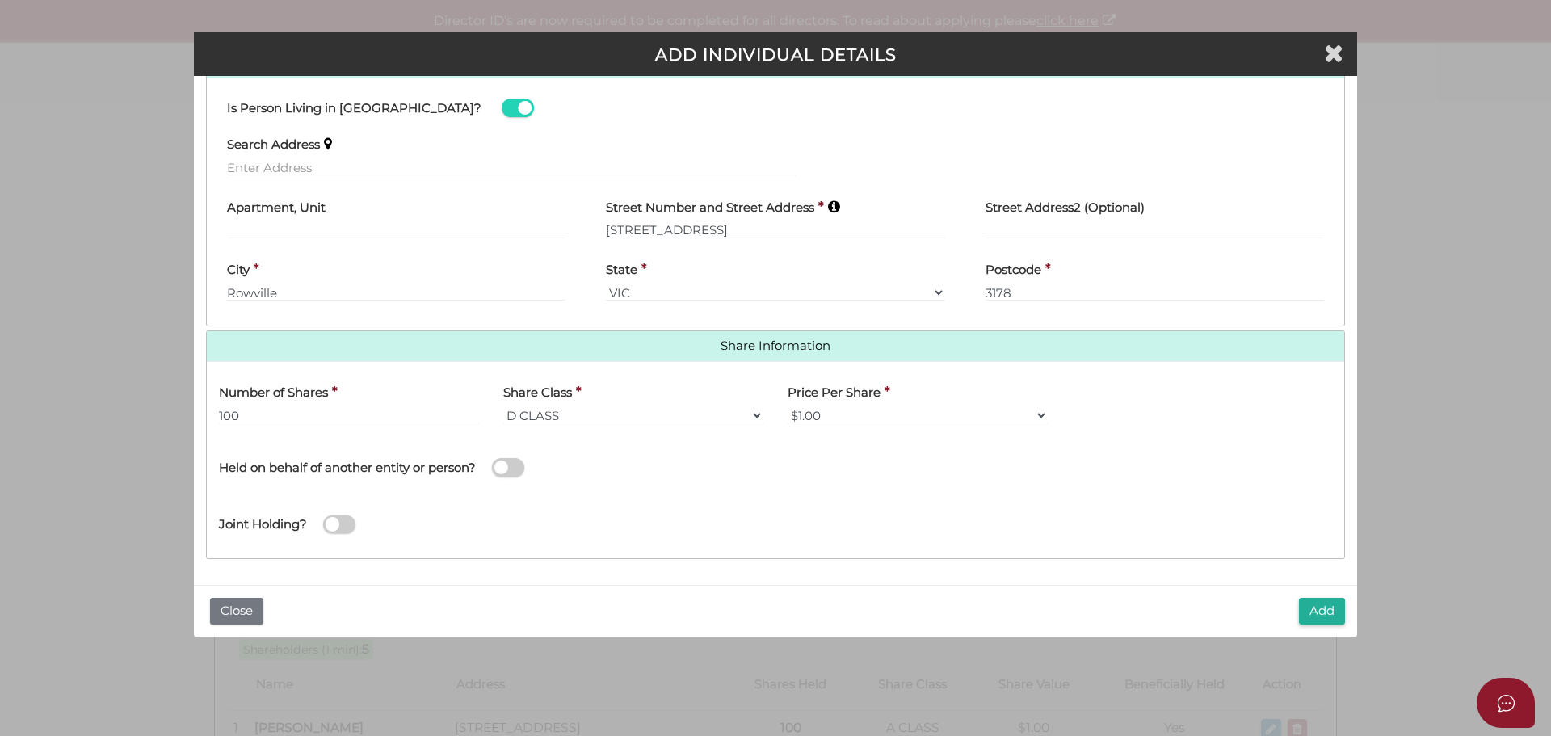
click at [0, 0] on input "checkbox" at bounding box center [0, 0] width 0 height 0
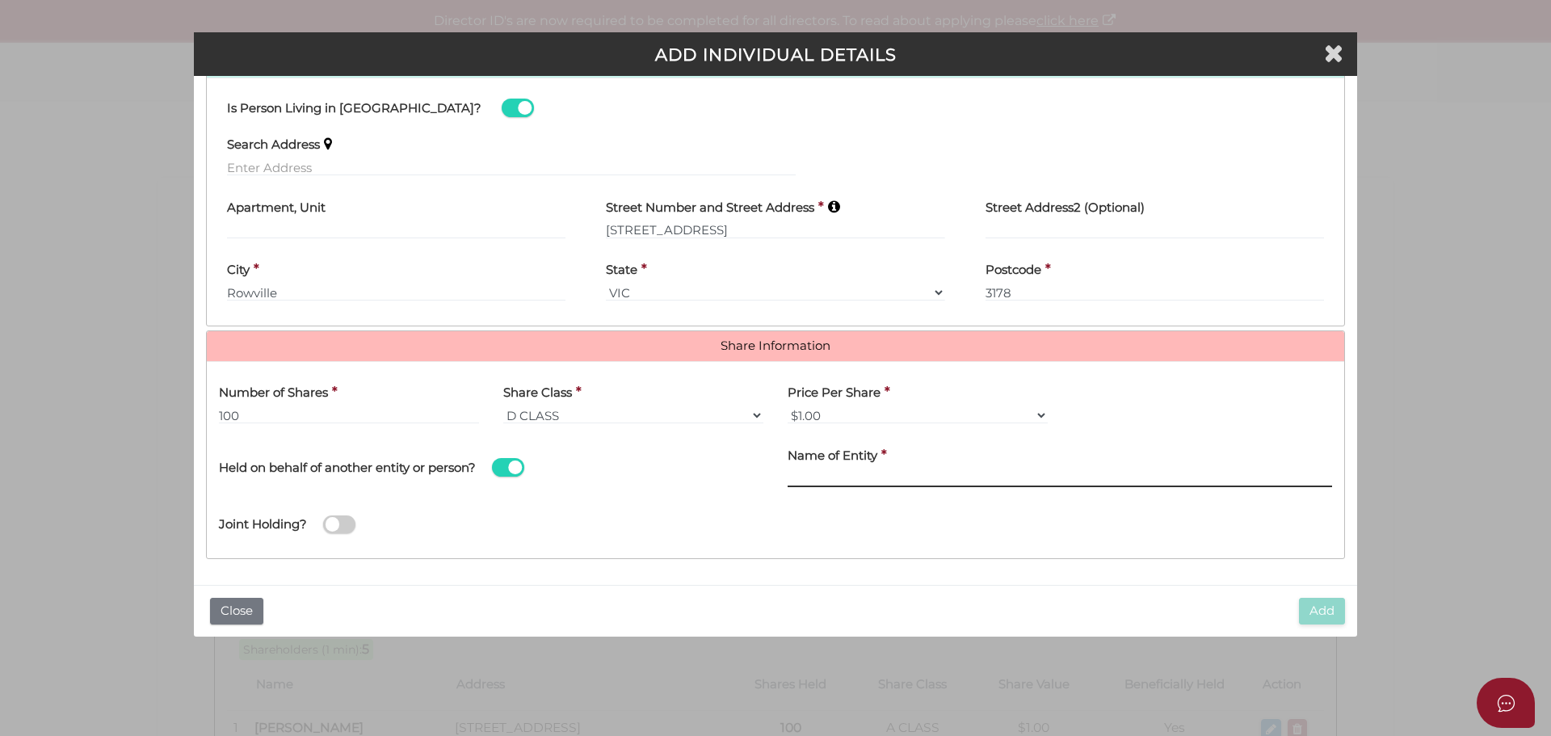
click at [884, 482] on input "Name of Entity" at bounding box center [1060, 478] width 545 height 18
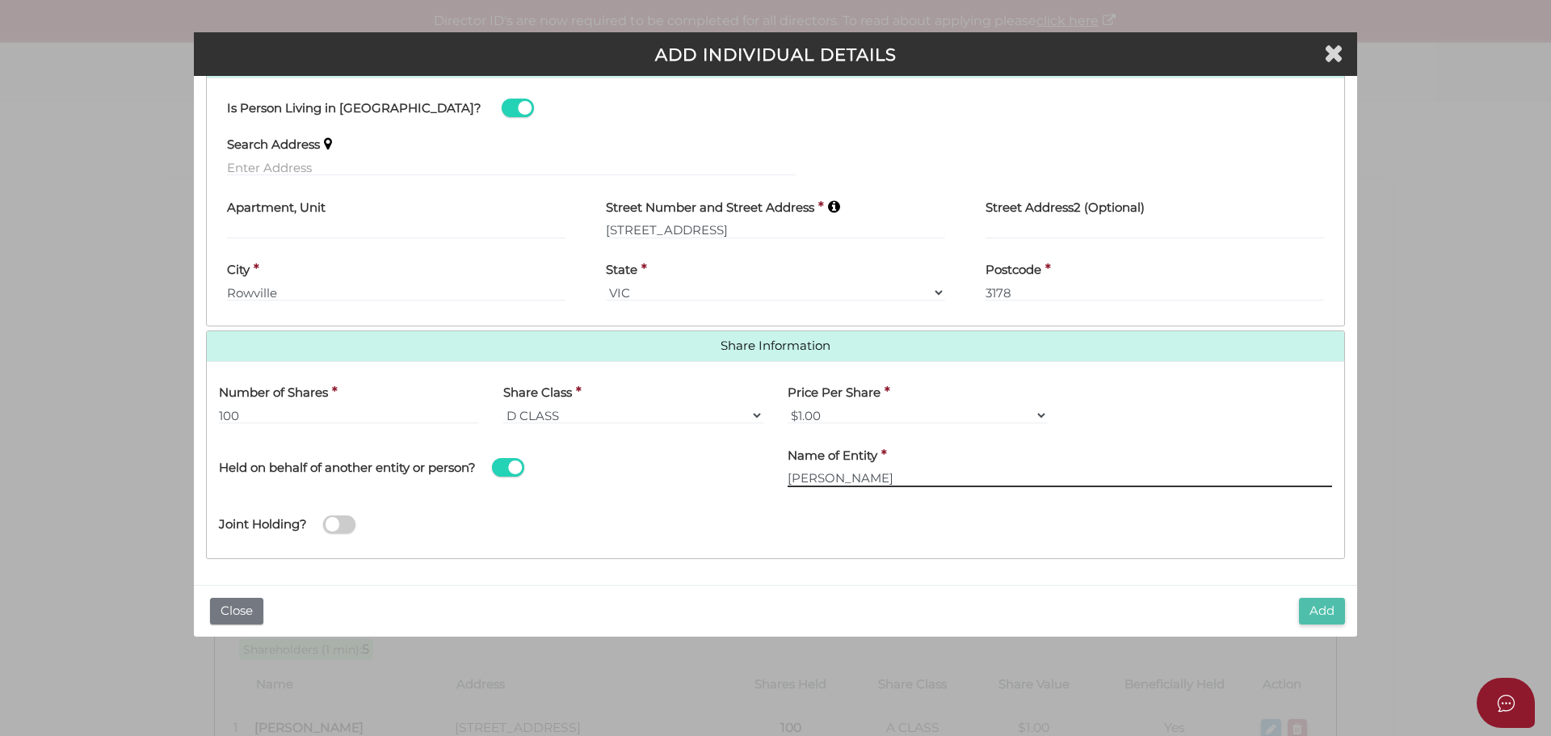
type input "TAYLOR SANDRA MYINTOO"
click at [1327, 610] on button "Add" at bounding box center [1322, 611] width 46 height 27
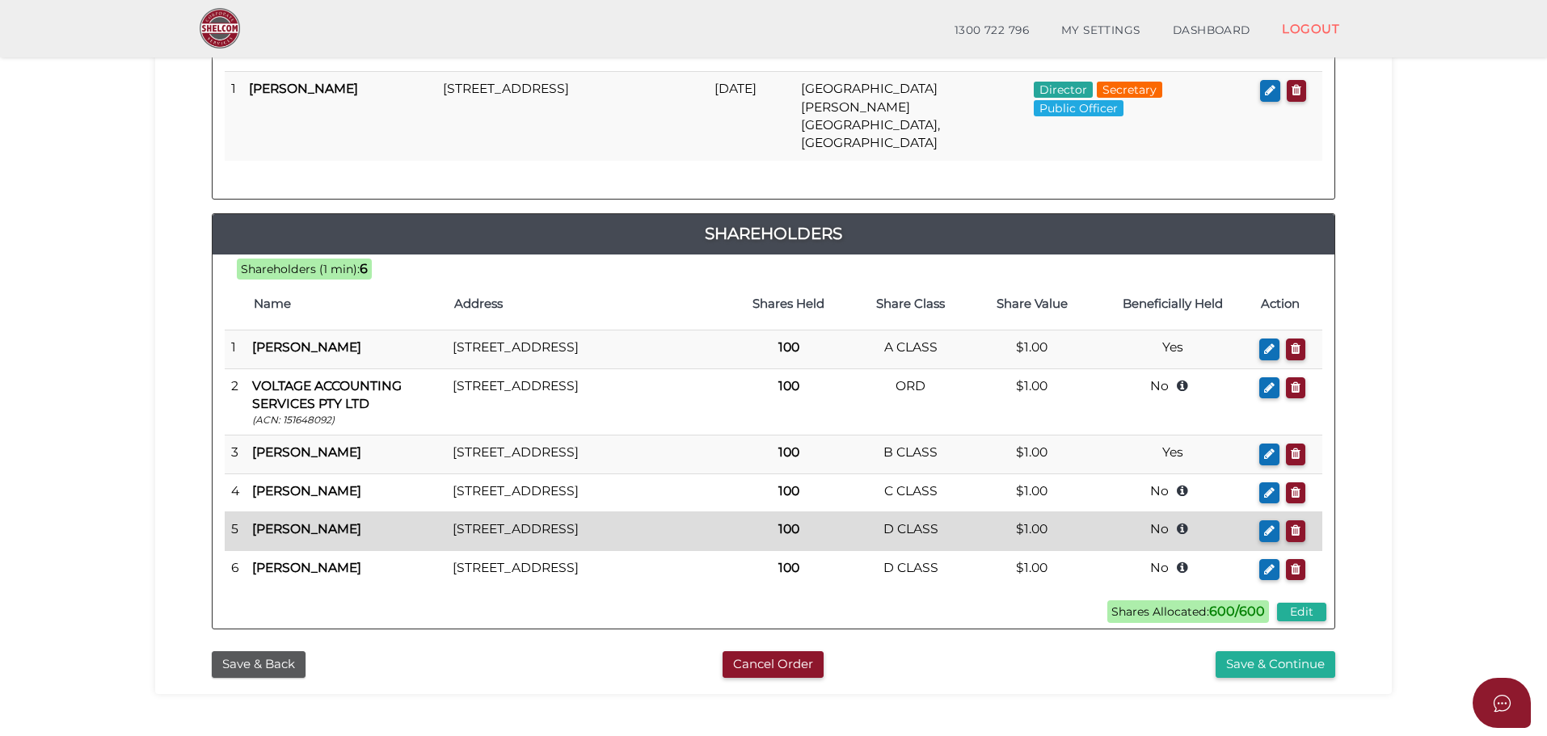
scroll to position [446, 0]
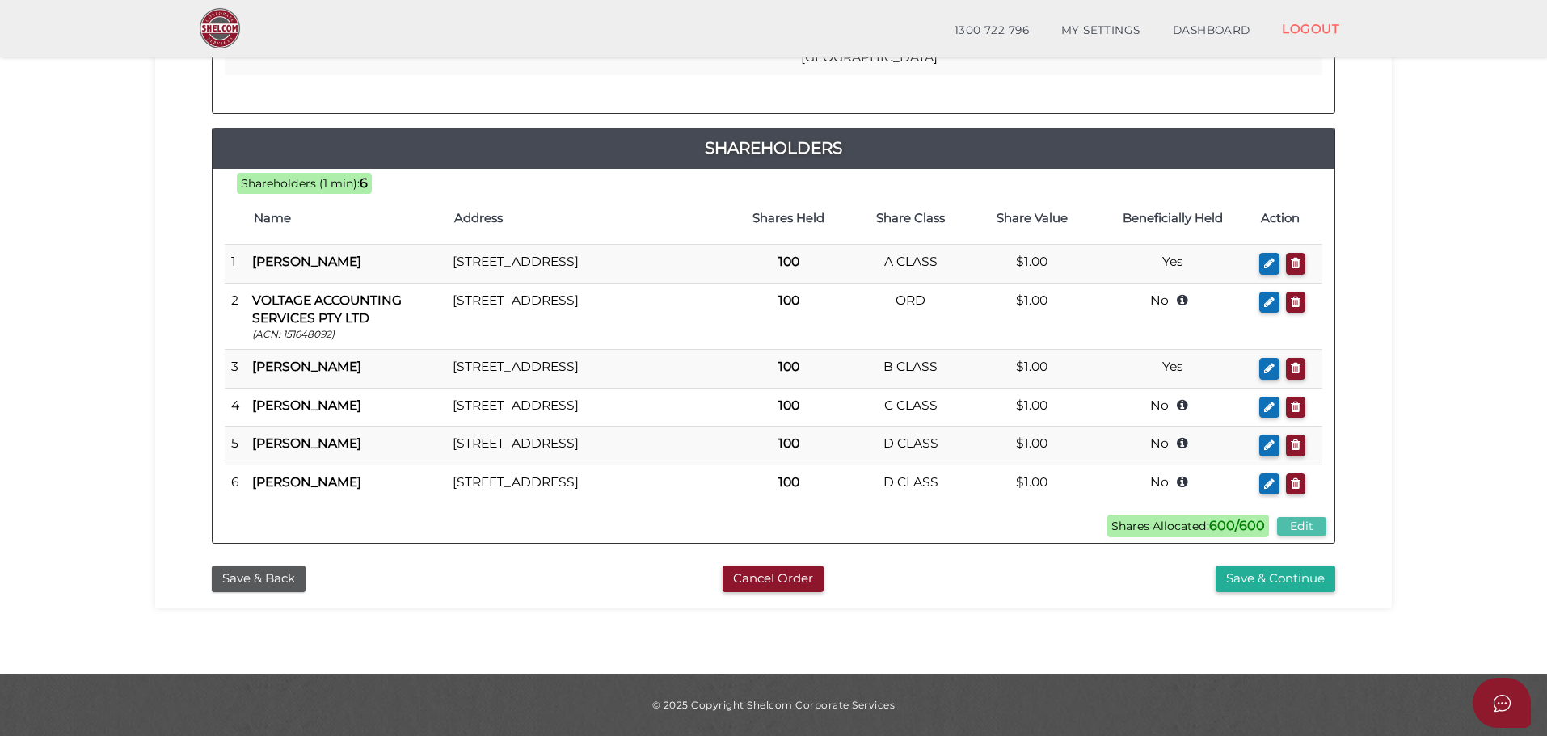
click at [1294, 523] on button "Edit" at bounding box center [1301, 526] width 49 height 19
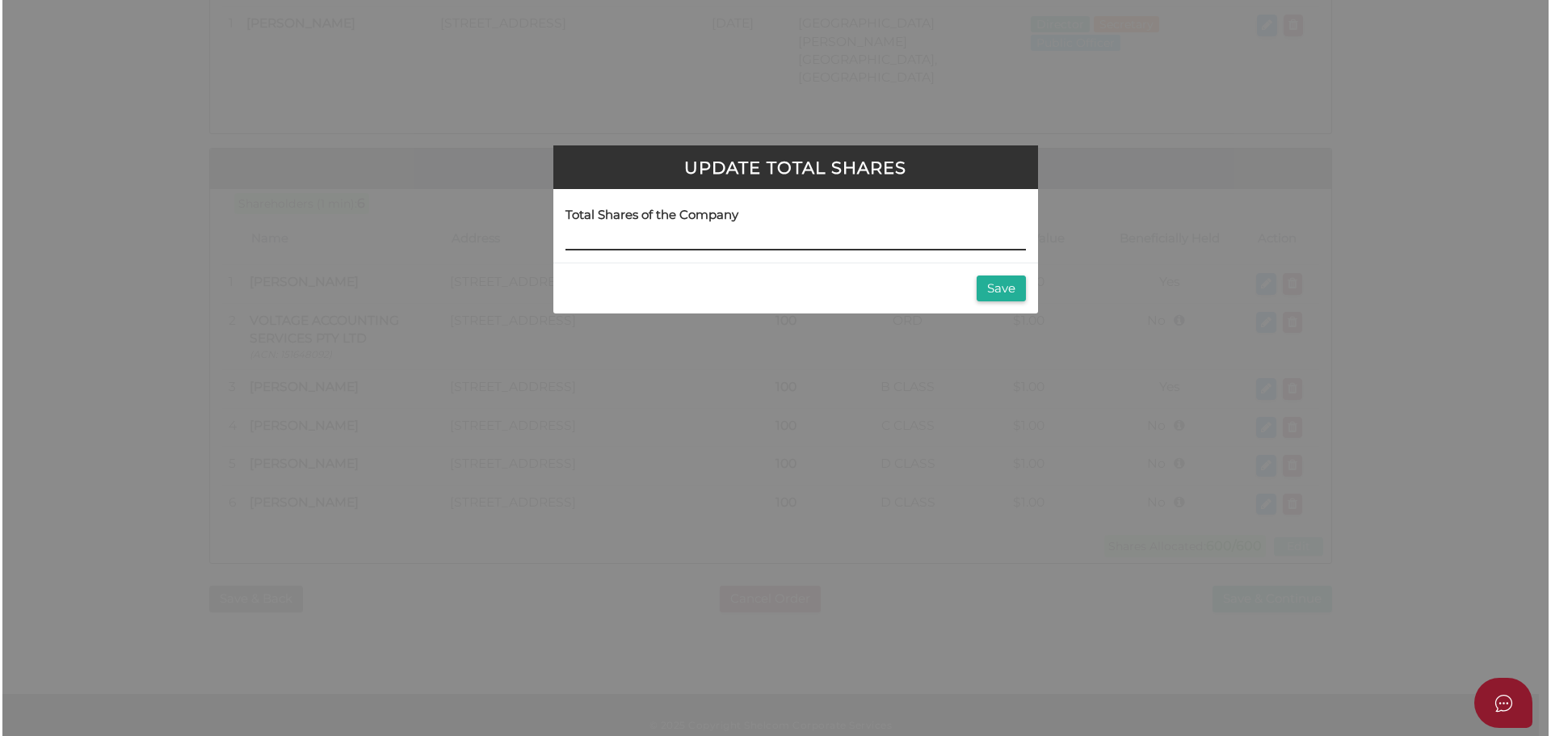
scroll to position [0, 0]
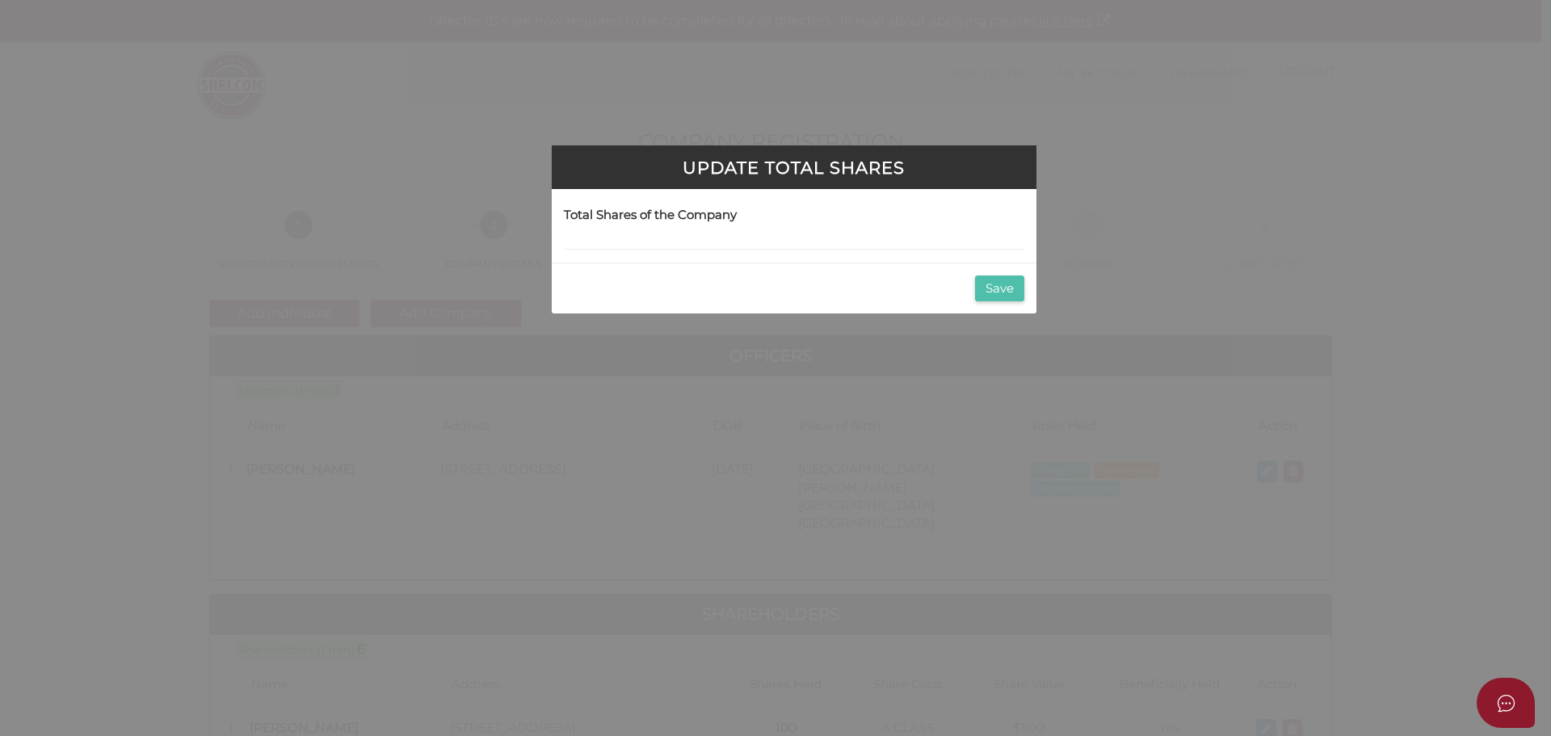
click at [1004, 293] on button "Save" at bounding box center [999, 289] width 49 height 27
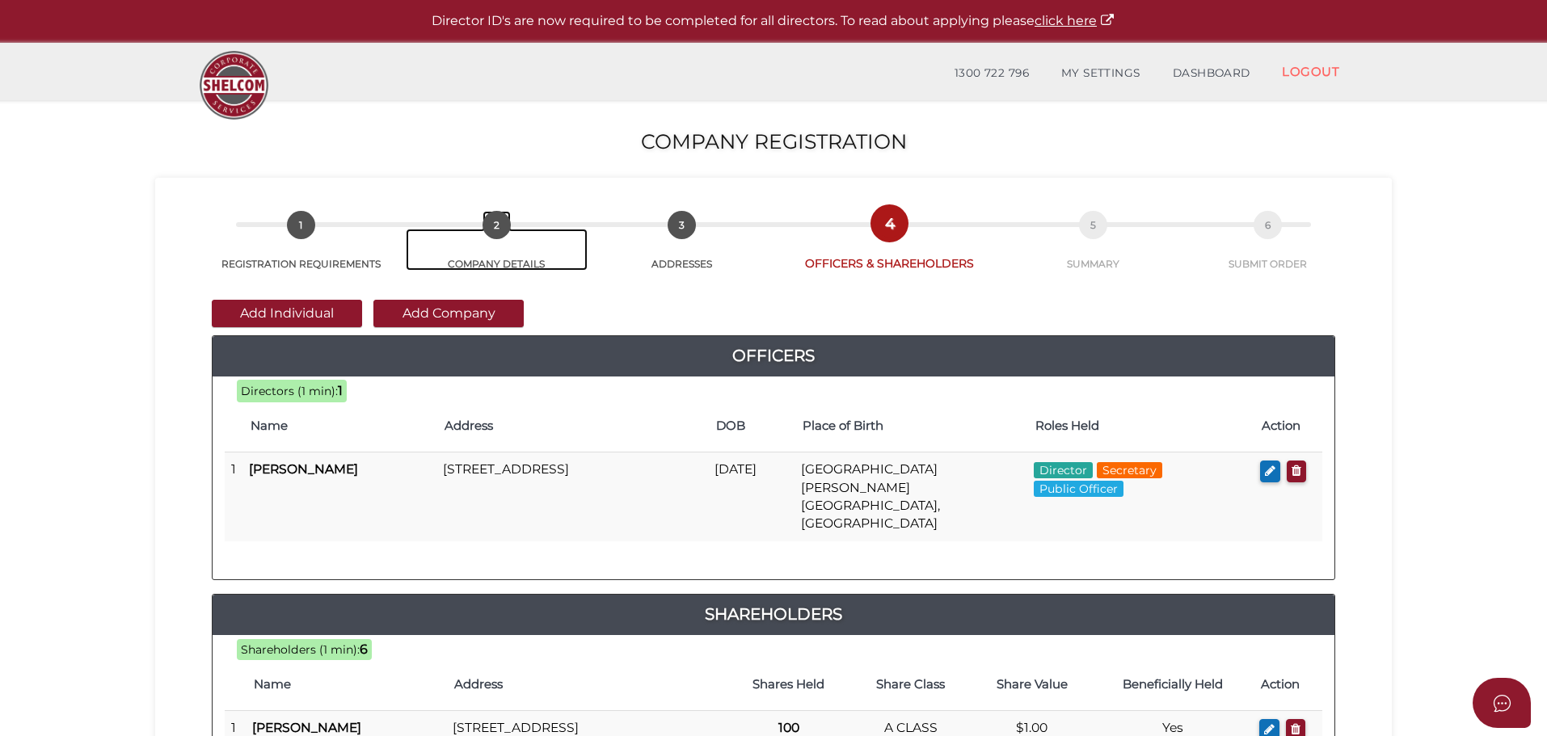
click at [469, 263] on link "2 COMPANY DETAILS" at bounding box center [496, 250] width 181 height 42
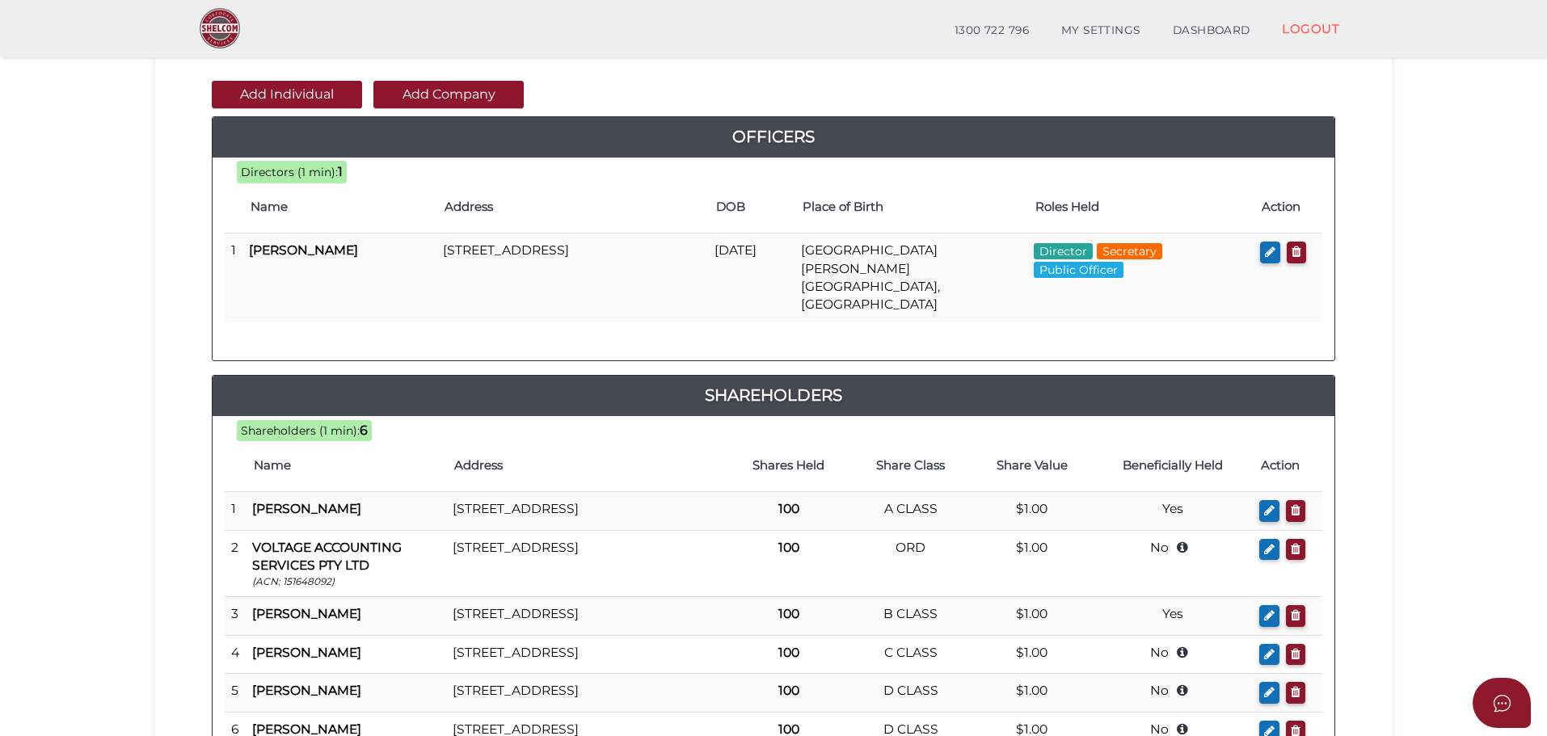
scroll to position [446, 0]
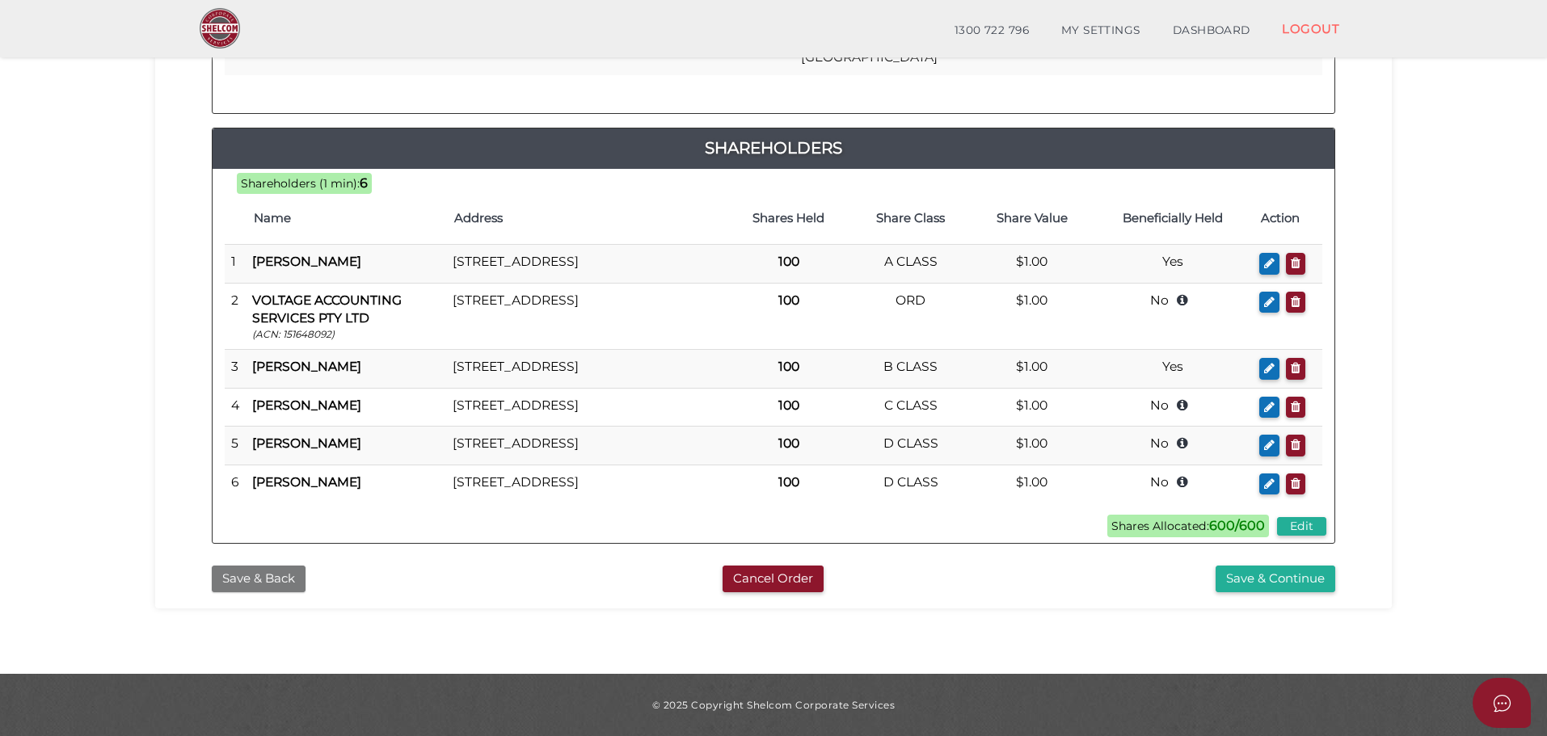
click at [243, 584] on button "Save & Back" at bounding box center [259, 579] width 94 height 27
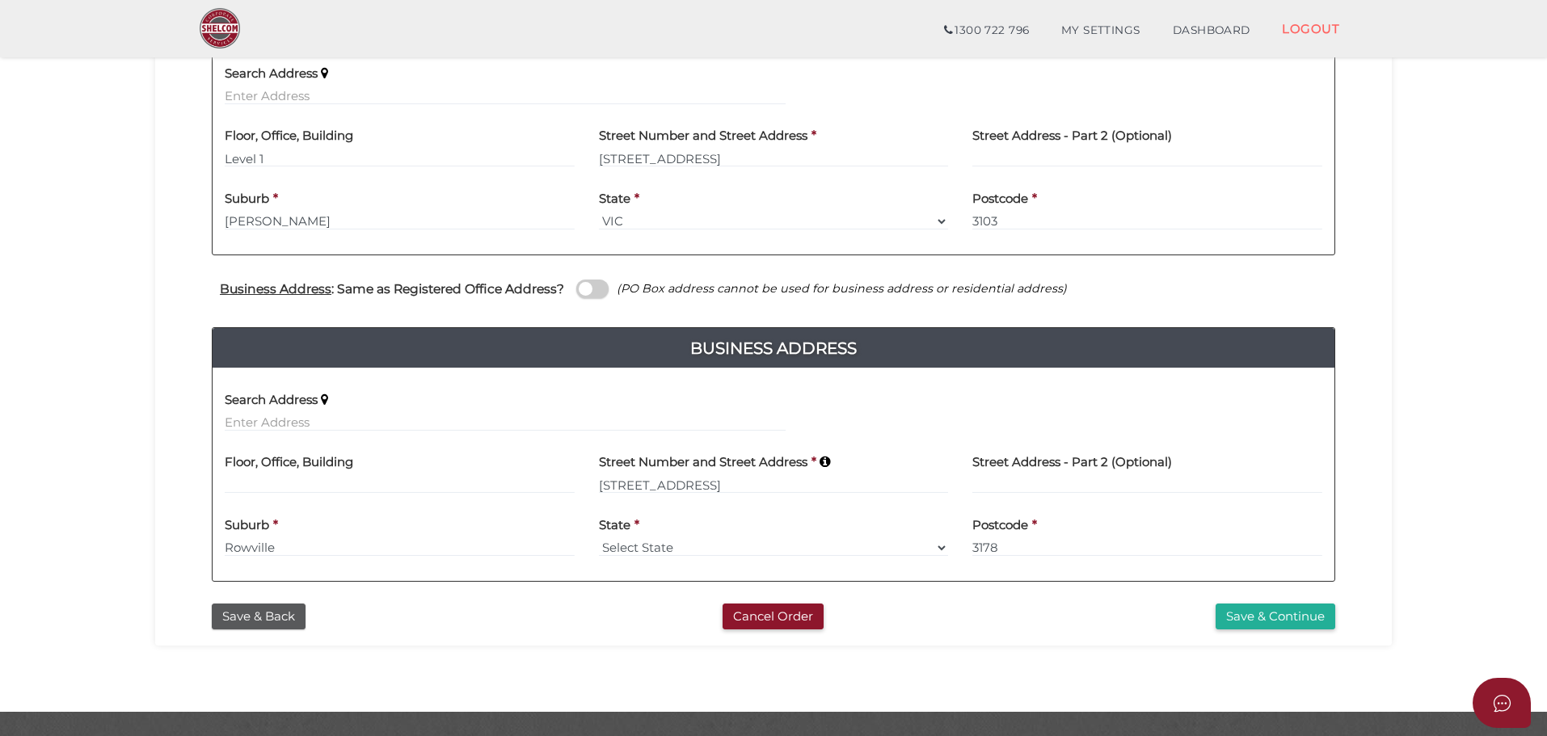
scroll to position [442, 0]
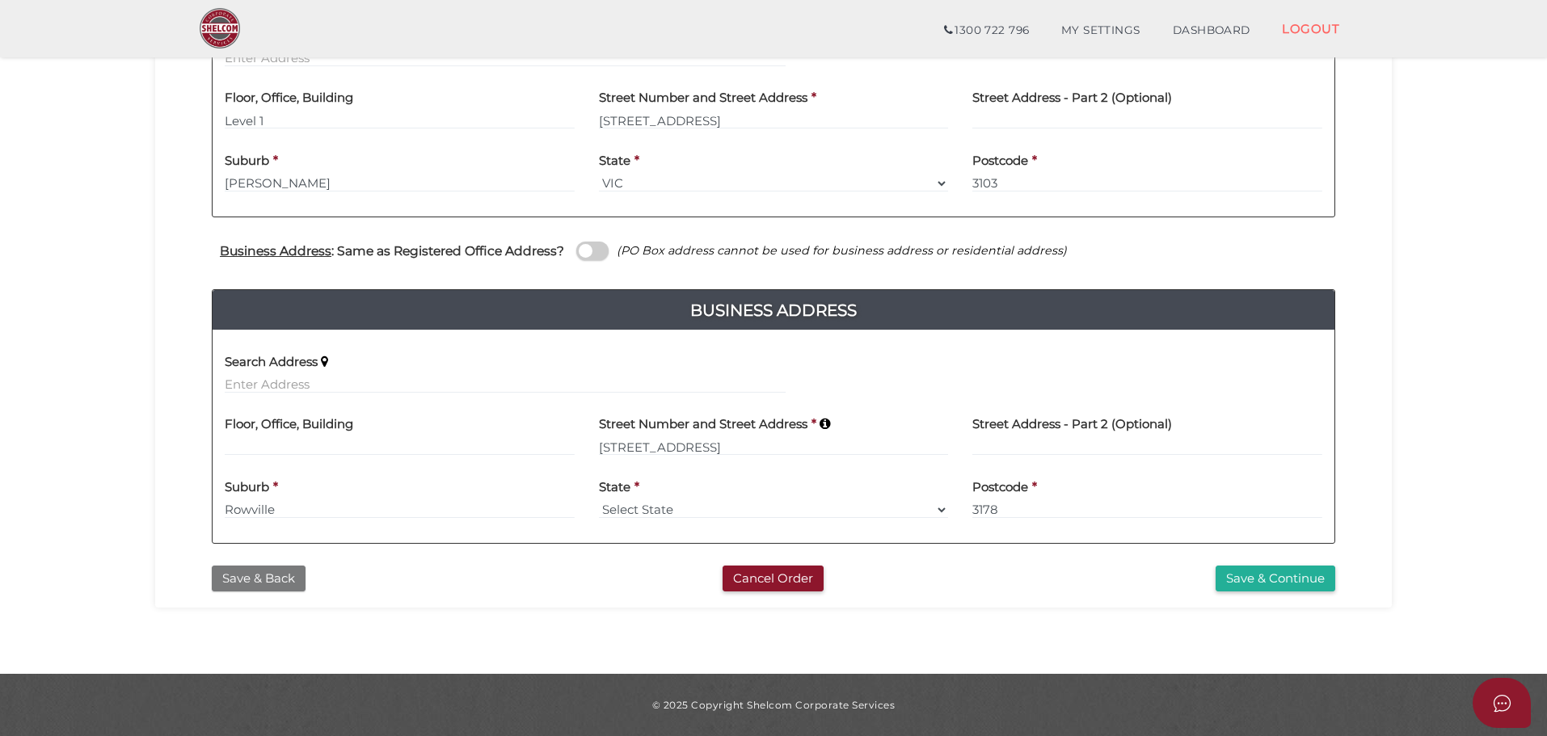
click at [267, 582] on button "Save & Back" at bounding box center [259, 579] width 94 height 27
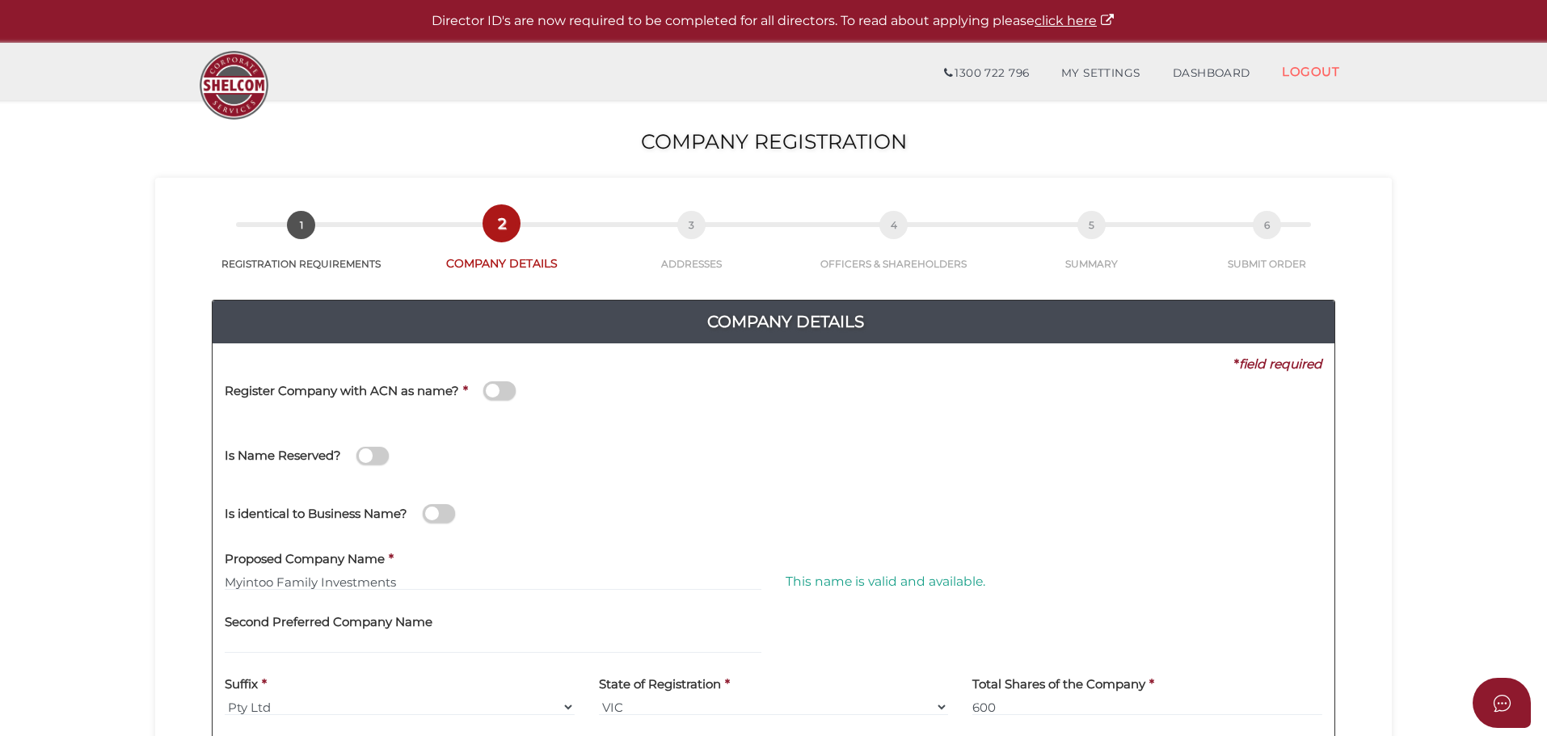
scroll to position [373, 0]
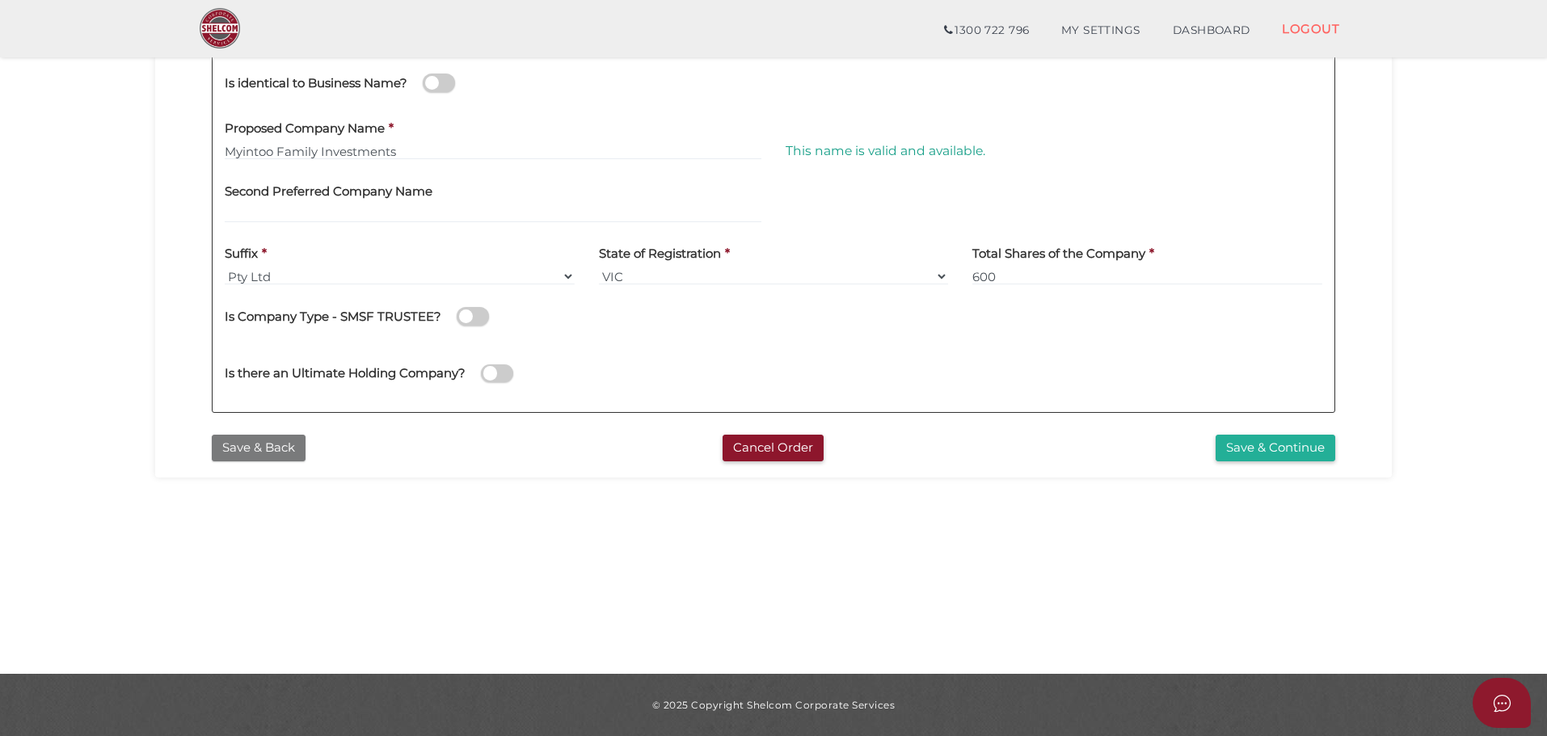
click at [264, 438] on button "Save & Back" at bounding box center [259, 448] width 94 height 27
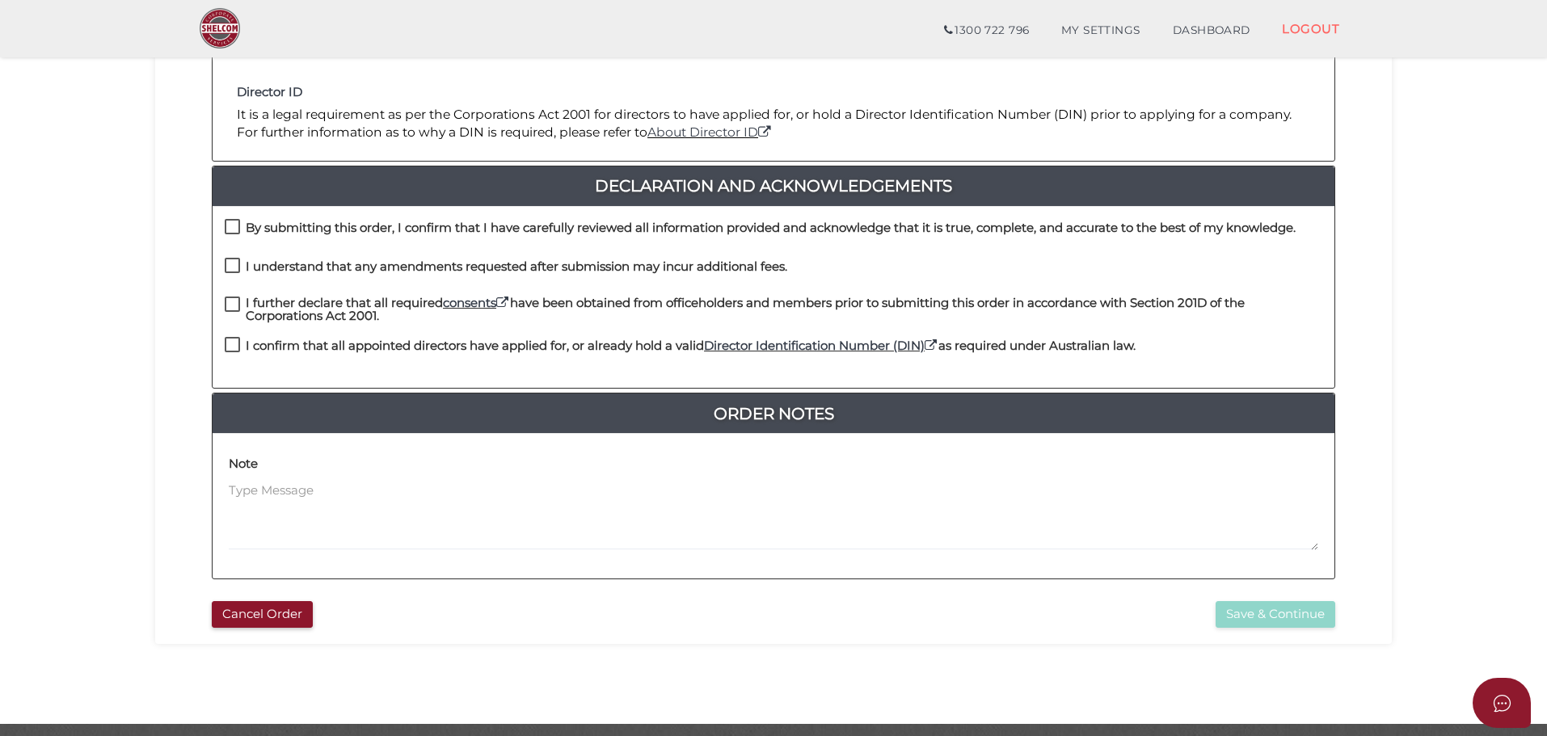
scroll to position [373, 0]
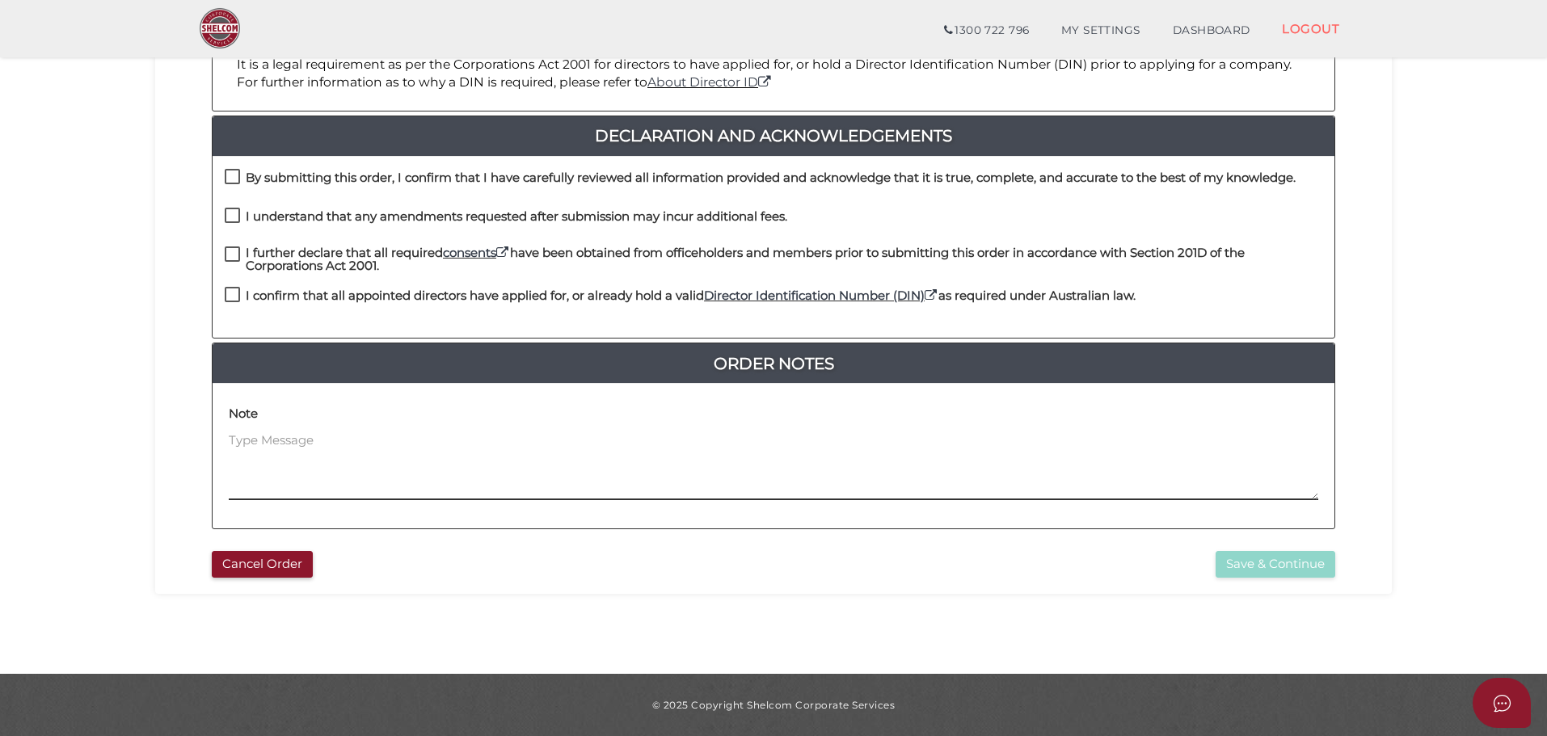
click at [274, 434] on textarea at bounding box center [773, 466] width 1089 height 69
type textarea "i"
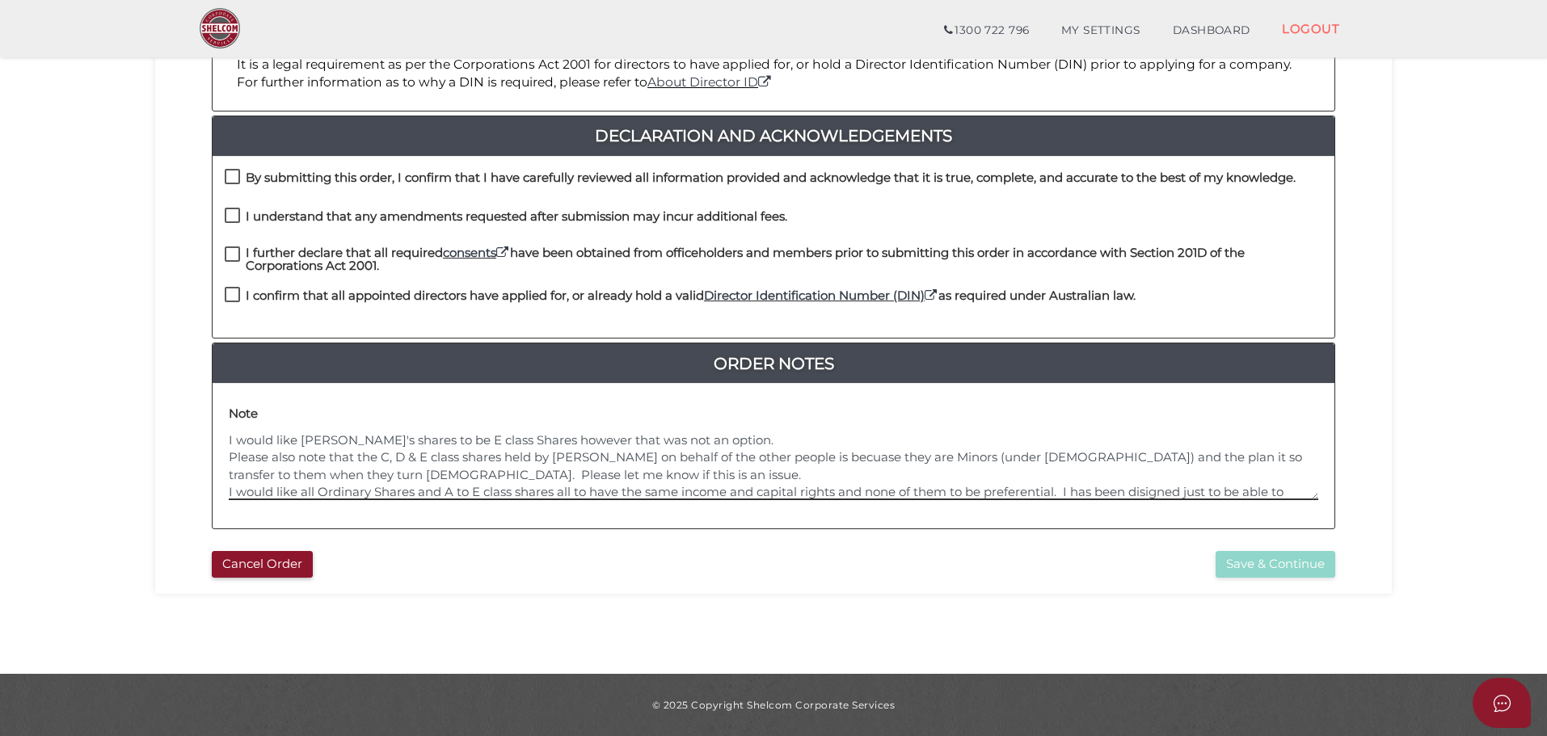
scroll to position [17, 0]
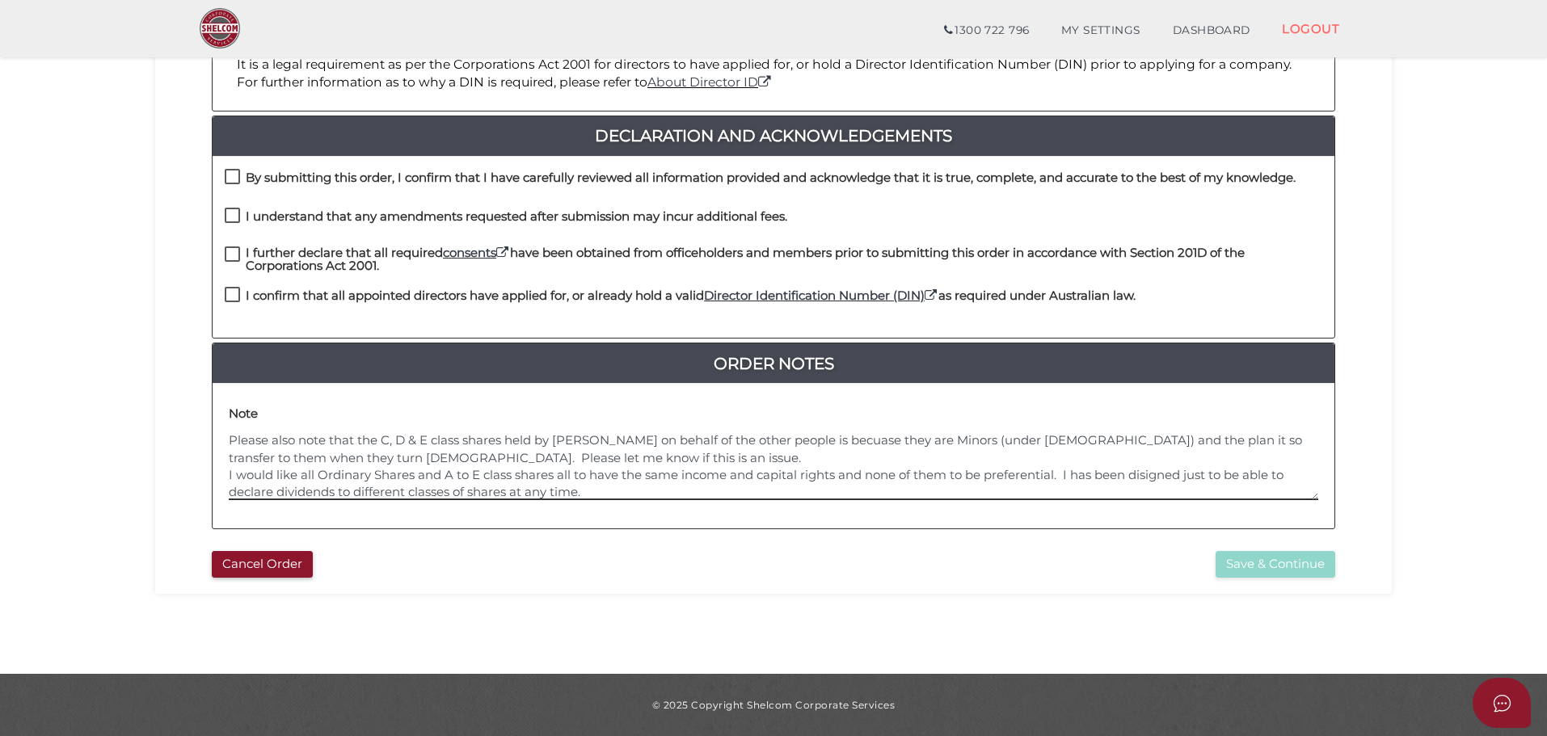
drag, startPoint x: 619, startPoint y: 495, endPoint x: 201, endPoint y: 482, distance: 418.0
click at [201, 482] on div "Pre-Registration Requirements Consents to Act It is a legal requirement as per …" at bounding box center [773, 206] width 1147 height 675
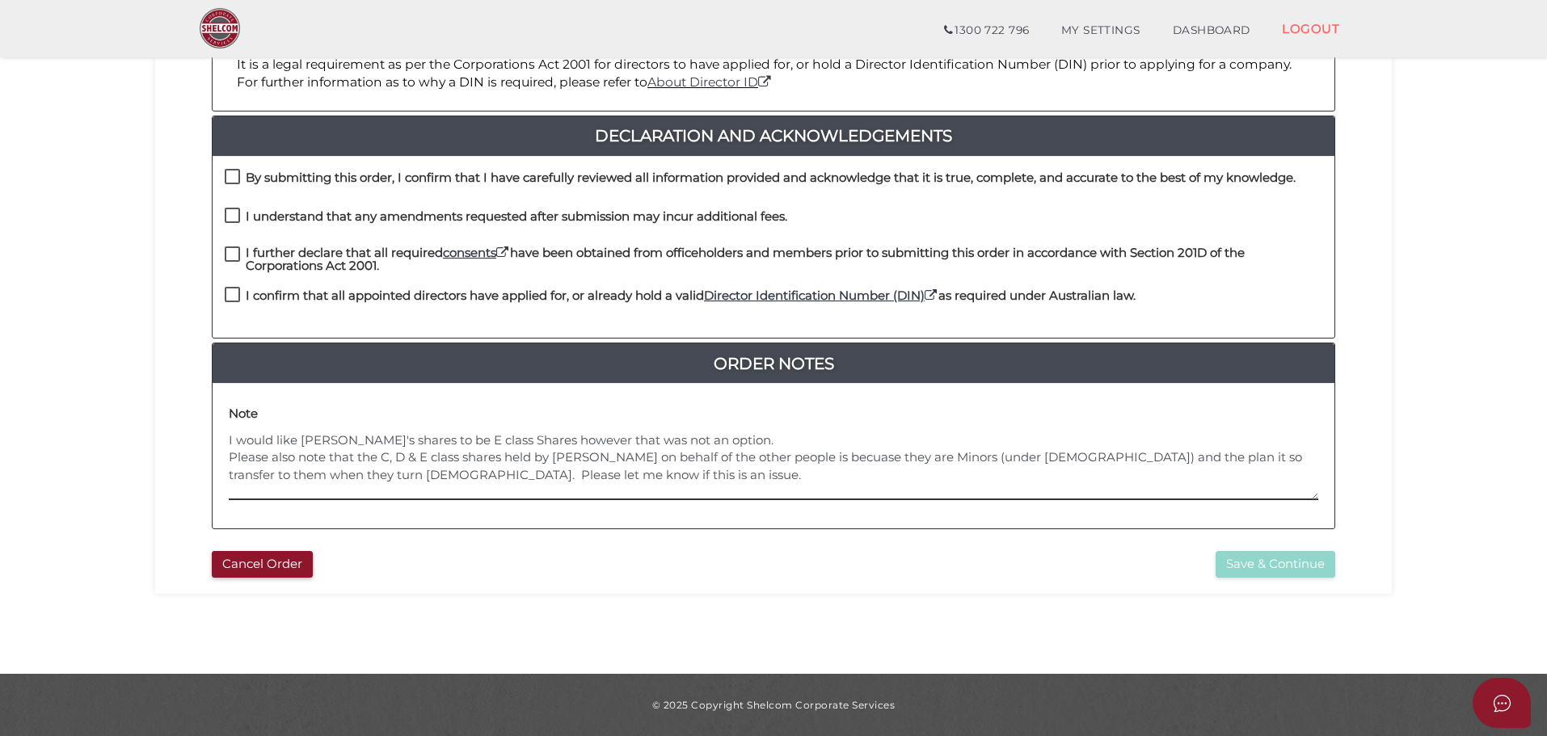
scroll to position [0, 0]
drag, startPoint x: 819, startPoint y: 436, endPoint x: 860, endPoint y: 444, distance: 41.2
click at [840, 440] on textarea "I would like Taylor Sandra Myintoo's shares to be E class Shares however that w…" at bounding box center [773, 466] width 1089 height 69
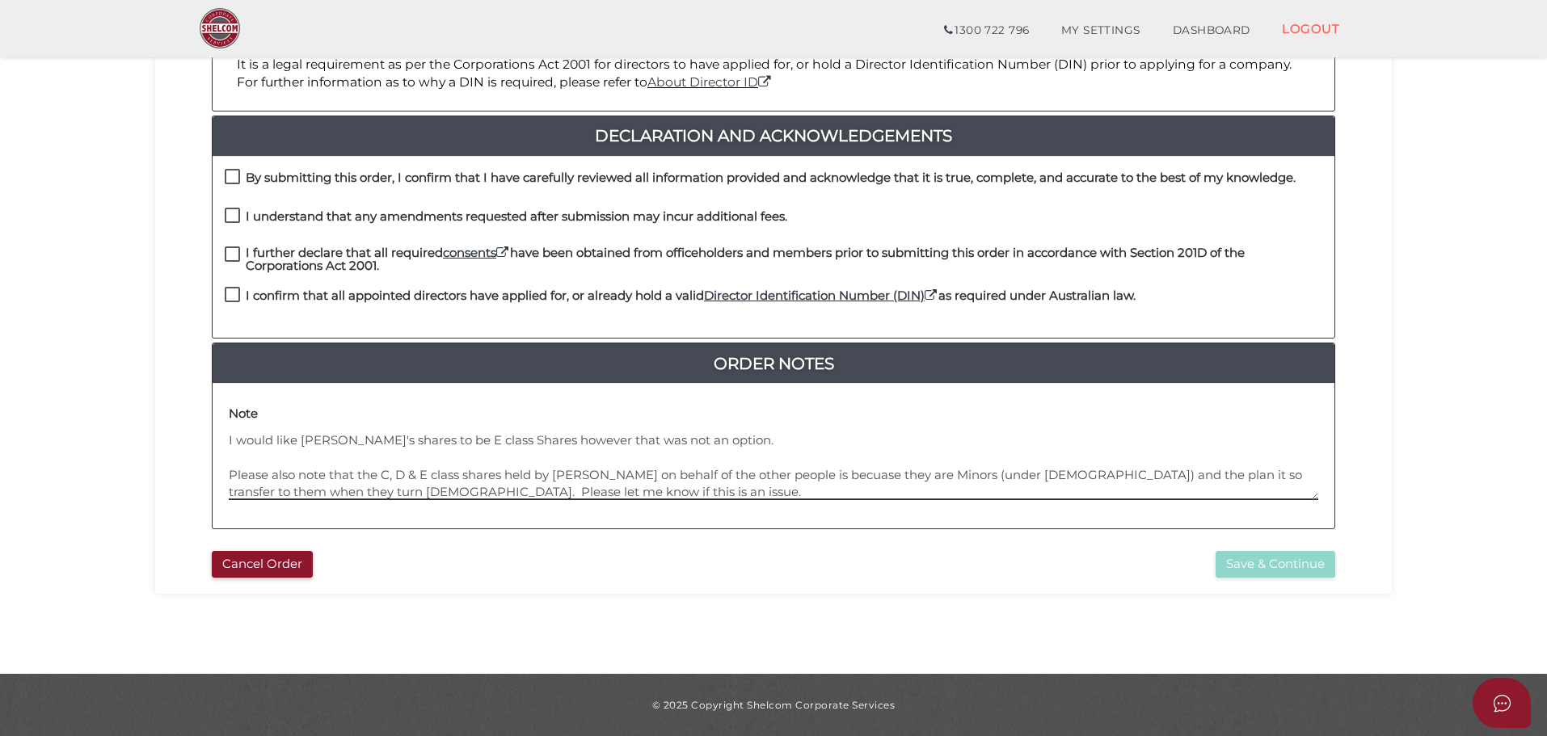
paste textarea "I would like all Ordinary Shares and A to E class shares all to have the same i…"
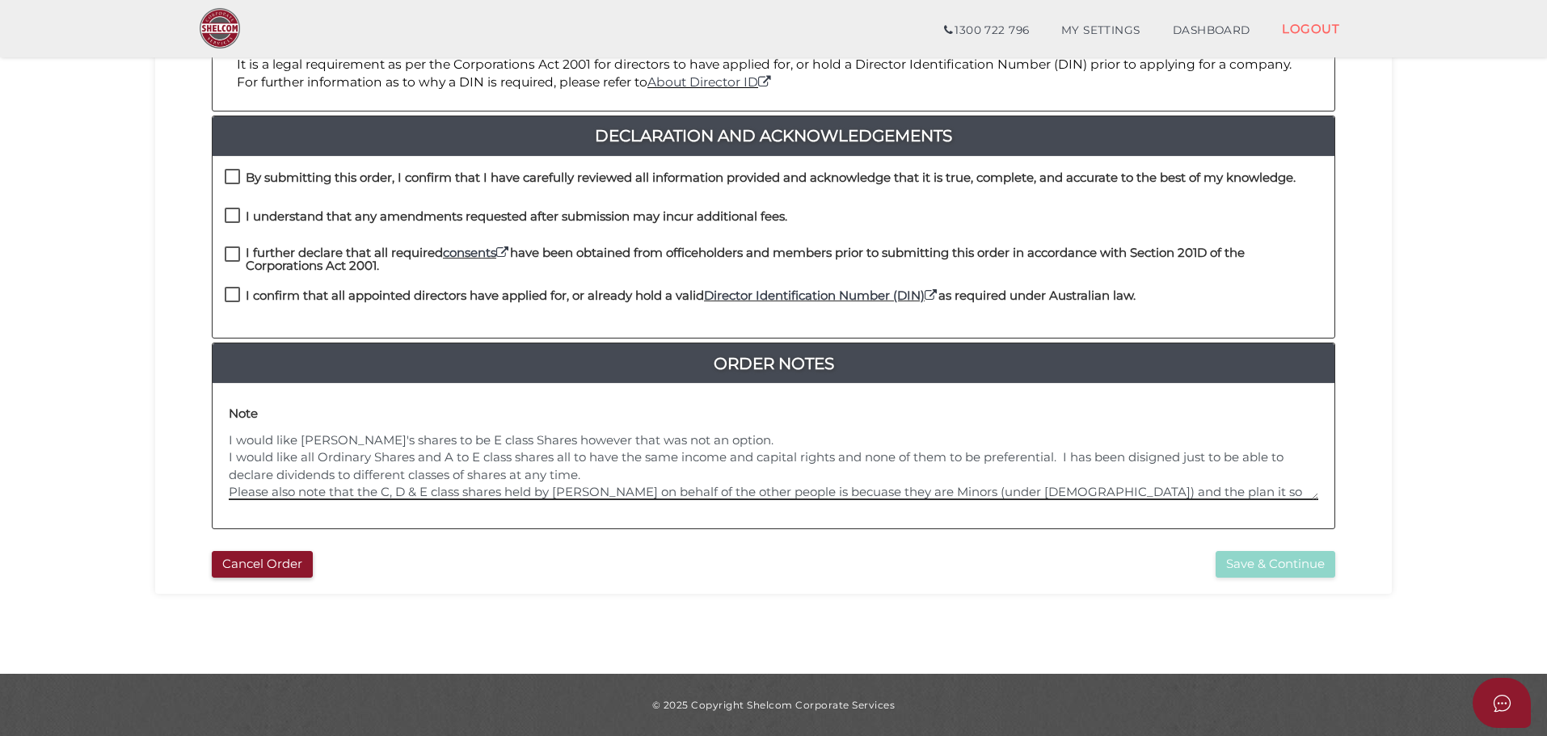
scroll to position [35, 0]
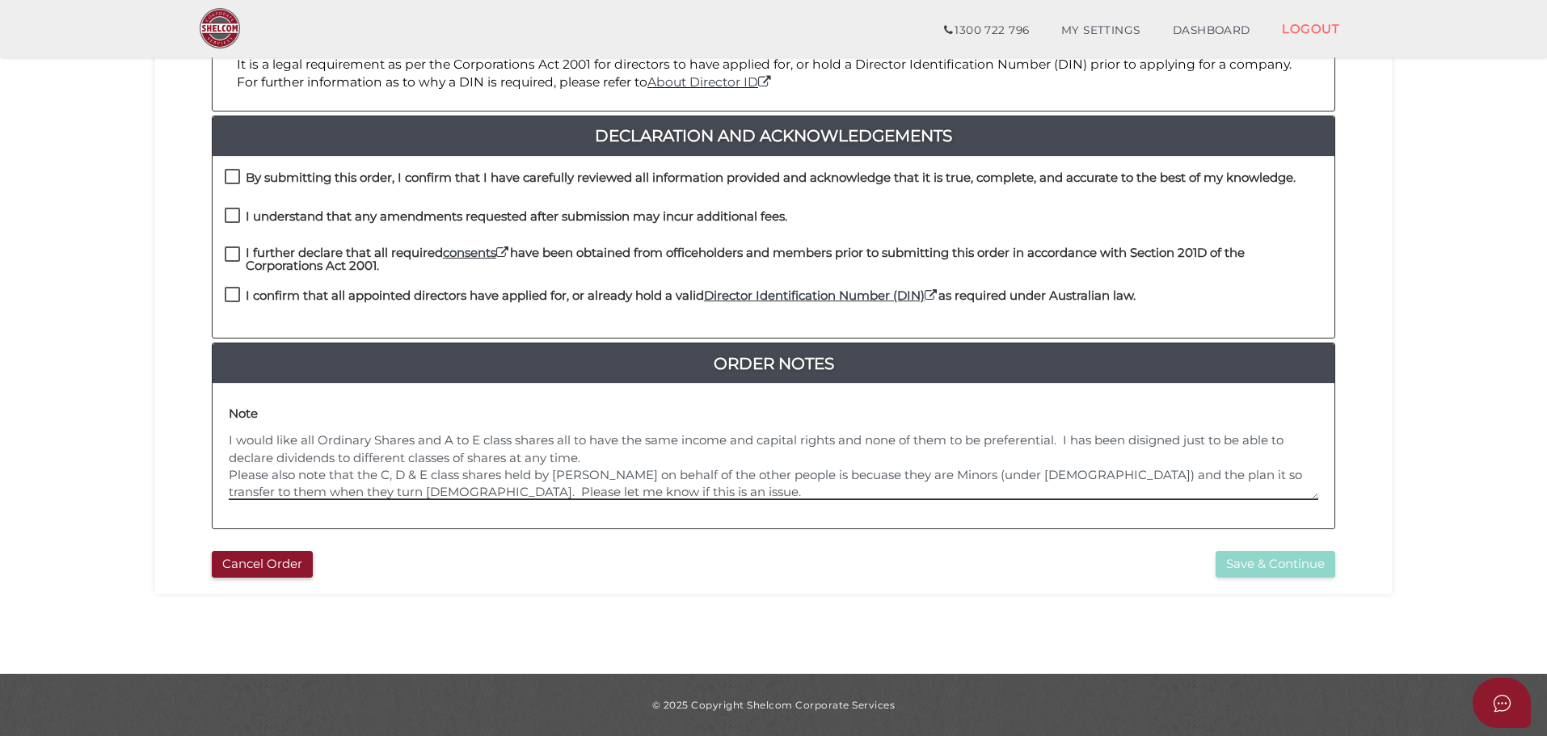
click at [625, 474] on textarea "I would like [PERSON_NAME]'s shares to be E class Shares however that was not a…" at bounding box center [773, 466] width 1089 height 69
type textarea "I would like Taylor Sandra Myintoo's shares to be E class Shares however that w…"
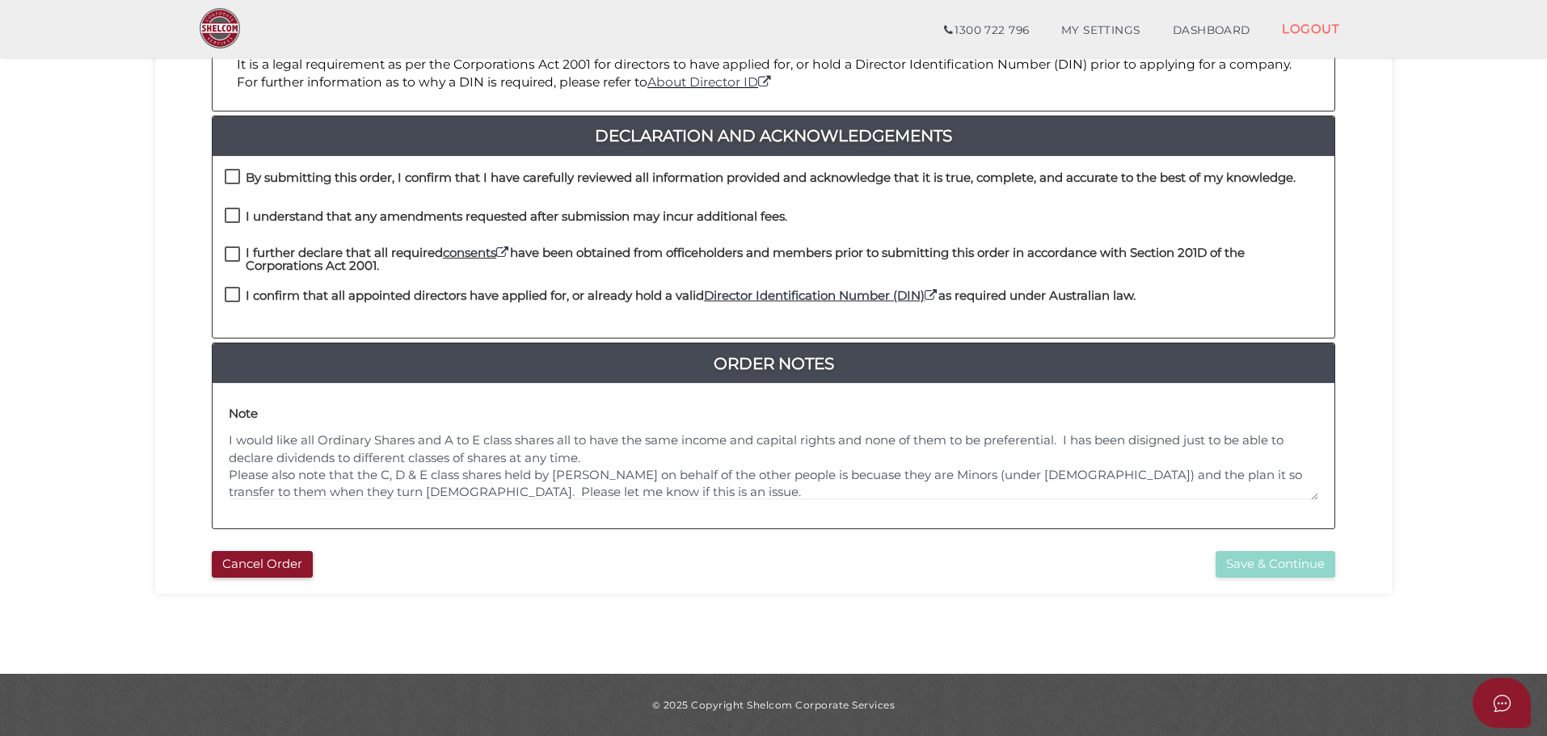
drag, startPoint x: 236, startPoint y: 174, endPoint x: 239, endPoint y: 198, distance: 24.5
click at [236, 174] on label "By submitting this order, I confirm that I have carefully reviewed all informat…" at bounding box center [760, 181] width 1071 height 20
checkbox input "true"
drag, startPoint x: 234, startPoint y: 218, endPoint x: 233, endPoint y: 235, distance: 17.0
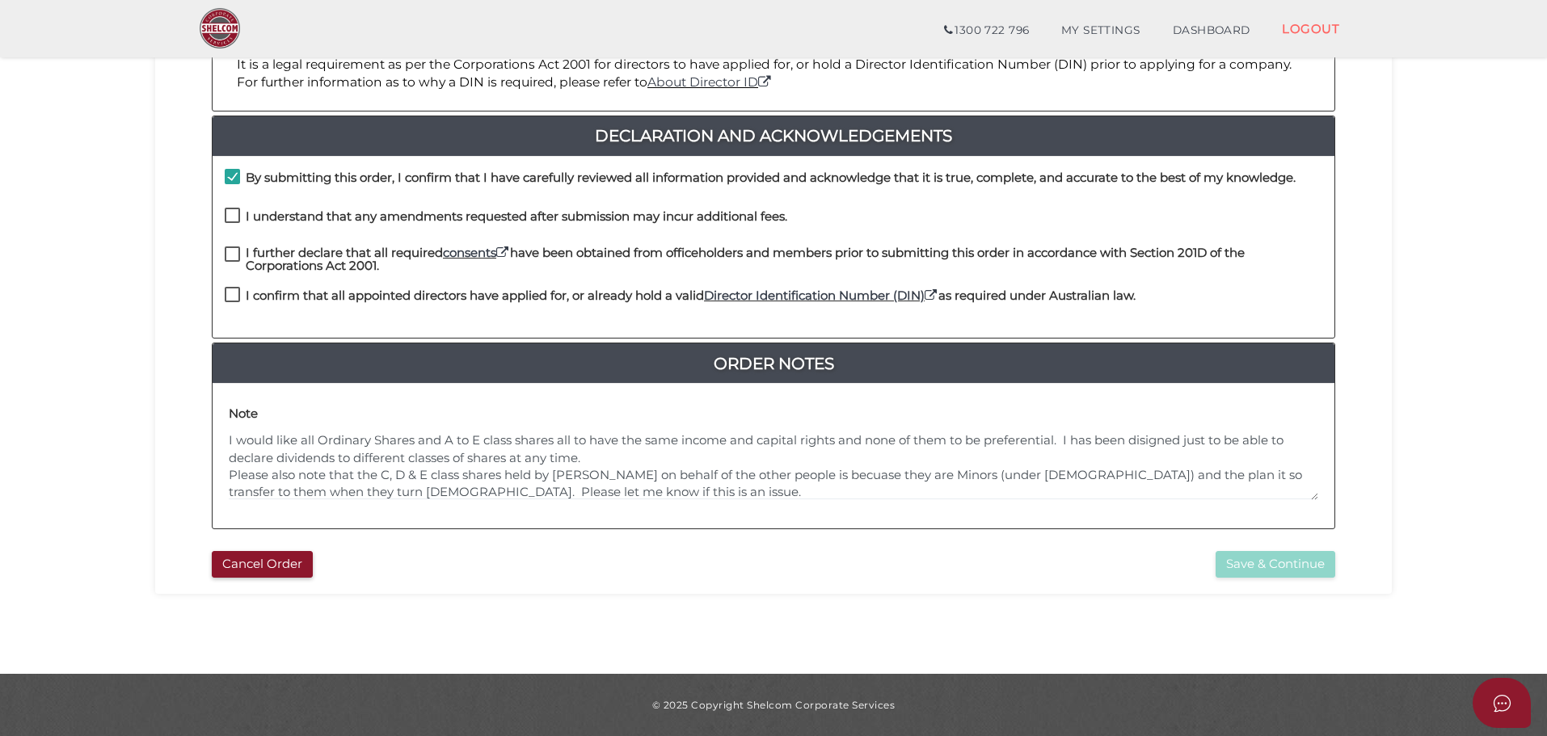
click at [233, 221] on label "I understand that any amendments requested after submission may incur additiona…" at bounding box center [506, 220] width 562 height 20
checkbox input "true"
click at [235, 260] on label "I further declare that all required consents have been obtained from officehold…" at bounding box center [773, 256] width 1097 height 20
click at [237, 301] on label "I confirm that all appointed directors have applied for, or already hold a vali…" at bounding box center [680, 299] width 911 height 20
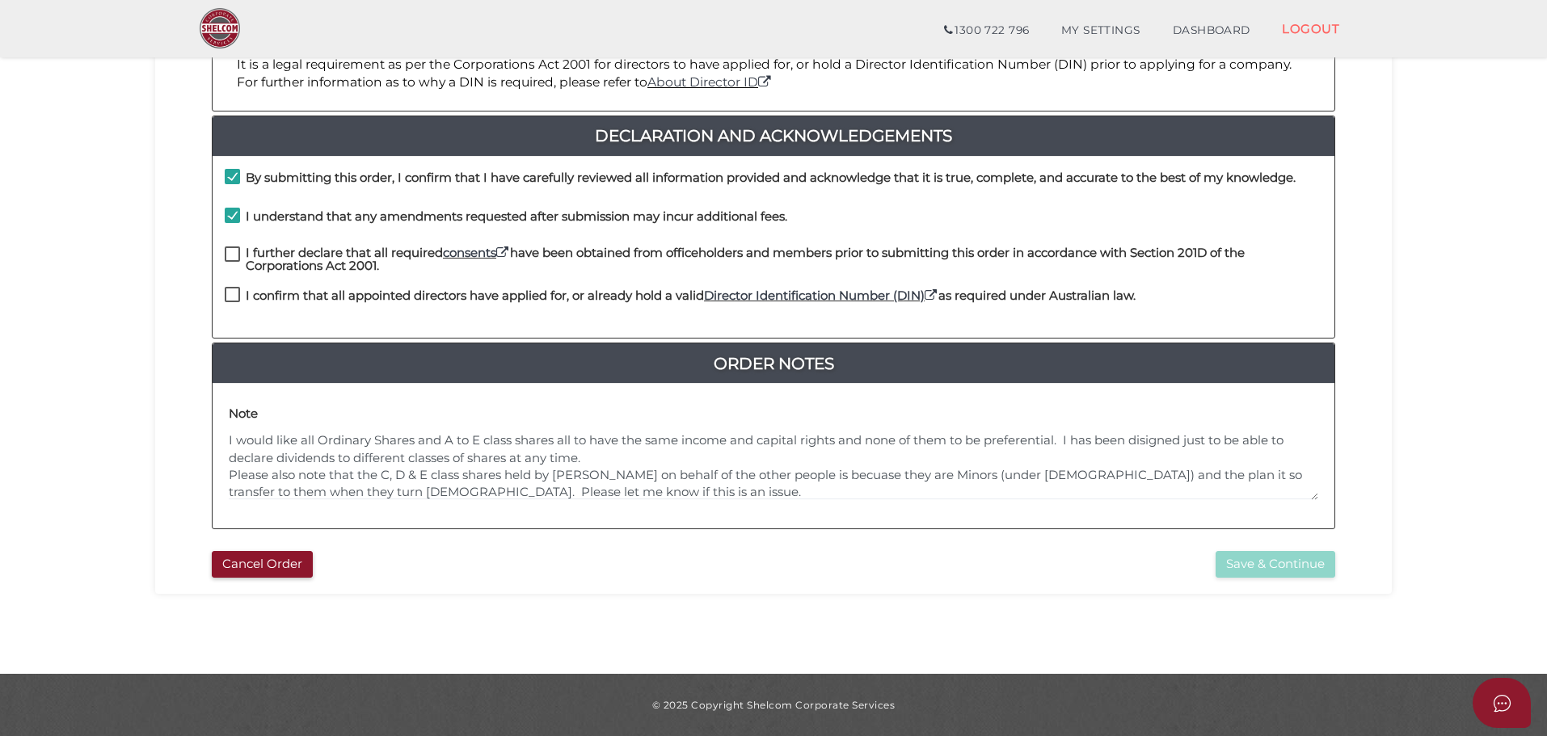
checkbox input "true"
click at [237, 255] on label "I further declare that all required consents have been obtained from officehold…" at bounding box center [773, 256] width 1097 height 20
checkbox input "true"
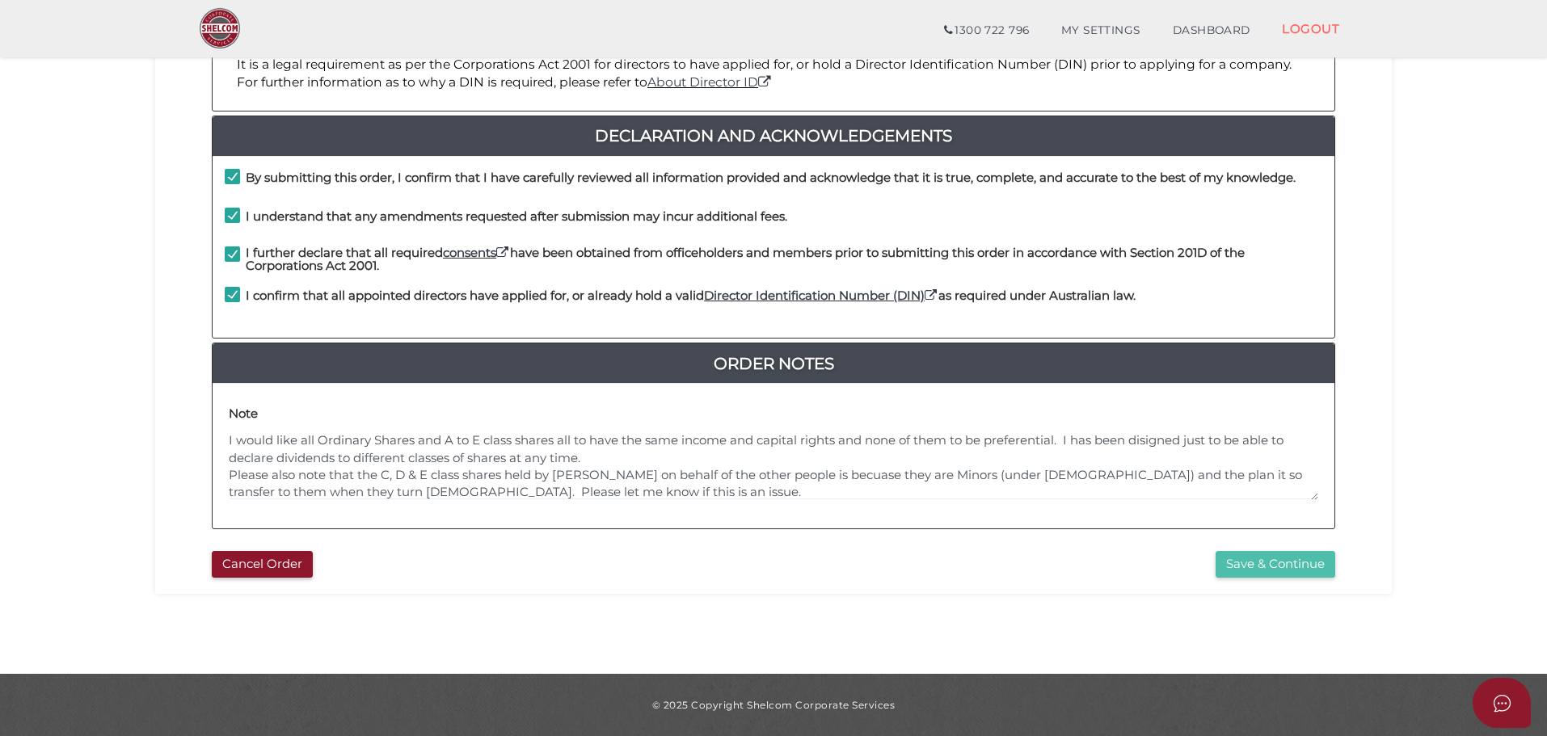
click at [1256, 564] on button "Save & Continue" at bounding box center [1275, 564] width 120 height 27
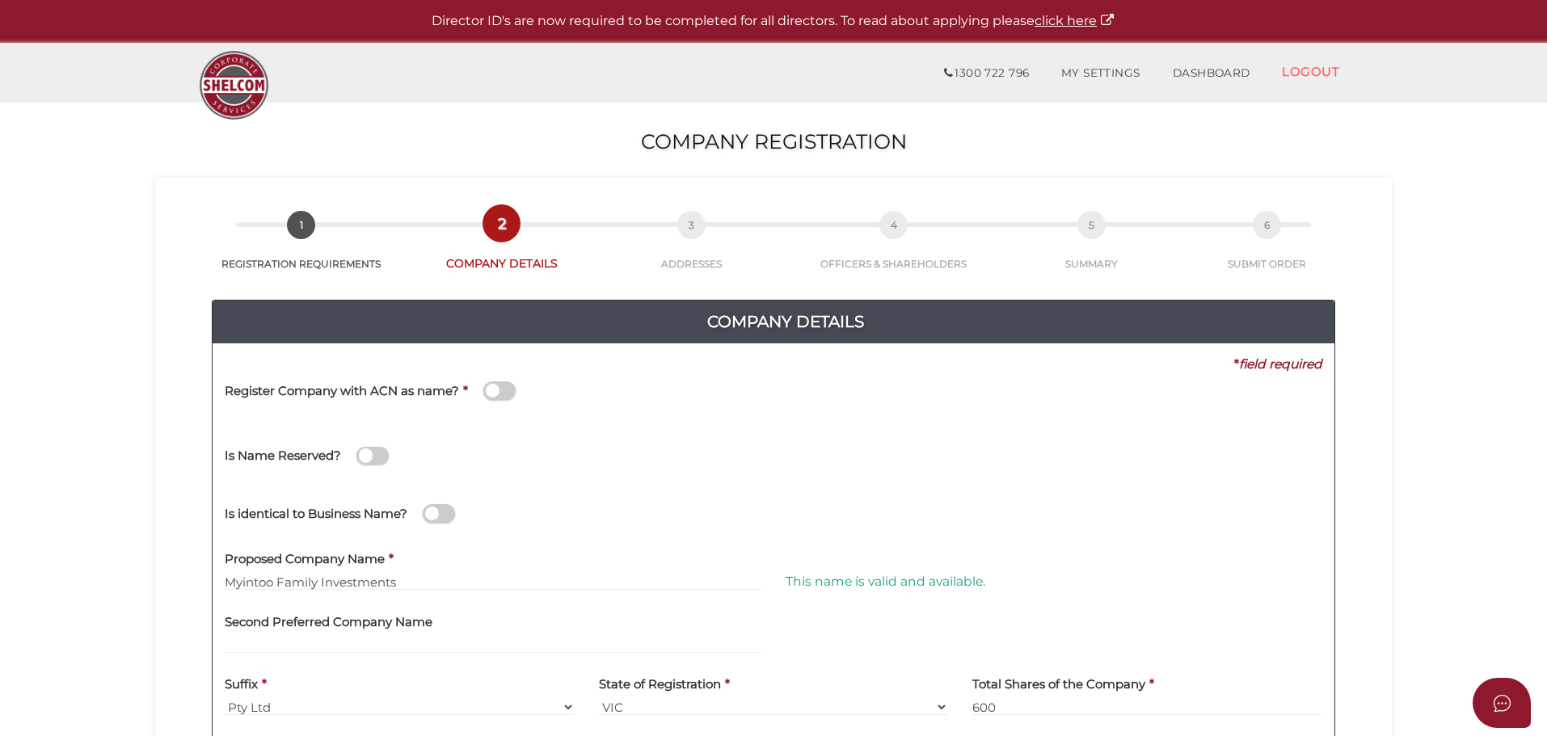
scroll to position [373, 0]
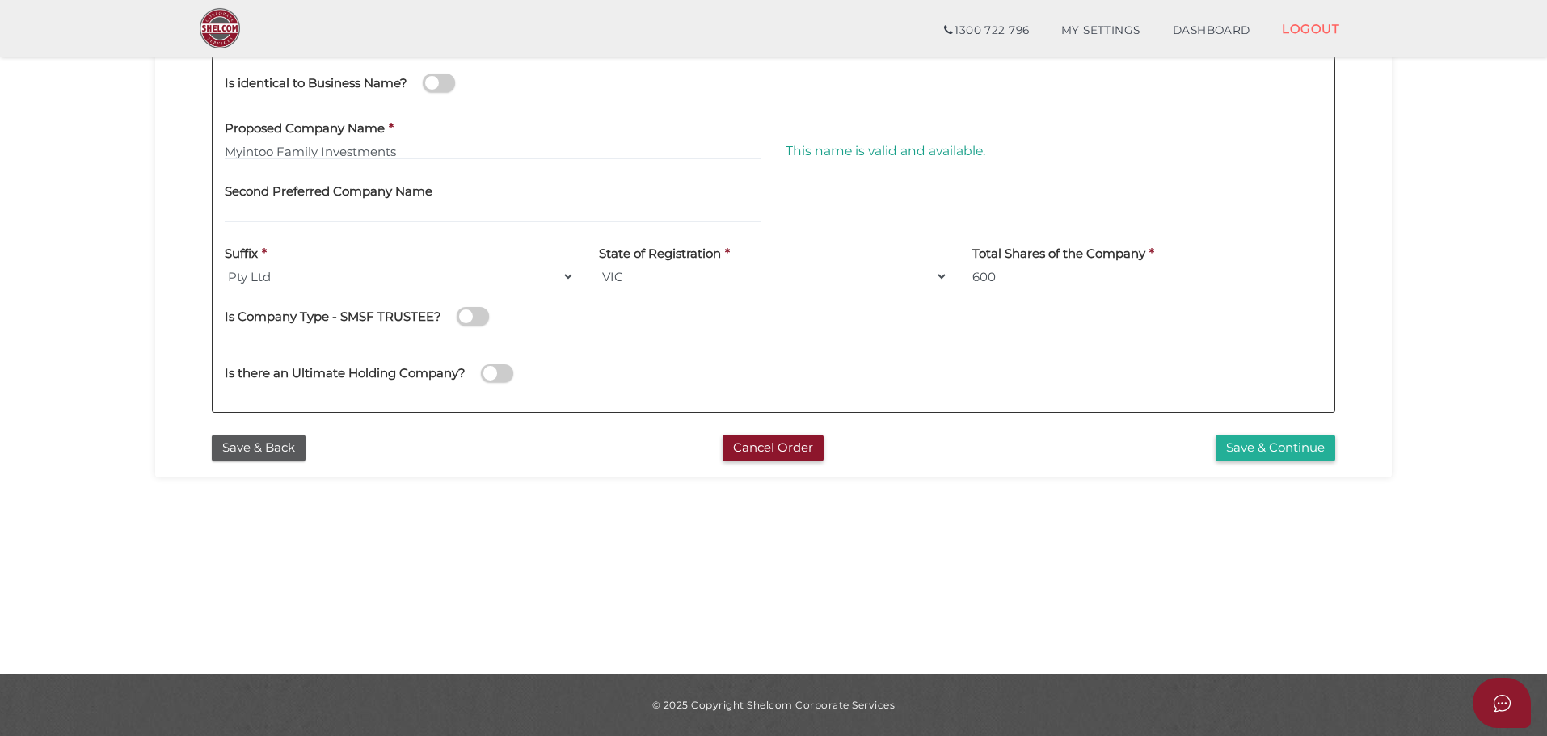
drag, startPoint x: 1277, startPoint y: 447, endPoint x: 1247, endPoint y: 469, distance: 37.5
click at [1277, 447] on button "Save & Continue" at bounding box center [1275, 448] width 120 height 27
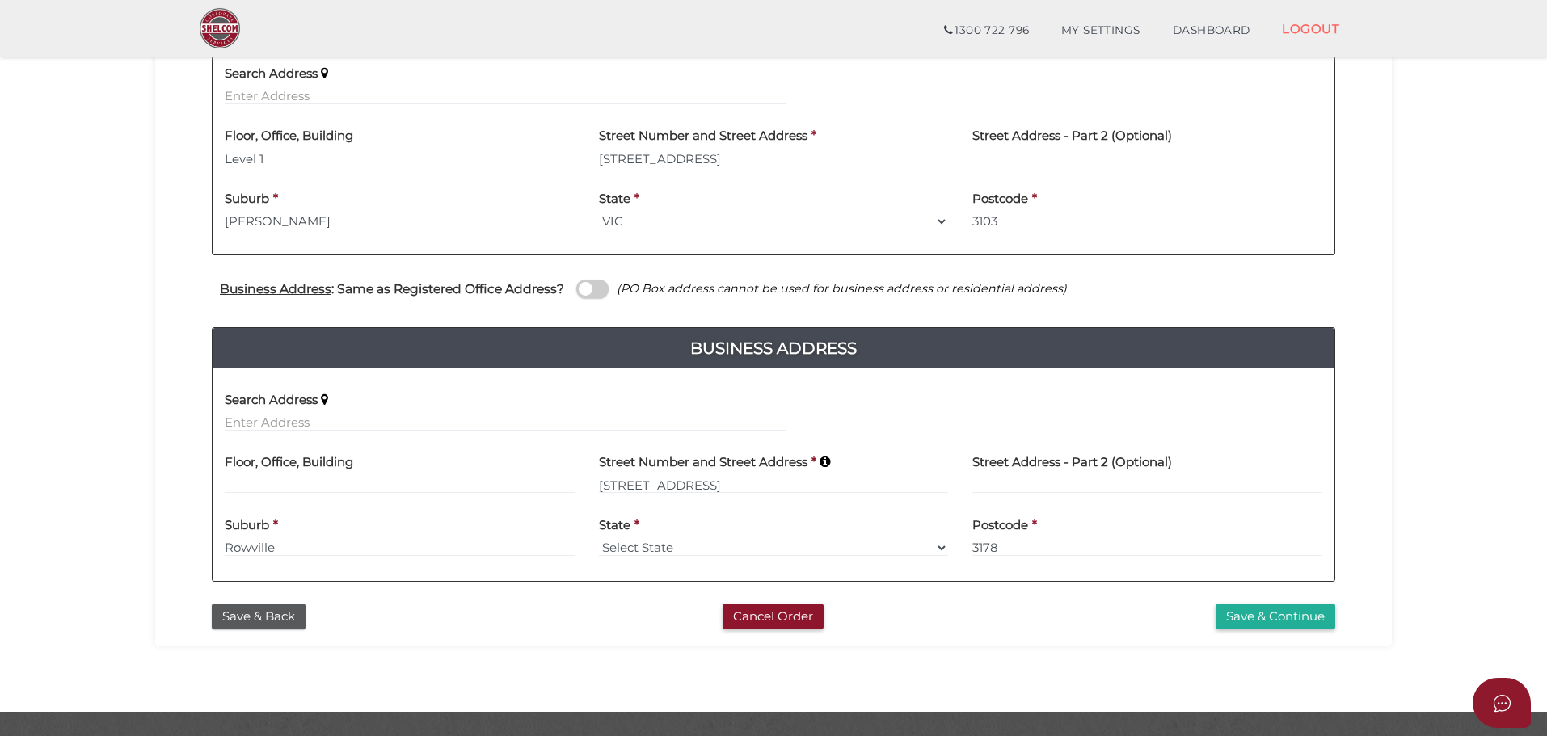
scroll to position [442, 0]
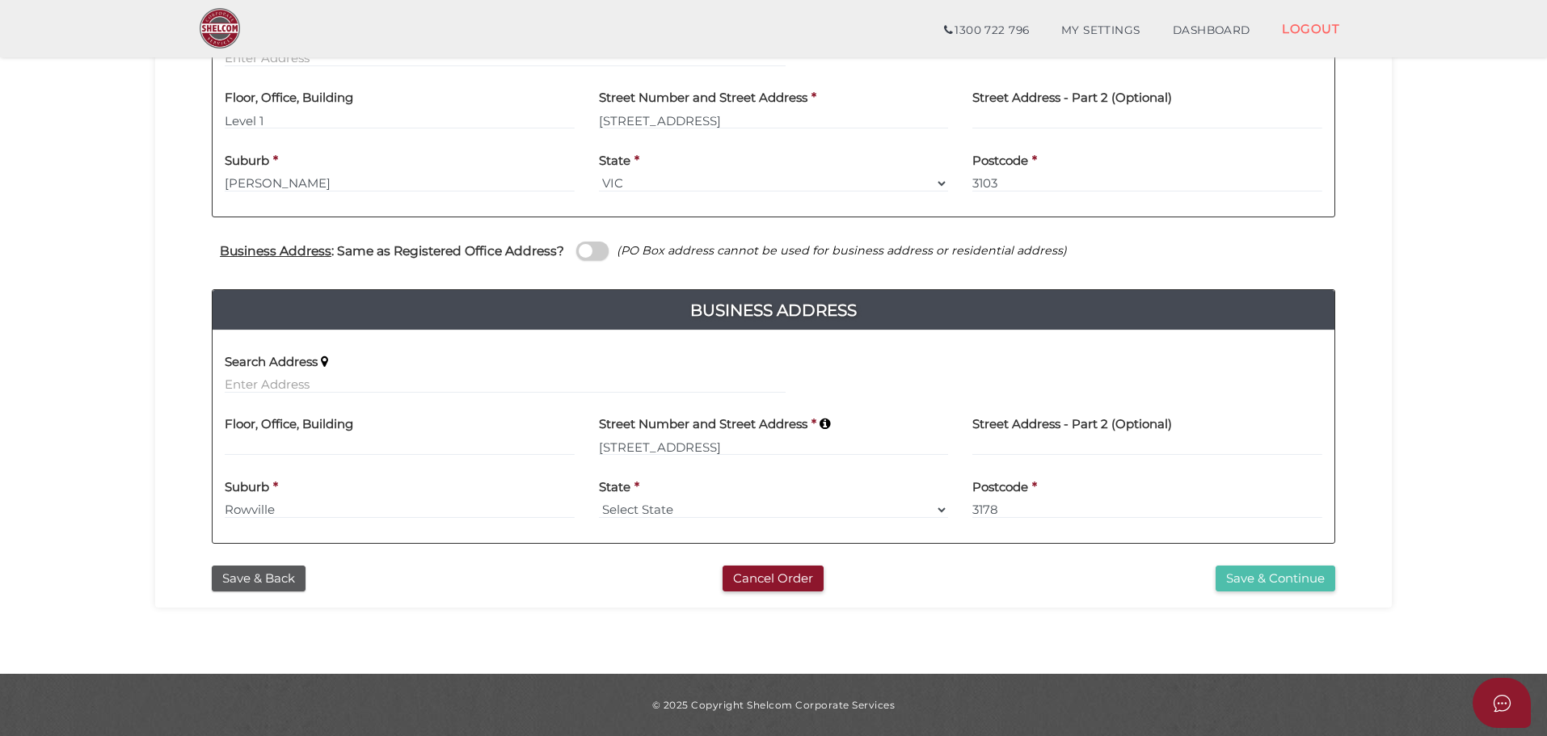
click at [1278, 584] on button "Save & Continue" at bounding box center [1275, 579] width 120 height 27
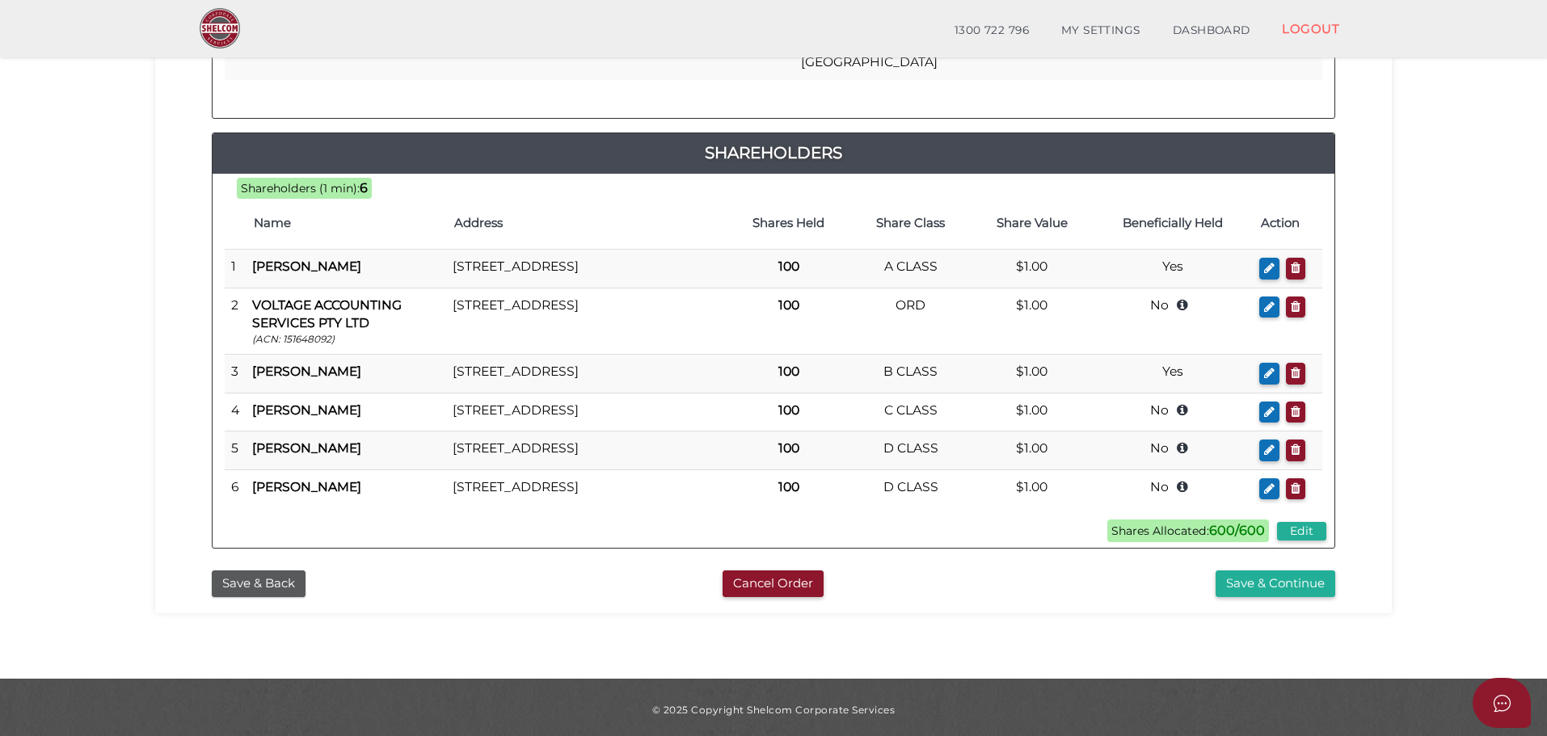
scroll to position [446, 0]
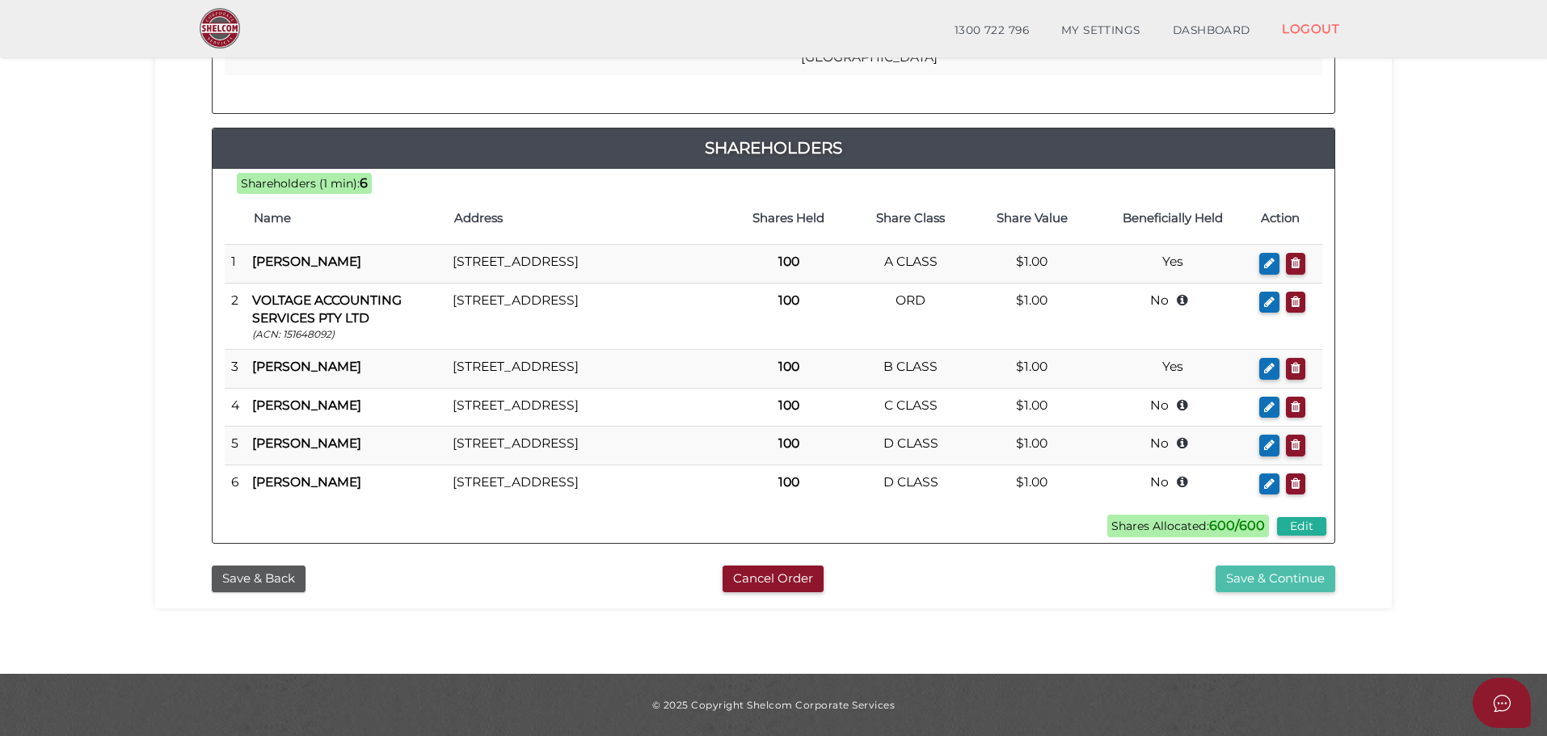
click at [1265, 580] on button "Save & Continue" at bounding box center [1275, 579] width 120 height 27
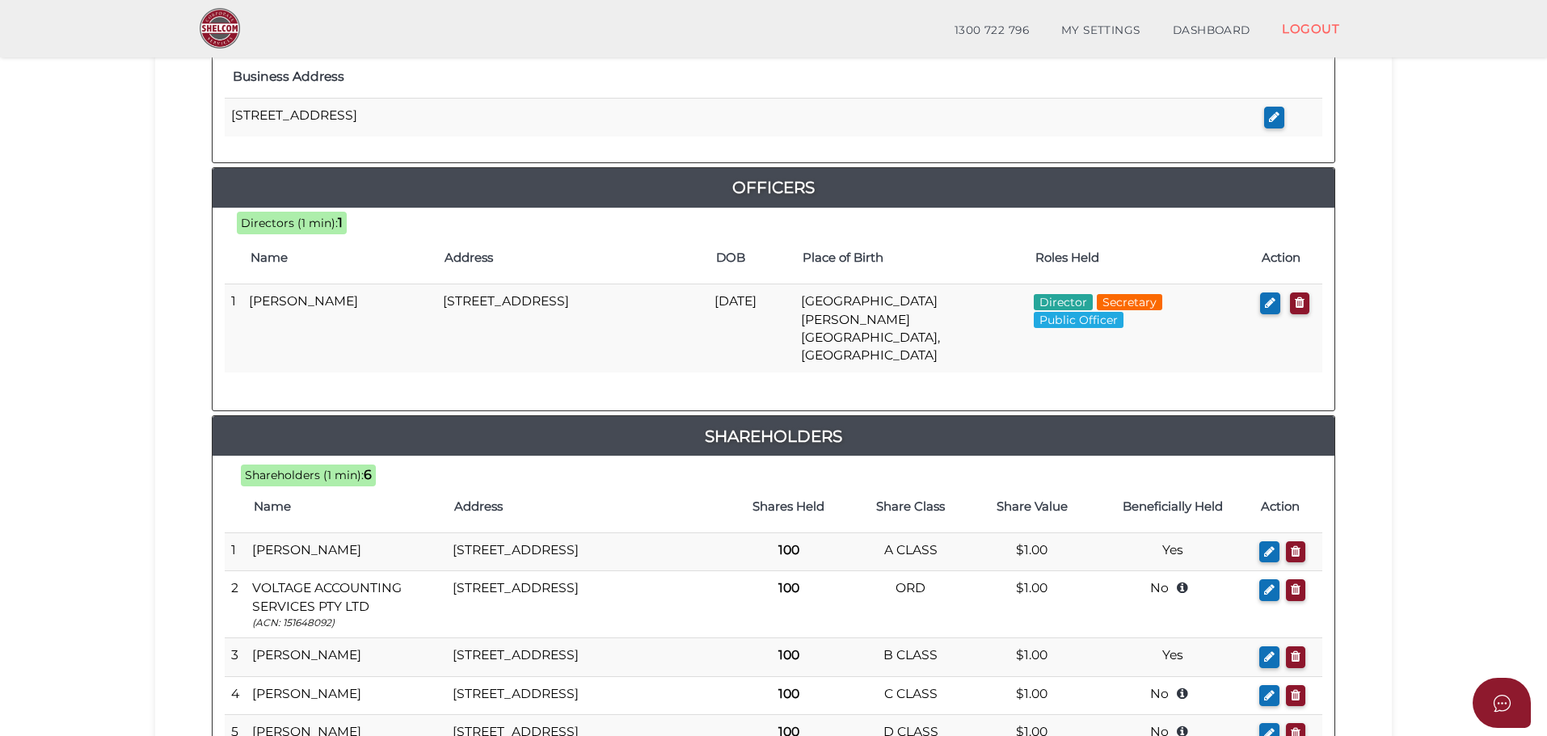
scroll to position [973, 0]
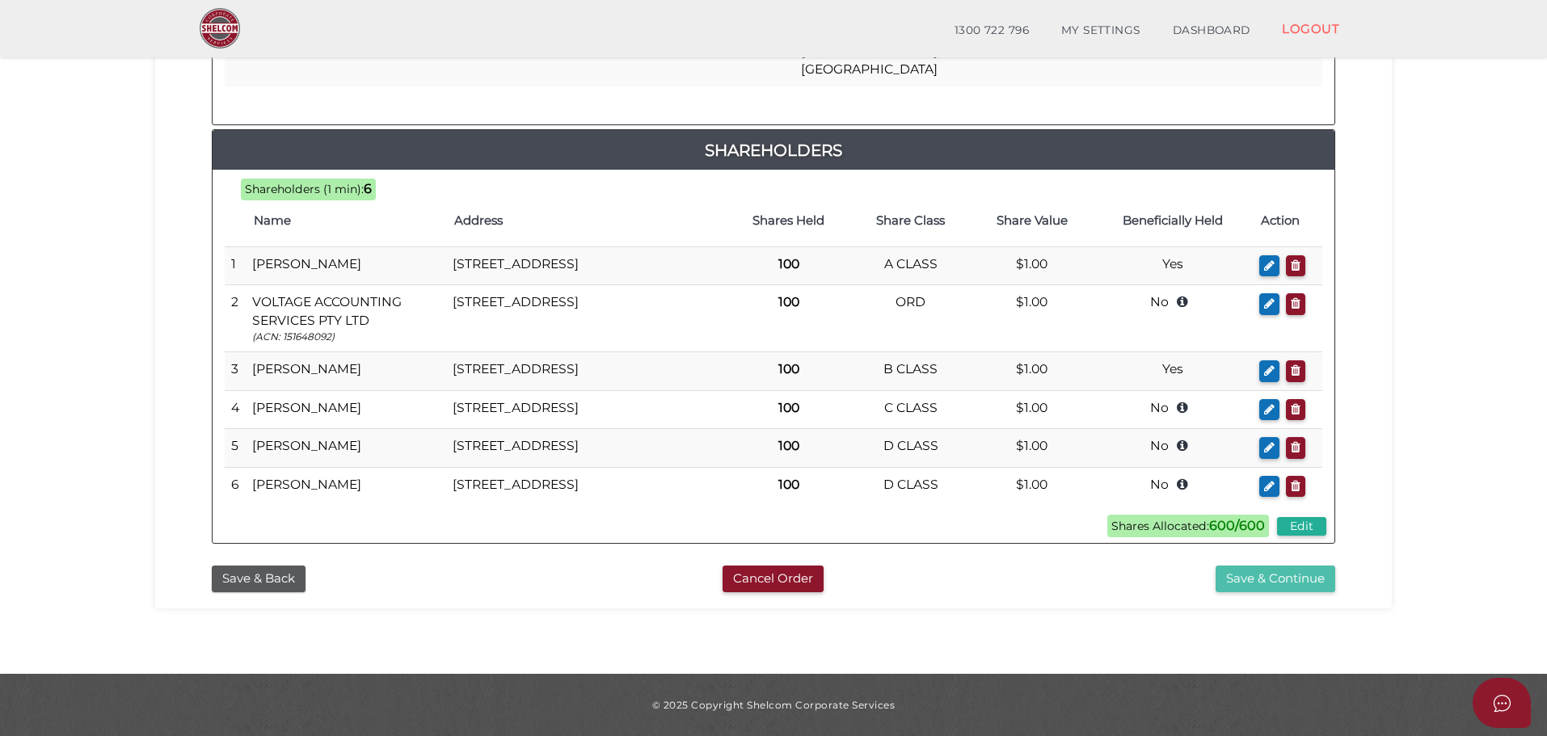
click at [1247, 579] on button "Save & Continue" at bounding box center [1275, 579] width 120 height 27
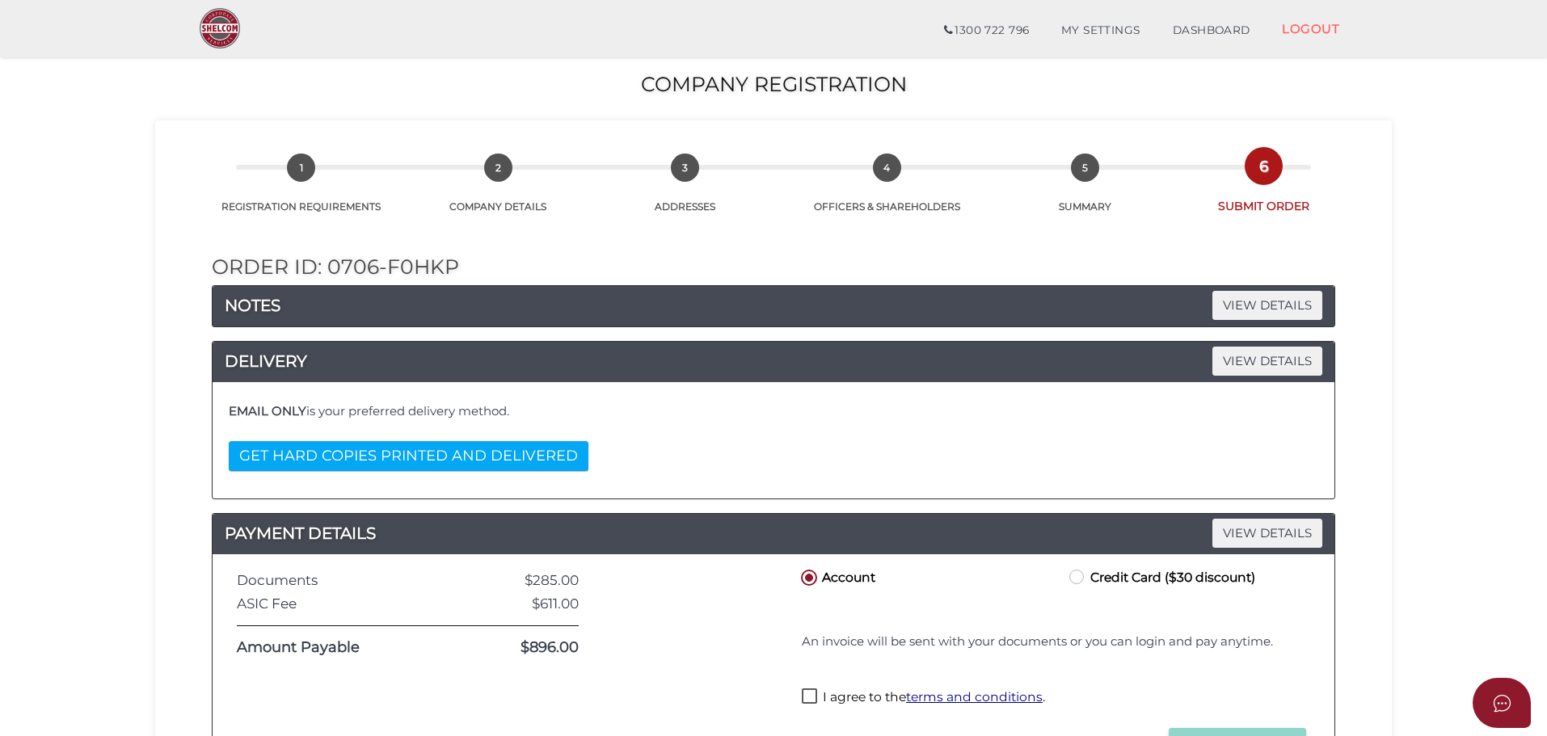
scroll to position [162, 0]
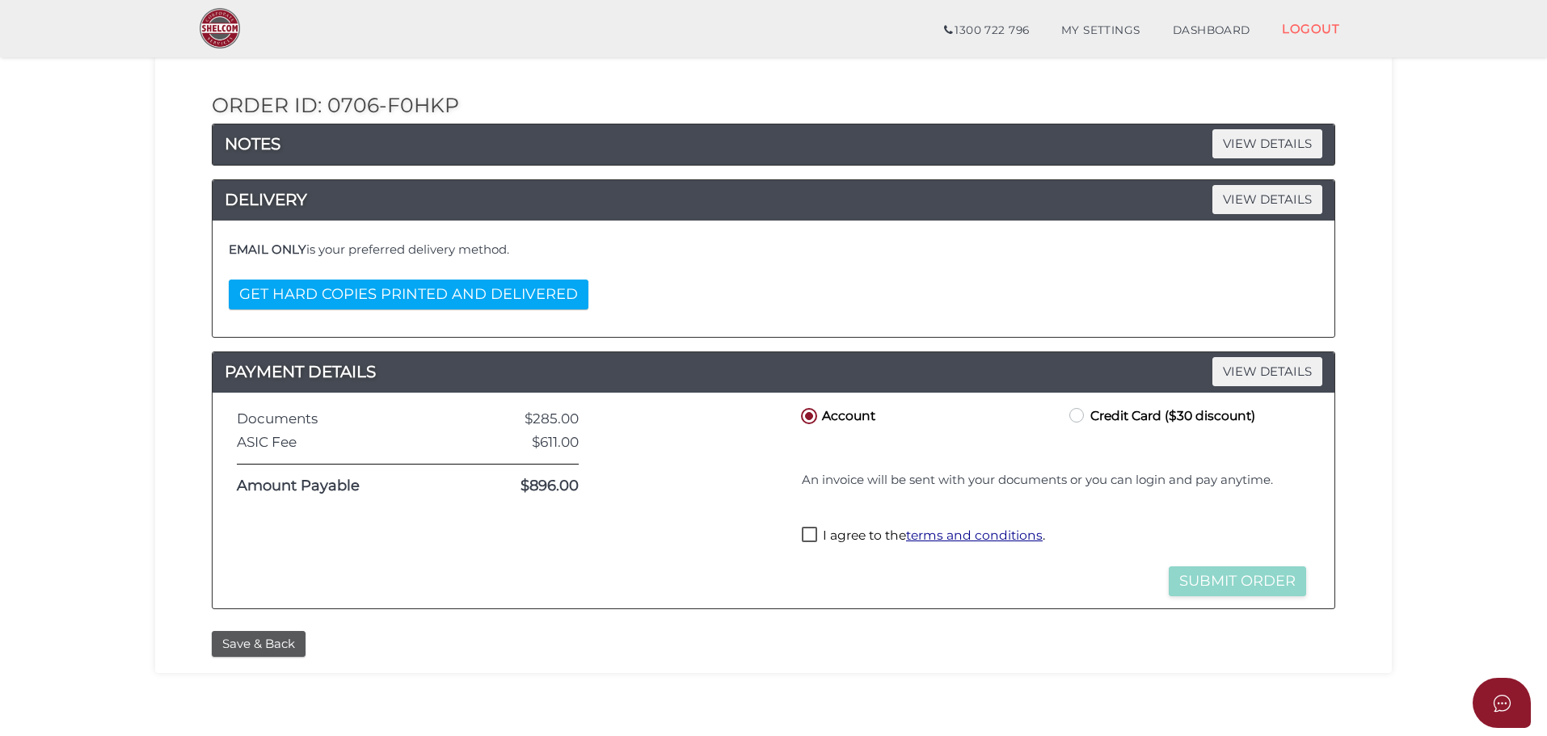
click at [1076, 416] on label "Credit Card ($30 discount)" at bounding box center [1160, 415] width 189 height 20
radio input "true"
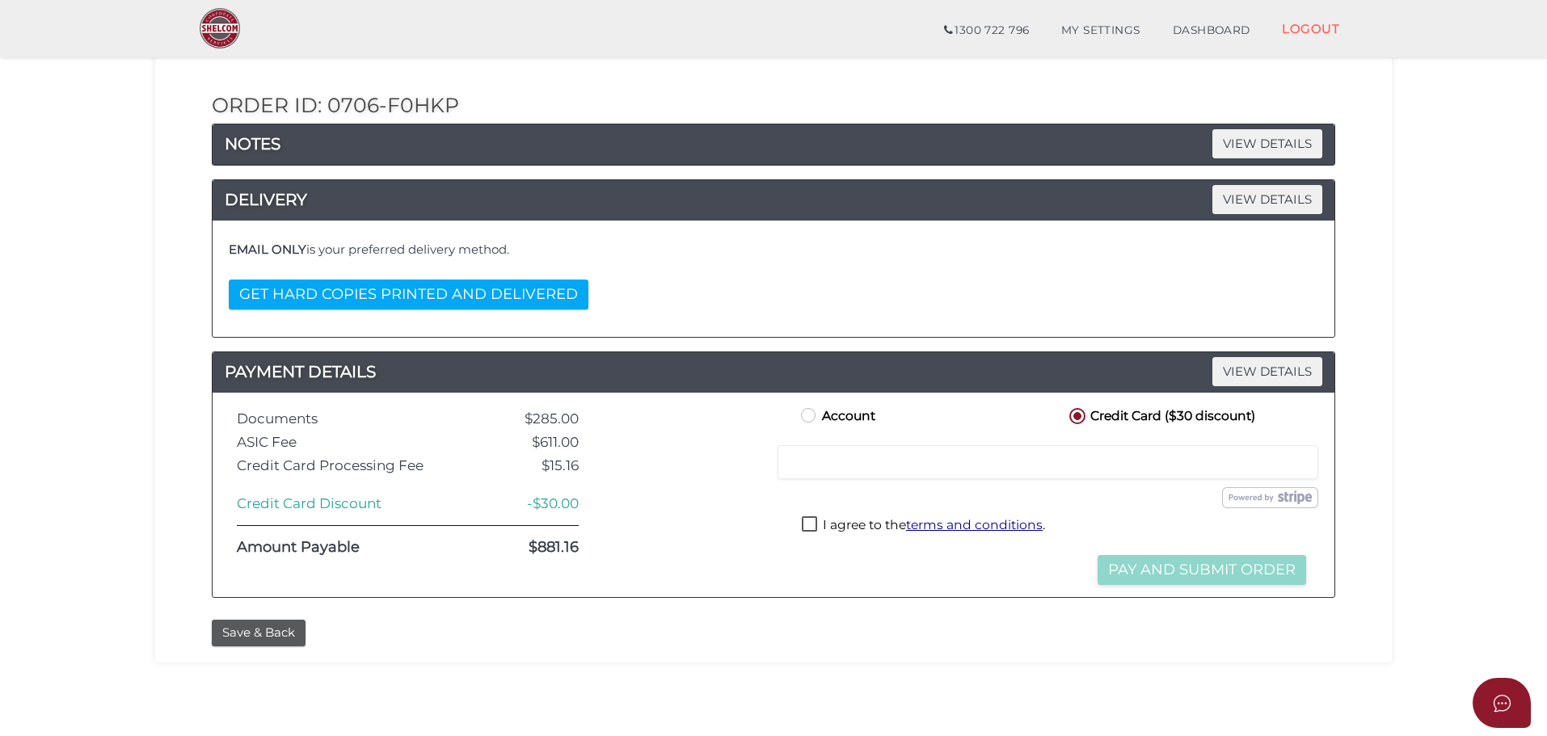
click at [807, 418] on label "Account" at bounding box center [837, 415] width 78 height 20
radio input "true"
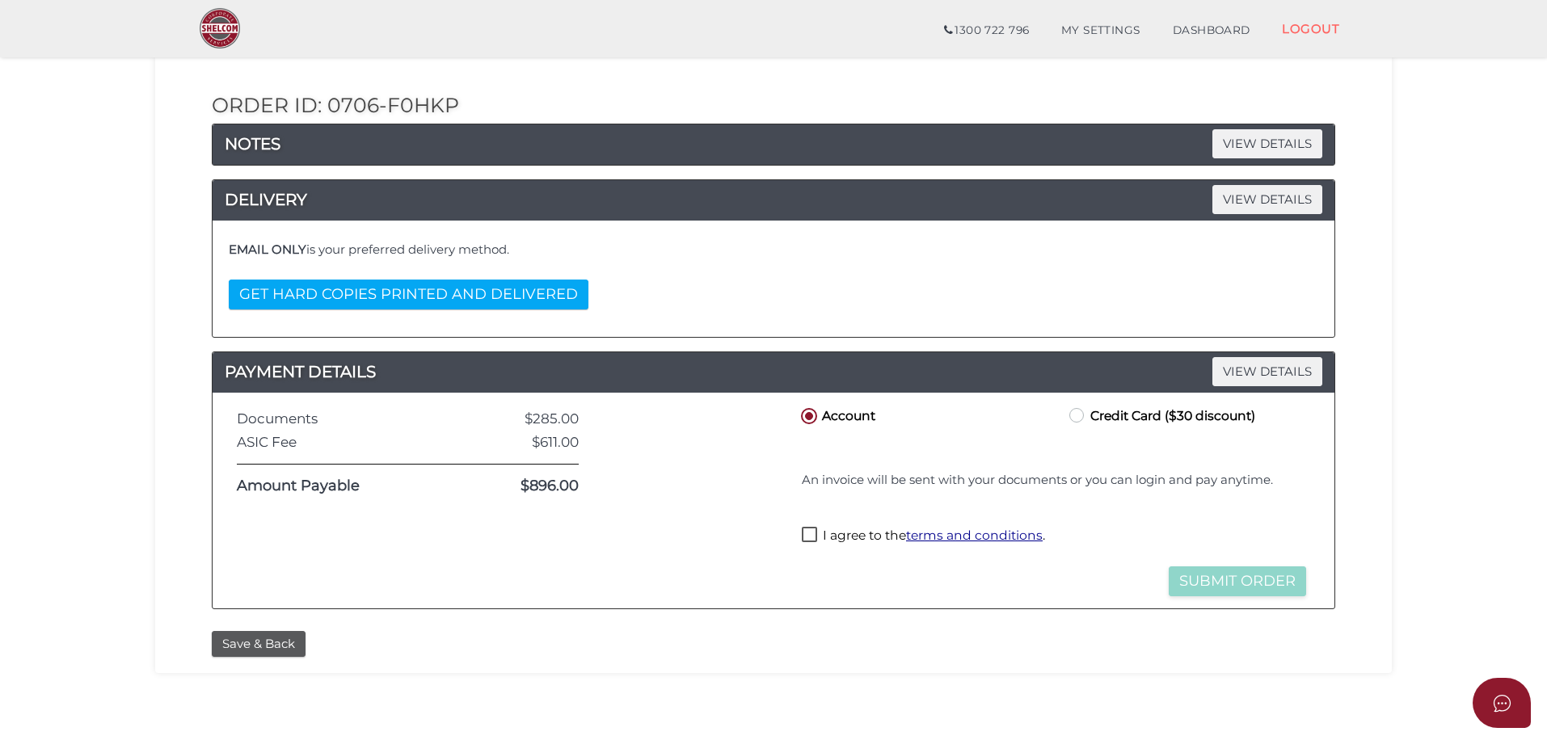
click at [1083, 414] on label "Credit Card ($30 discount)" at bounding box center [1160, 415] width 189 height 20
radio input "true"
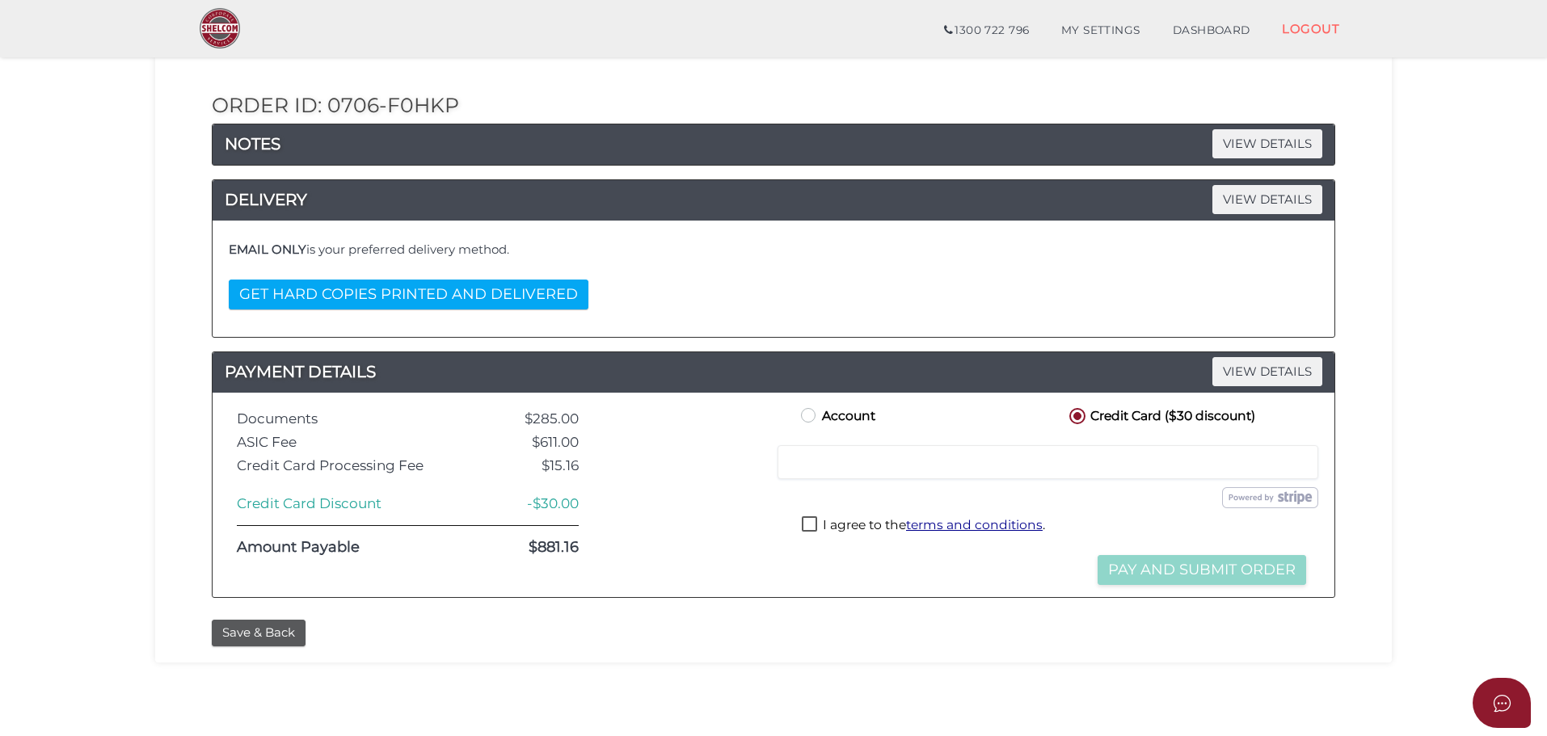
click at [815, 524] on label "I agree to the terms and conditions ." at bounding box center [923, 526] width 243 height 20
checkbox input "true"
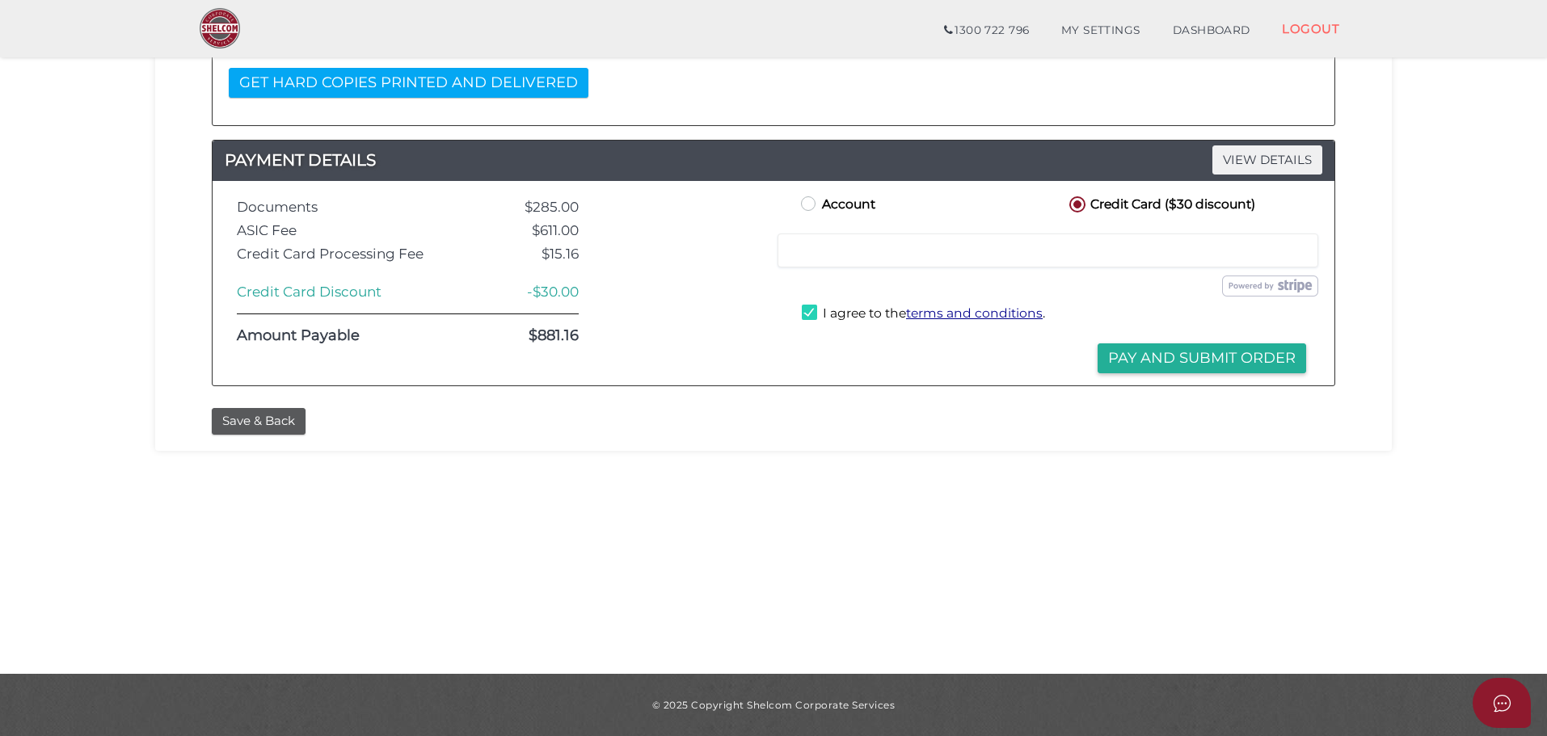
scroll to position [0, 0]
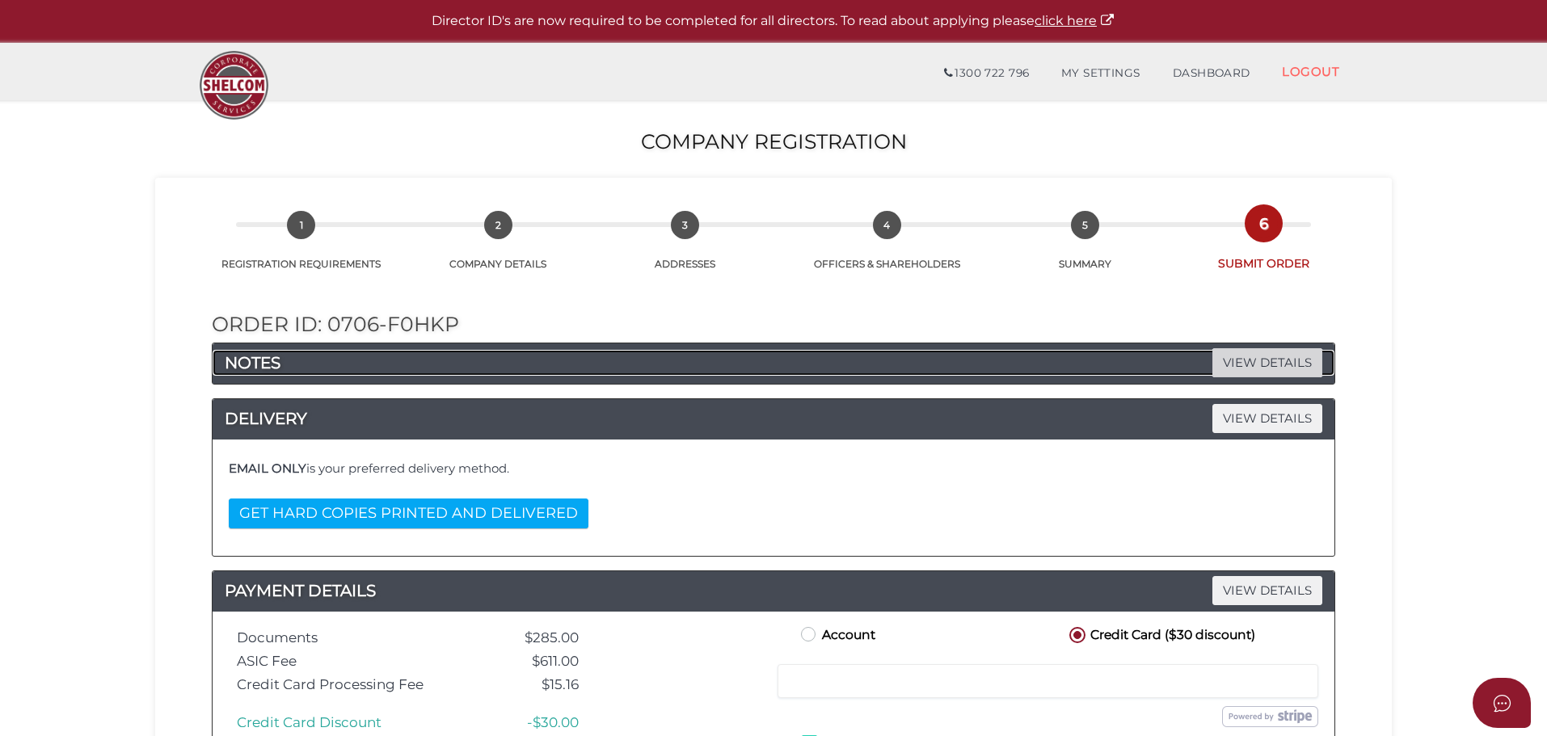
click at [1238, 365] on span "VIEW DETAILS" at bounding box center [1267, 362] width 110 height 28
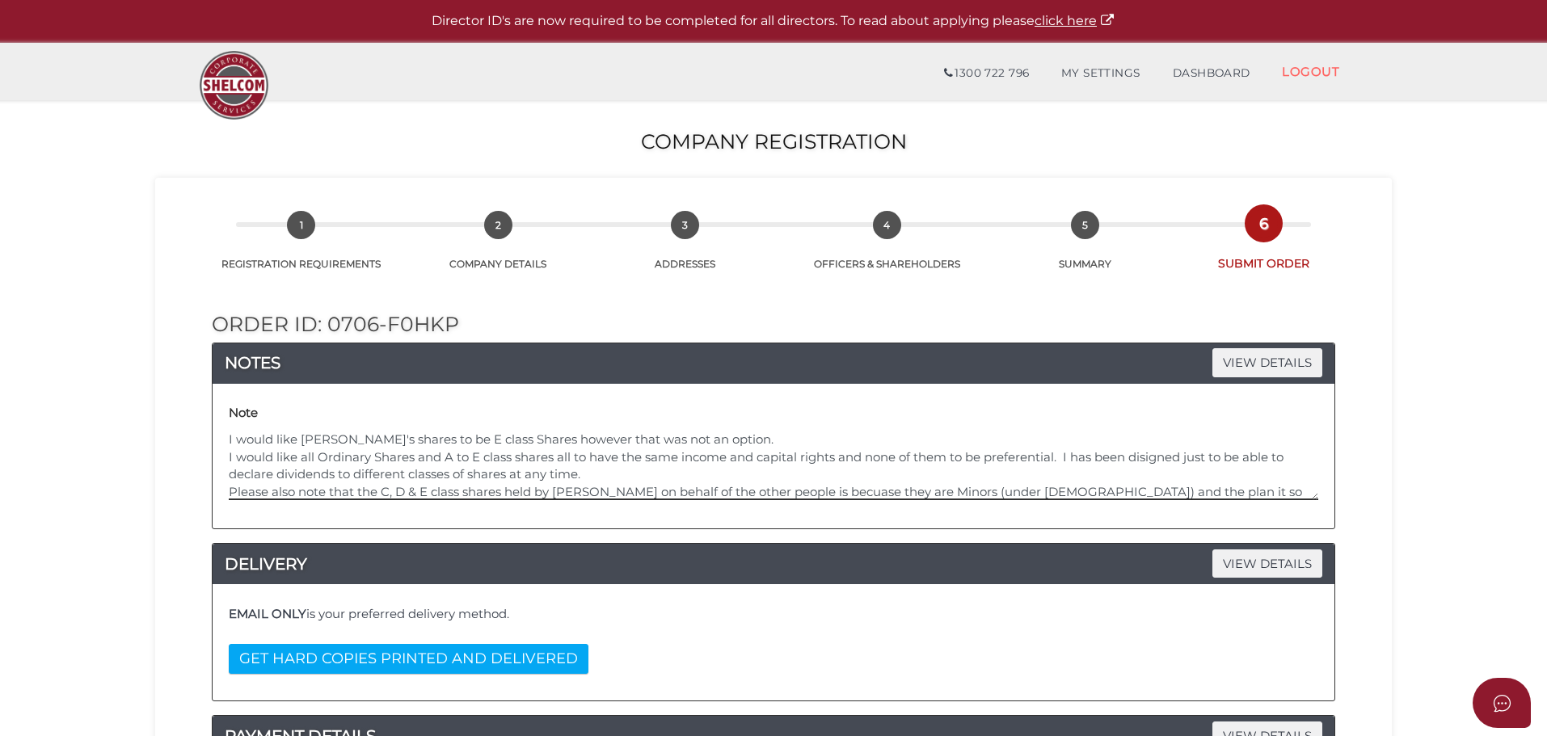
click at [718, 478] on textarea "I would like Taylor Sandra Myintoo's shares to be E class Shares however that w…" at bounding box center [773, 465] width 1089 height 69
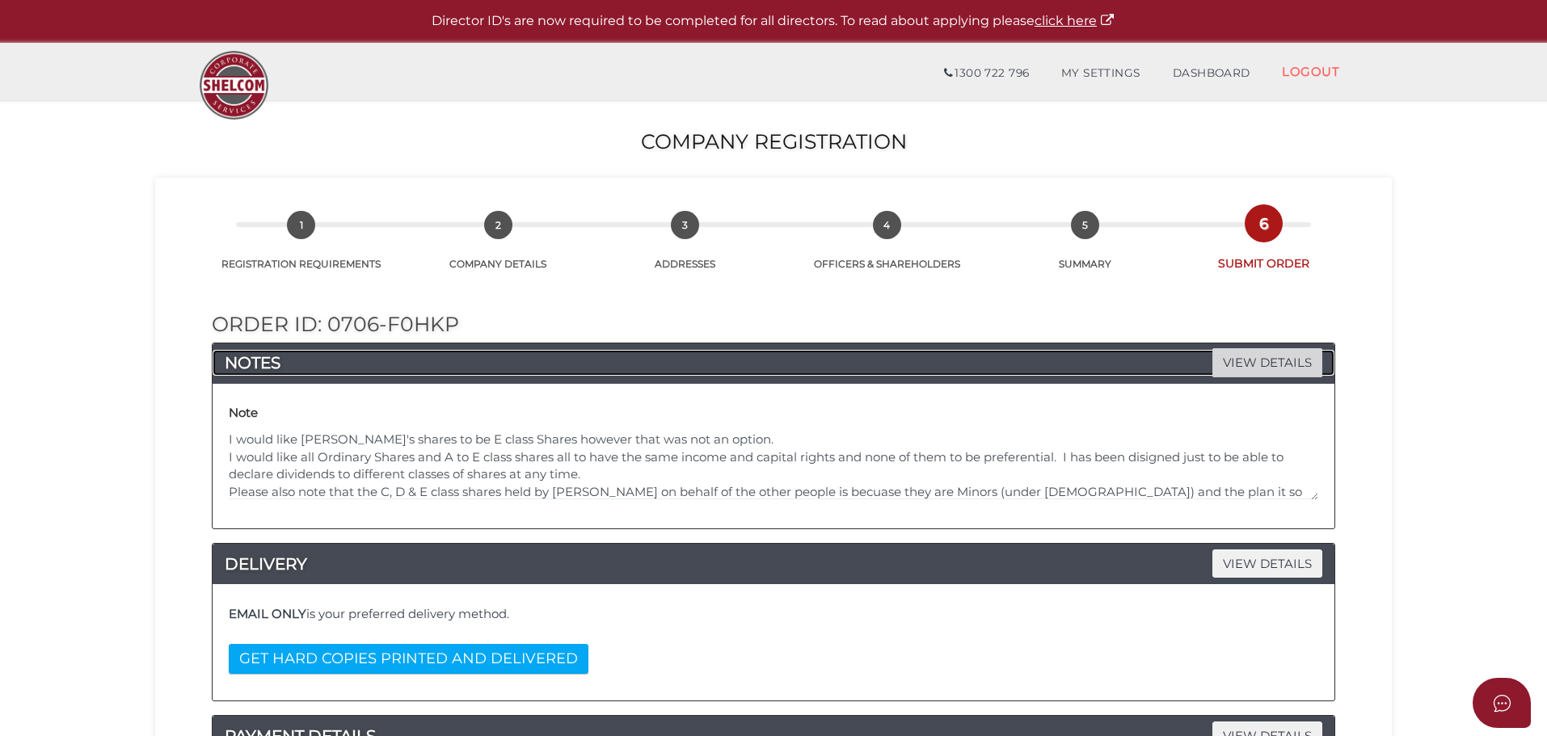
click at [1280, 370] on span "VIEW DETAILS" at bounding box center [1267, 362] width 110 height 28
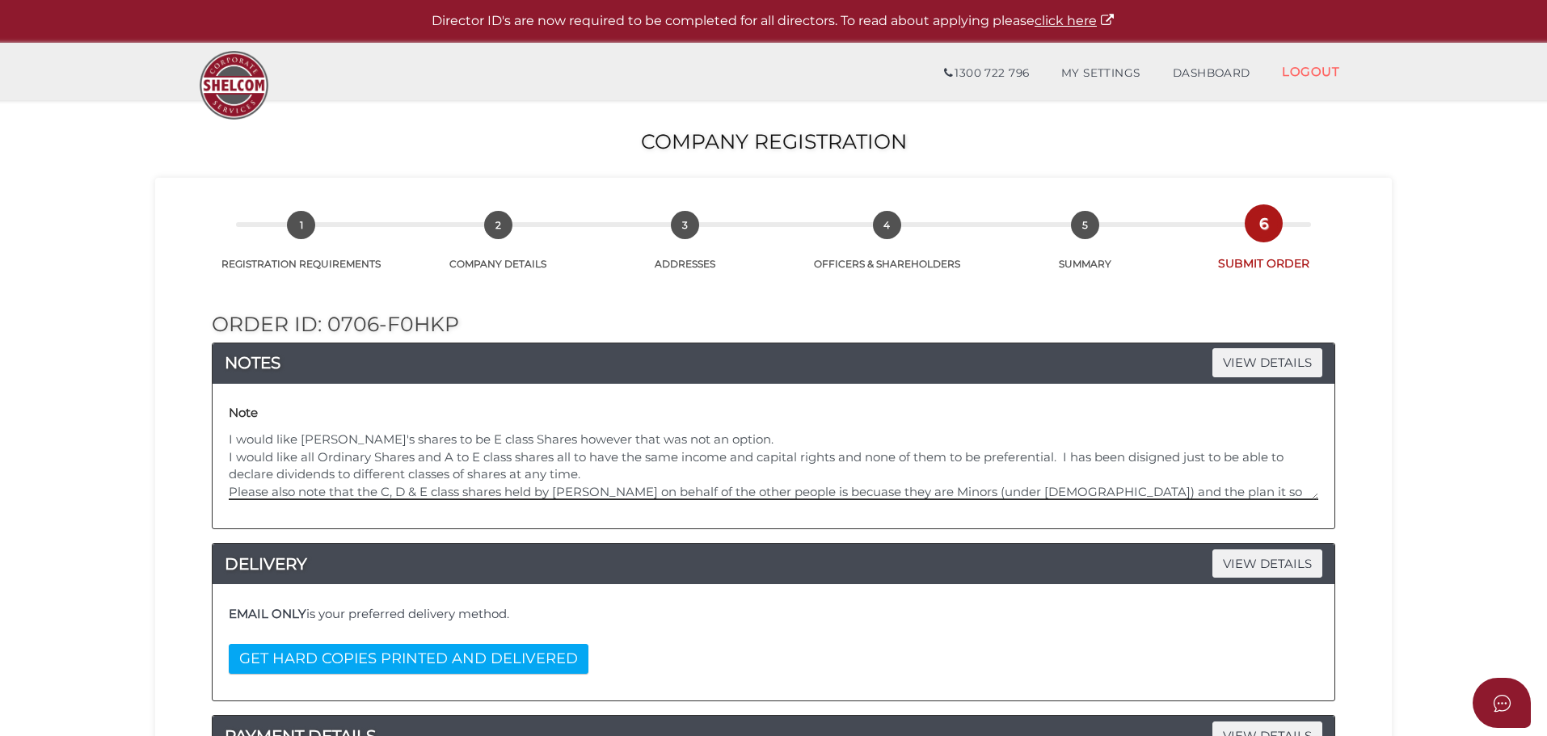
drag, startPoint x: 583, startPoint y: 481, endPoint x: 609, endPoint y: 472, distance: 27.3
click at [598, 475] on textarea "I would like [PERSON_NAME]'s shares to be E class Shares however that was not a…" at bounding box center [773, 465] width 1089 height 69
click at [788, 435] on textarea "I would like [PERSON_NAME]'s shares to be E class Shares however that was not a…" at bounding box center [773, 465] width 1089 height 69
click at [815, 436] on textarea "I would like [PERSON_NAME]'s shares to be E class Shares however that was not a…" at bounding box center [773, 465] width 1089 height 69
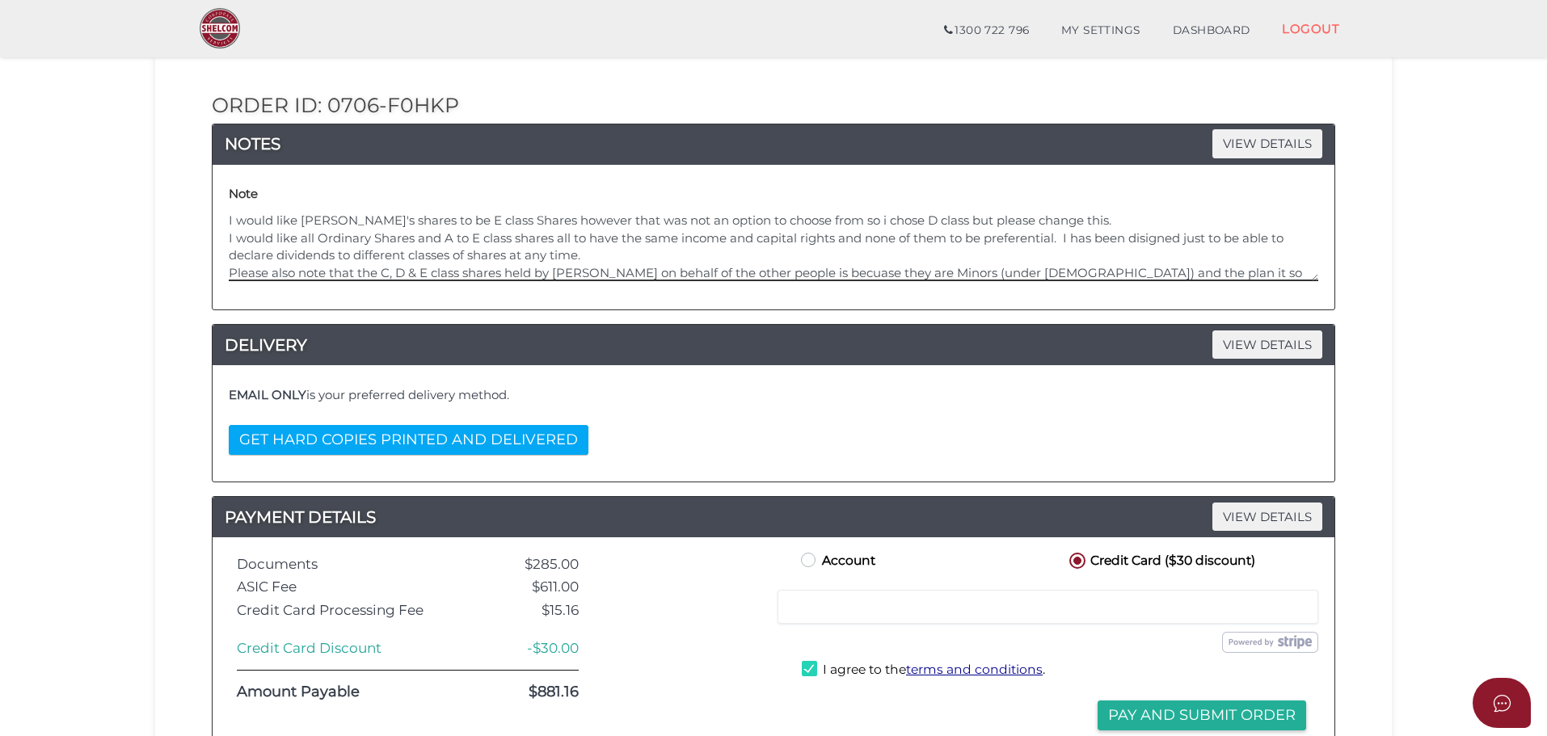
click at [908, 276] on textarea "I would like Taylor Sandra Myintoo's shares to be E class Shares however that w…" at bounding box center [773, 246] width 1089 height 69
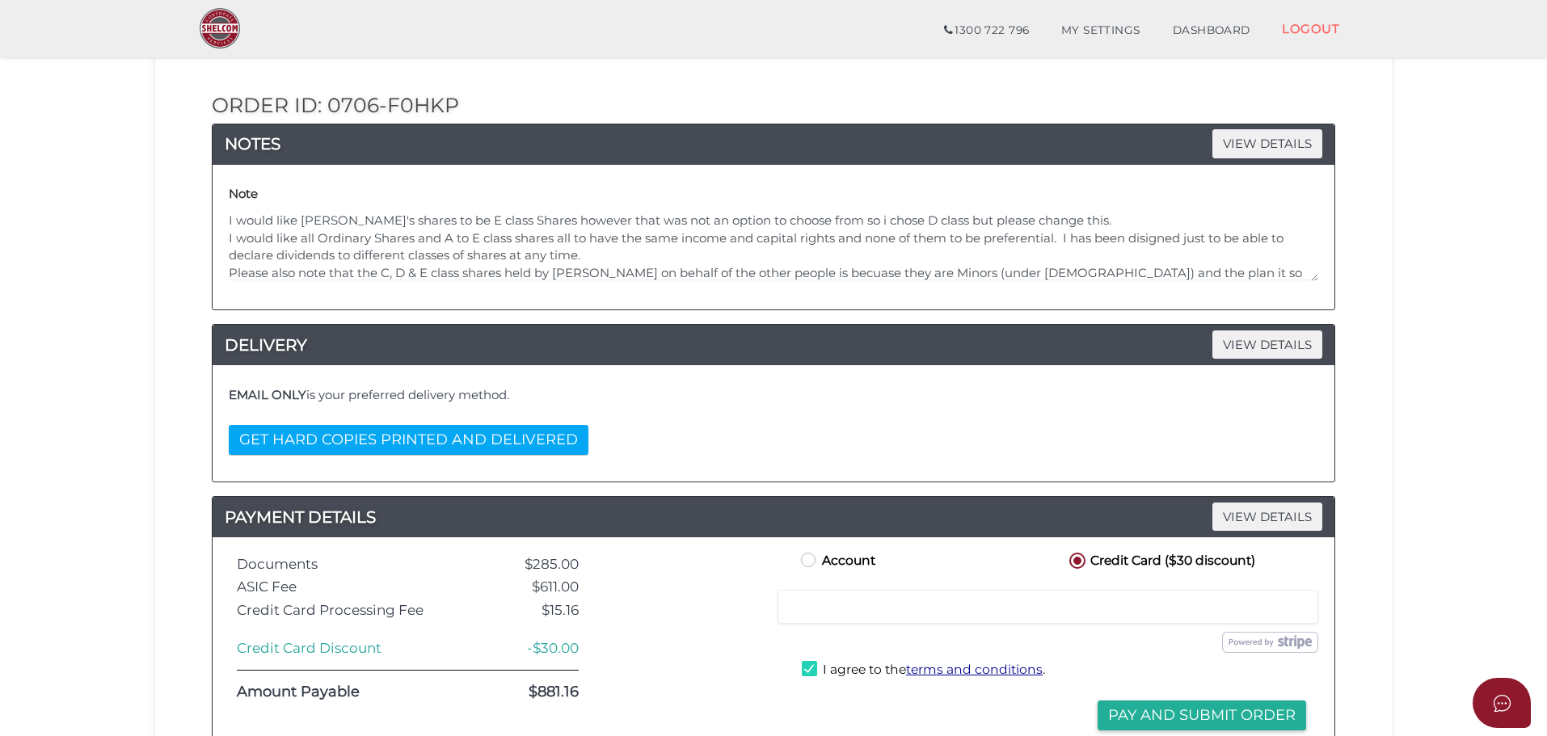
drag, startPoint x: 1318, startPoint y: 234, endPoint x: 1314, endPoint y: 268, distance: 34.2
click at [1314, 268] on div "Note I would like Taylor Sandra Myintoo's shares to be E class Shares however t…" at bounding box center [773, 237] width 1097 height 120
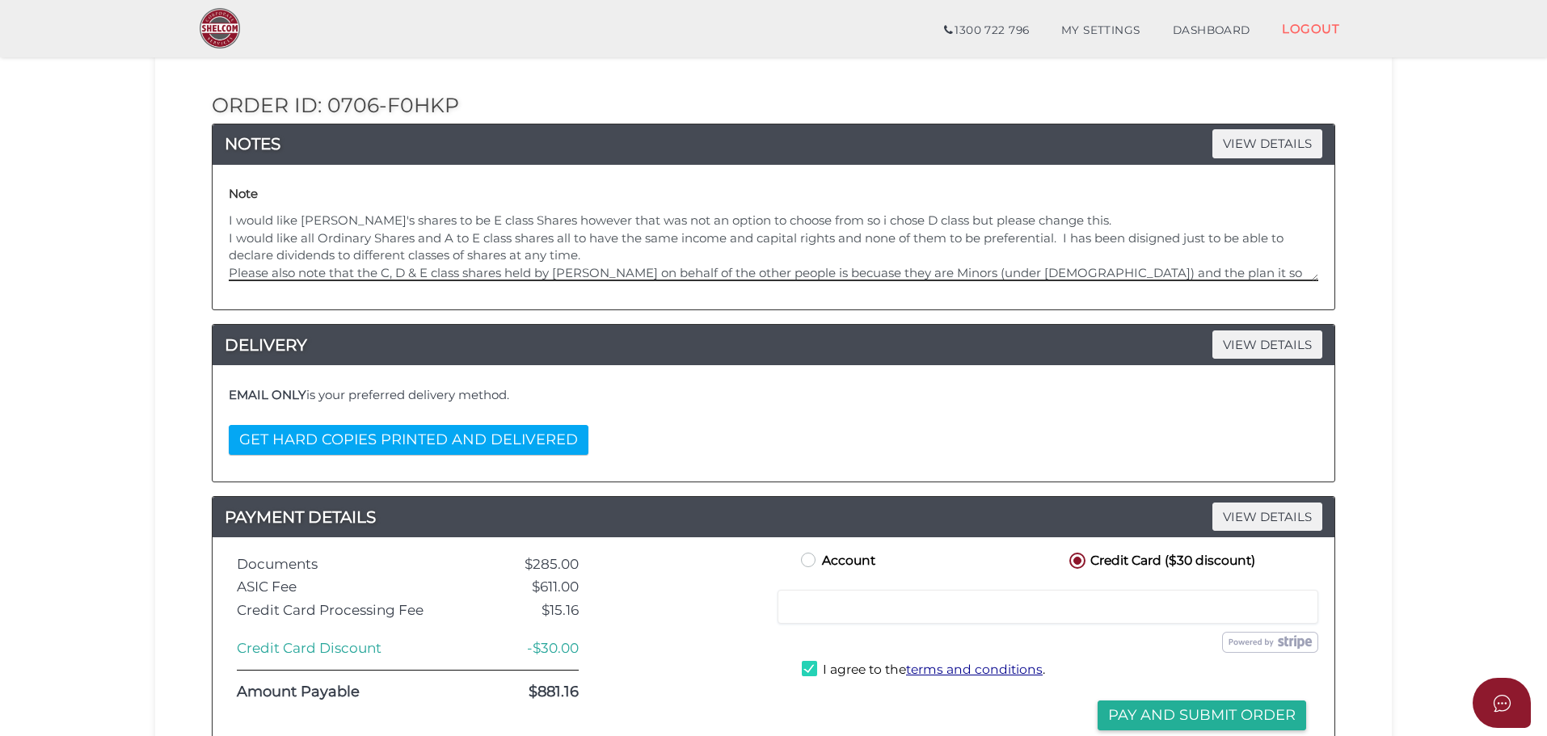
scroll to position [34, 0]
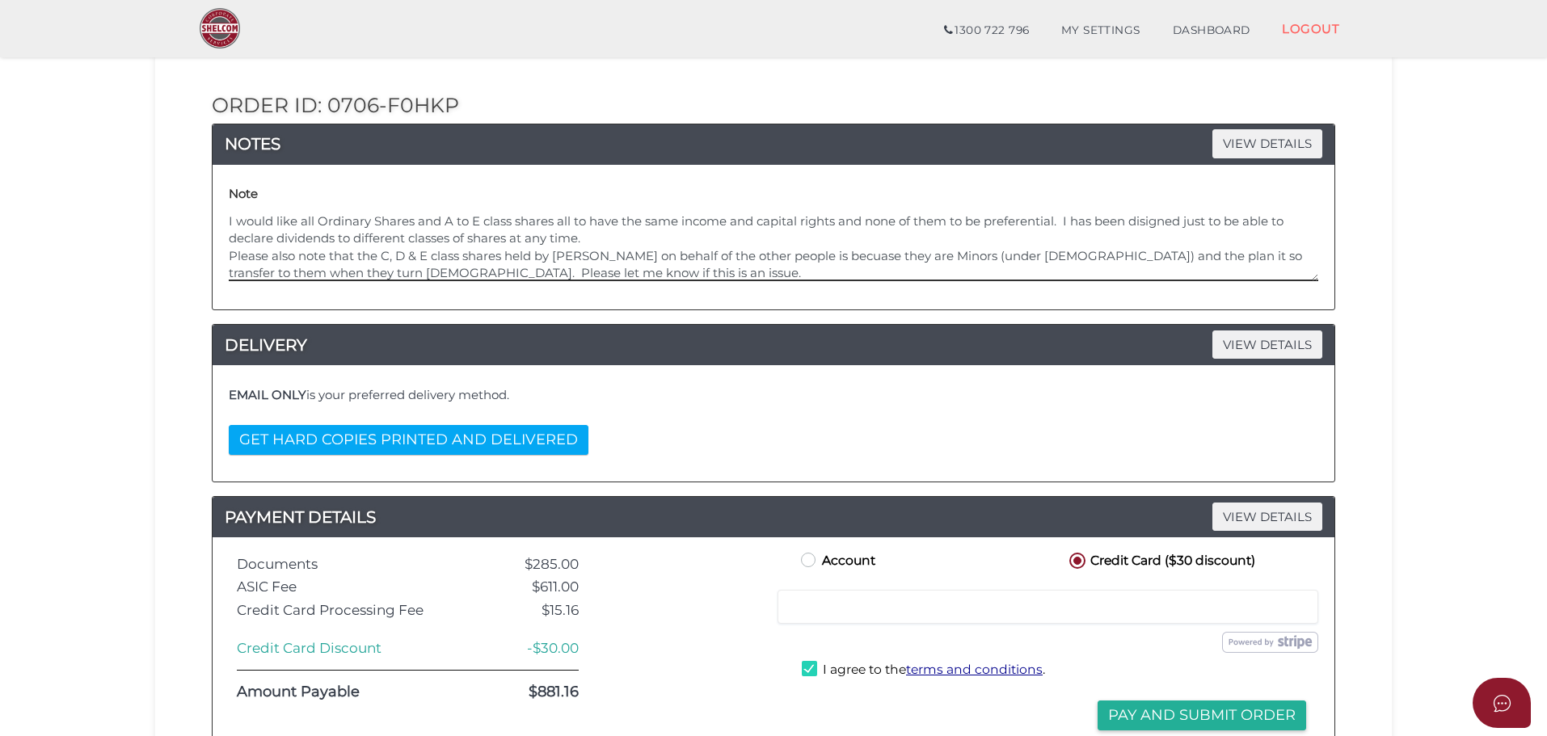
click at [609, 253] on textarea "I would like Taylor Sandra Myintoo's shares to be E class Shares however that w…" at bounding box center [773, 246] width 1089 height 69
click at [366, 259] on textarea "I would like Taylor Sandra Myintoo's shares to be E class Shares however that w…" at bounding box center [773, 246] width 1089 height 69
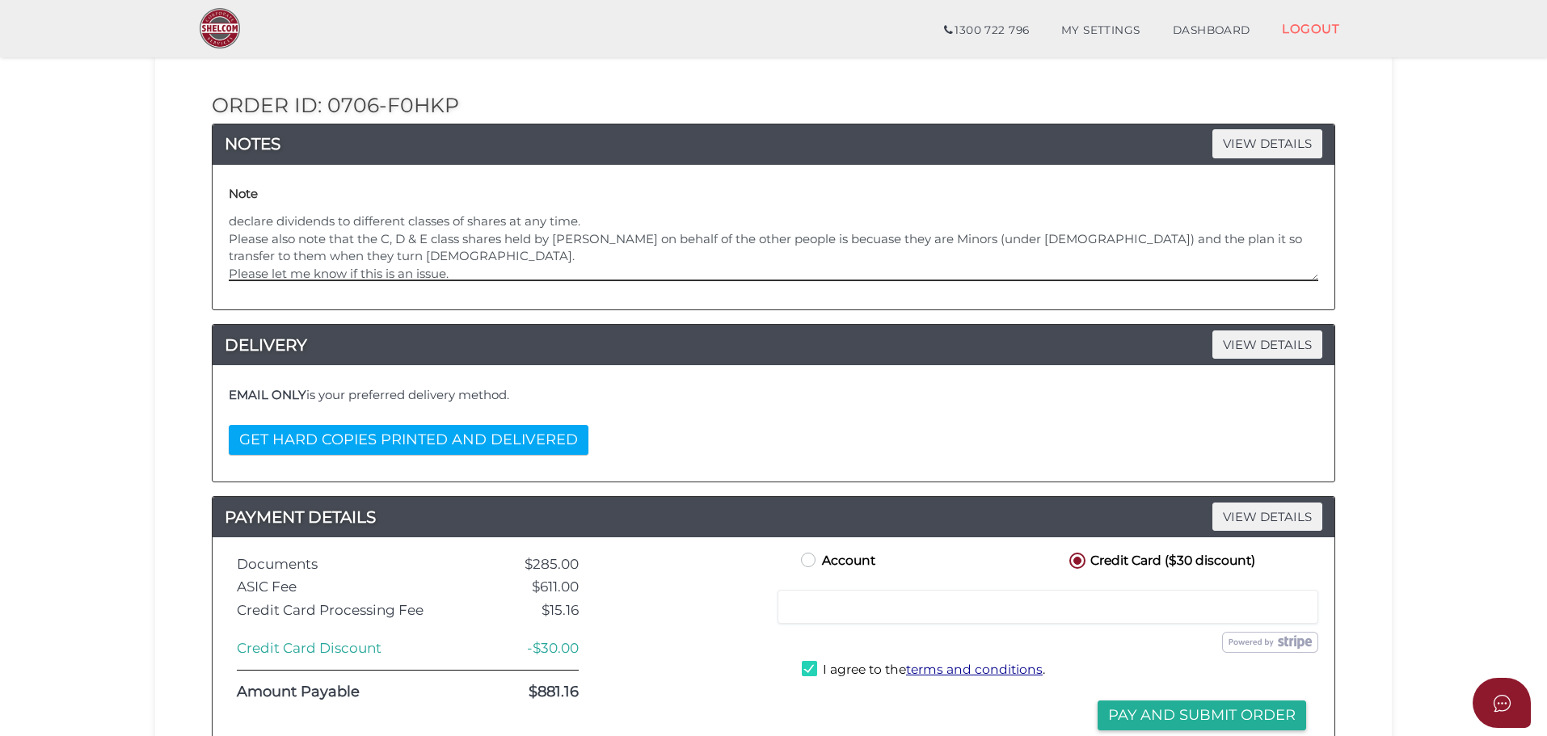
click at [462, 271] on textarea "I would like Taylor Sandra Myintoo's shares to be E class Shares however that w…" at bounding box center [773, 246] width 1089 height 69
drag, startPoint x: 462, startPoint y: 272, endPoint x: 357, endPoint y: 263, distance: 105.4
click at [357, 263] on textarea "I would like Taylor Sandra Myintoo's shares to be E class Shares however that w…" at bounding box center [773, 246] width 1089 height 69
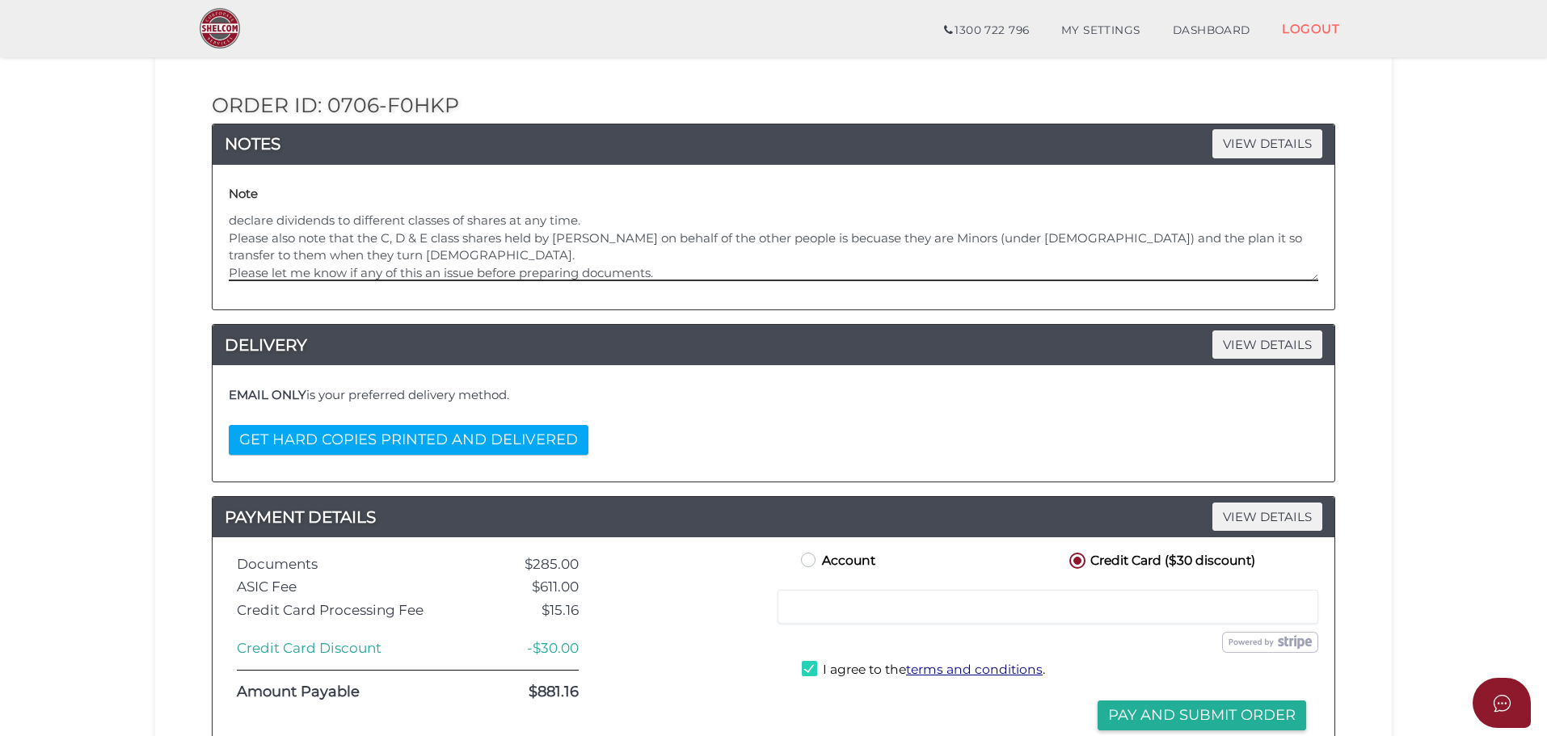
click at [391, 245] on textarea "I would like Taylor Sandra Myintoo's shares to be E class Shares however that w…" at bounding box center [773, 246] width 1089 height 69
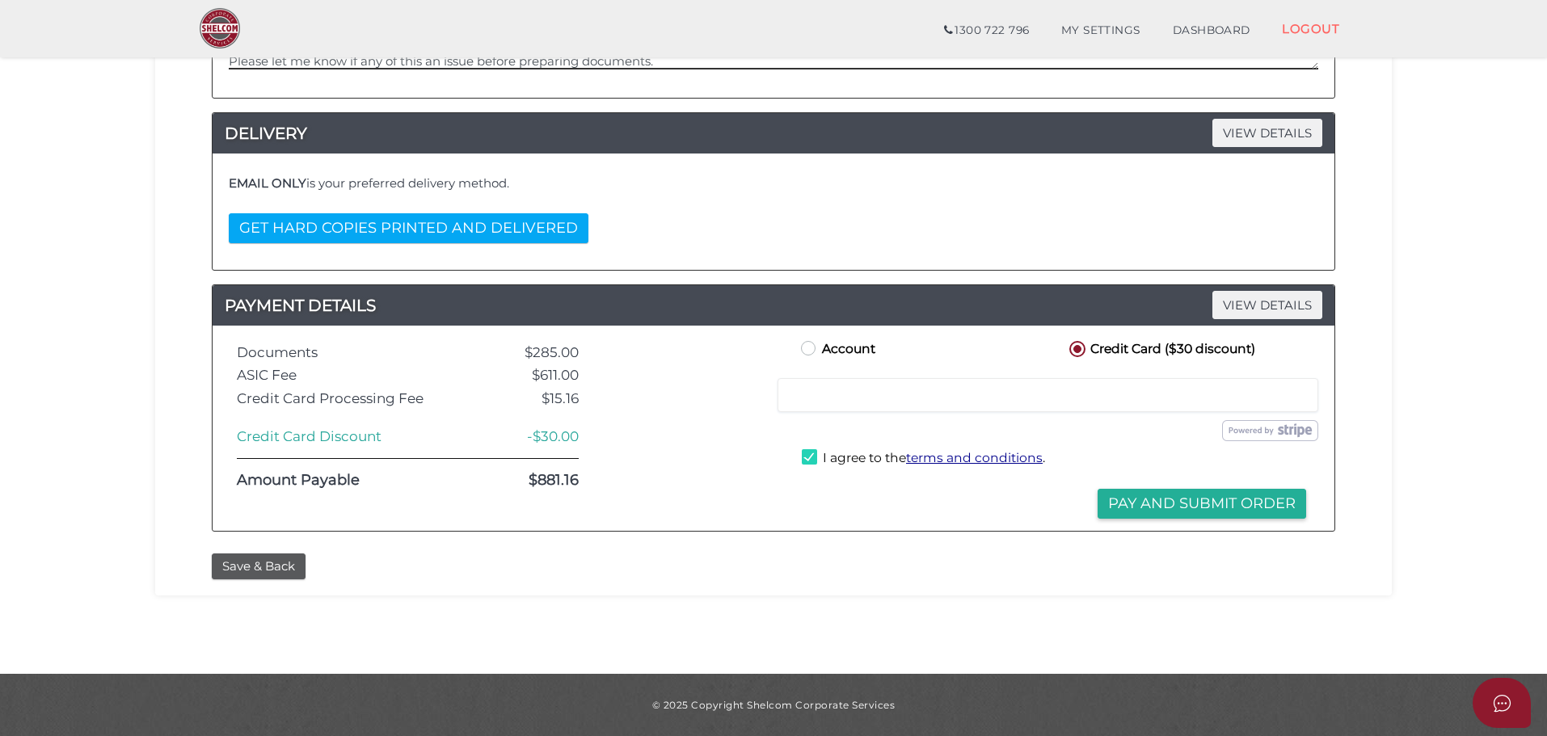
scroll to position [0, 0]
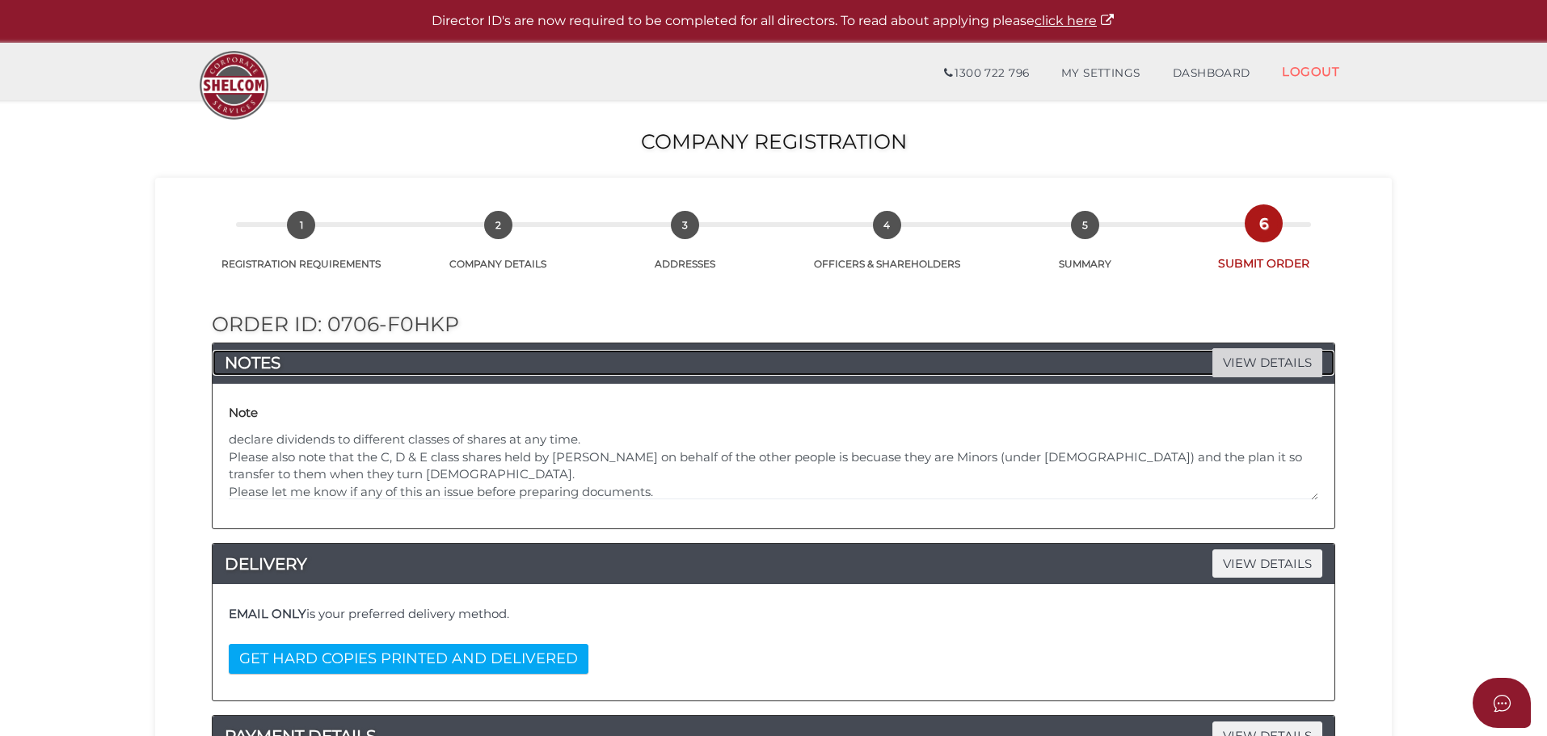
drag, startPoint x: 1255, startPoint y: 362, endPoint x: 960, endPoint y: 432, distance: 303.2
click at [1255, 360] on span "VIEW DETAILS" at bounding box center [1267, 362] width 110 height 28
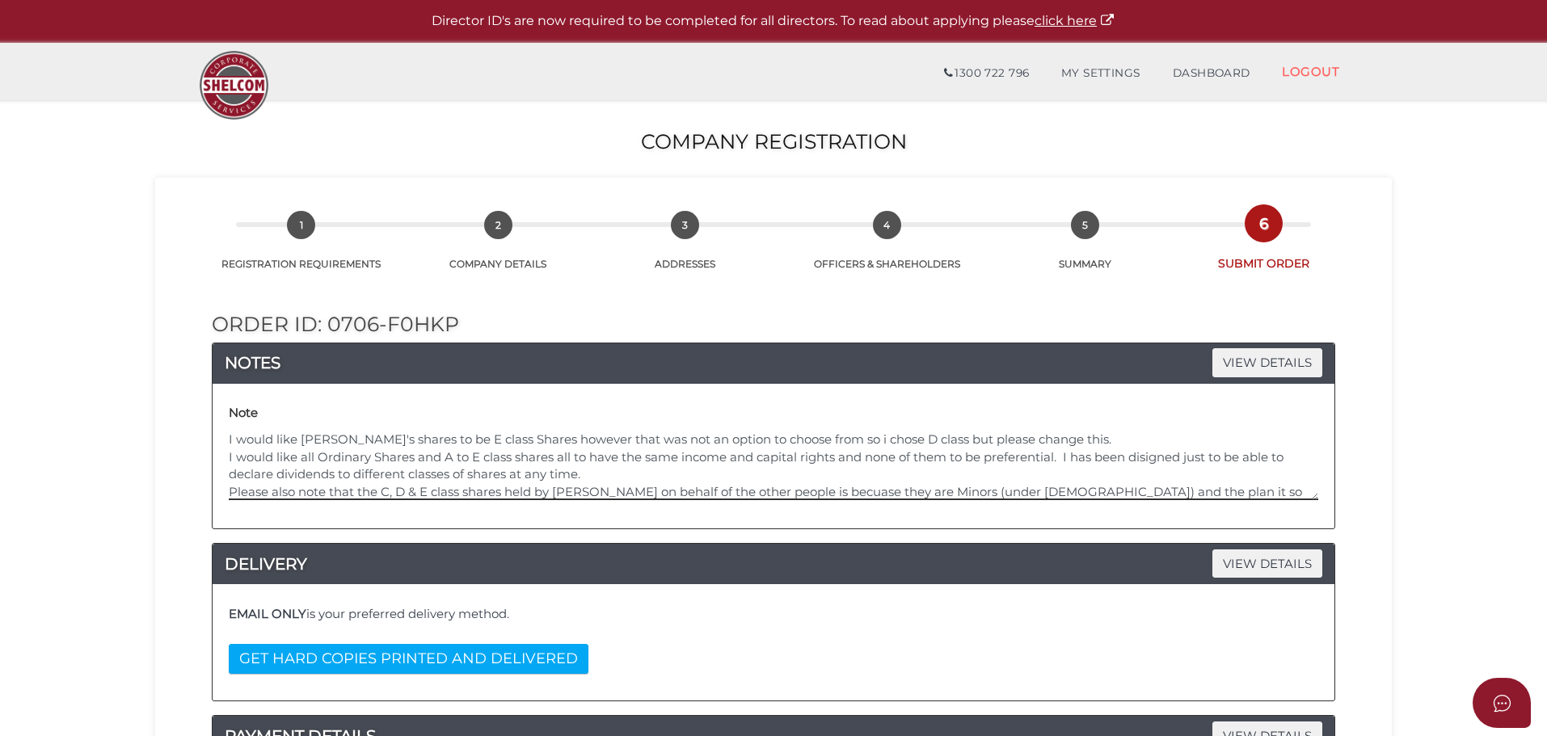
click at [1142, 440] on textarea "I would like Taylor Sandra Myintoo's shares to be E class Shares however that w…" at bounding box center [773, 465] width 1089 height 69
click at [1144, 434] on textarea "I would like Taylor Sandra Myintoo's shares to be E class Shares however that w…" at bounding box center [773, 465] width 1089 height 69
click at [679, 471] on textarea "I would like Taylor Sandra Myintoo's shares to be E class Shares however that w…" at bounding box center [773, 465] width 1089 height 69
click at [882, 470] on textarea "I would like Taylor Sandra Myintoo's shares to be E class Shares however that w…" at bounding box center [773, 465] width 1089 height 69
click at [1185, 474] on textarea "I would like Taylor Sandra Myintoo's shares to be E class Shares however that w…" at bounding box center [773, 465] width 1089 height 69
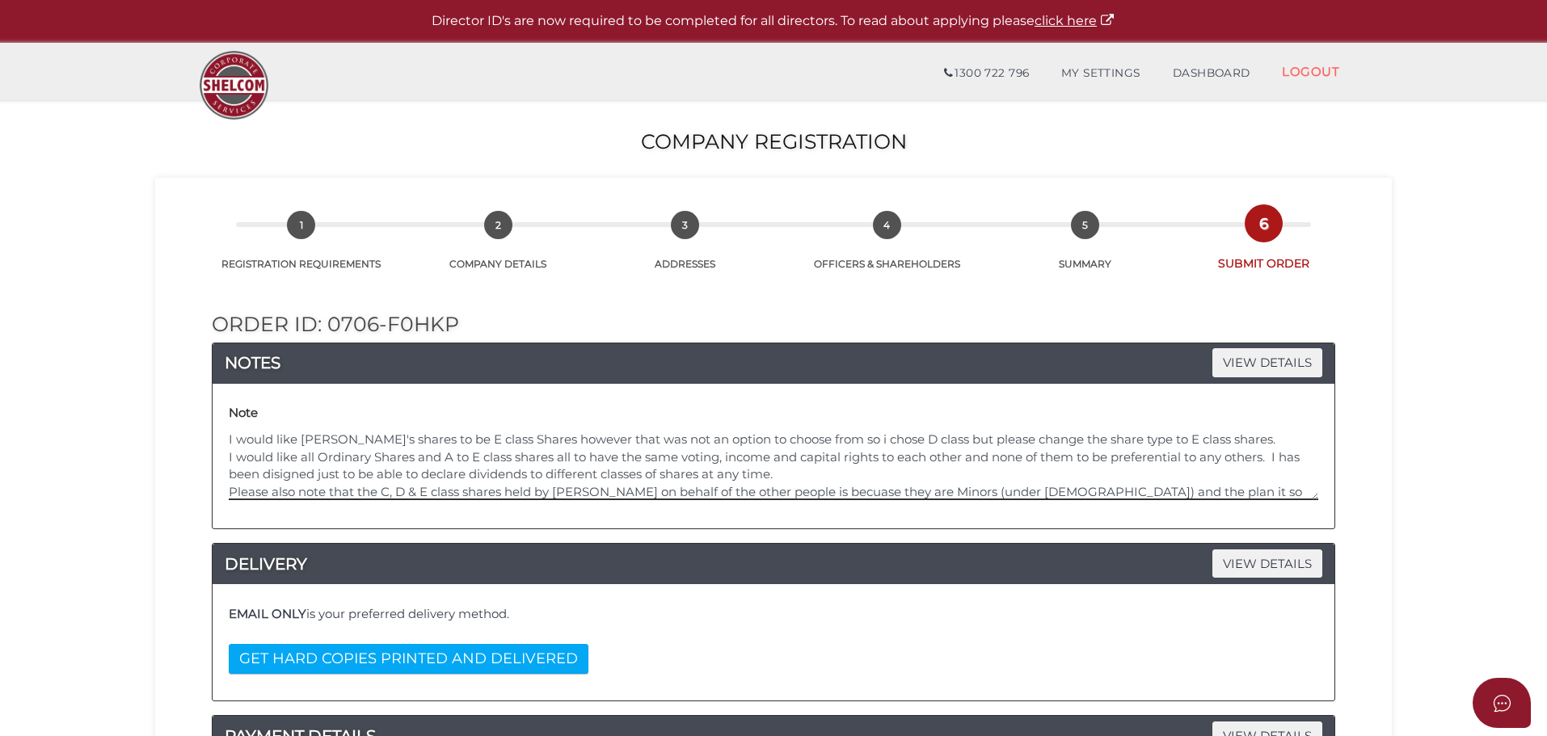
drag, startPoint x: 1283, startPoint y: 470, endPoint x: 1314, endPoint y: 533, distance: 70.1
click at [1284, 470] on textarea "I would like Taylor Sandra Myintoo's shares to be E class Shares however that w…" at bounding box center [773, 465] width 1089 height 69
click at [783, 494] on textarea "I would like Taylor Sandra Myintoo's shares to be E class Shares however that w…" at bounding box center [773, 465] width 1089 height 69
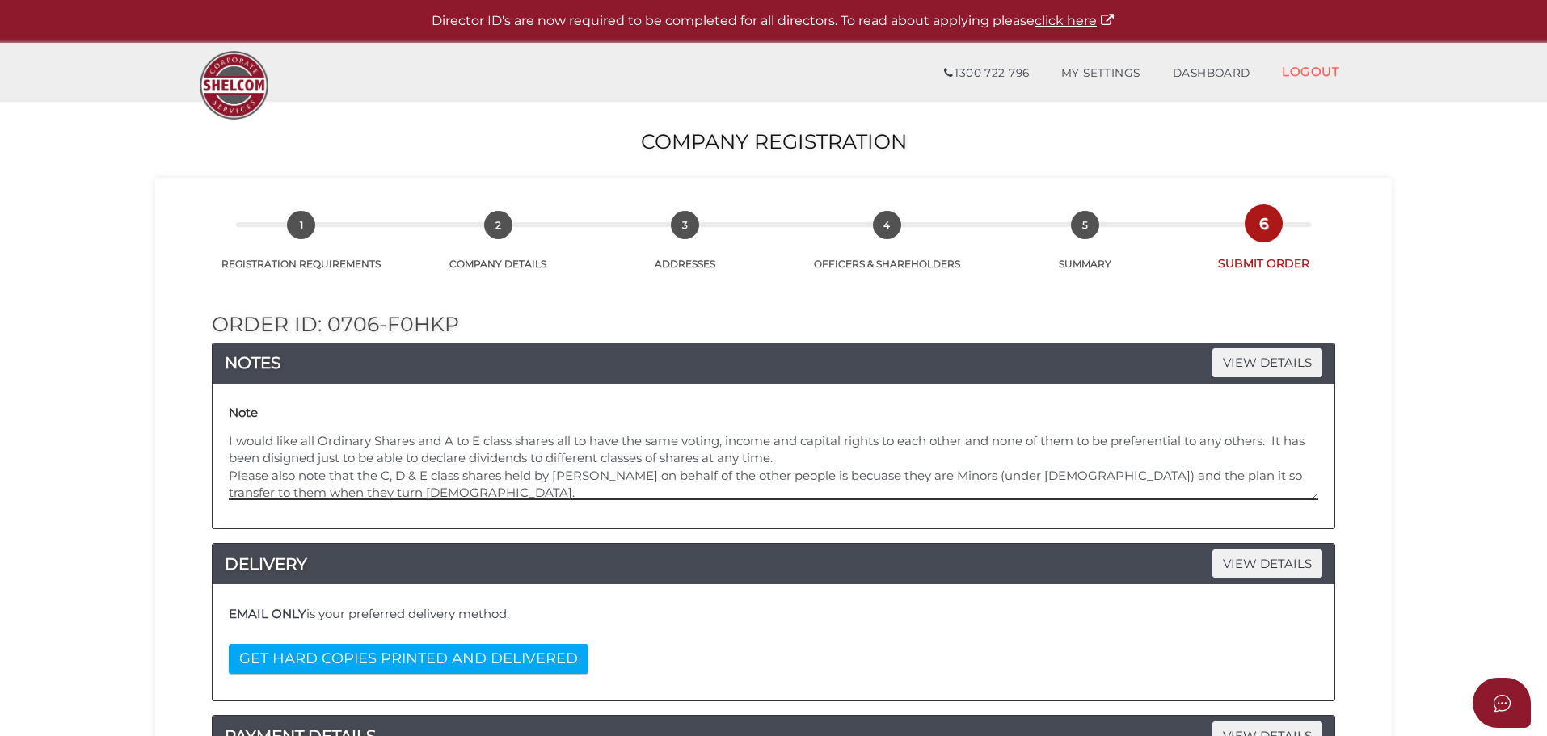
scroll to position [35, 0]
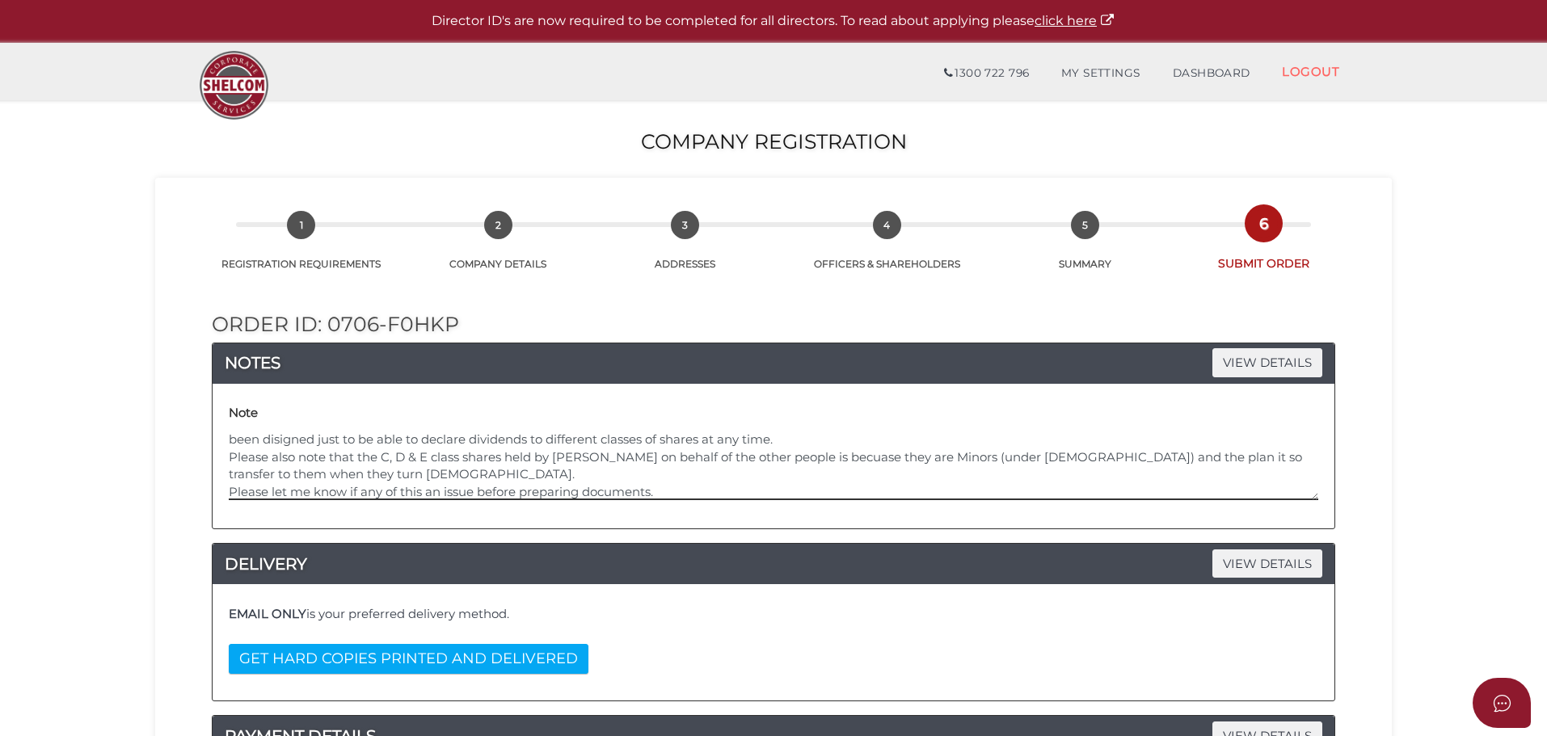
click at [960, 466] on textarea "I would like Taylor Sandra Myintoo's shares to be E class Shares however that w…" at bounding box center [773, 465] width 1089 height 69
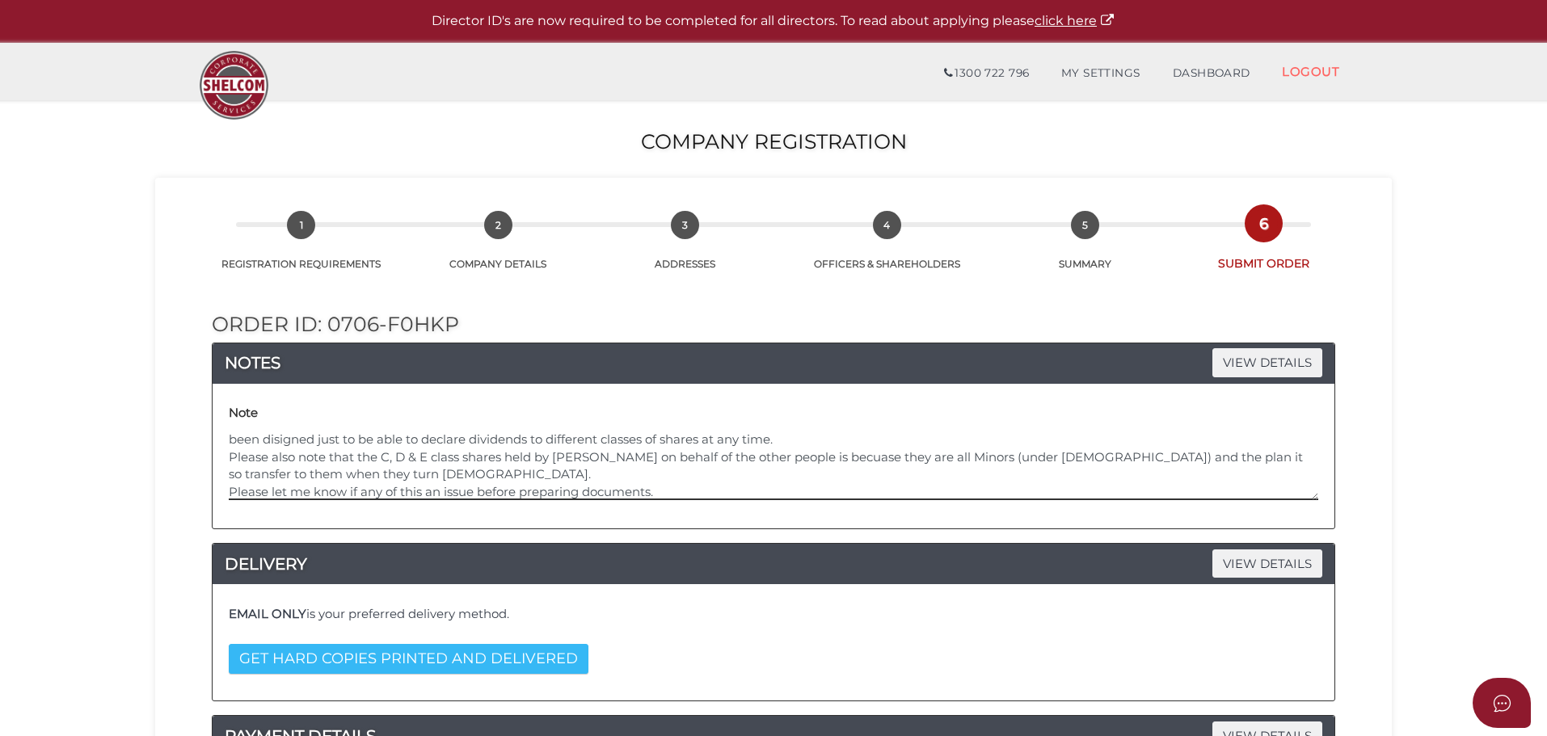
scroll to position [81, 0]
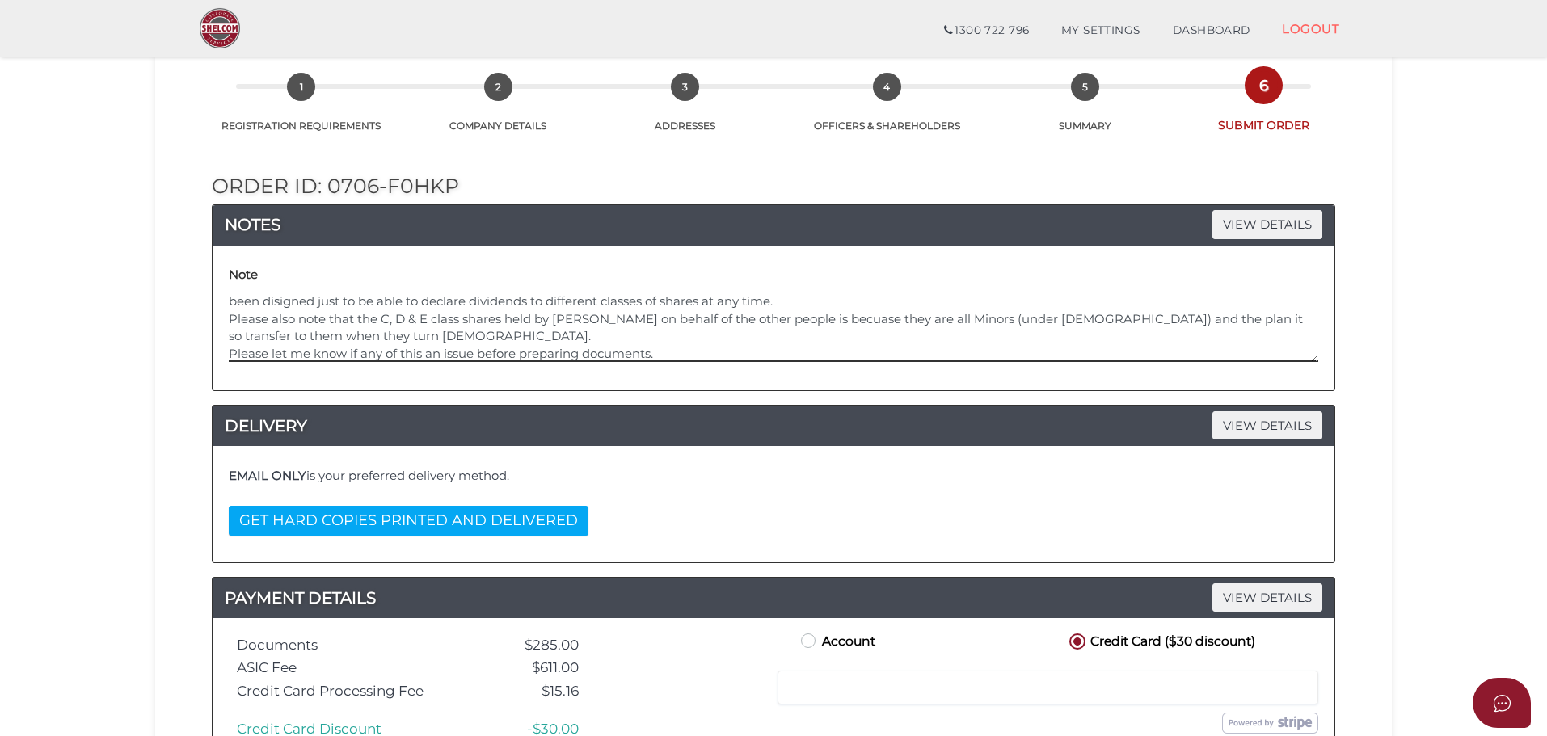
click at [363, 353] on textarea "I would like Taylor Sandra Myintoo's shares to be E class Shares however that w…" at bounding box center [773, 327] width 1089 height 69
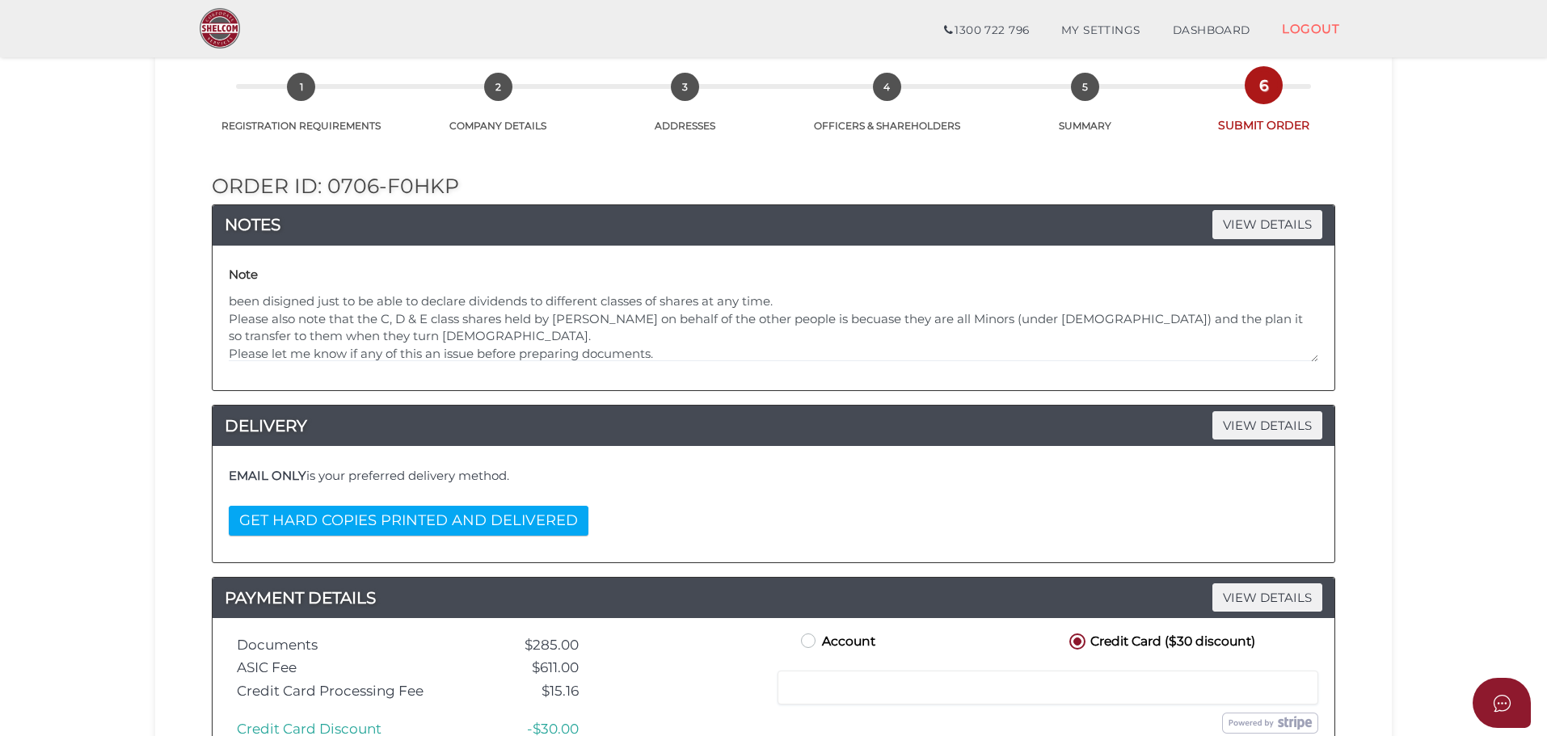
click at [1316, 364] on div "Note I would like Taylor Sandra Myintoo's shares to be E class Shares however t…" at bounding box center [773, 318] width 1097 height 120
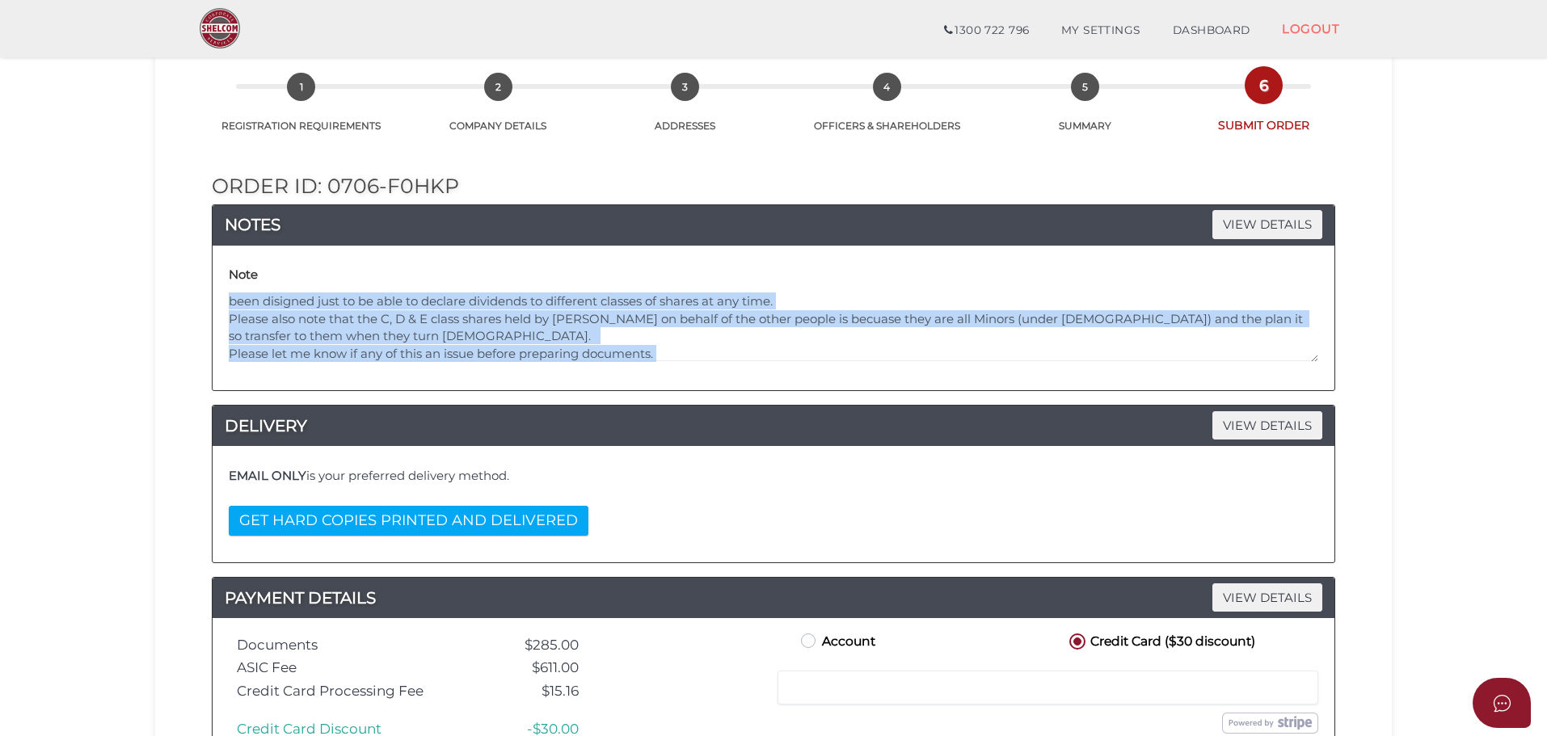
click at [1316, 364] on div "Note I would like Taylor Sandra Myintoo's shares to be E class Shares however t…" at bounding box center [773, 318] width 1097 height 120
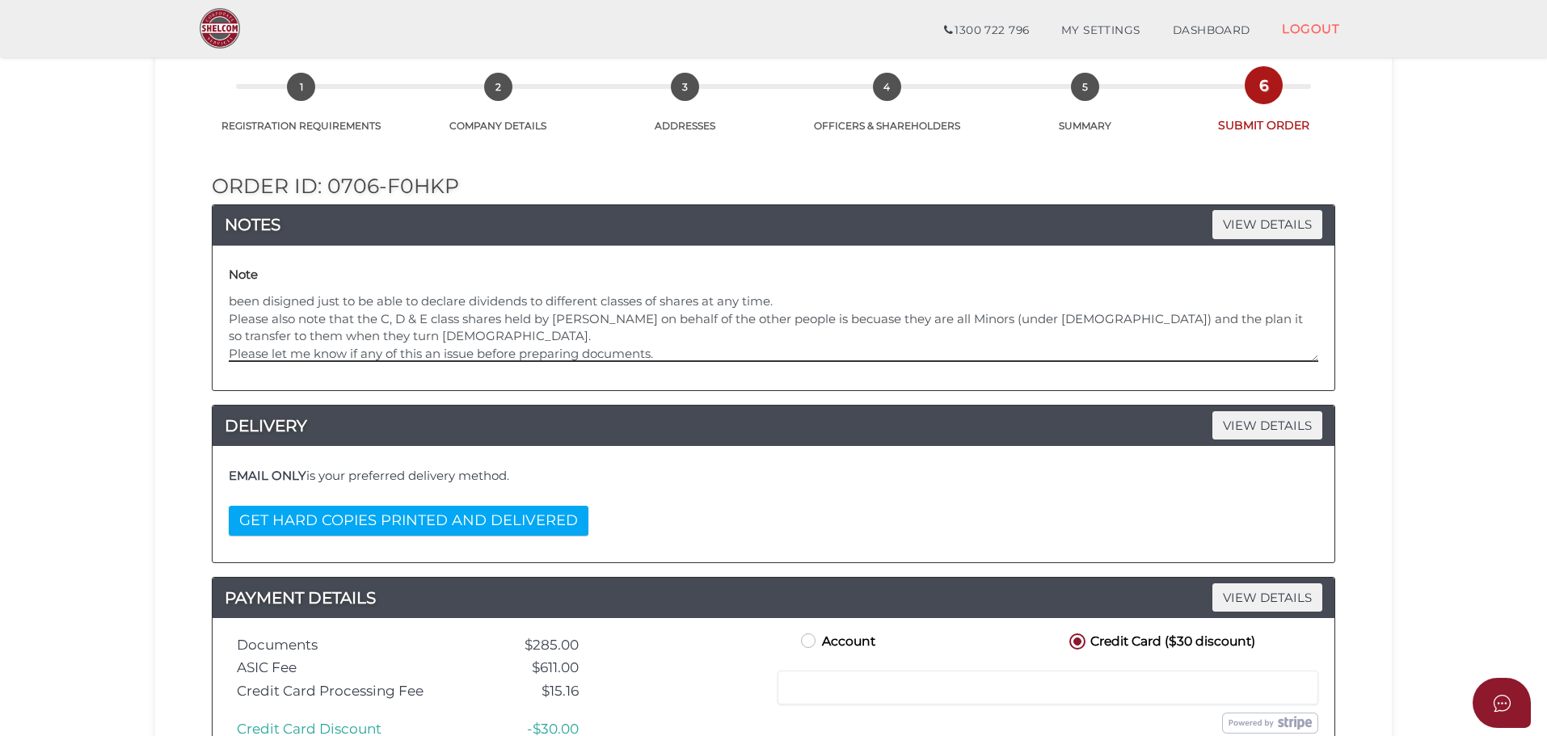
click at [581, 353] on textarea "I would like Taylor Sandra Myintoo's shares to be E class Shares however that w…" at bounding box center [773, 327] width 1089 height 69
click at [362, 350] on textarea "I would like Taylor Sandra Myintoo's shares to be E class Shares however that w…" at bounding box center [773, 327] width 1089 height 69
click at [391, 326] on textarea "I would like Taylor Sandra Myintoo's shares to be E class Shares however that w…" at bounding box center [773, 327] width 1089 height 69
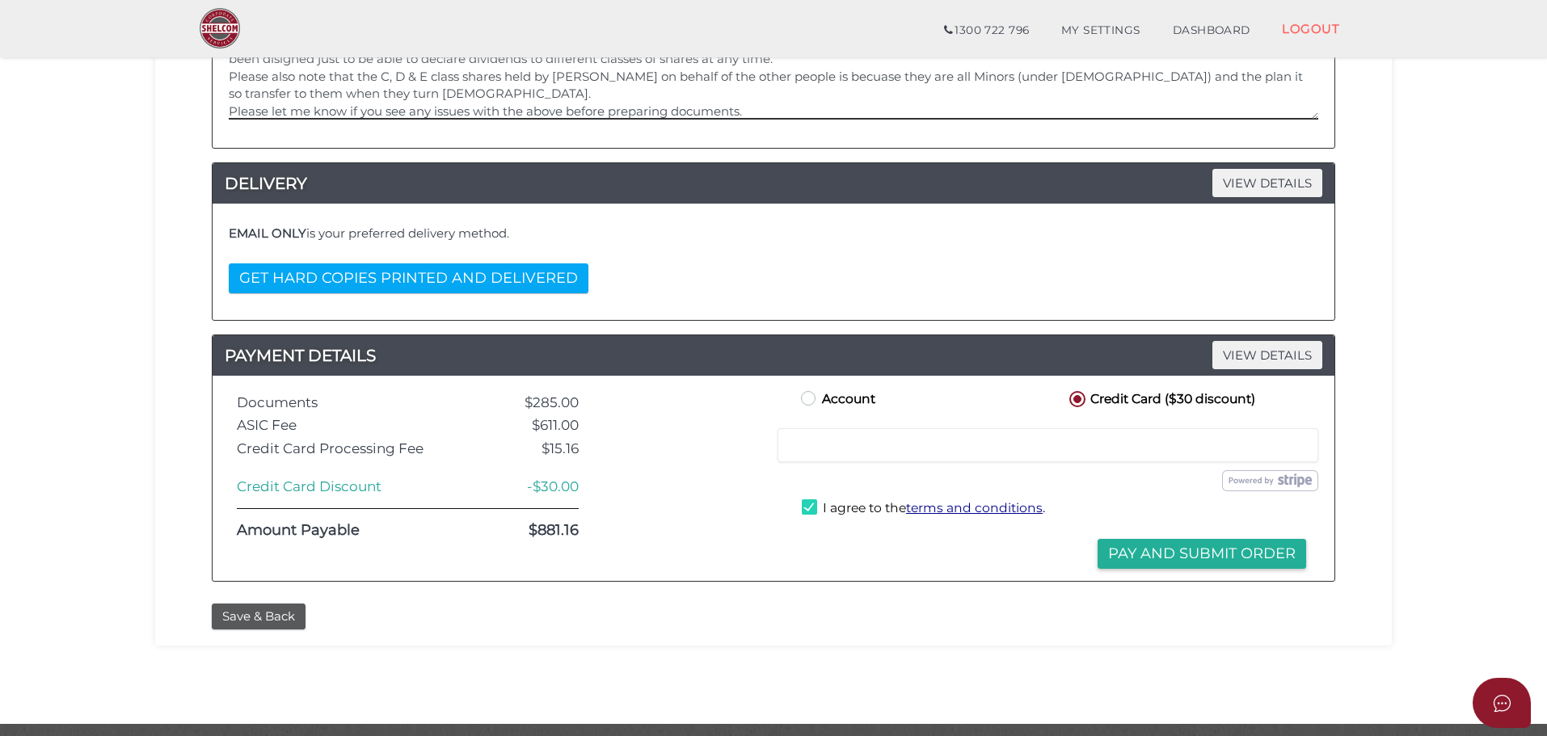
scroll to position [373, 0]
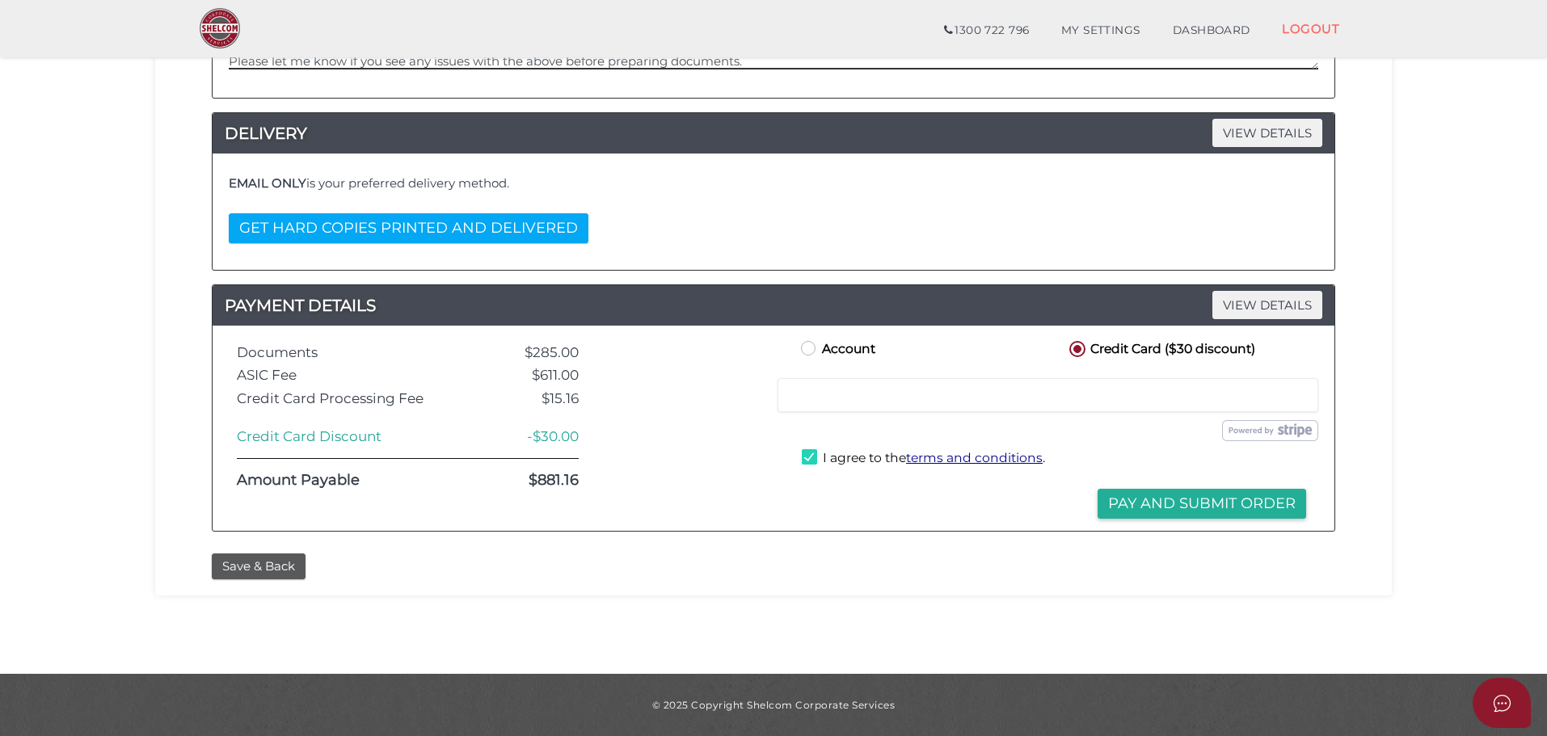
type textarea "I would like Taylor Sandra Myintoo's shares to be E class Shares however that w…"
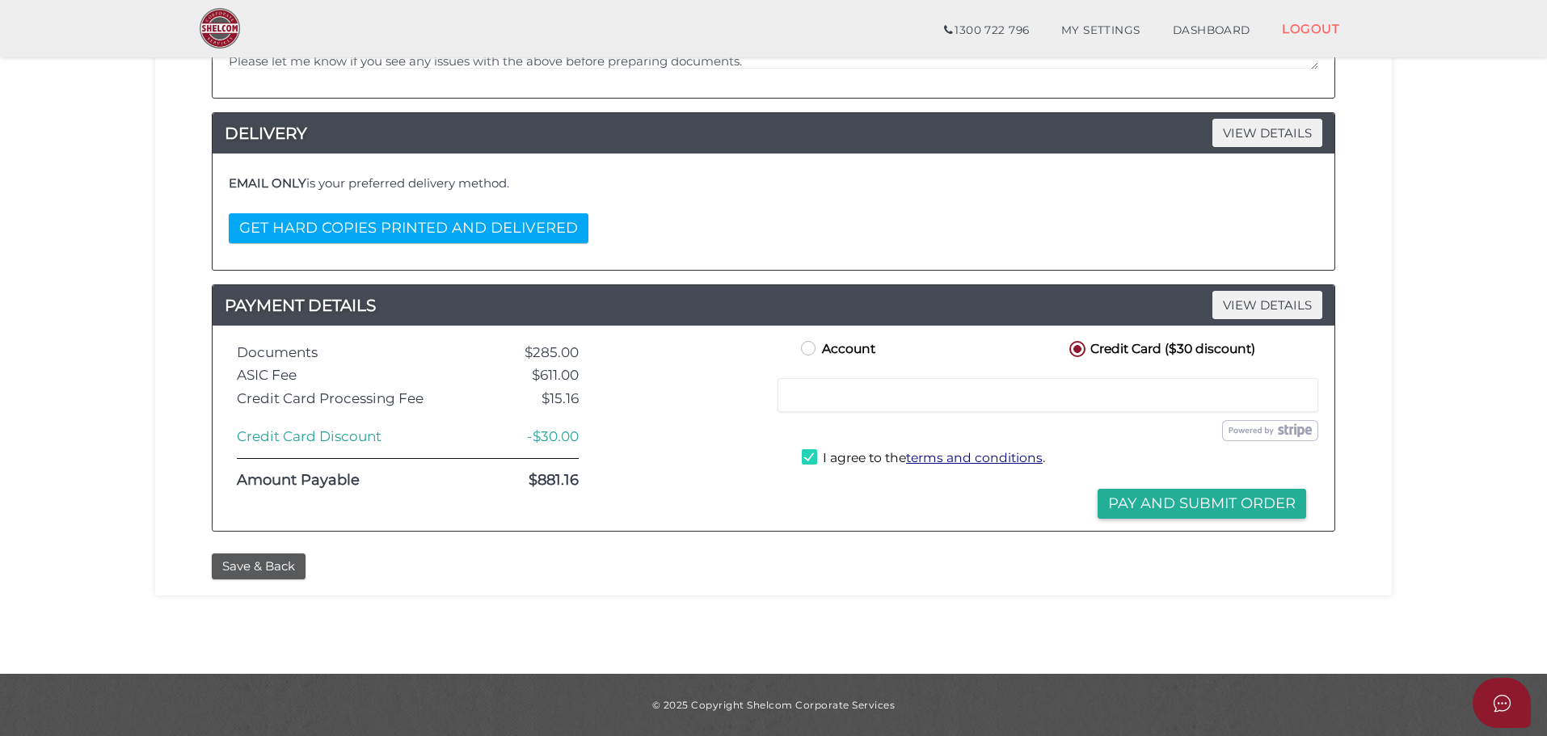
click at [810, 351] on label "Account" at bounding box center [837, 348] width 78 height 20
radio input "true"
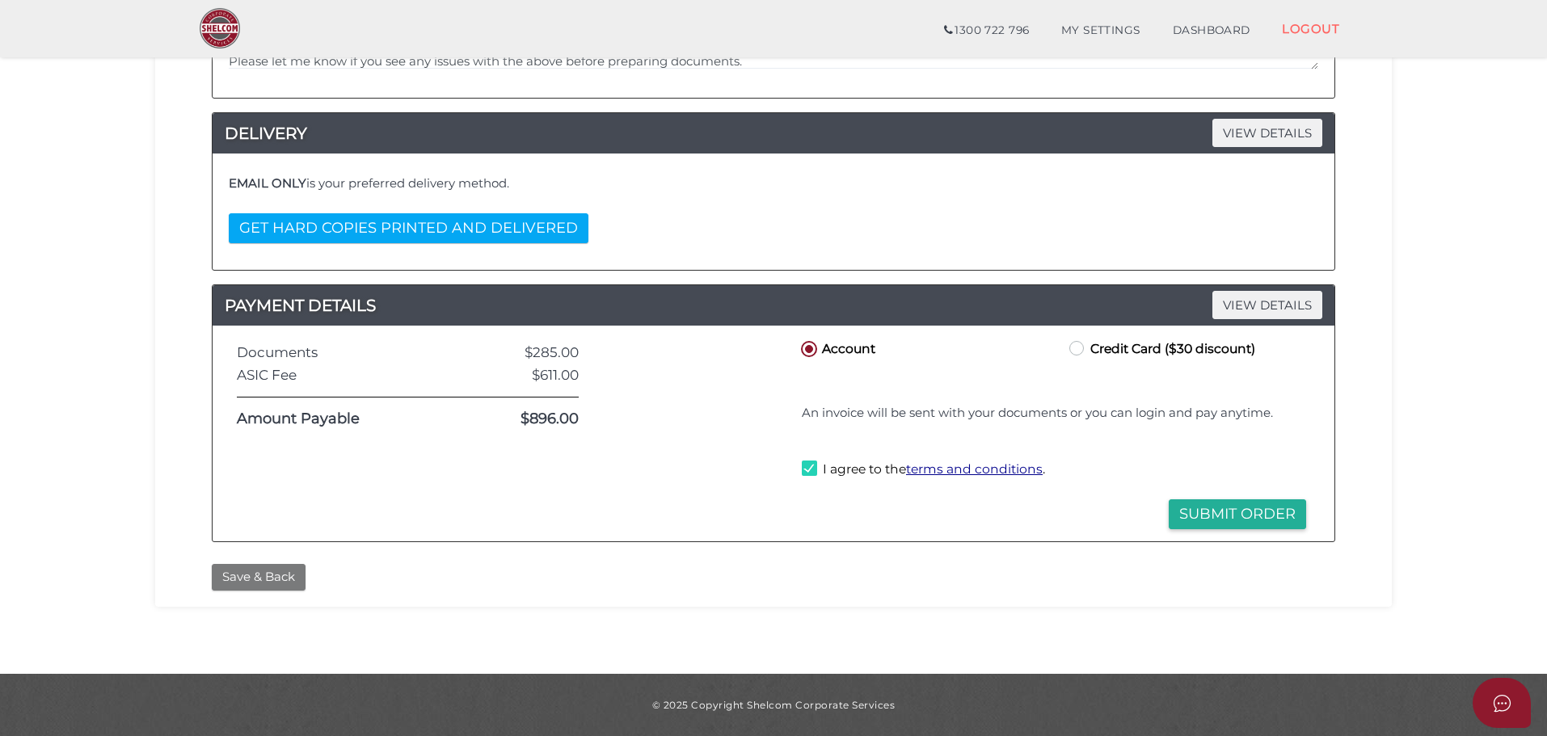
click at [226, 583] on button "Save & Back" at bounding box center [259, 577] width 94 height 27
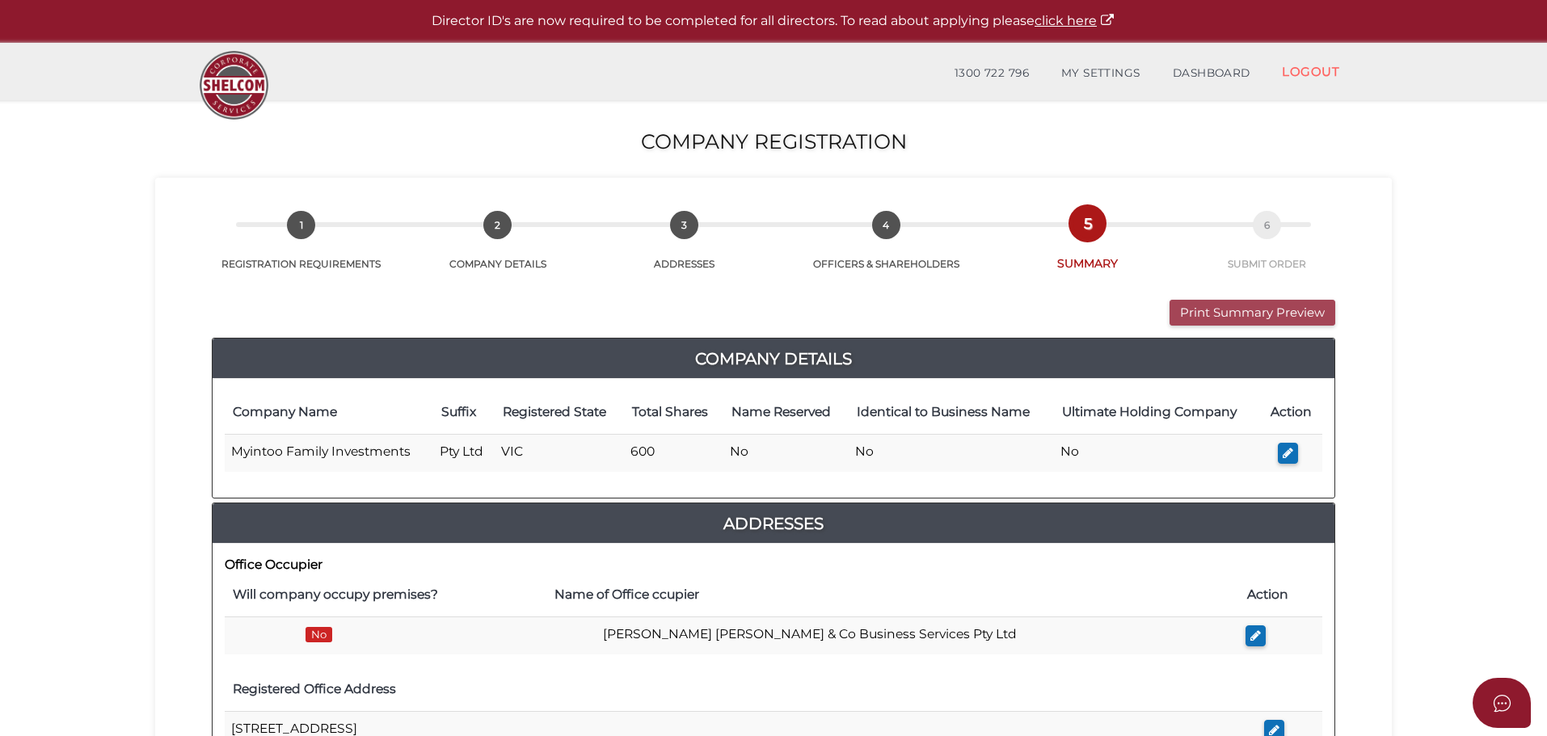
click at [1240, 313] on button "Print Summary Preview" at bounding box center [1252, 313] width 166 height 27
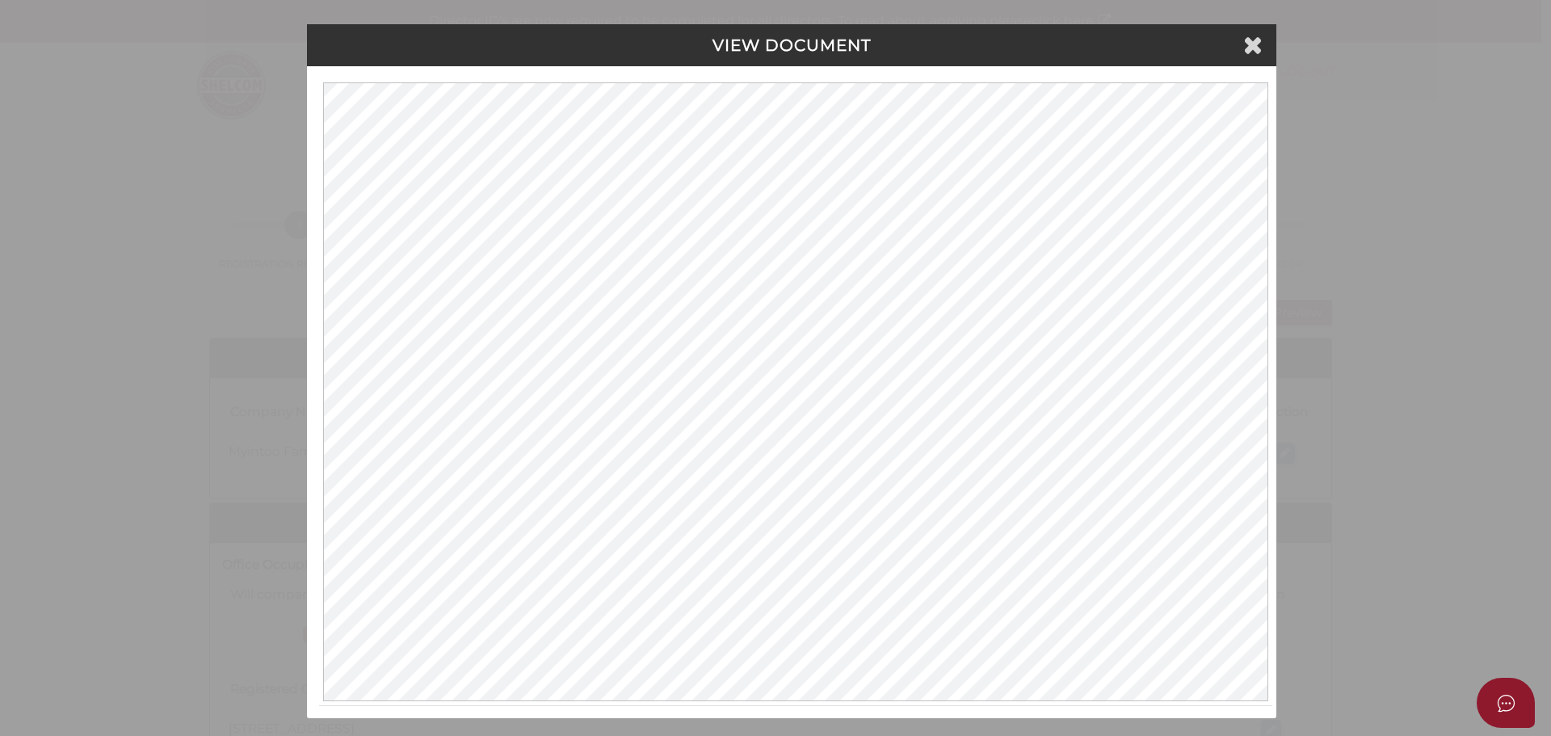
click at [827, 36] on h4 "VIEW DOCUMENT" at bounding box center [791, 45] width 945 height 18
click at [1254, 47] on icon at bounding box center [1253, 44] width 19 height 24
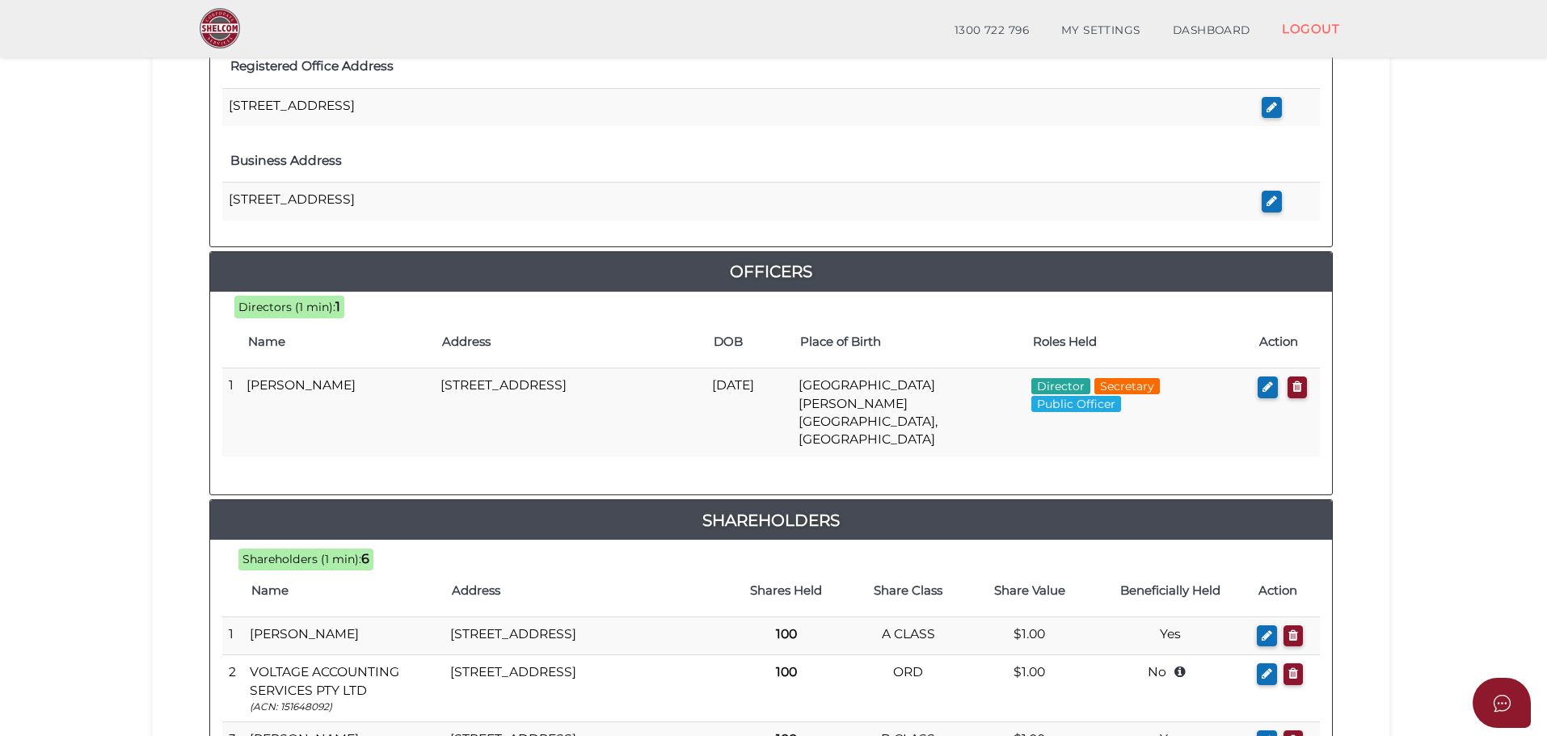
scroll to position [973, 0]
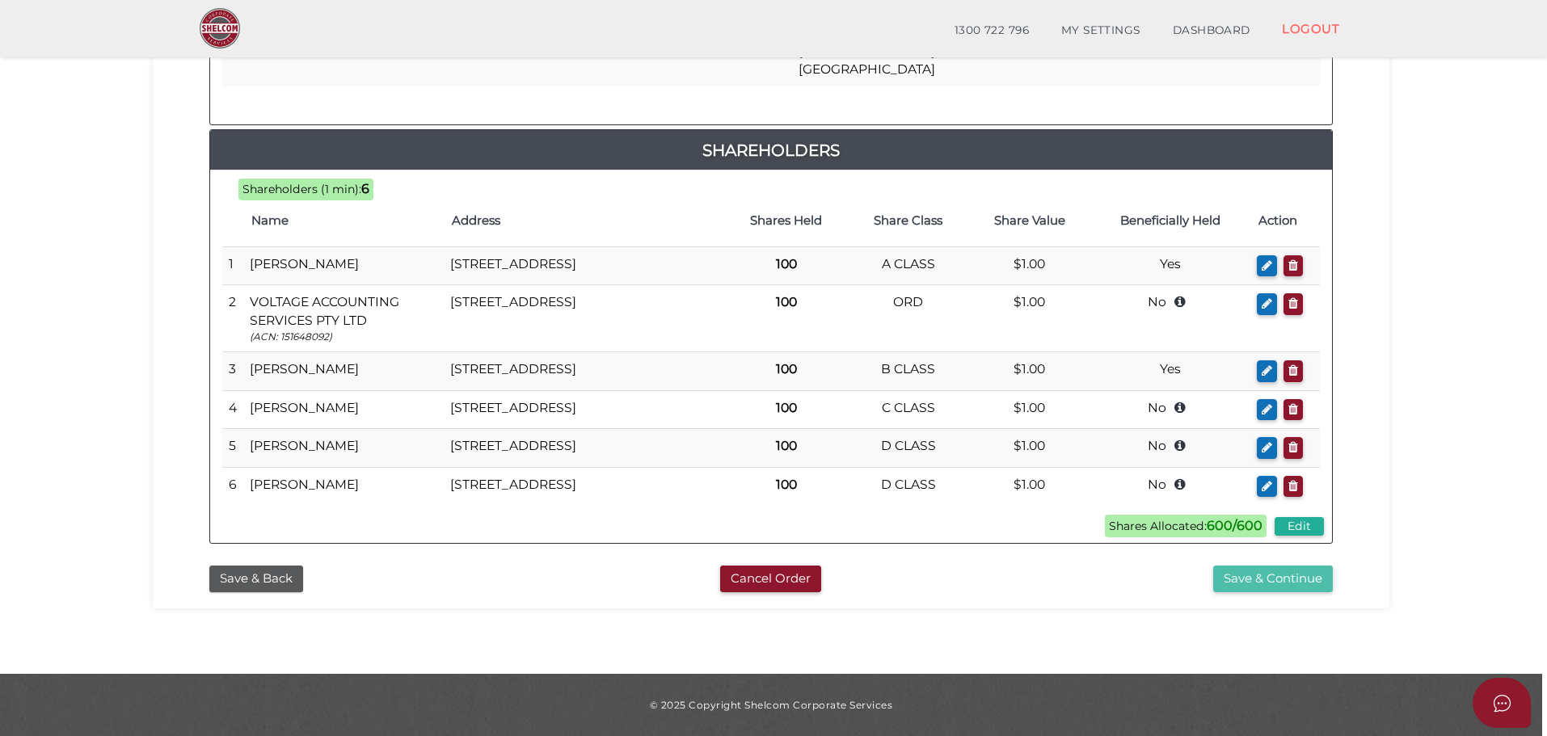
drag, startPoint x: 1318, startPoint y: 576, endPoint x: 1320, endPoint y: 566, distance: 10.6
click at [1318, 576] on button "Save & Continue" at bounding box center [1273, 579] width 120 height 27
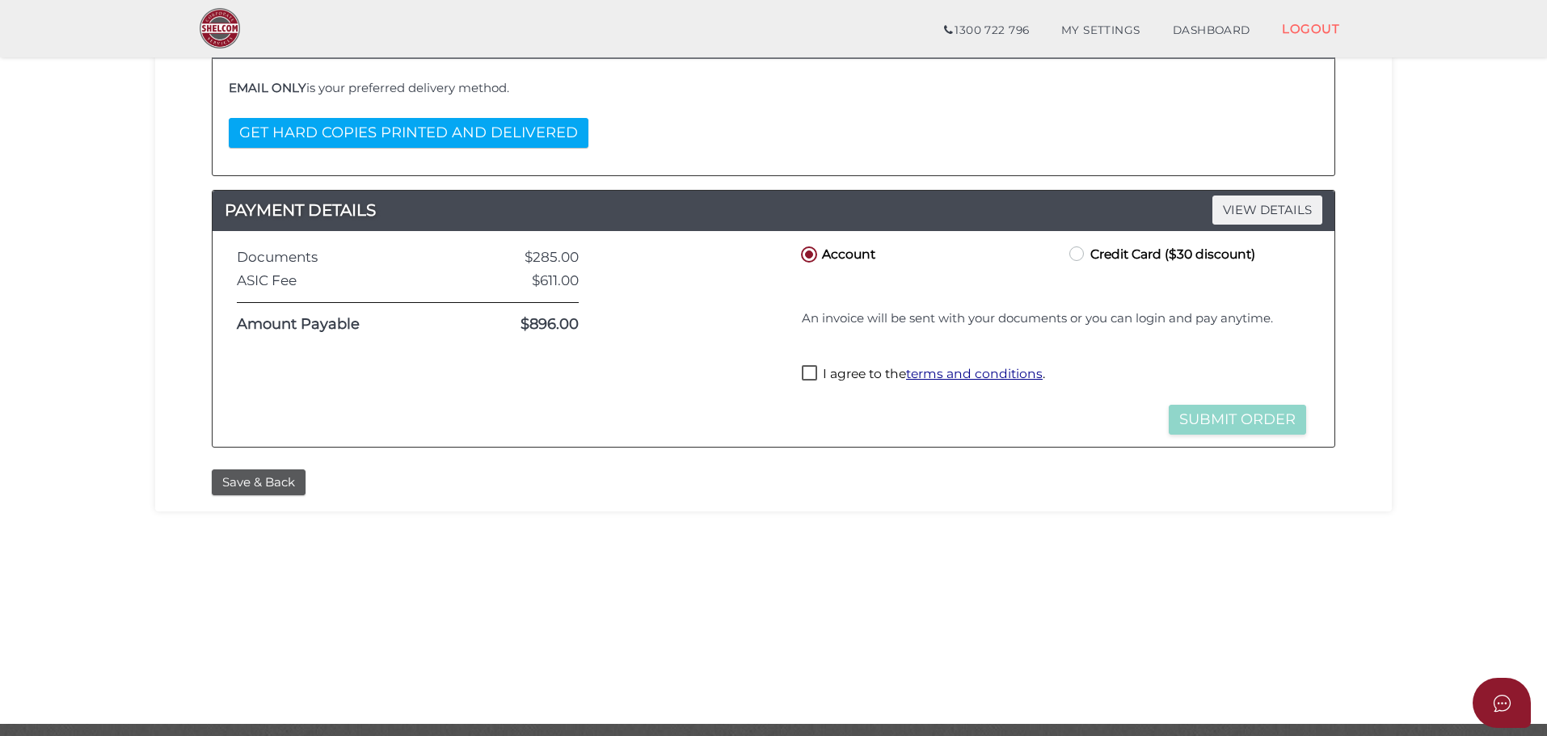
scroll to position [373, 0]
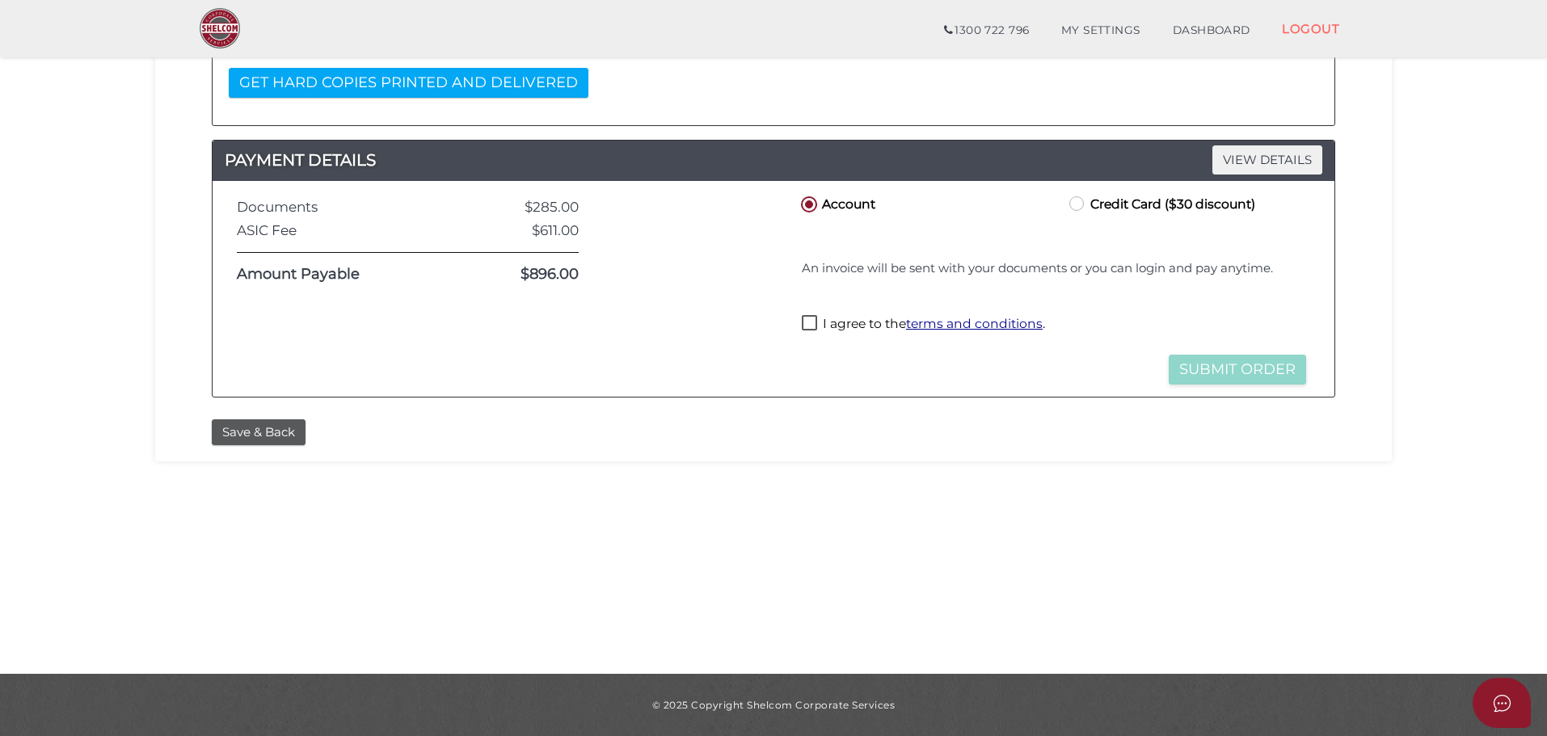
click at [810, 326] on label "I agree to the terms and conditions ." at bounding box center [923, 325] width 243 height 20
checkbox input "true"
click at [1219, 373] on button "Submit Order" at bounding box center [1236, 370] width 137 height 30
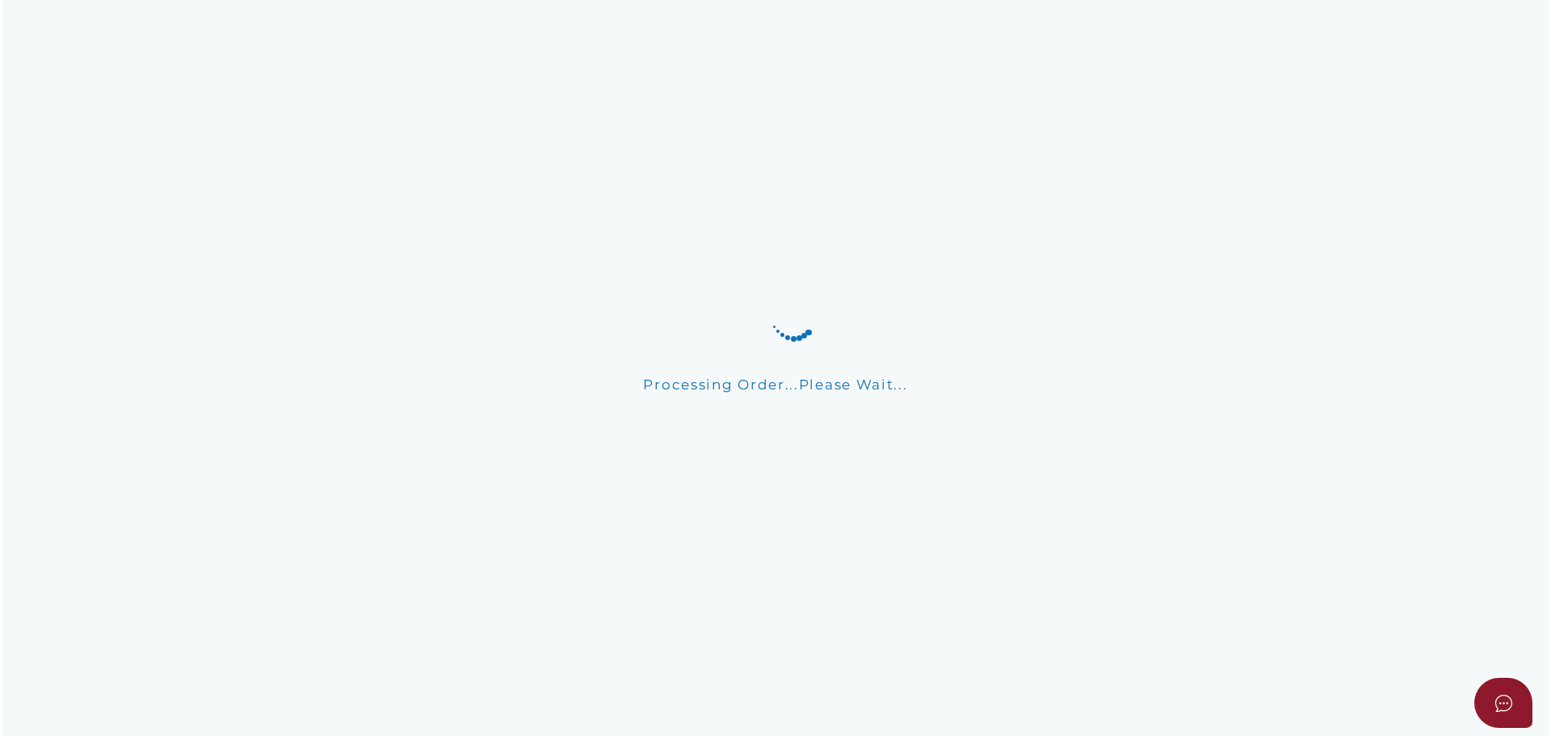
scroll to position [0, 0]
